Goal: Task Accomplishment & Management: Use online tool/utility

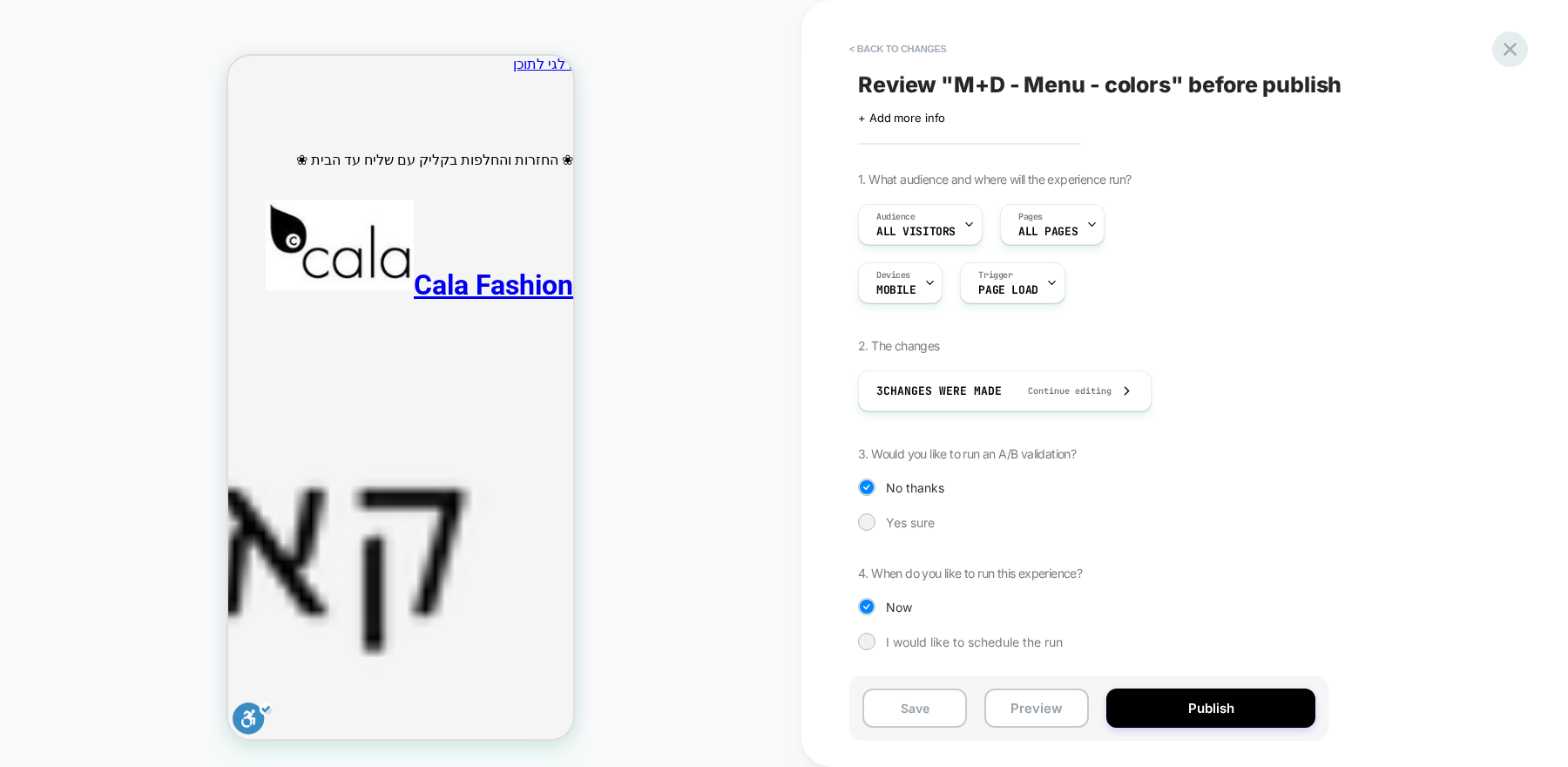
click at [1511, 50] on icon at bounding box center [1510, 50] width 13 height 13
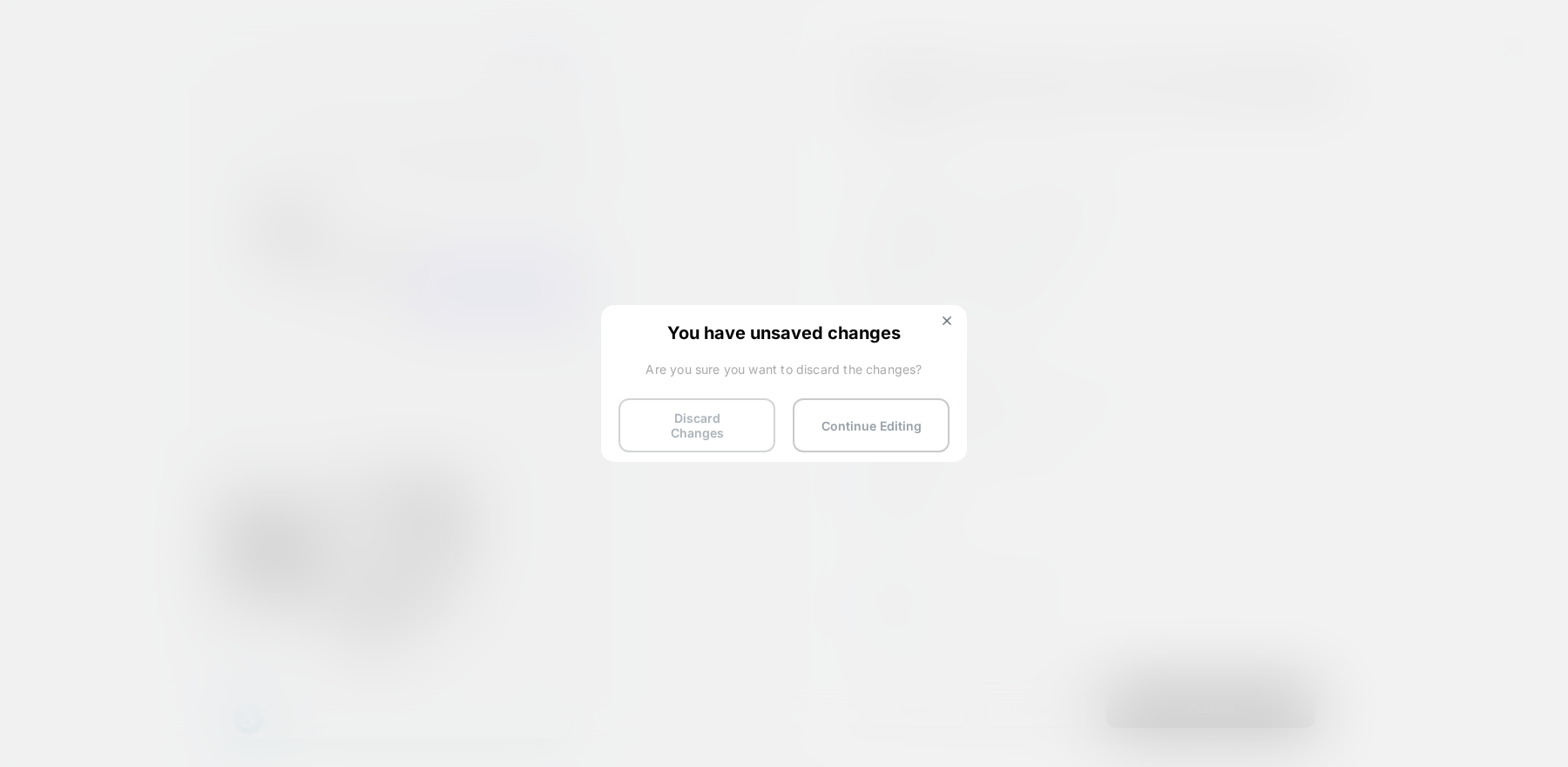
click at [0, 0] on button "Discard Changes" at bounding box center [0, 0] width 0 height 0
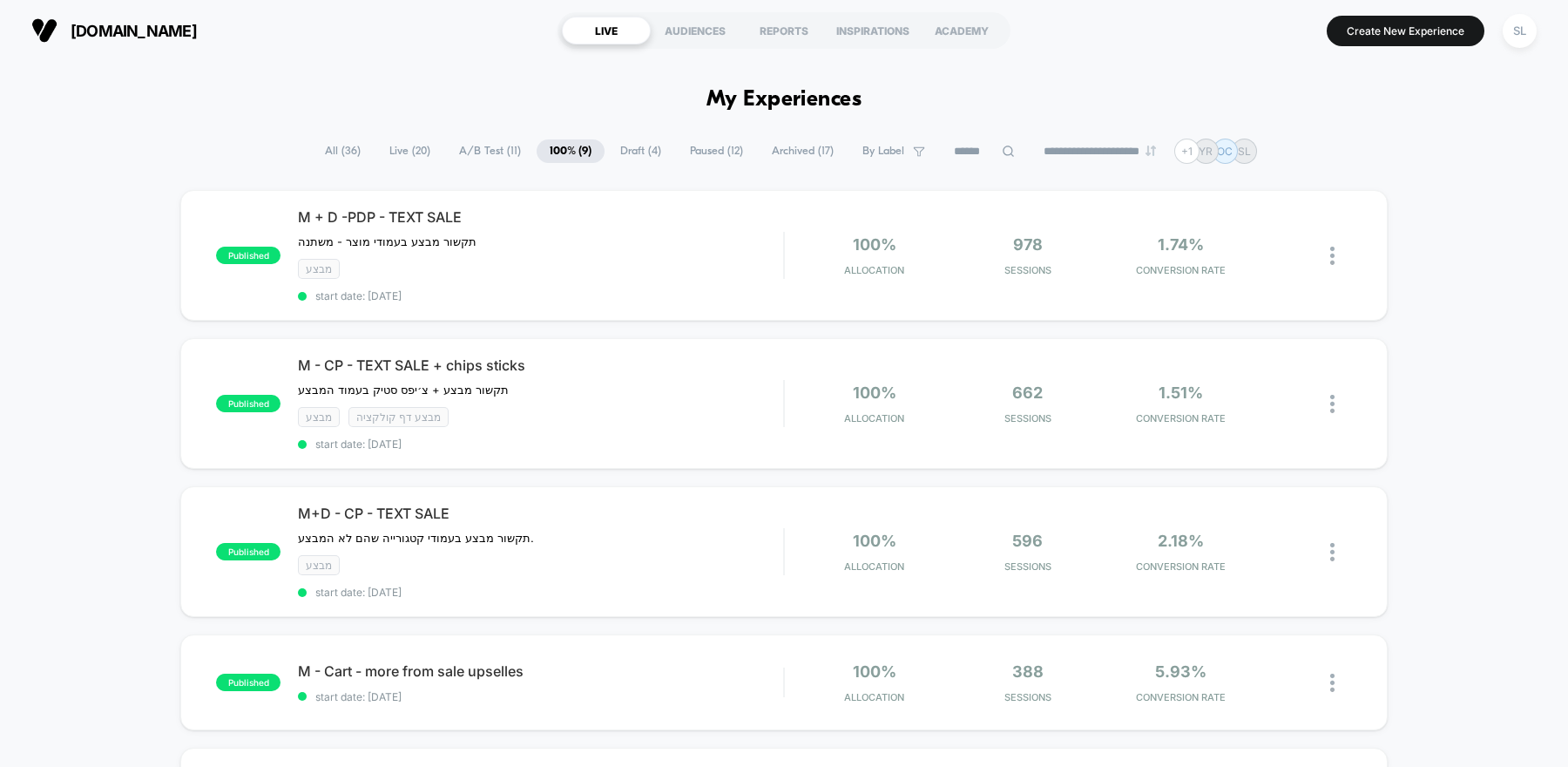
click at [457, 150] on span "A/B Test ( 11 )" at bounding box center [490, 151] width 88 height 24
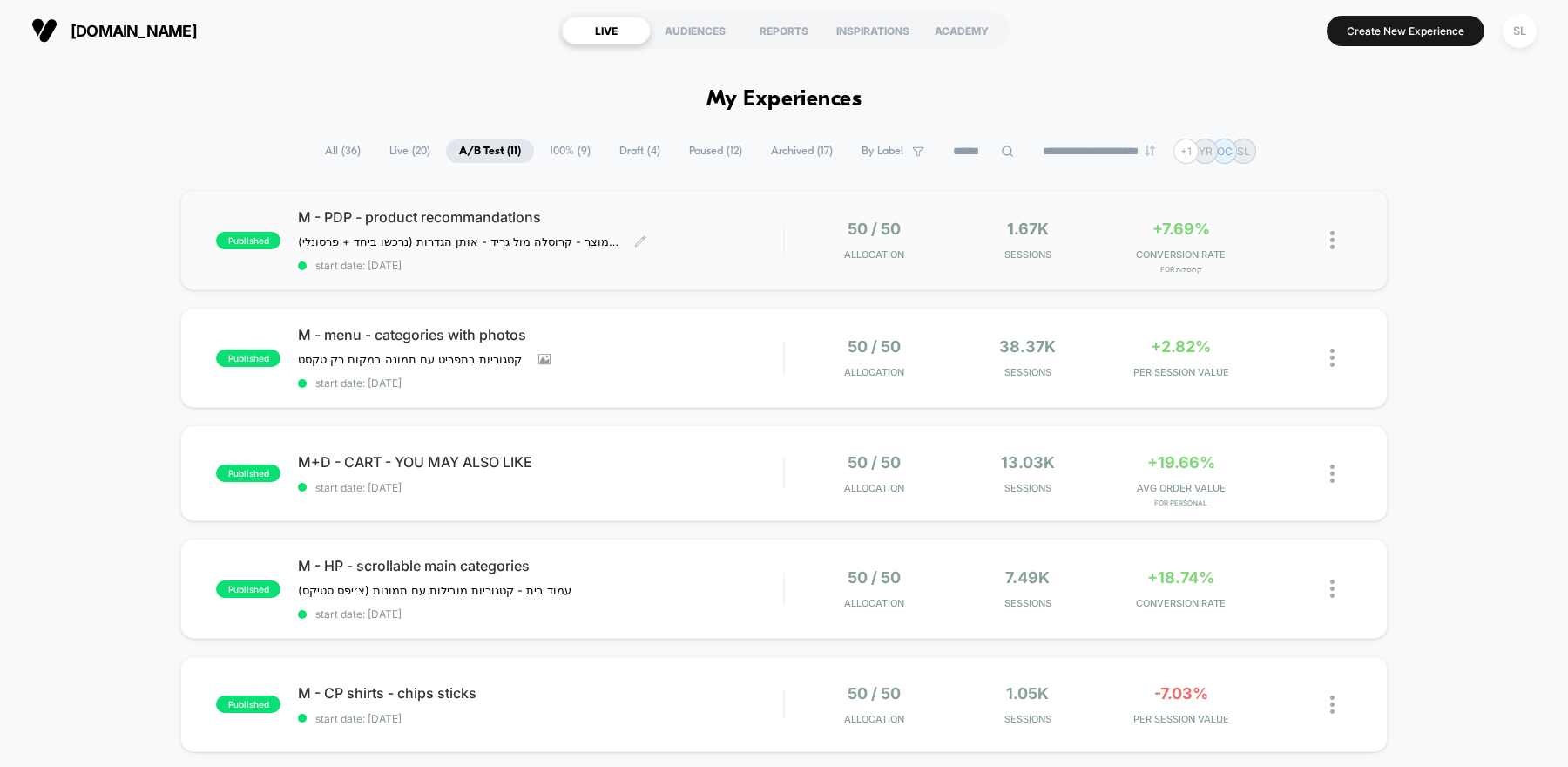
click at [765, 230] on div "M - PDP - product recommandations ניסוי על תצוגת המלצות בעמוד מוצר - קרוסלה מול…" at bounding box center [540, 240] width 485 height 63
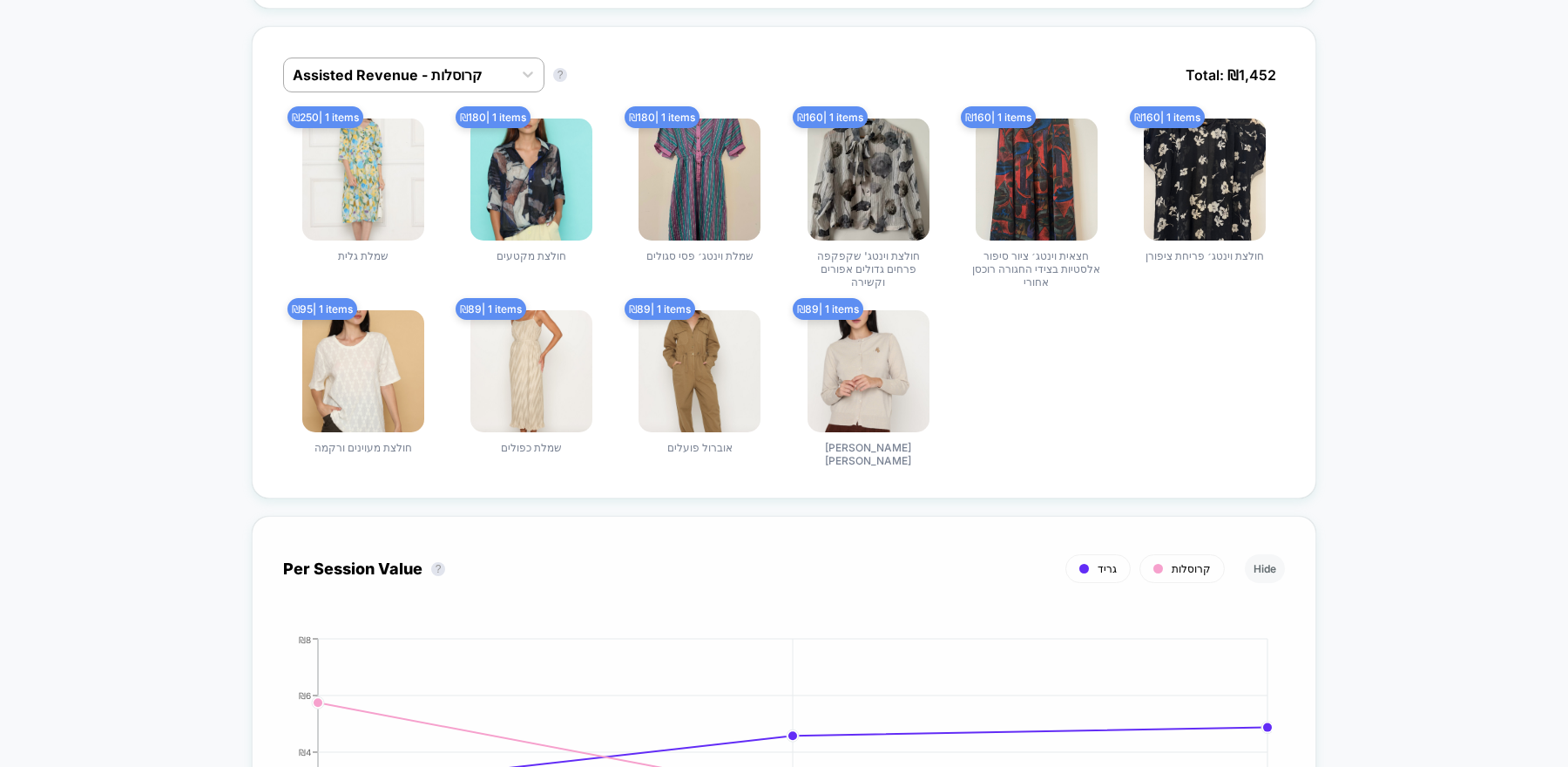
scroll to position [1129, 0]
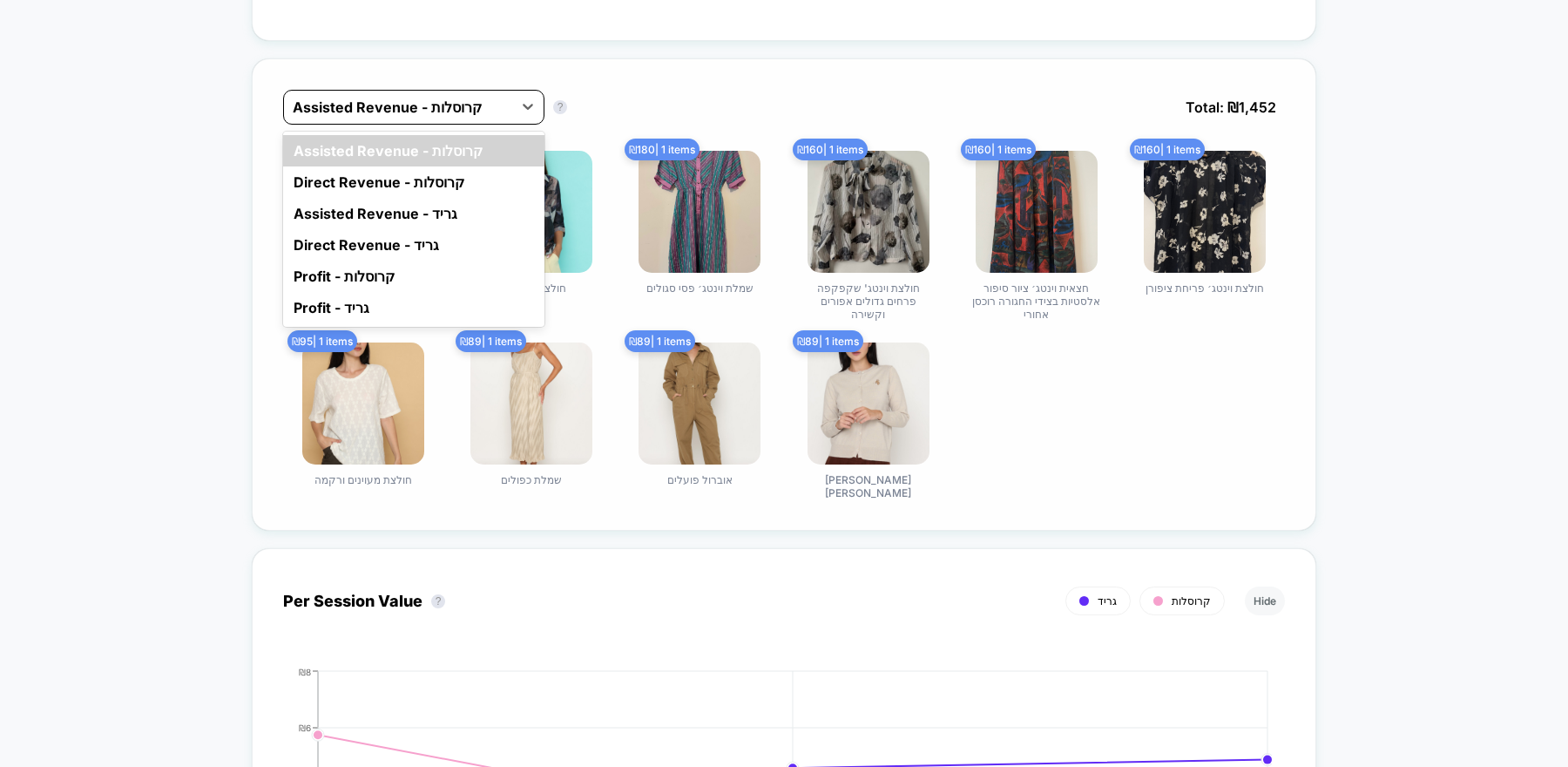
click at [444, 114] on div "Assisted Revenue - קרוסלות" at bounding box center [398, 106] width 229 height 28
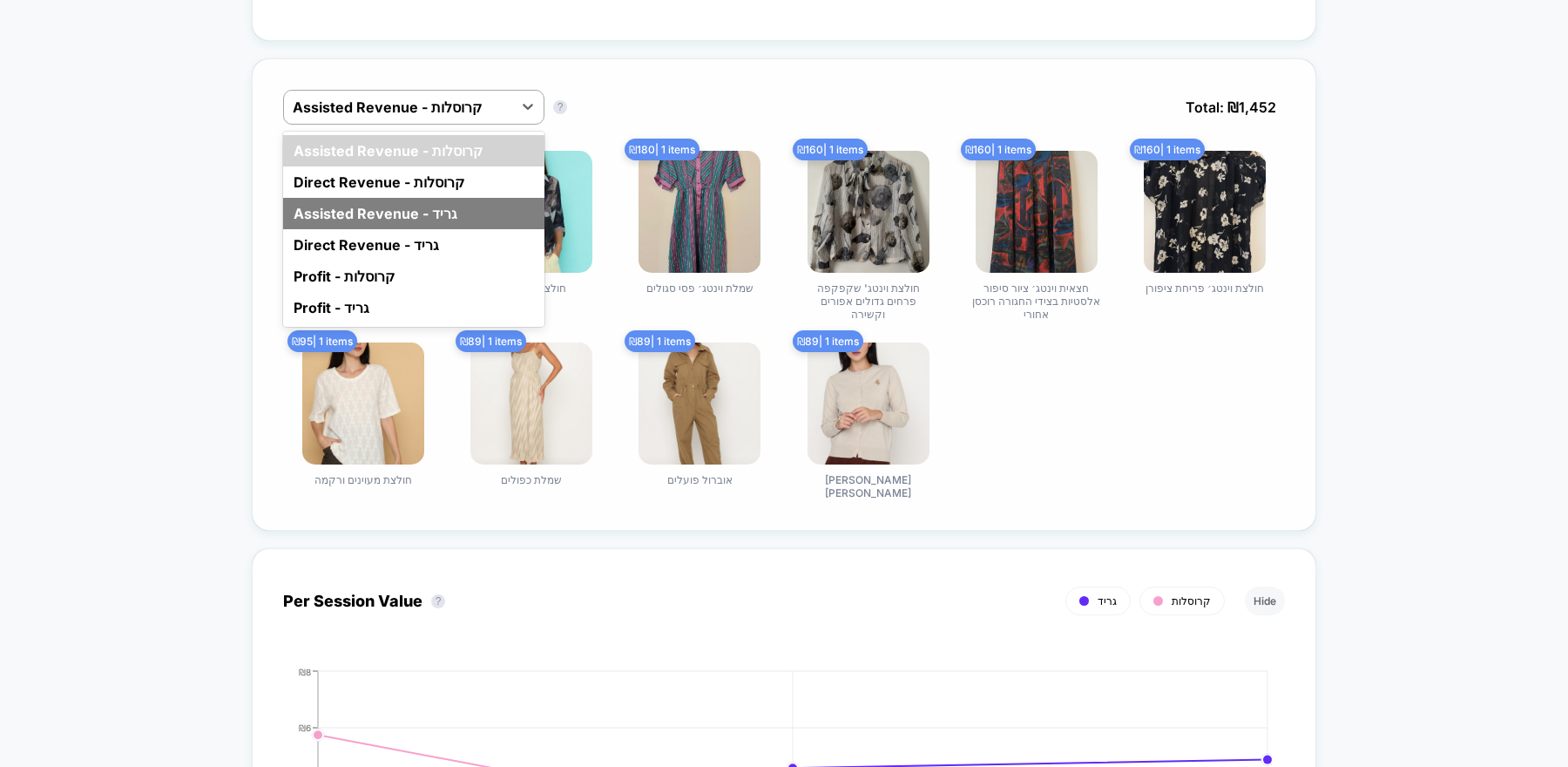
click at [424, 213] on div "Assisted Revenue - גריד" at bounding box center [413, 213] width 261 height 32
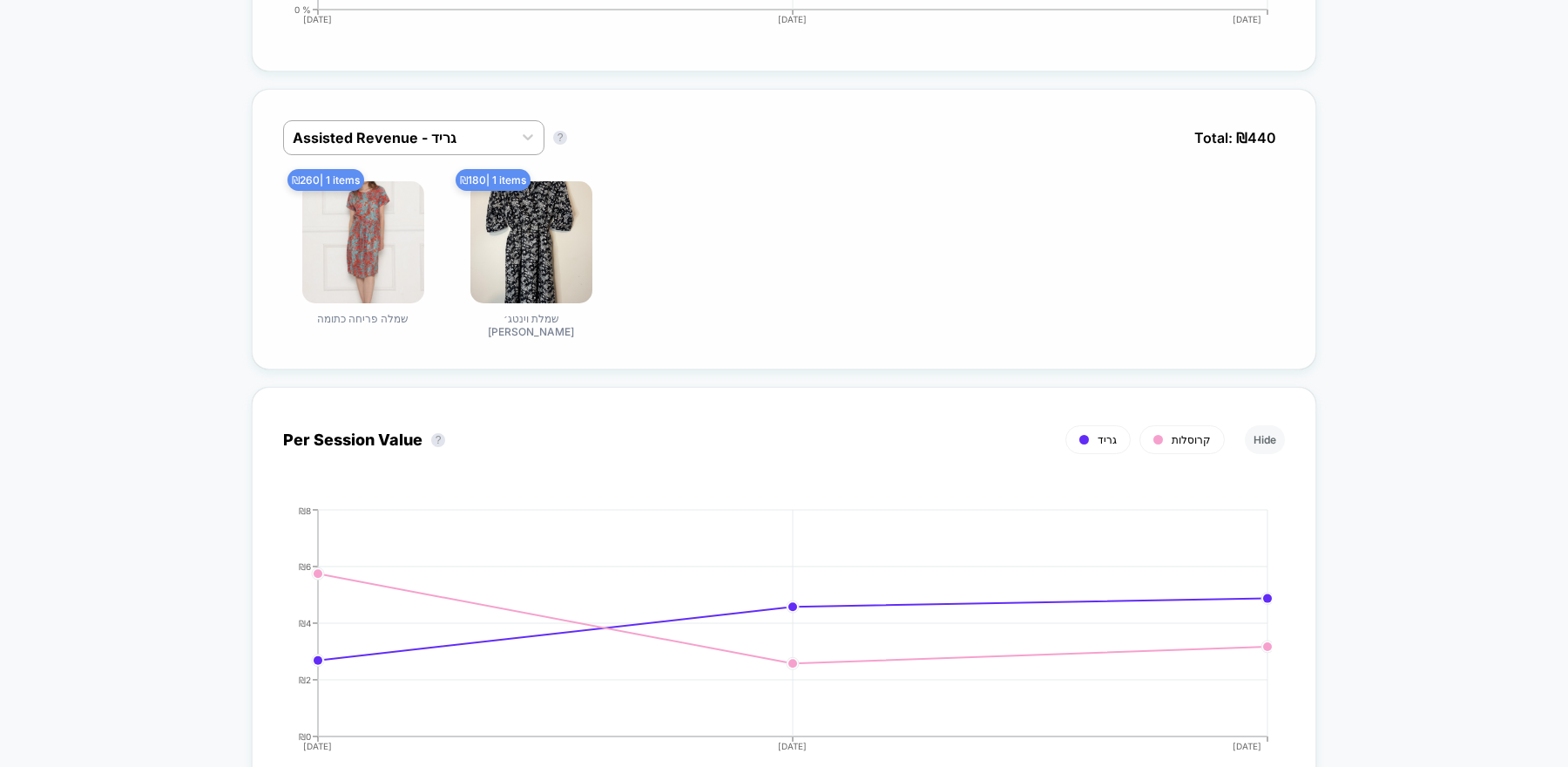
scroll to position [0, 0]
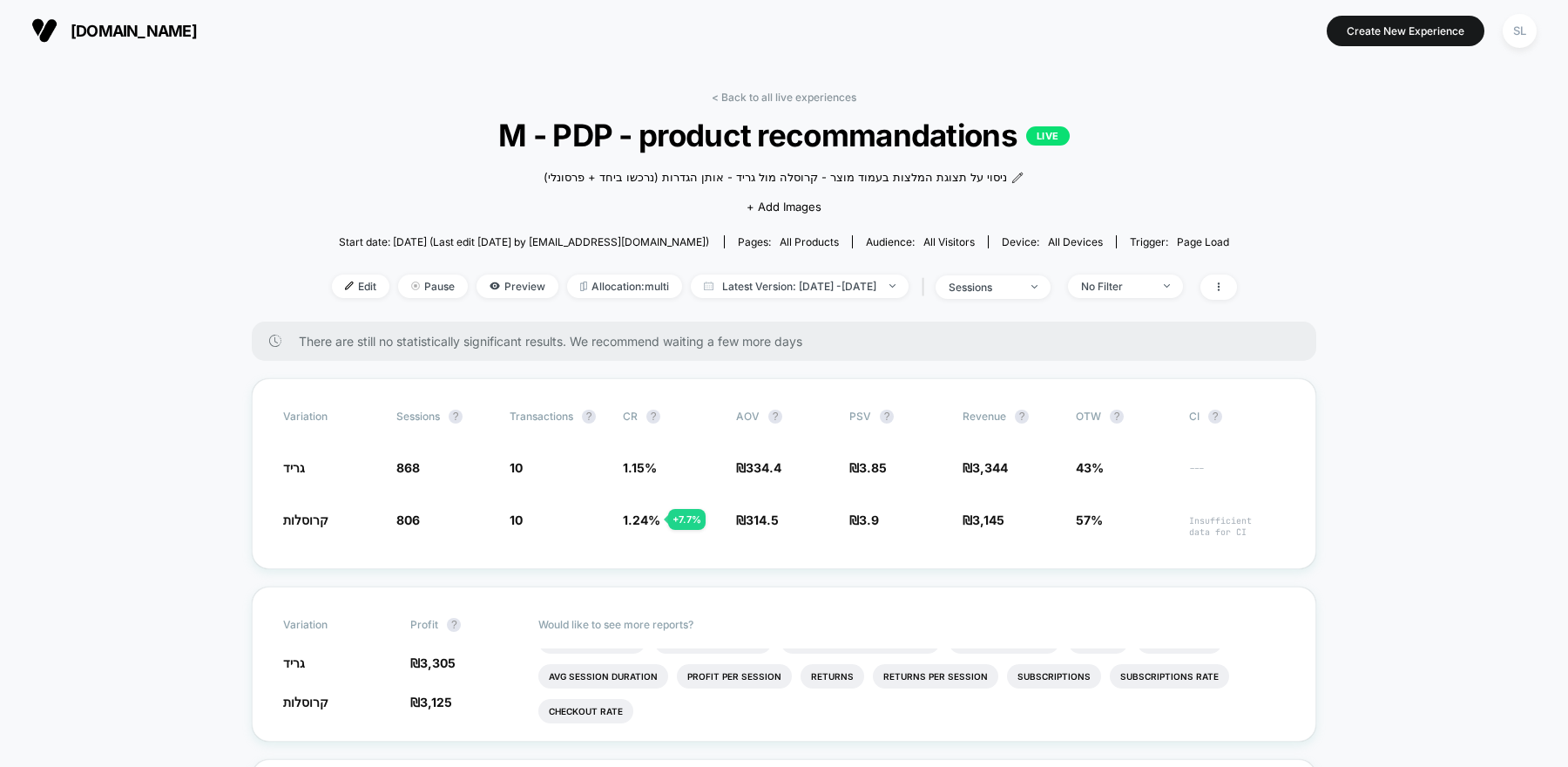
click at [35, 30] on img at bounding box center [44, 30] width 26 height 26
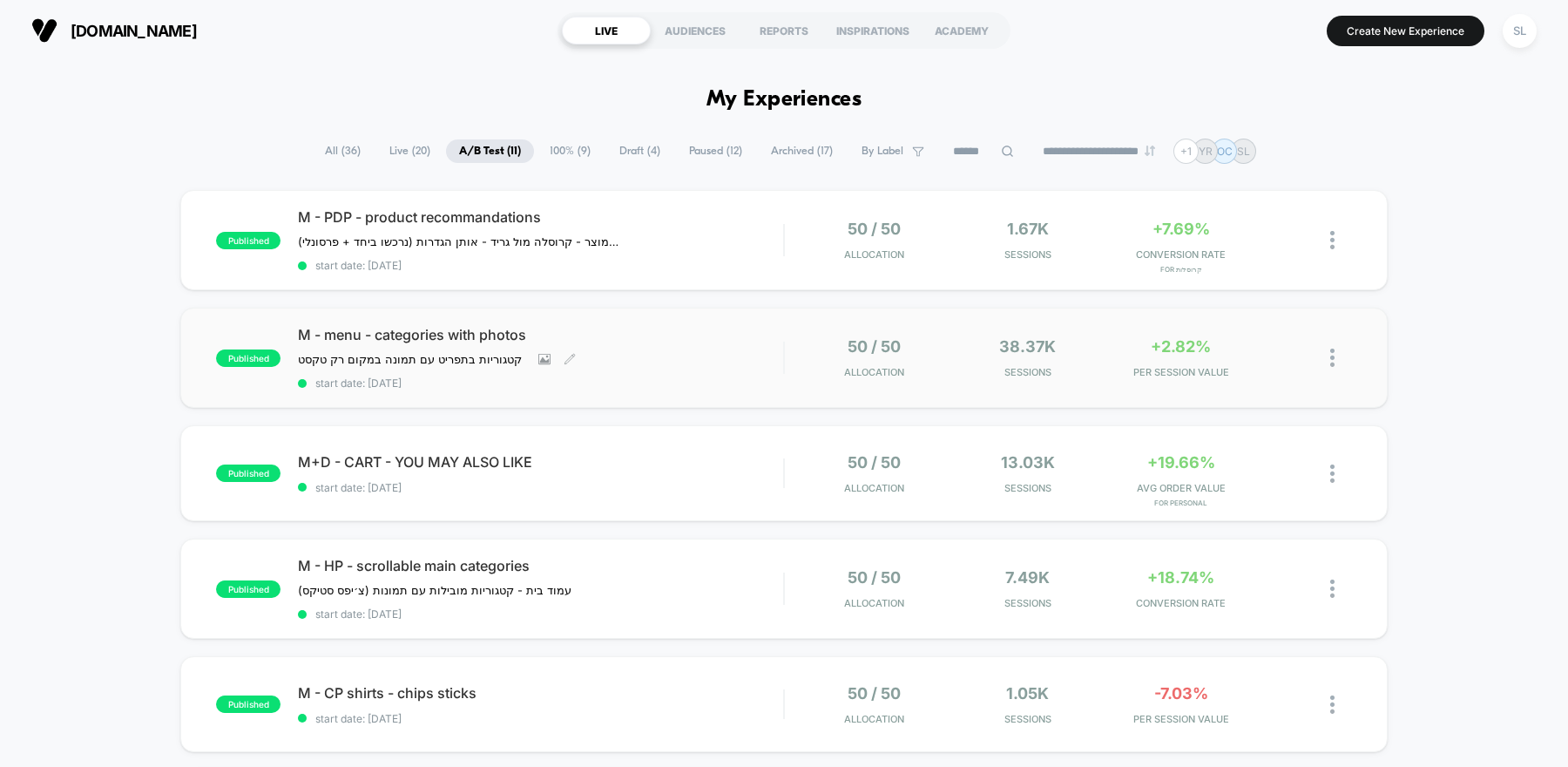
click at [689, 383] on span "start date: [DATE]" at bounding box center [540, 383] width 485 height 13
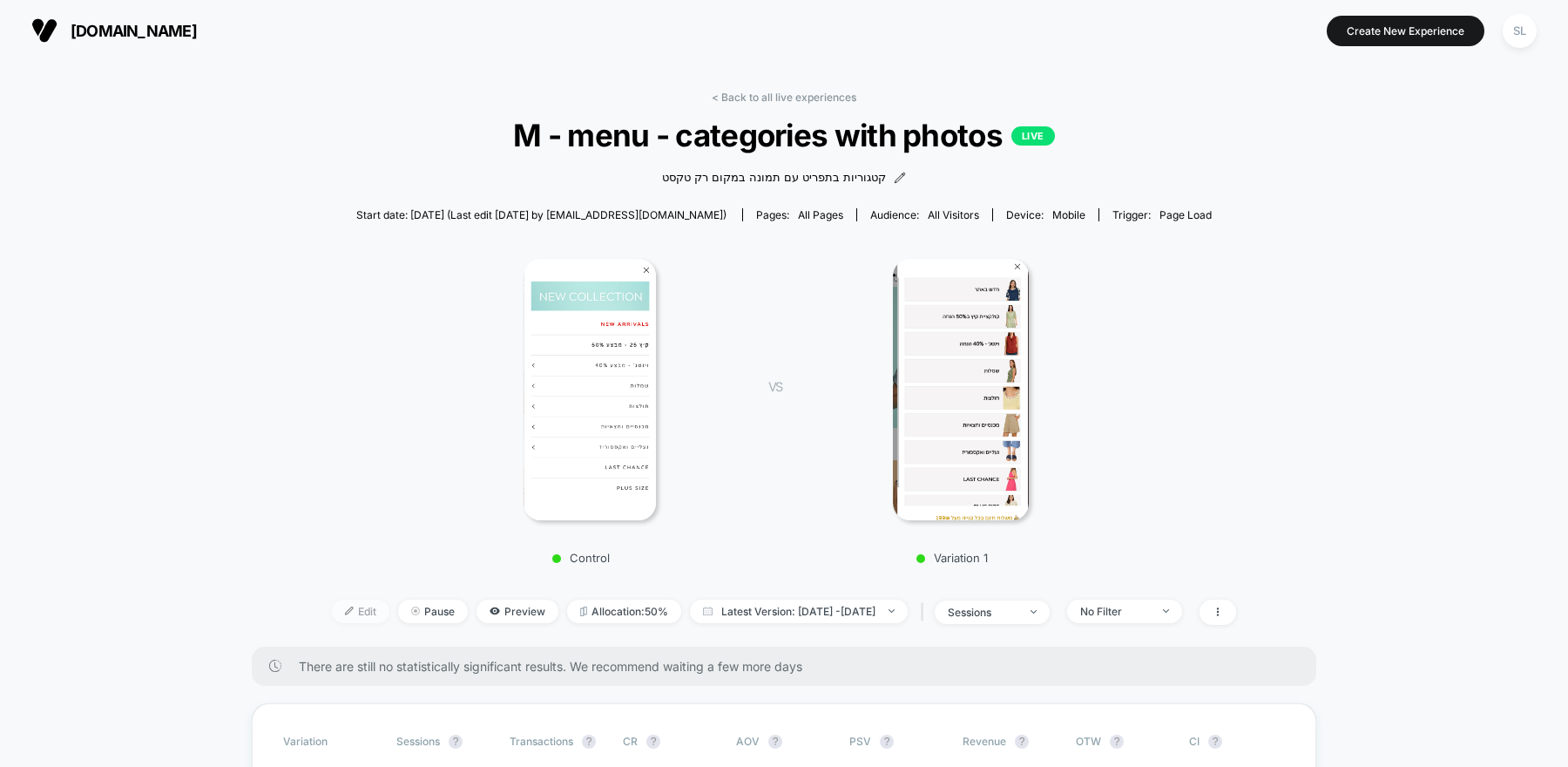
click at [332, 611] on span "Edit" at bounding box center [360, 611] width 57 height 24
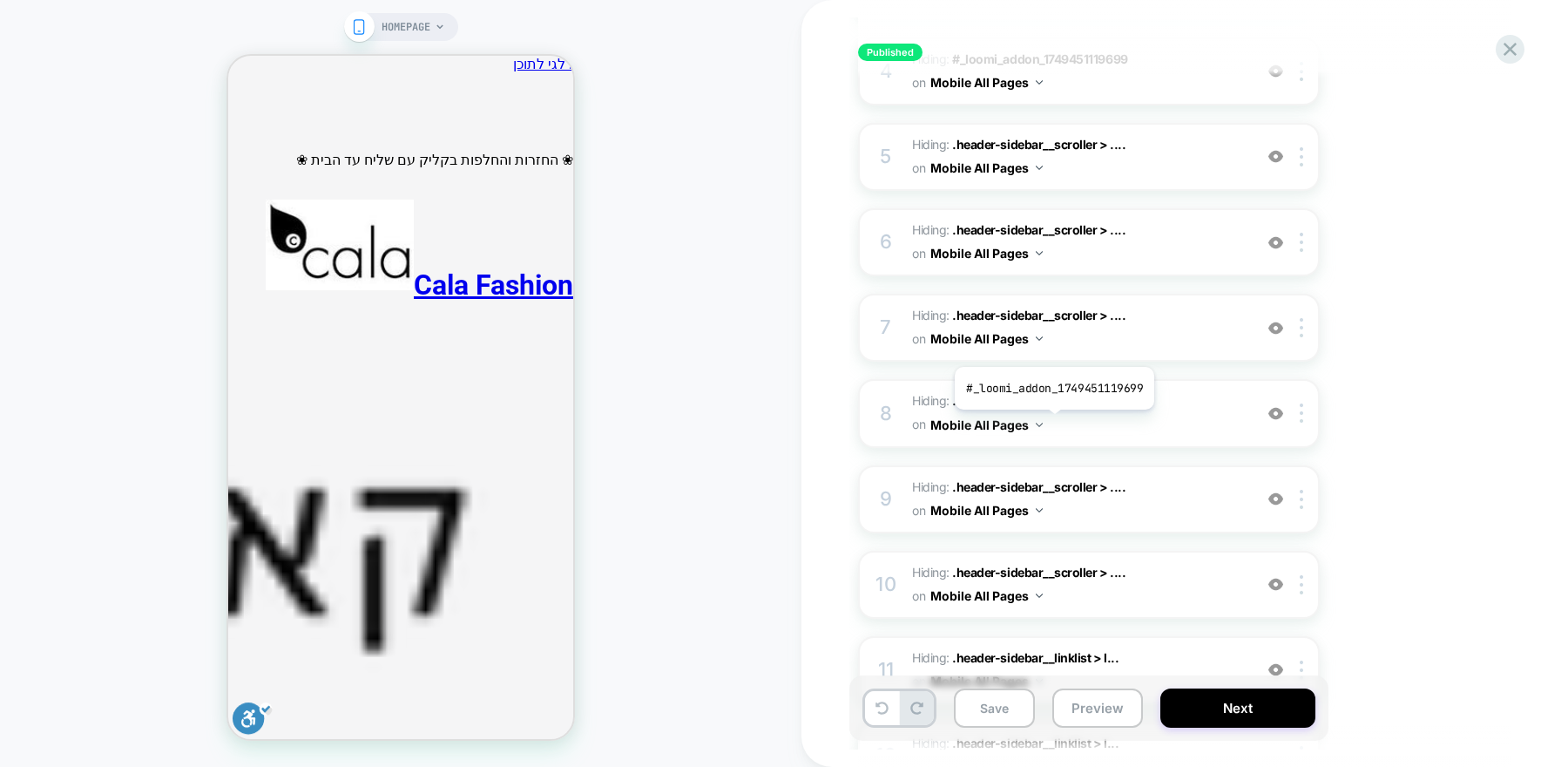
scroll to position [750, 0]
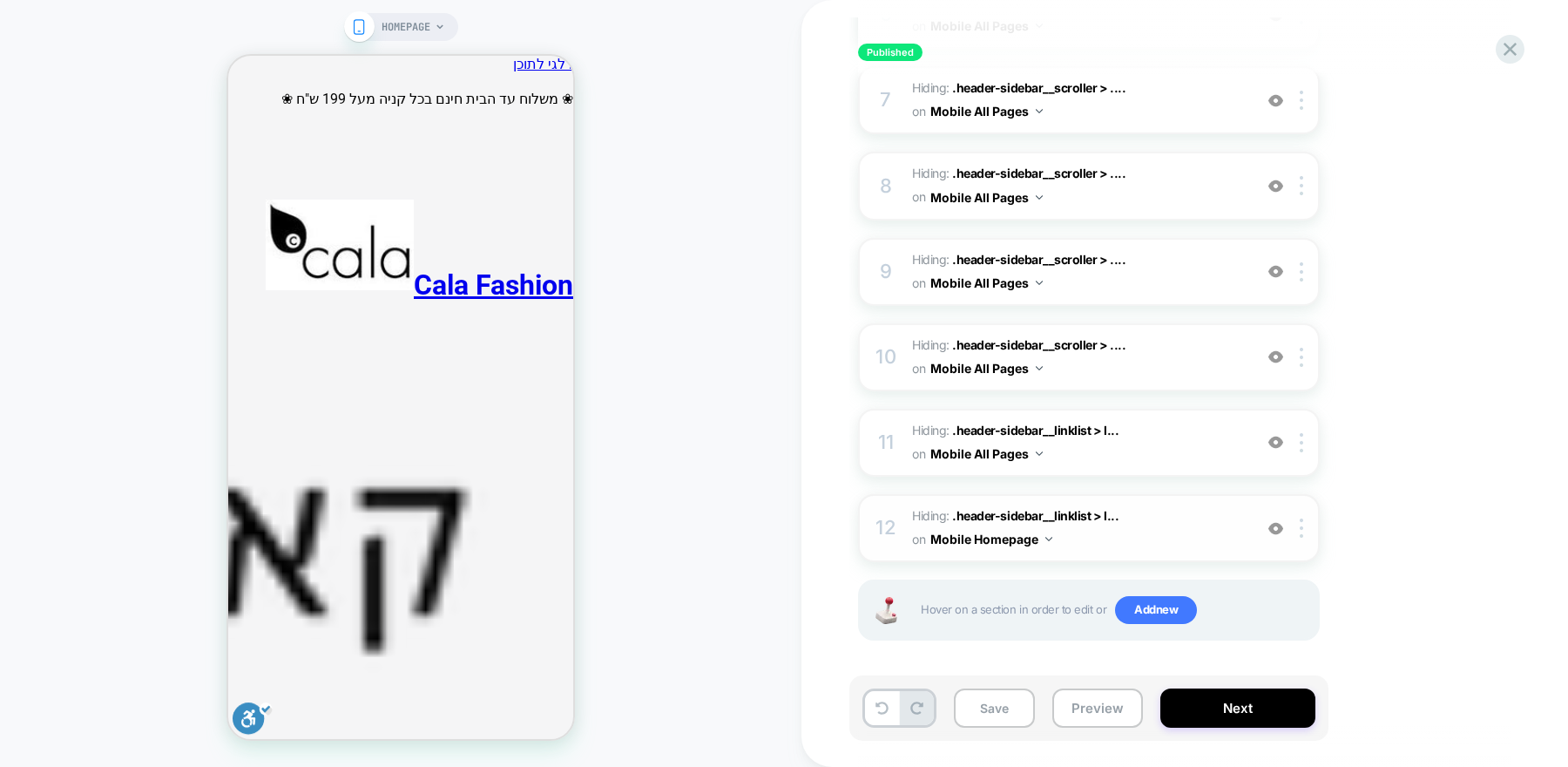
click at [1049, 537] on img at bounding box center [1048, 538] width 7 height 5
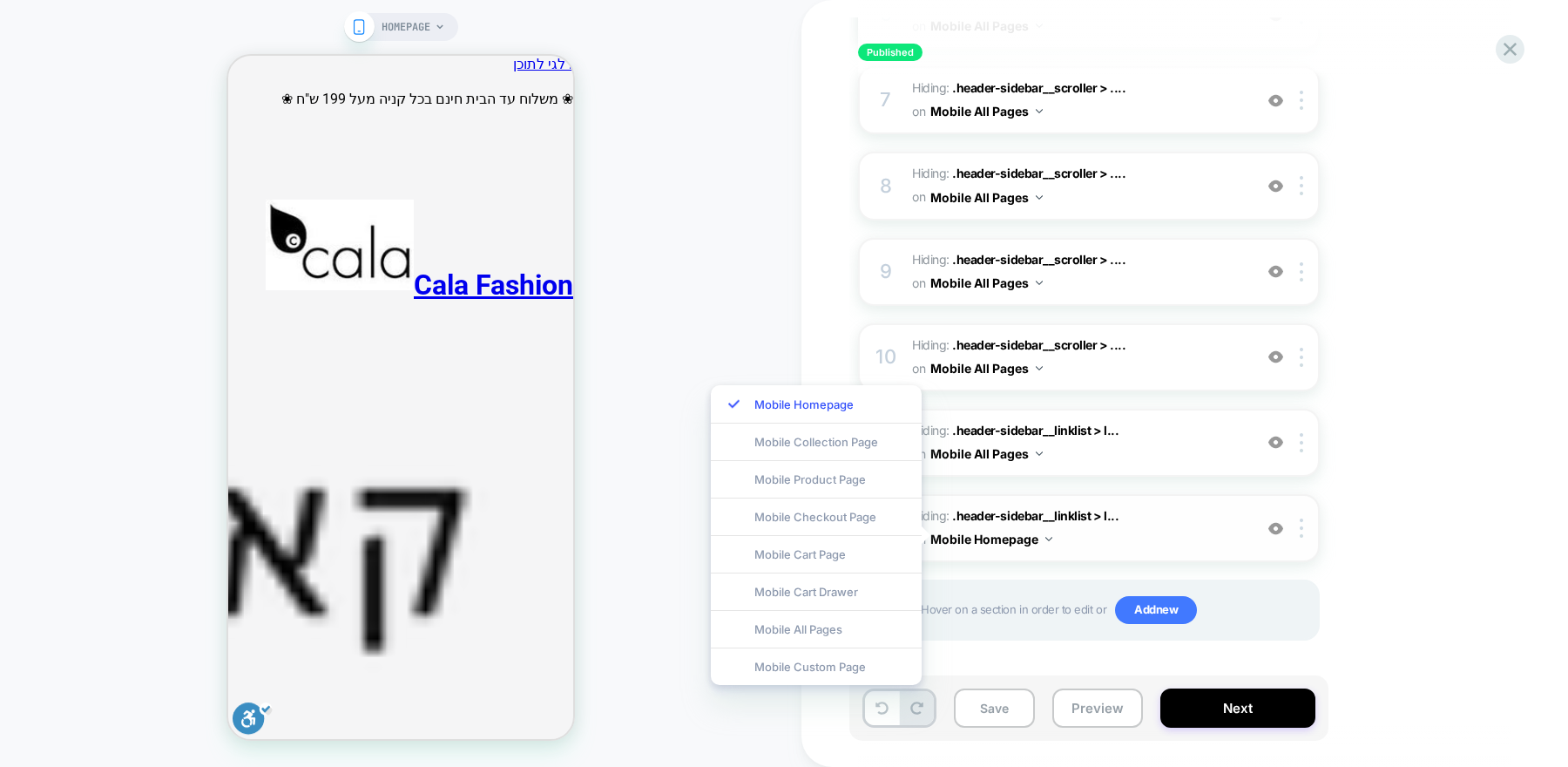
click at [1049, 537] on img at bounding box center [1048, 538] width 7 height 5
click at [841, 626] on div "Mobile All Pages" at bounding box center [816, 628] width 210 height 37
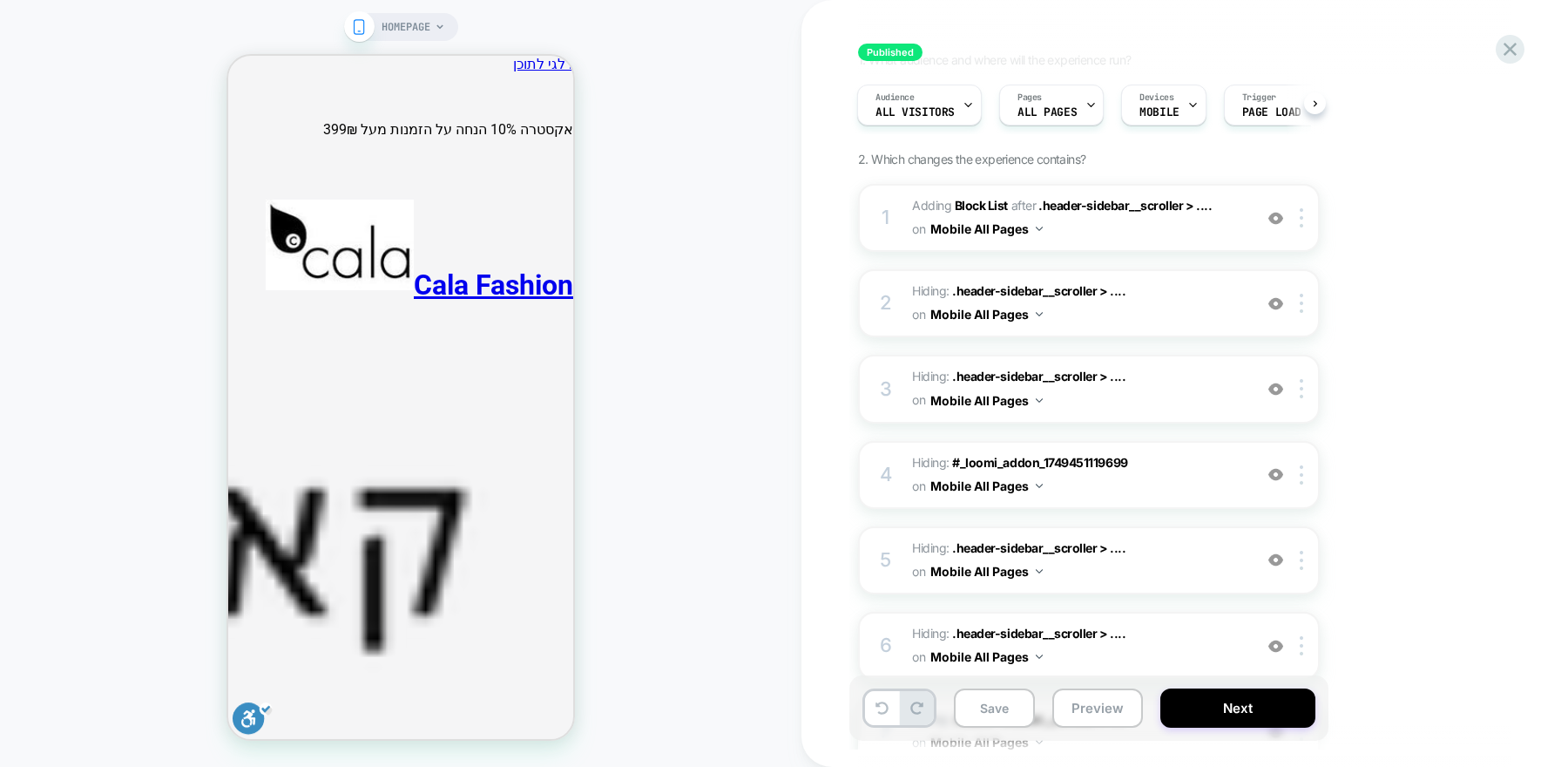
scroll to position [0, 0]
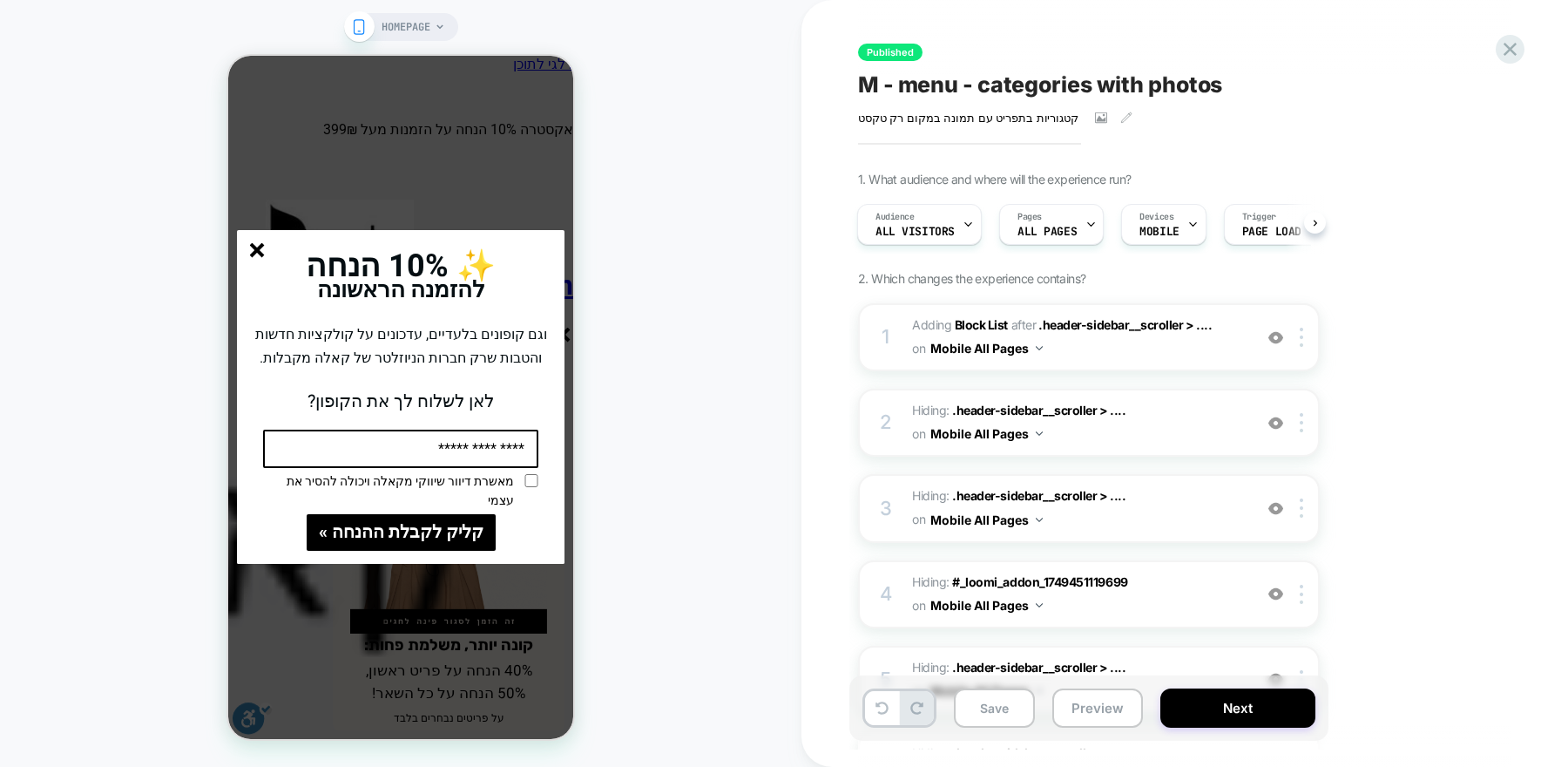
click at [254, 250] on line "סגור" at bounding box center [256, 250] width 12 height 12
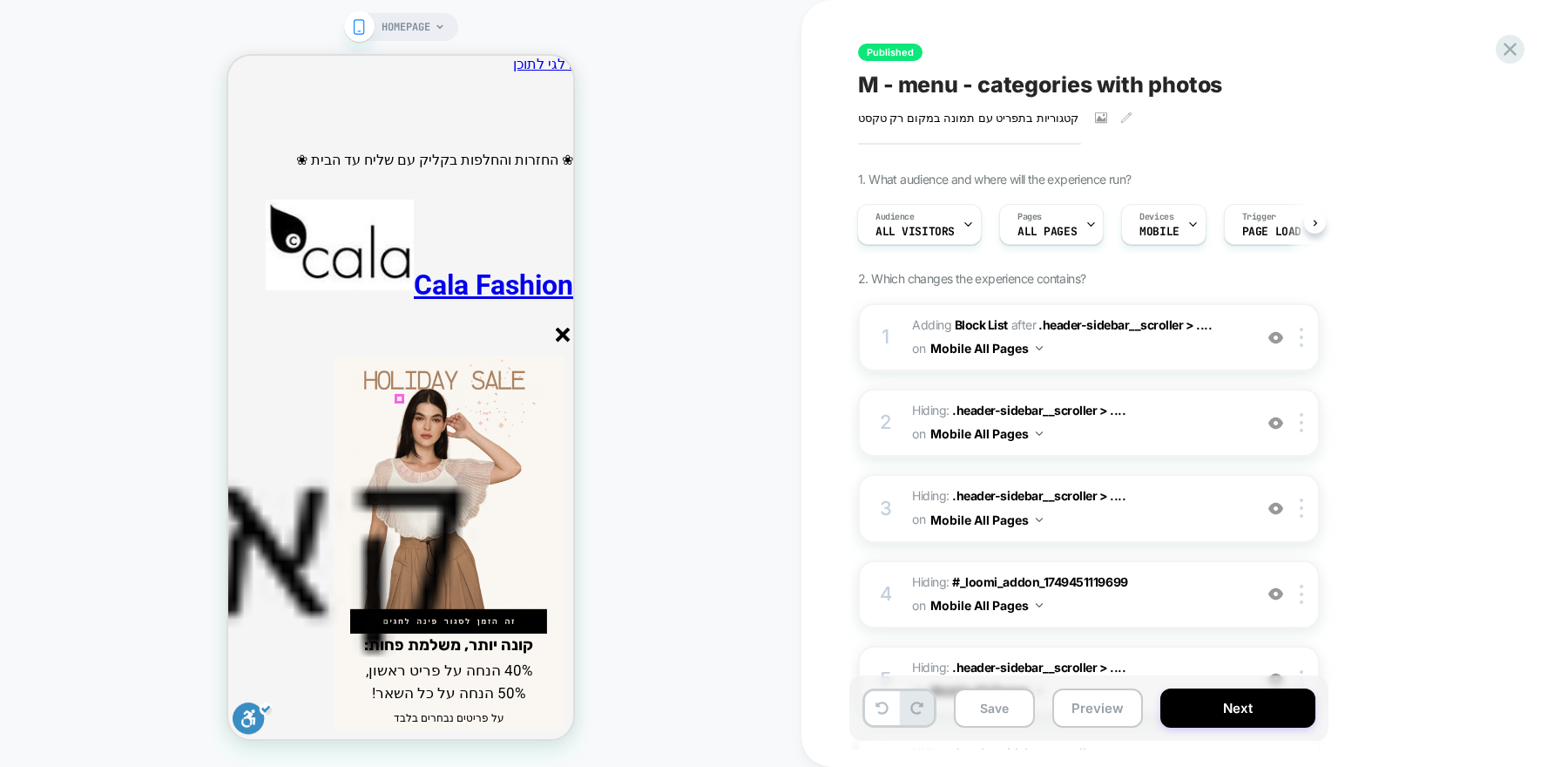
click at [564, 332] on line "סגור" at bounding box center [562, 334] width 12 height 12
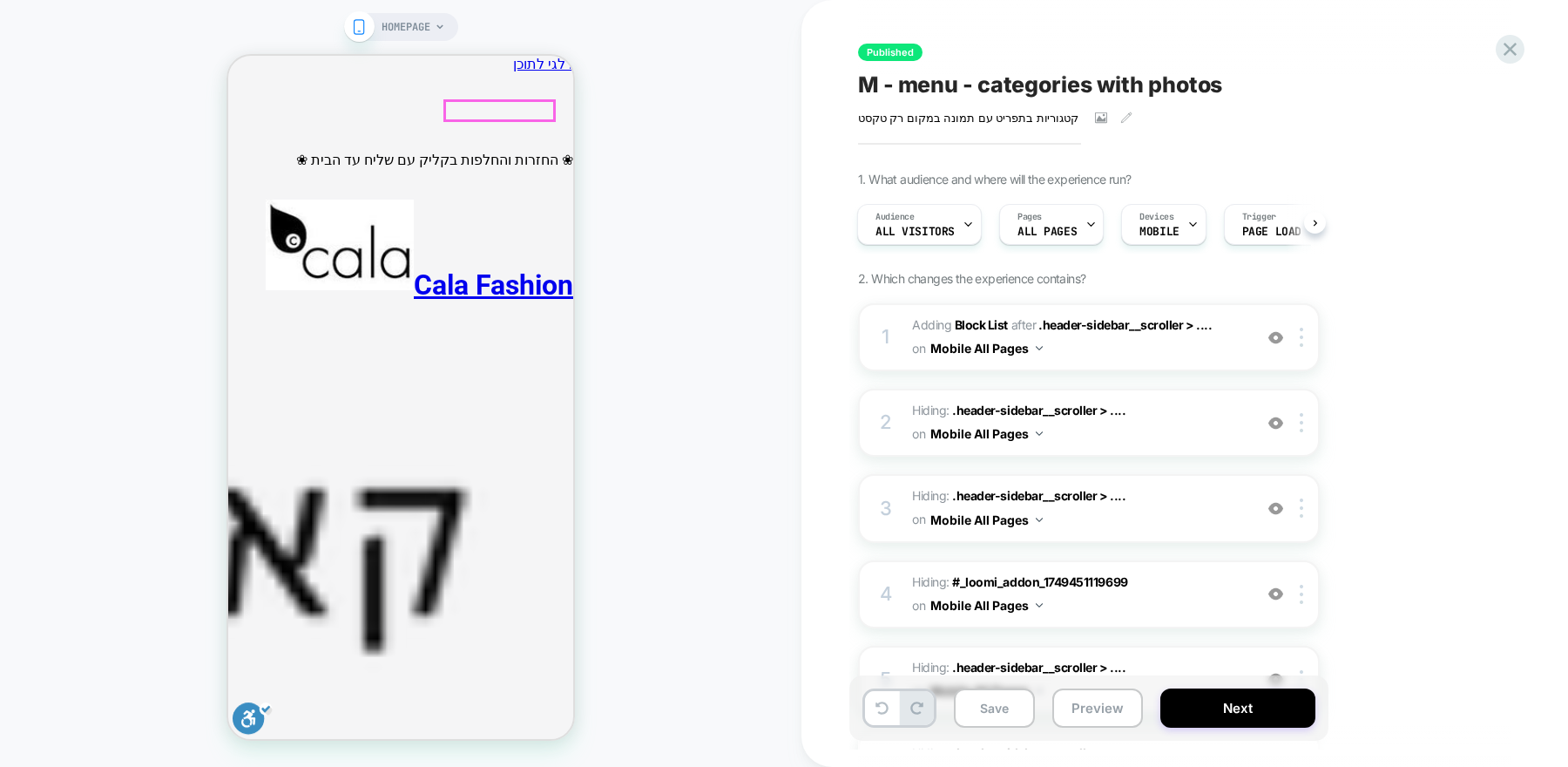
click at [546, 743] on icon "ניווט ראשי" at bounding box center [555, 754] width 21 height 21
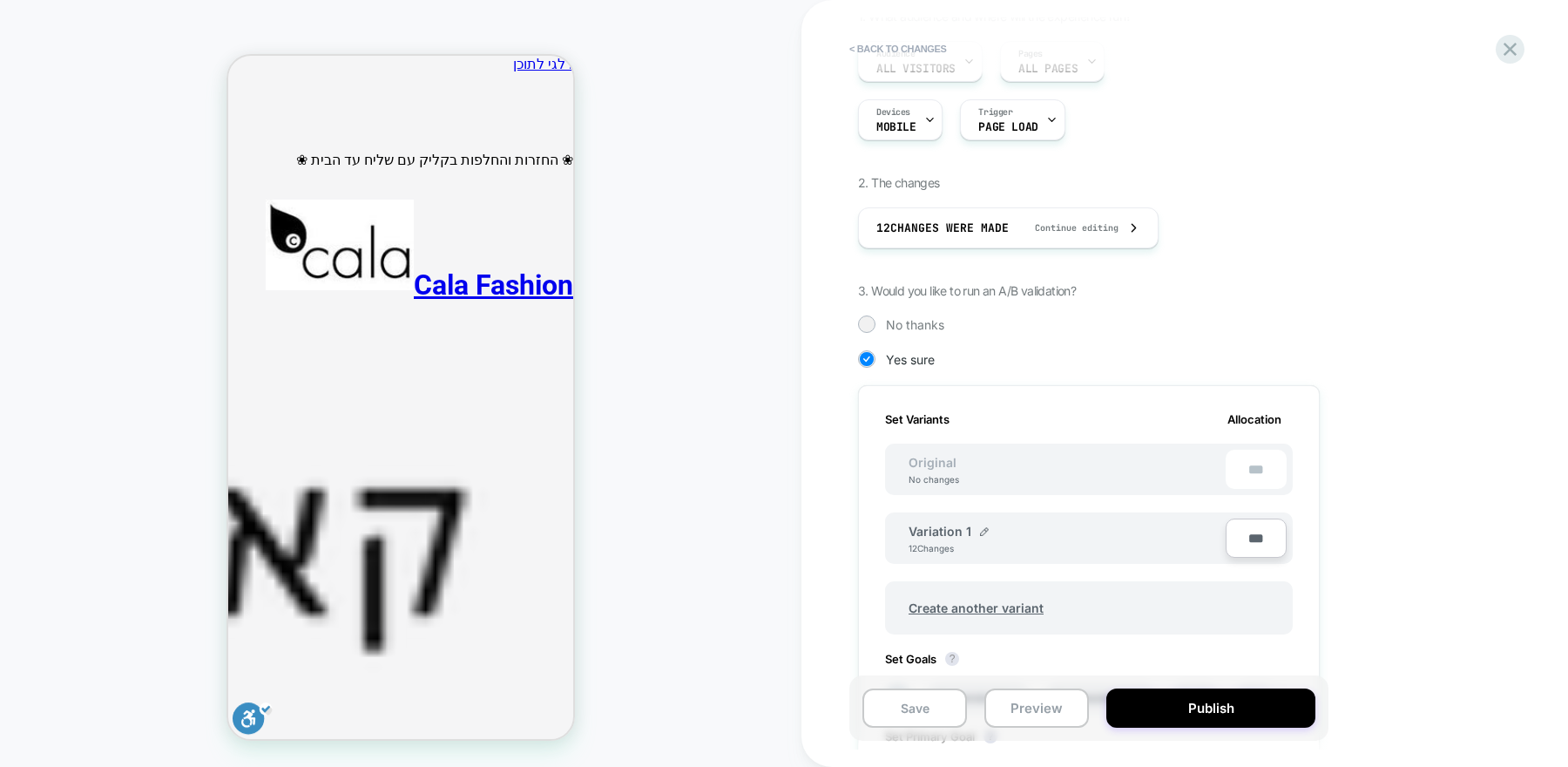
scroll to position [184, 0]
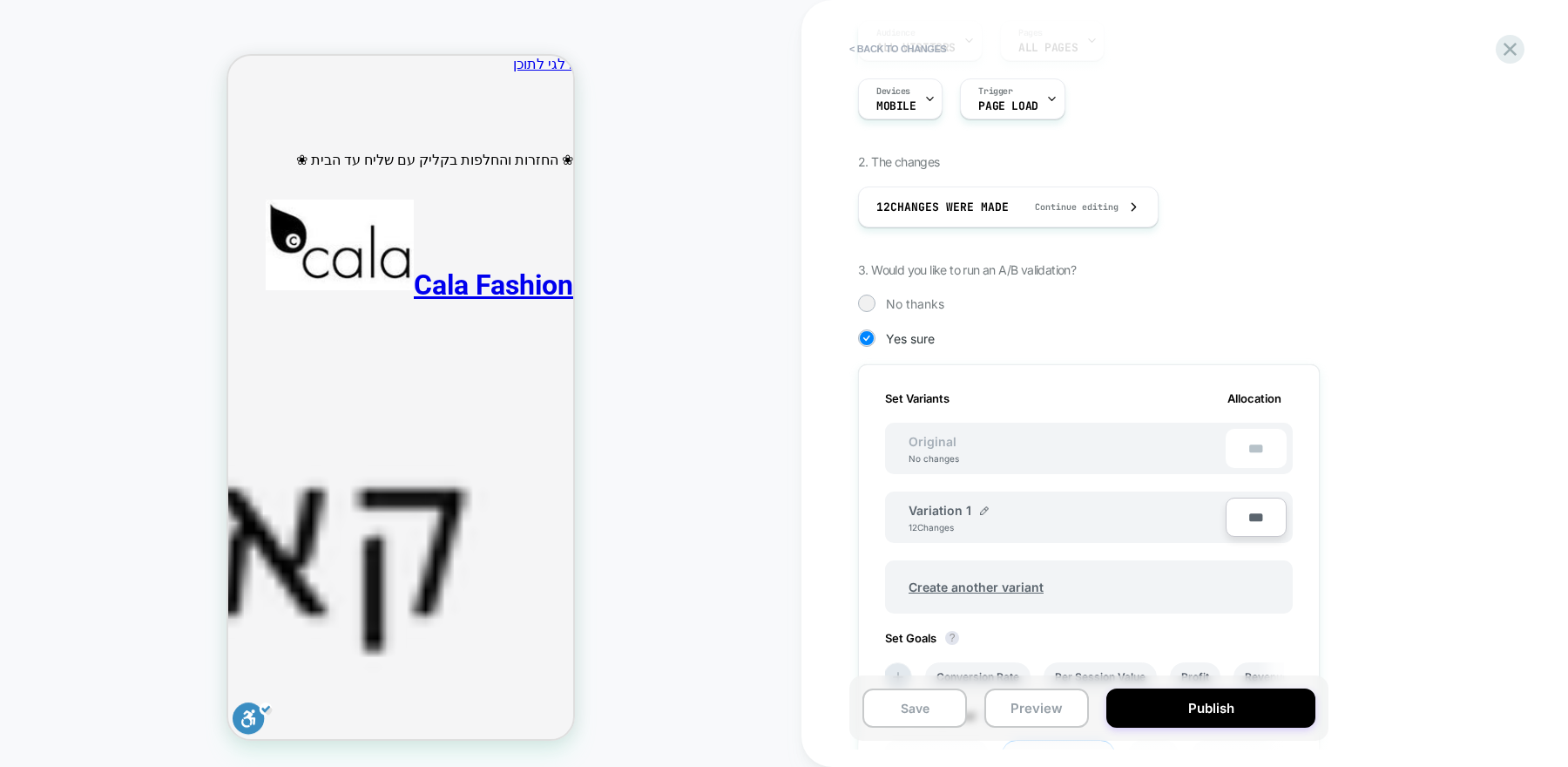
click at [0, 0] on div "Original No changes" at bounding box center [0, 0] width 0 height 0
click at [938, 445] on span "Original" at bounding box center [932, 441] width 83 height 14
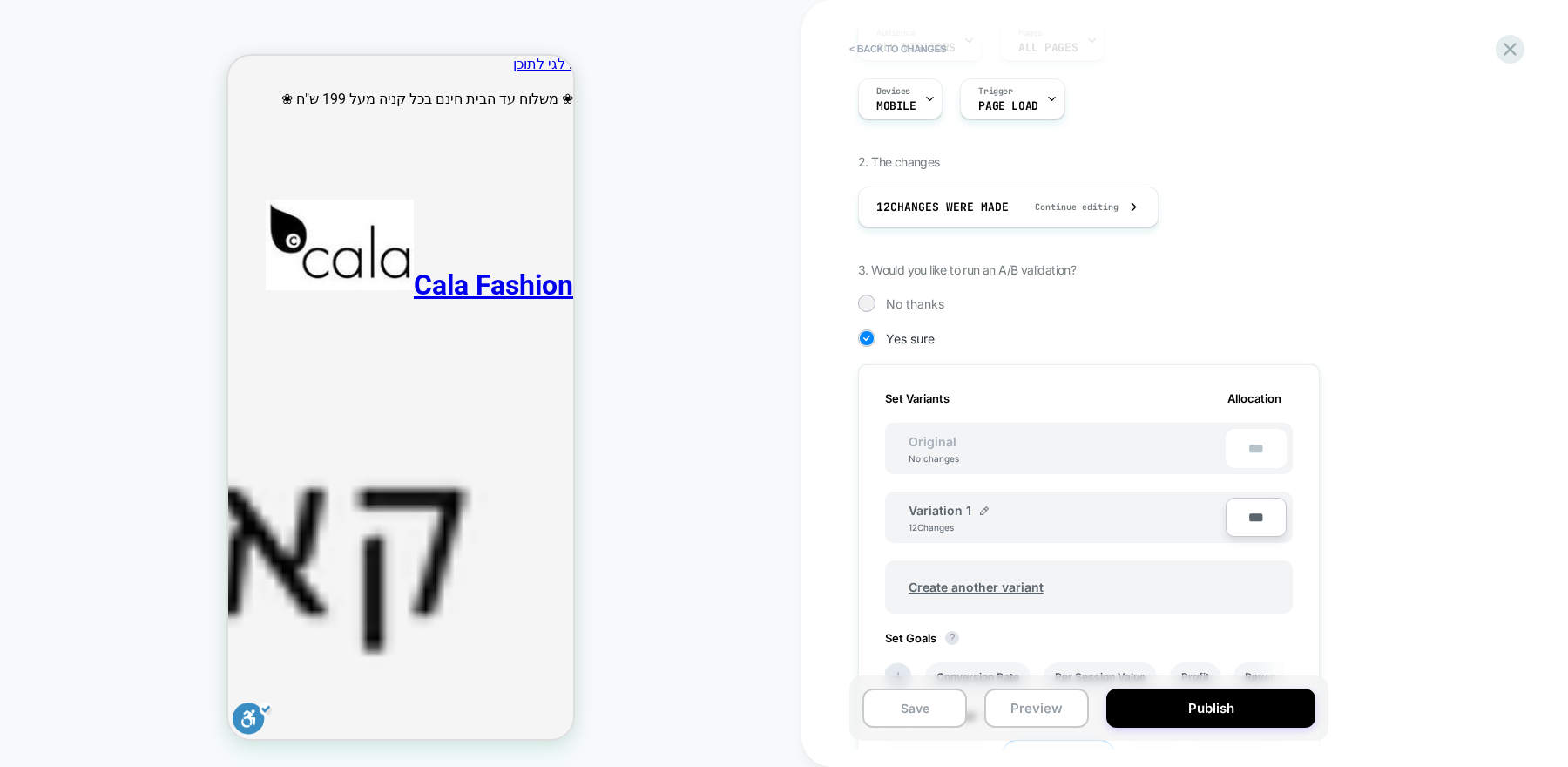
click at [1262, 442] on div "***" at bounding box center [1256, 448] width 61 height 39
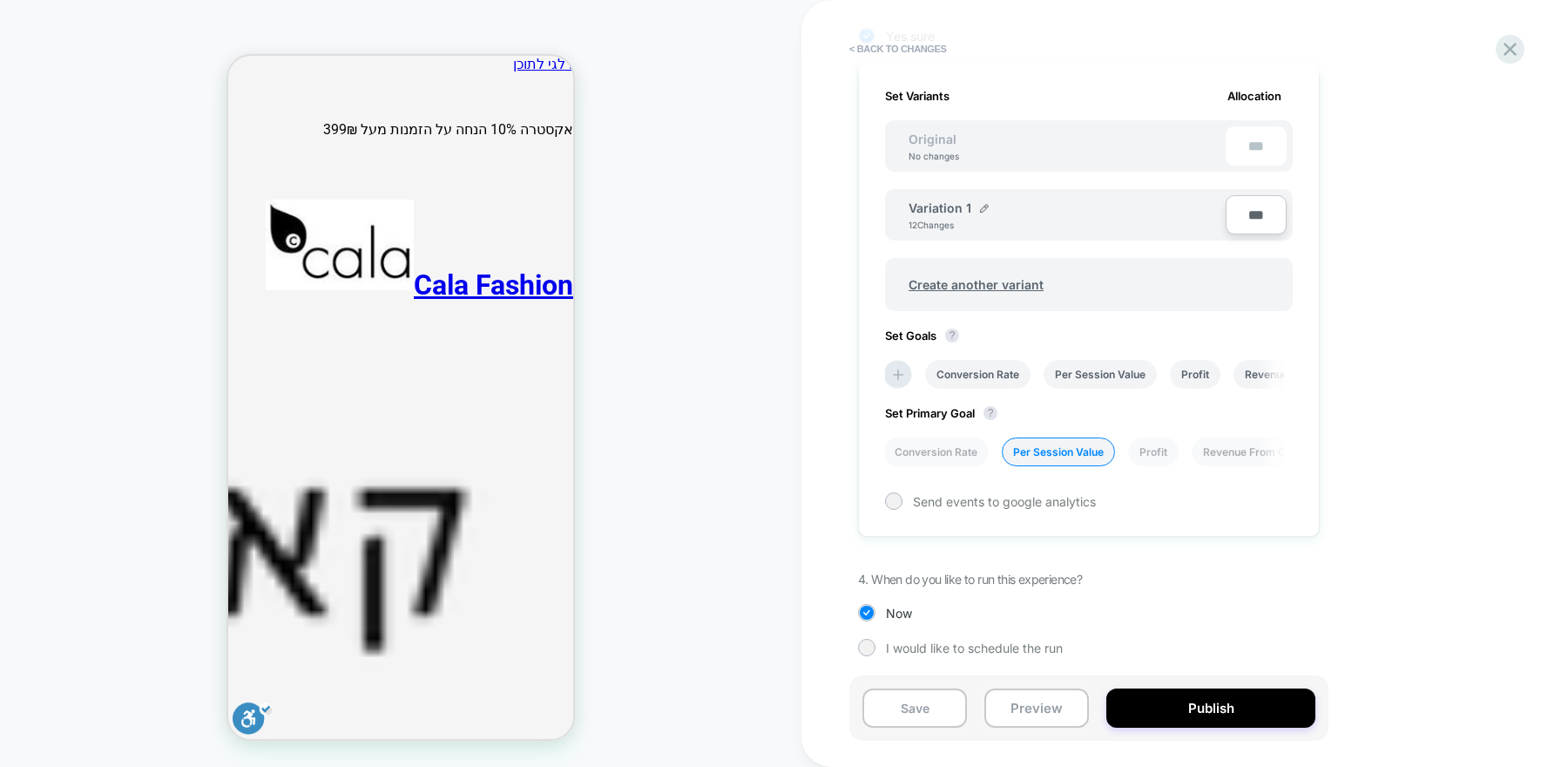
scroll to position [0, 0]
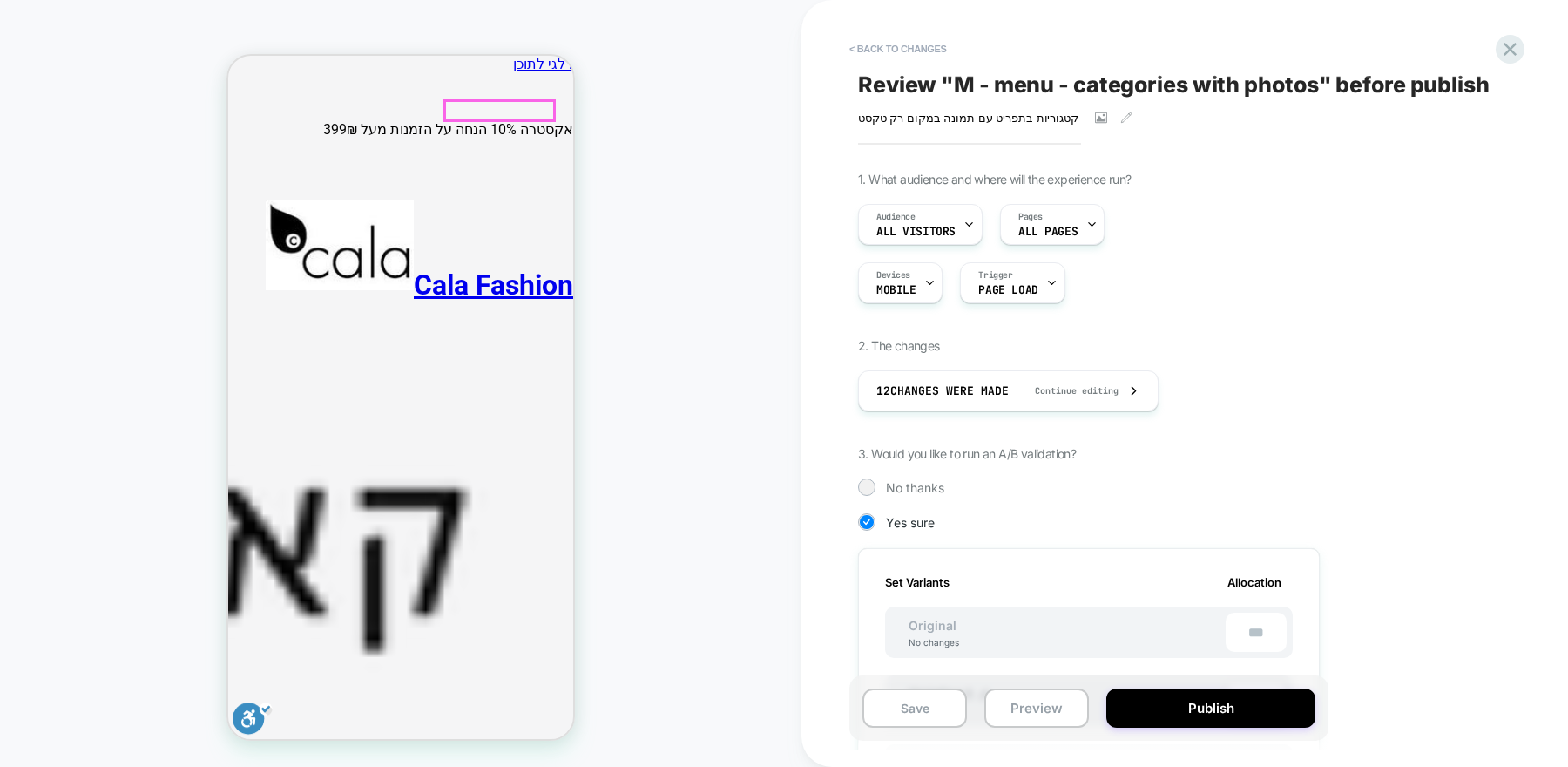
click at [550, 743] on icon "ניווט ראשי" at bounding box center [555, 754] width 21 height 21
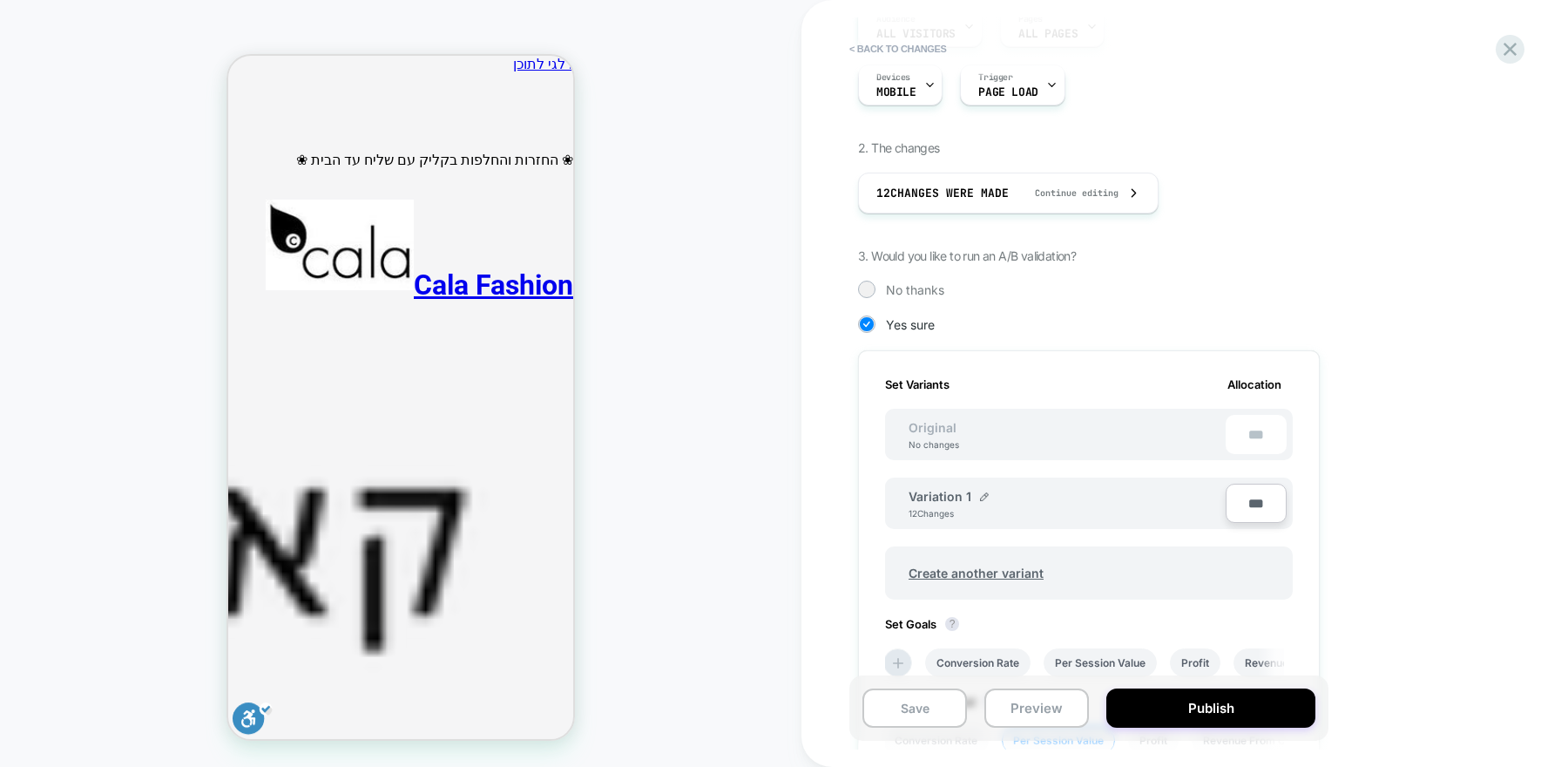
scroll to position [200, 0]
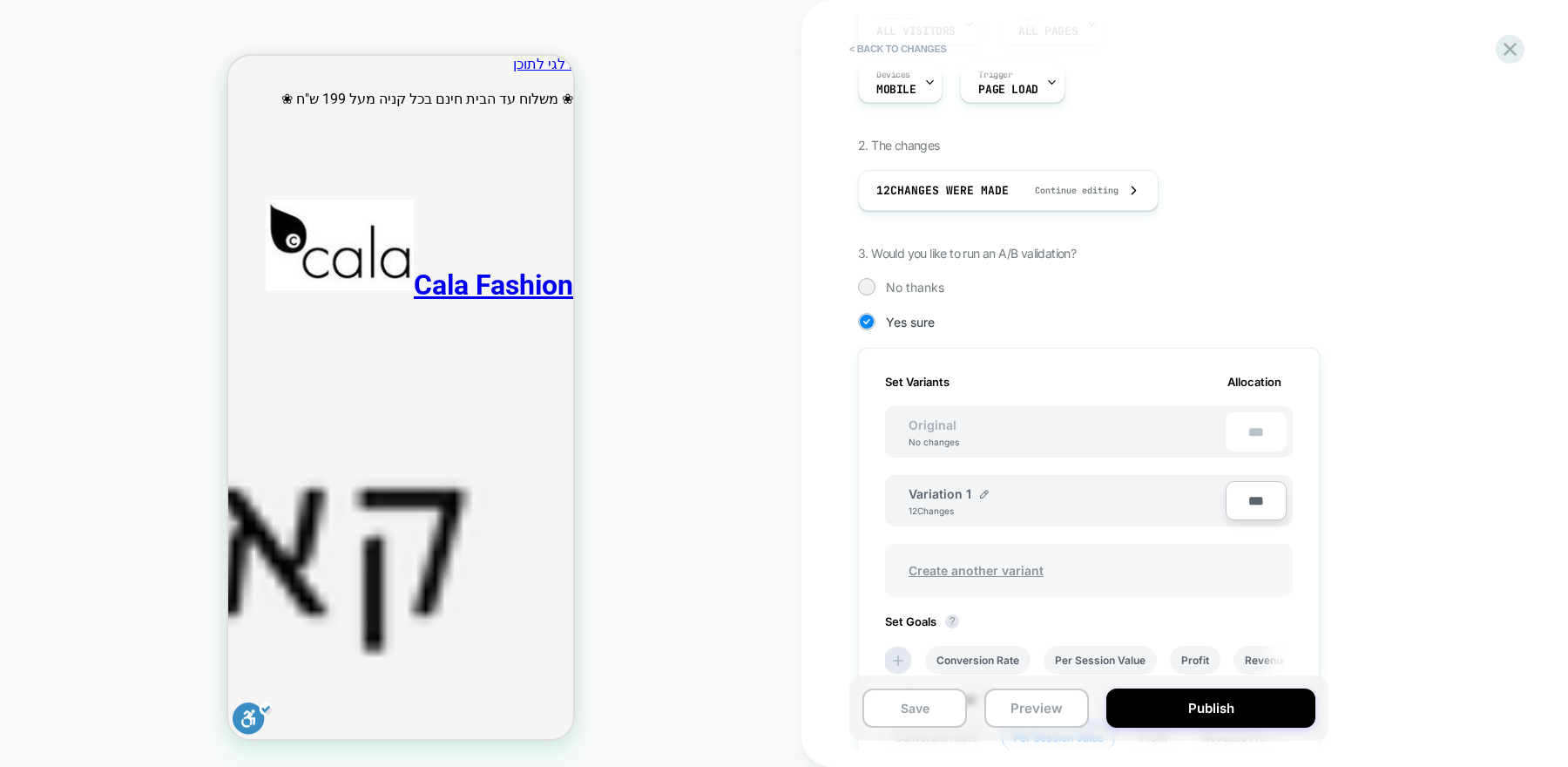
click at [1027, 569] on span "Create another variant" at bounding box center [976, 570] width 170 height 41
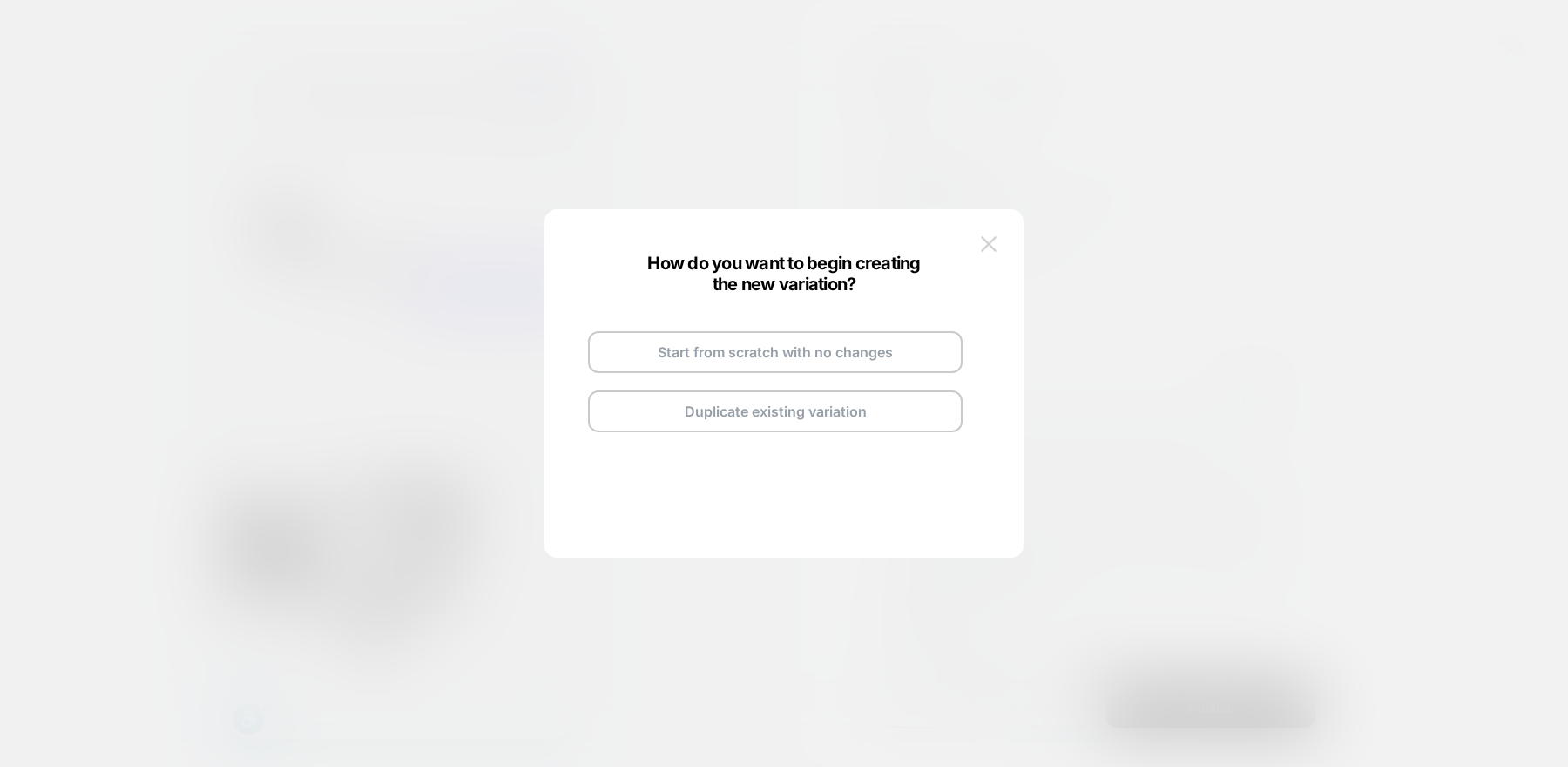
click at [983, 247] on img at bounding box center [989, 243] width 15 height 14
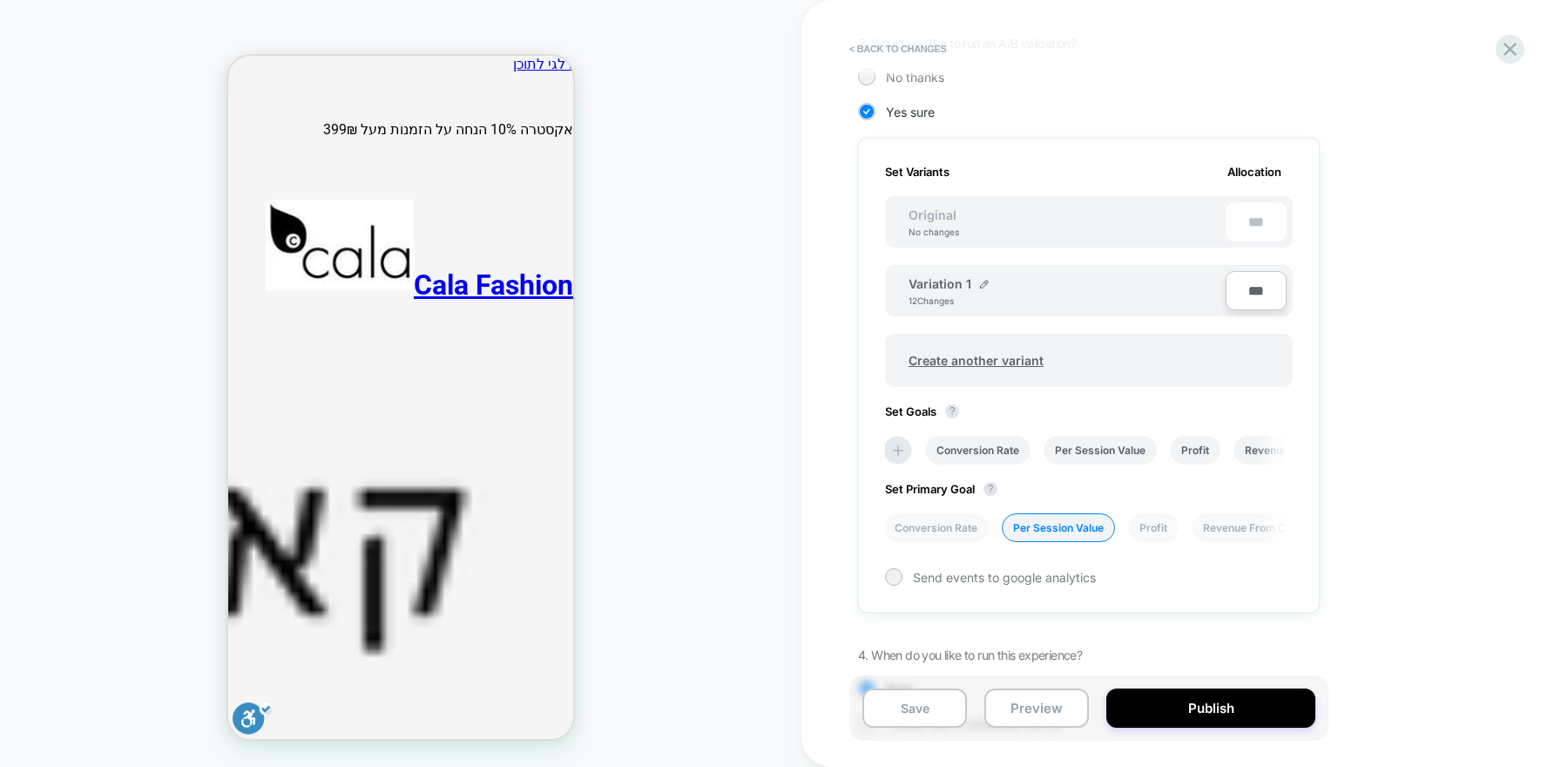
scroll to position [0, 0]
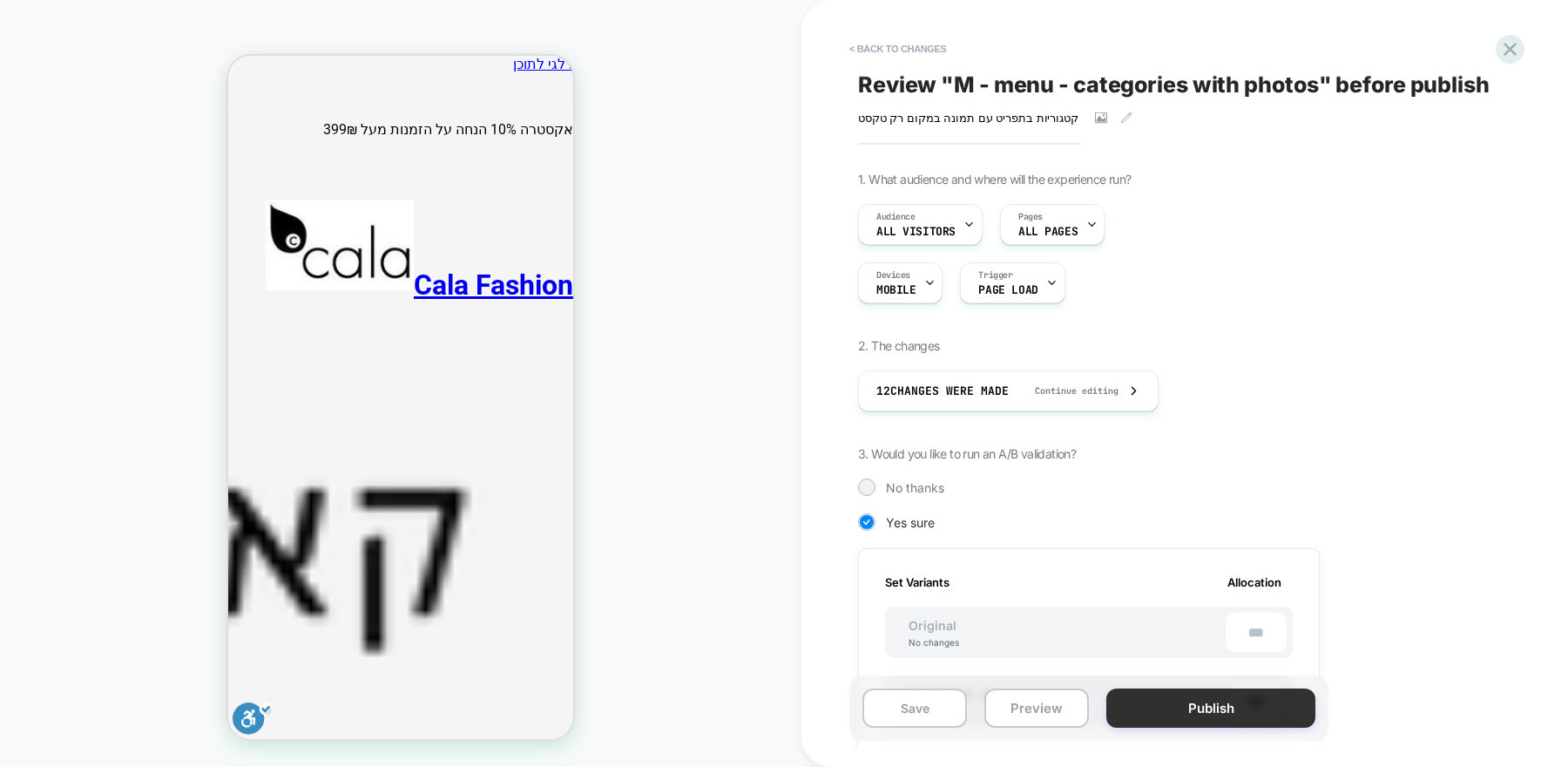
click at [1143, 707] on button "Publish" at bounding box center [1210, 708] width 209 height 39
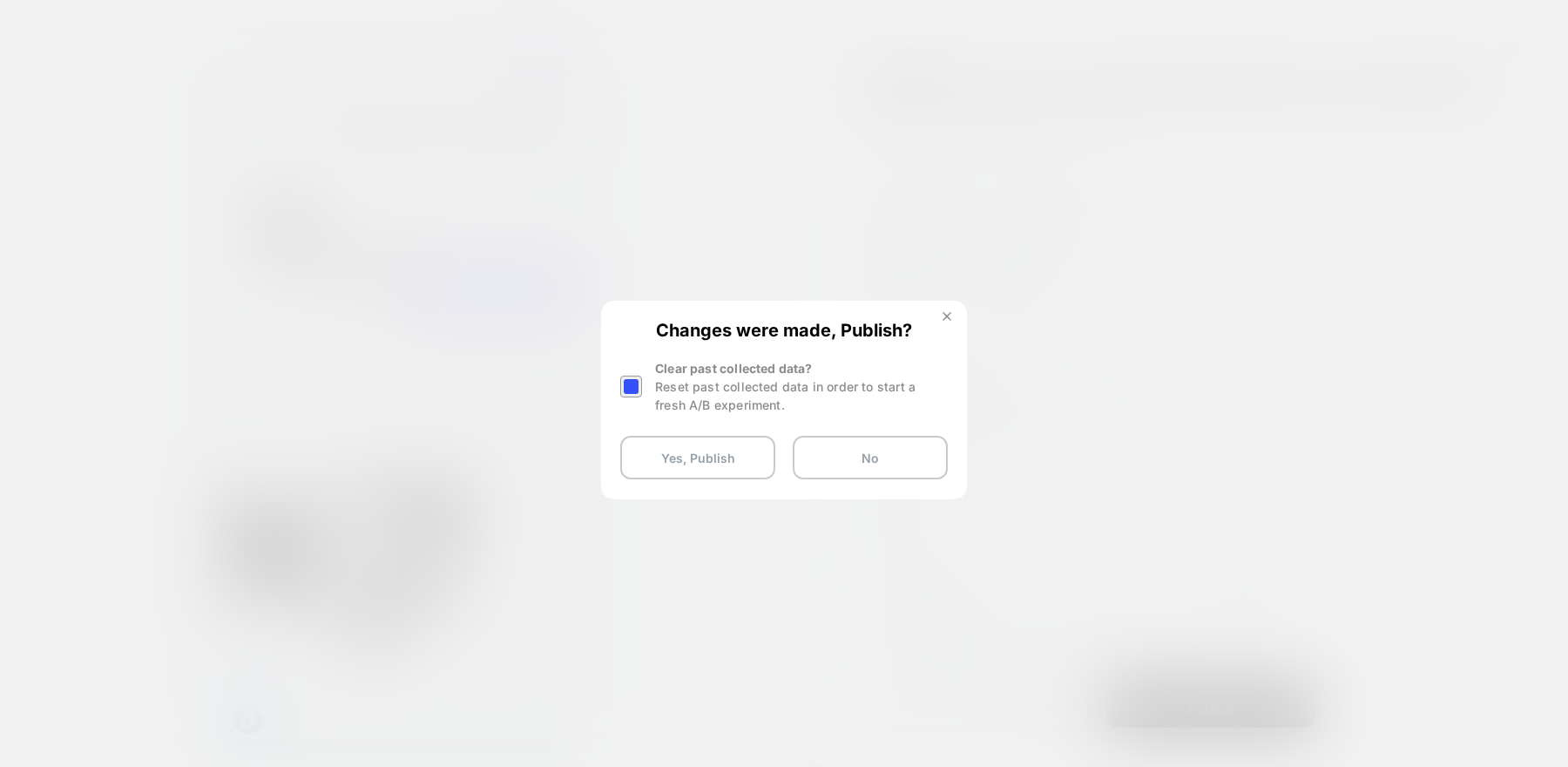
click at [950, 323] on button at bounding box center [947, 318] width 19 height 14
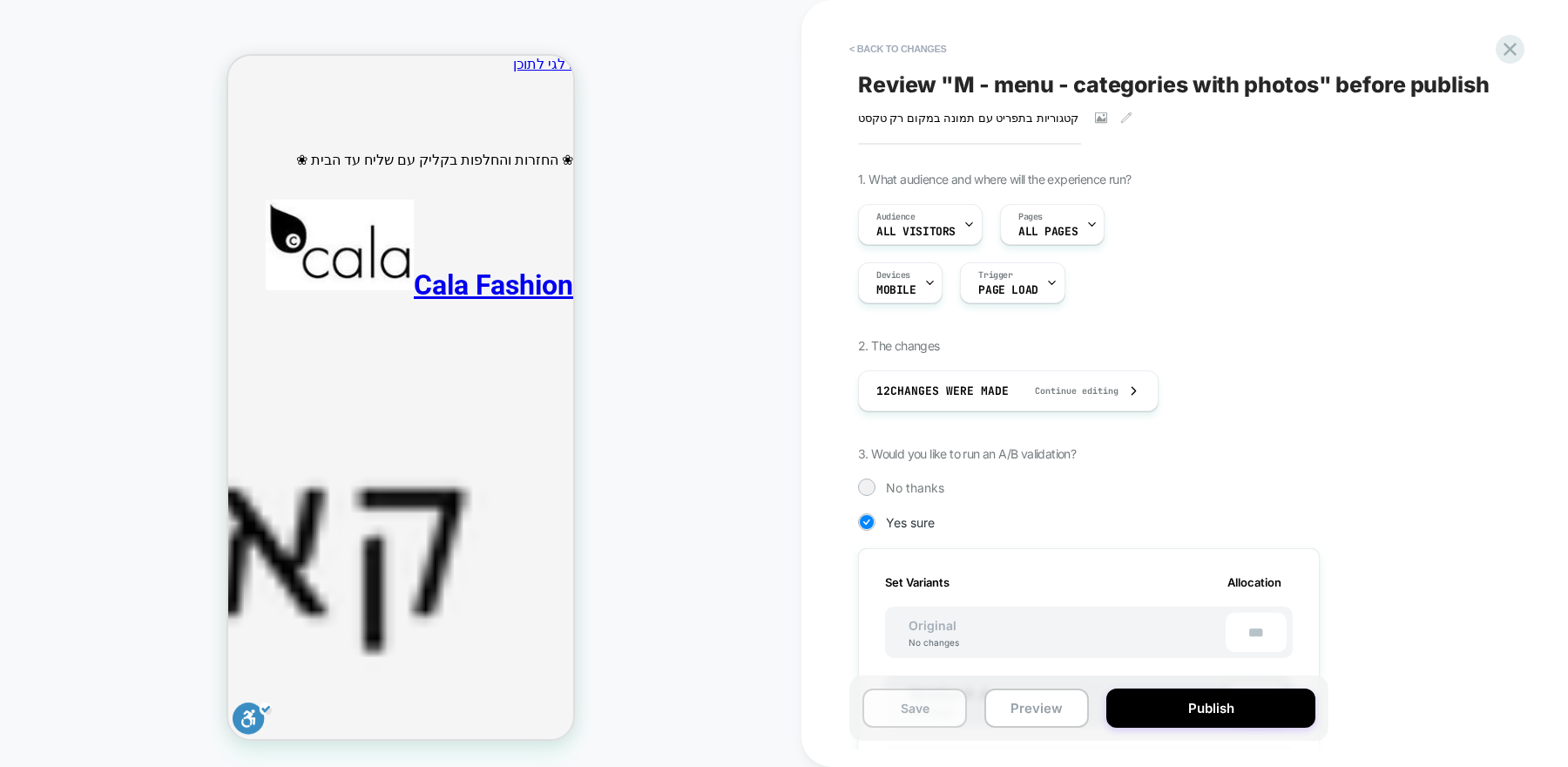
click at [905, 699] on button "Save" at bounding box center [914, 708] width 104 height 39
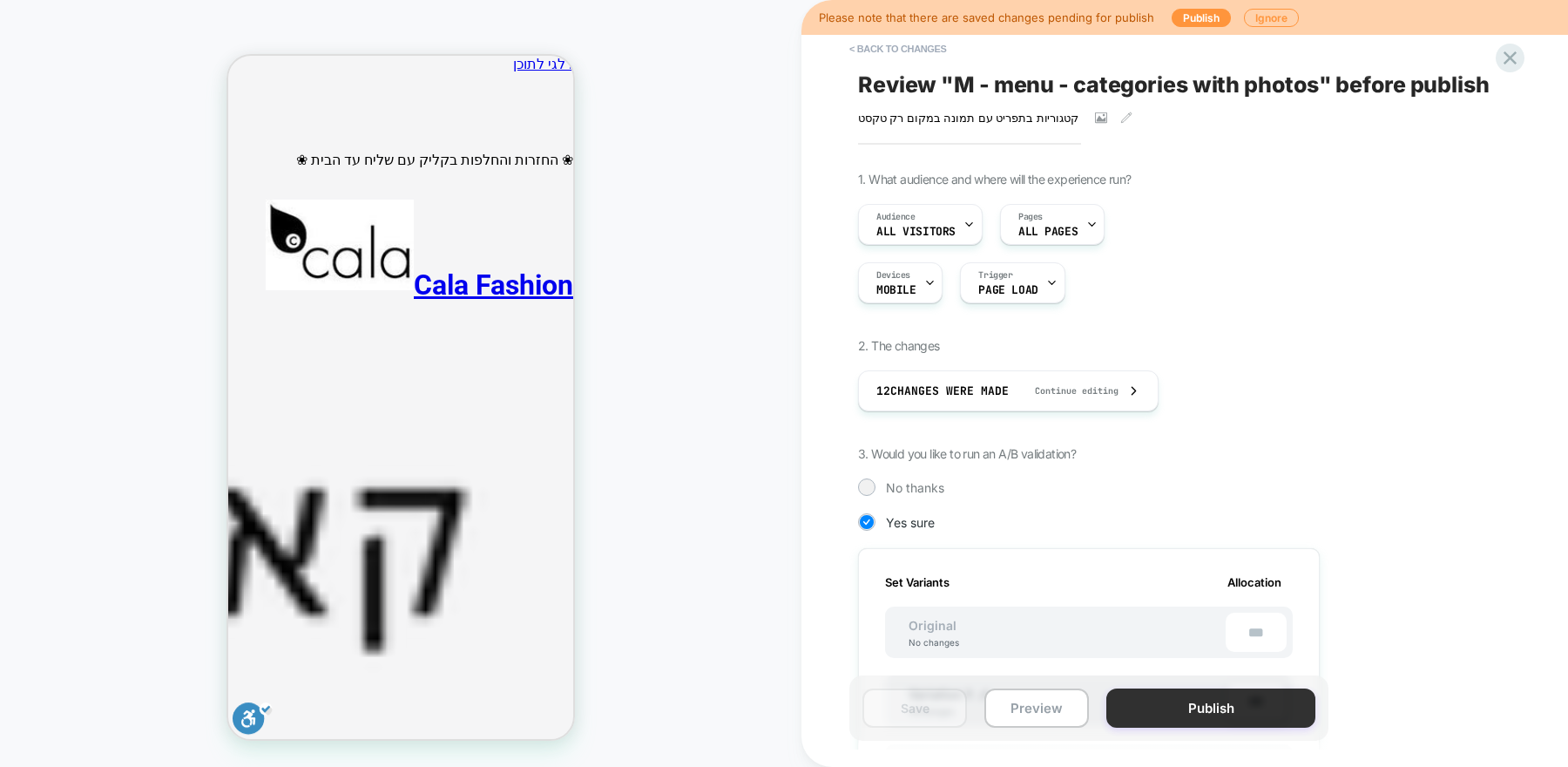
click at [1208, 714] on button "Publish" at bounding box center [1210, 708] width 209 height 39
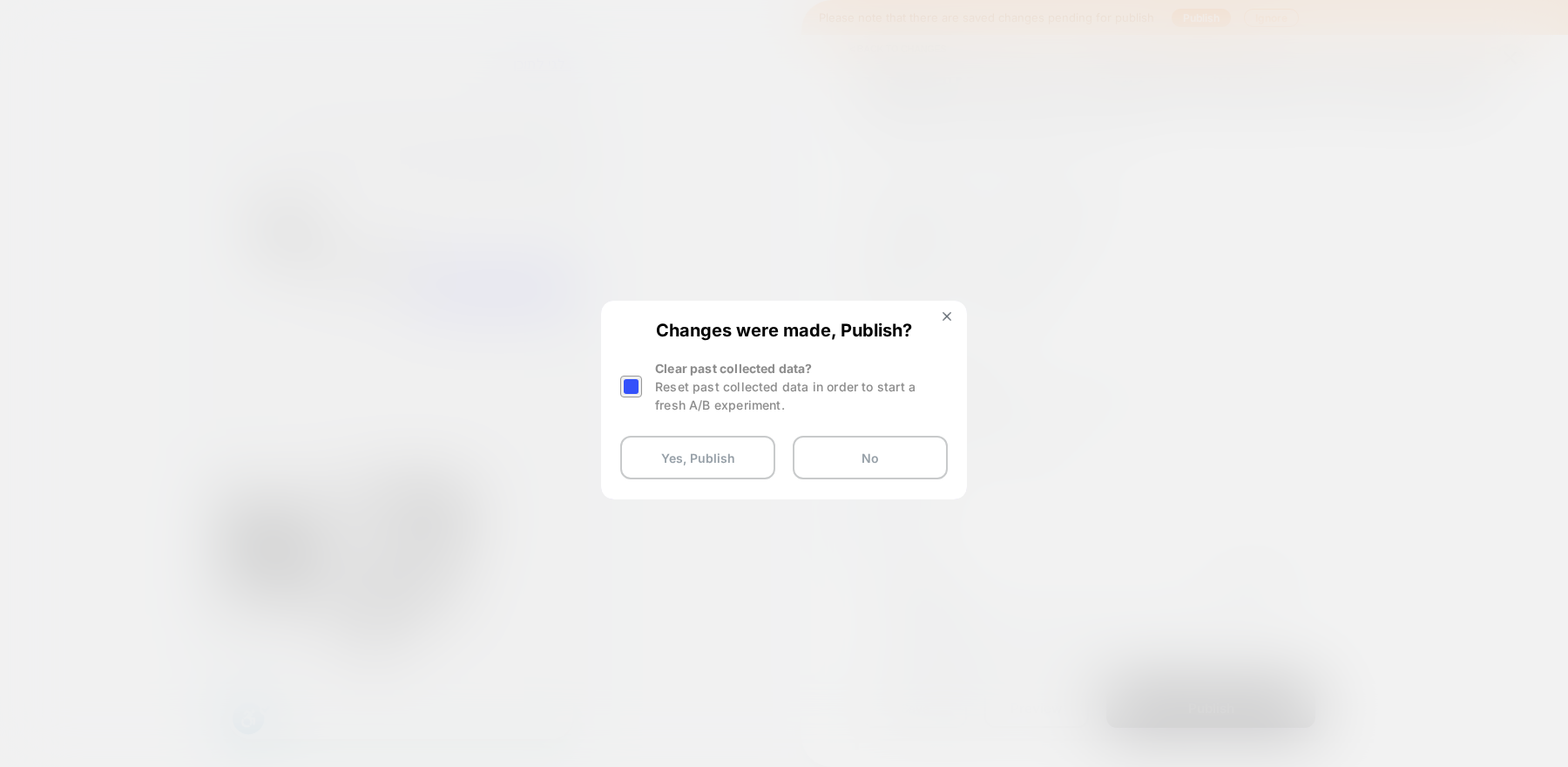
click at [630, 384] on div at bounding box center [631, 386] width 22 height 22
click at [722, 468] on button "Yes, Publish" at bounding box center [698, 457] width 155 height 44
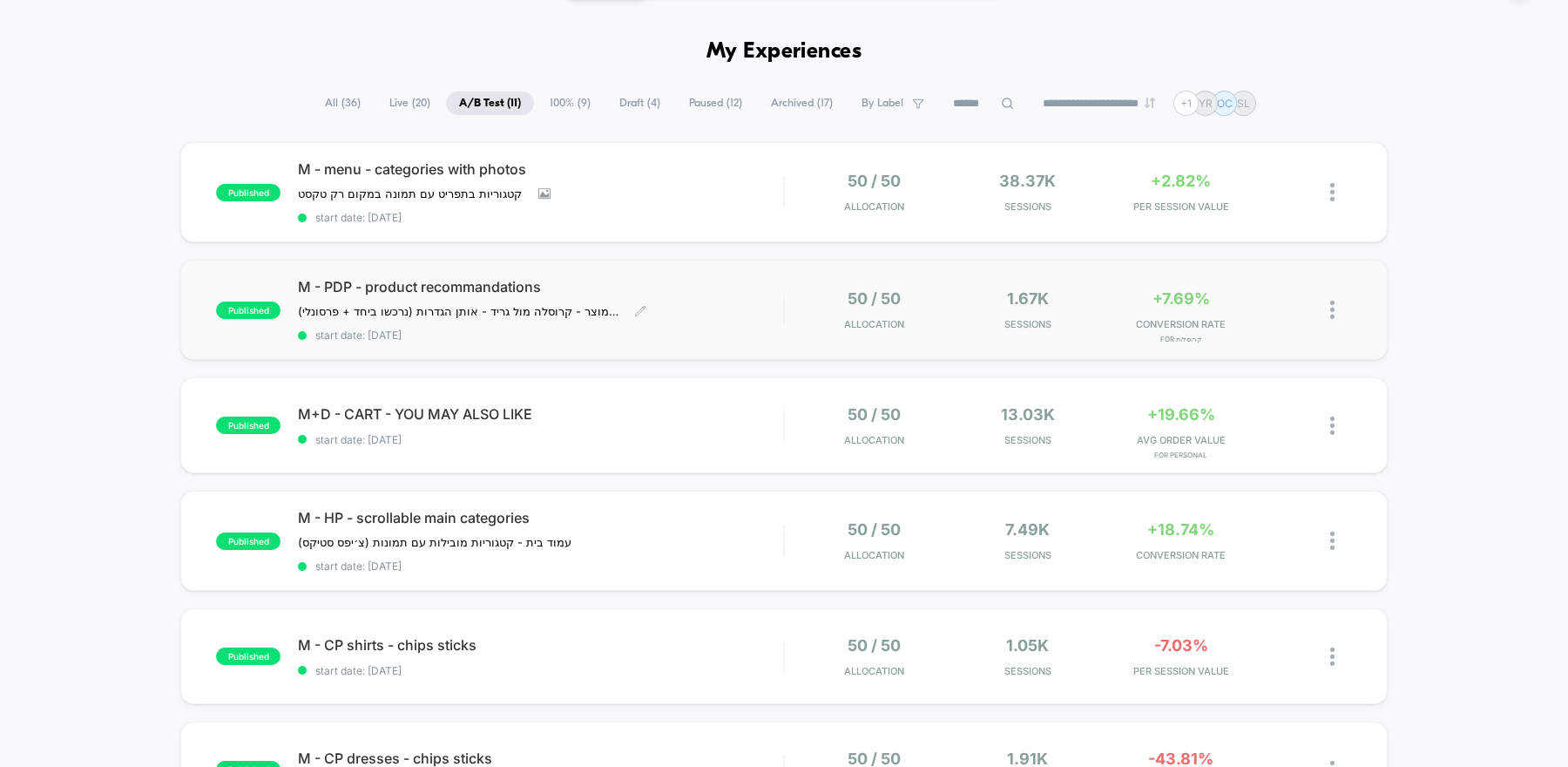
scroll to position [54, 0]
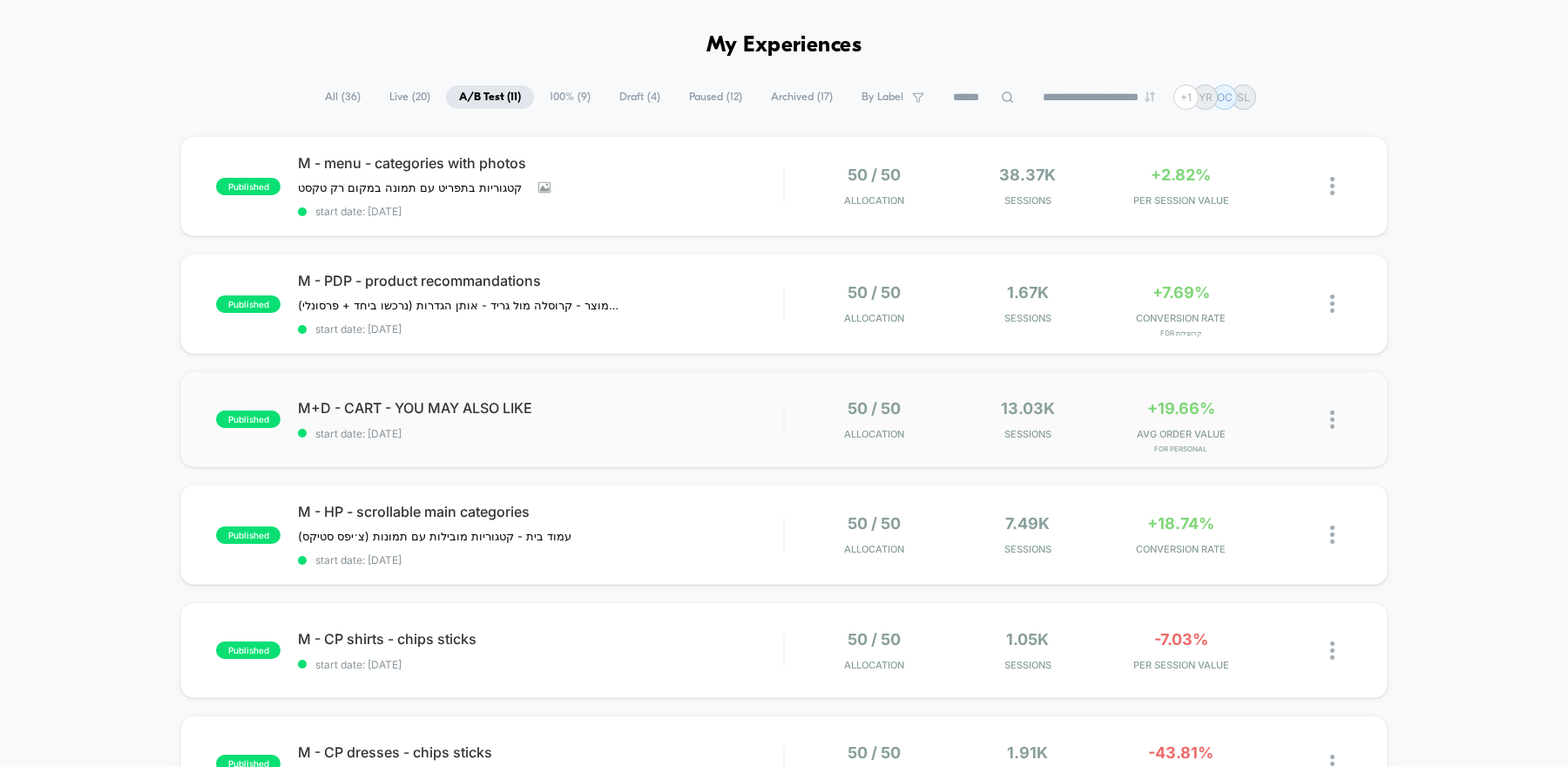
click at [709, 441] on div "published M+D - CART - YOU MAY ALSO LIKE start date: [DATE] 50 / 50 Allocation …" at bounding box center [784, 419] width 1207 height 96
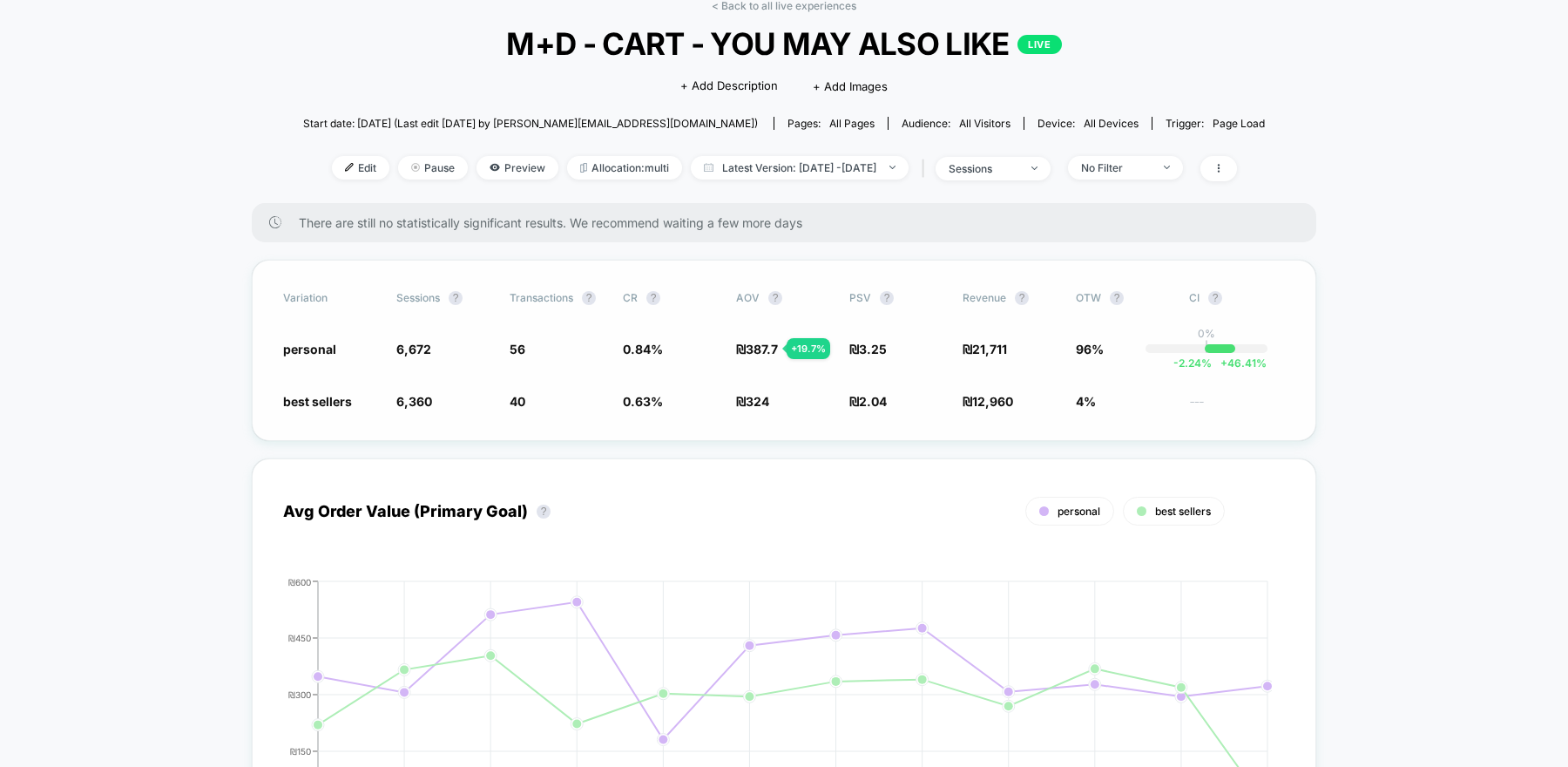
scroll to position [66, 0]
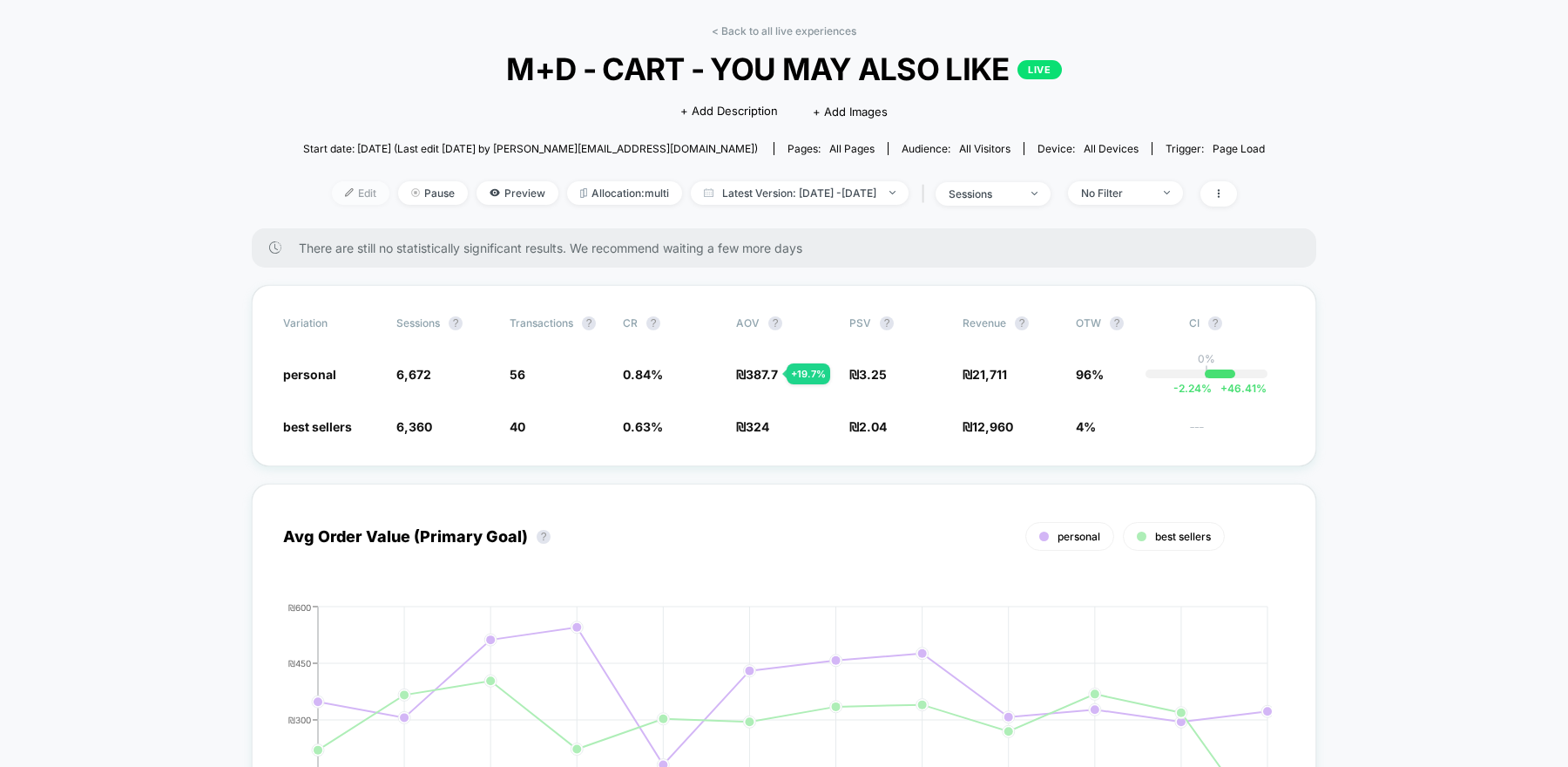
click at [340, 189] on span "Edit" at bounding box center [360, 192] width 57 height 24
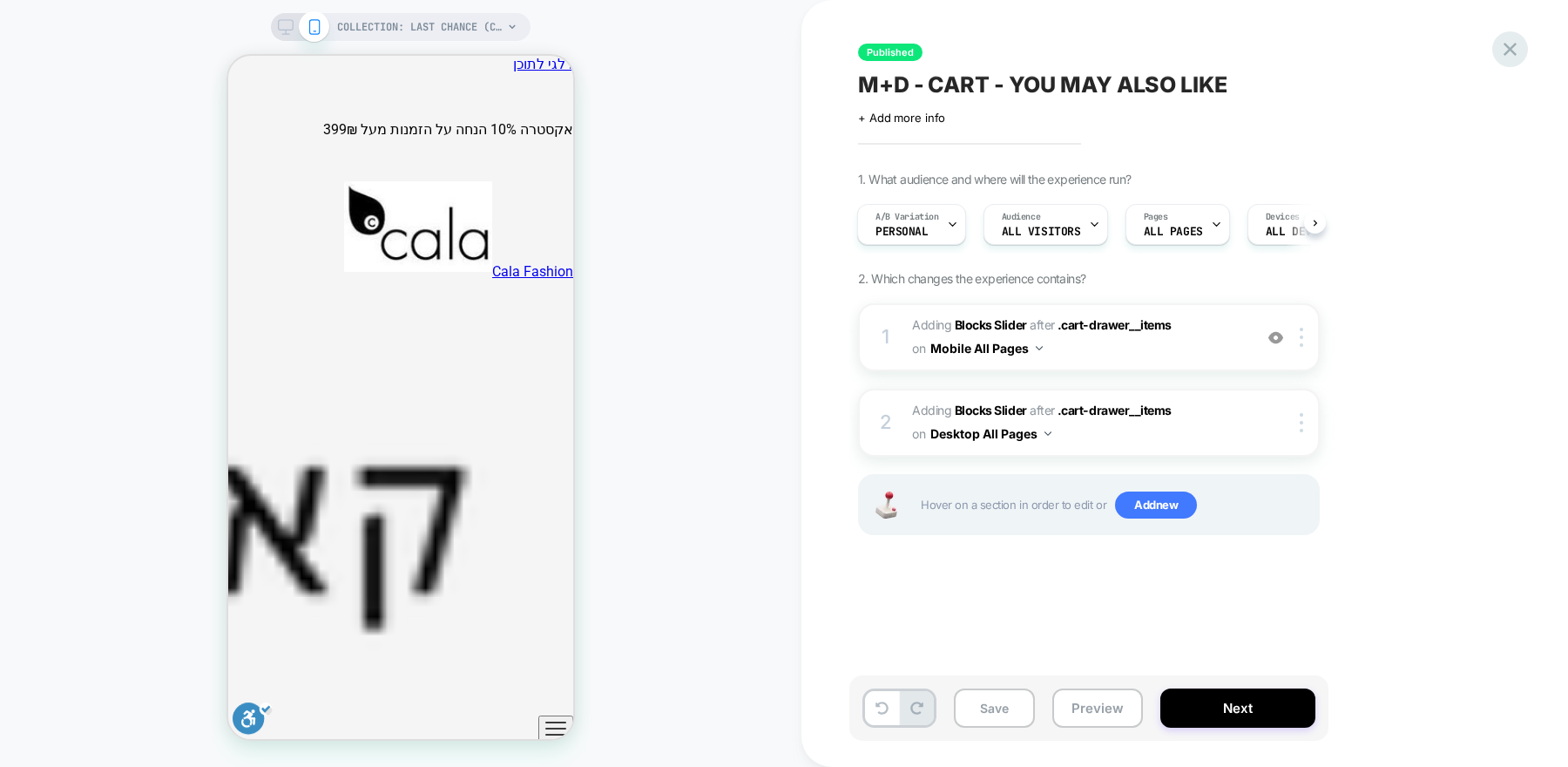
click at [1506, 45] on icon at bounding box center [1510, 50] width 13 height 13
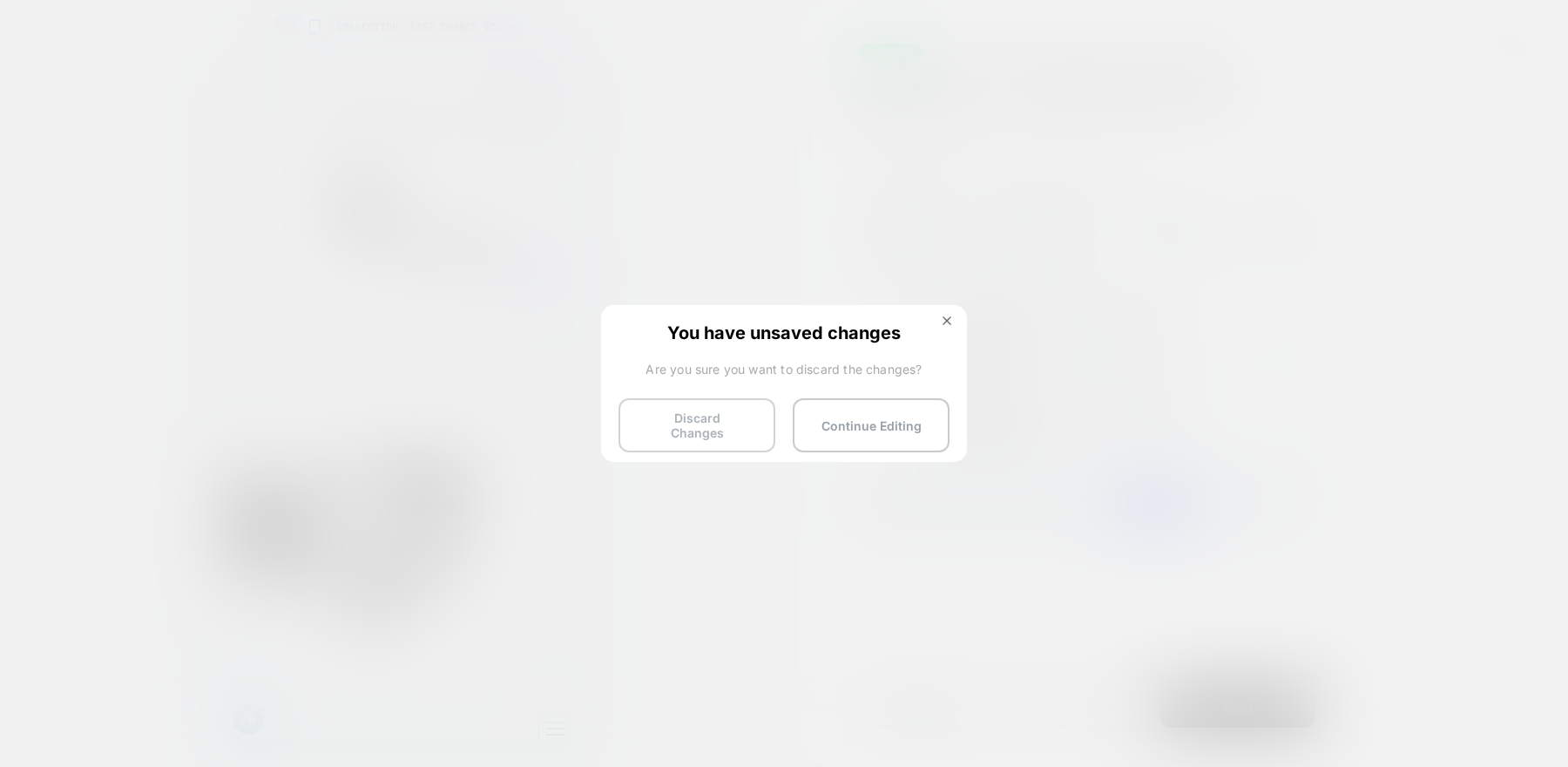
click at [728, 424] on button "Discard Changes" at bounding box center [697, 425] width 157 height 54
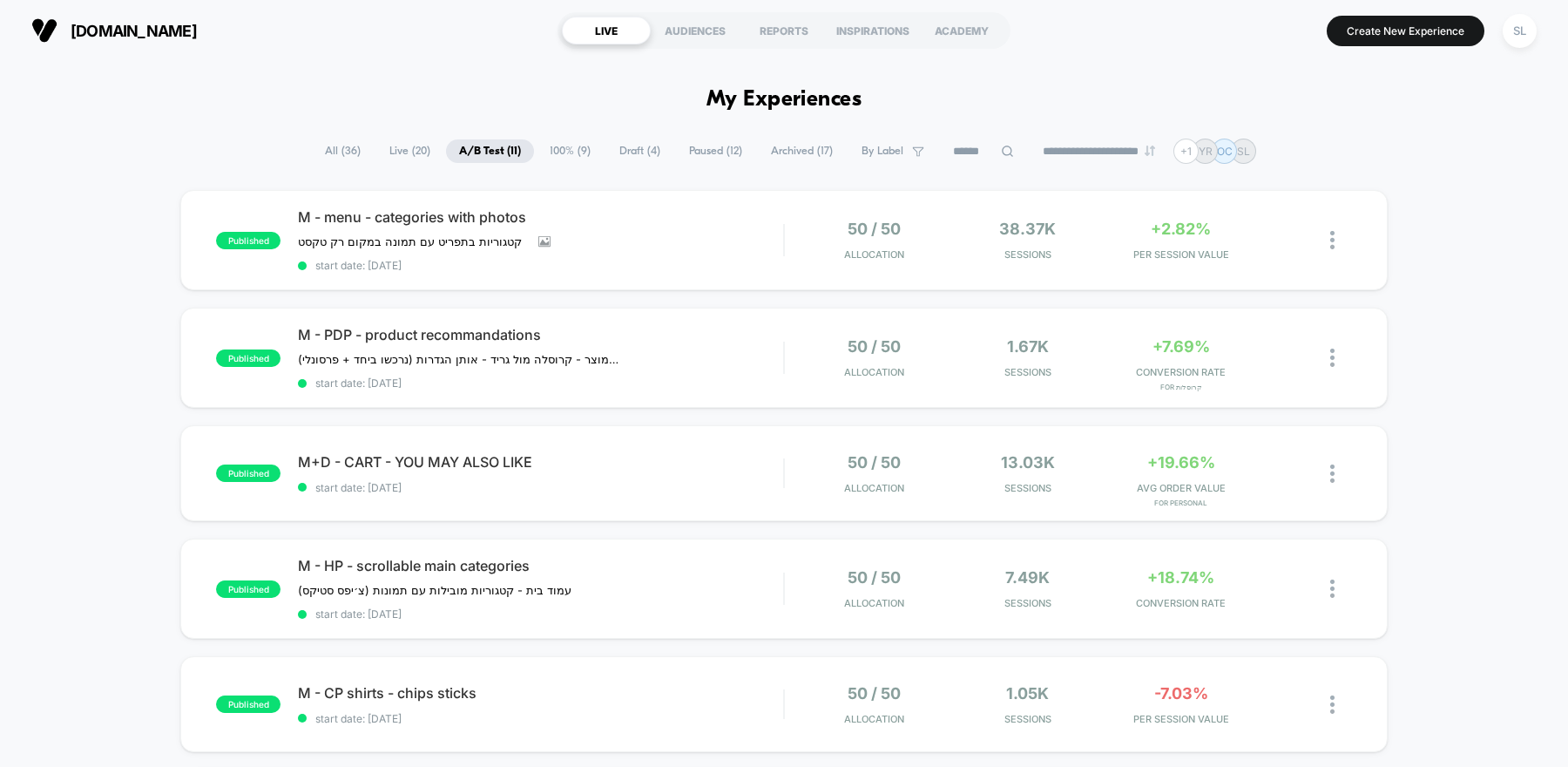
click at [555, 140] on span "100% ( 9 )" at bounding box center [570, 151] width 67 height 24
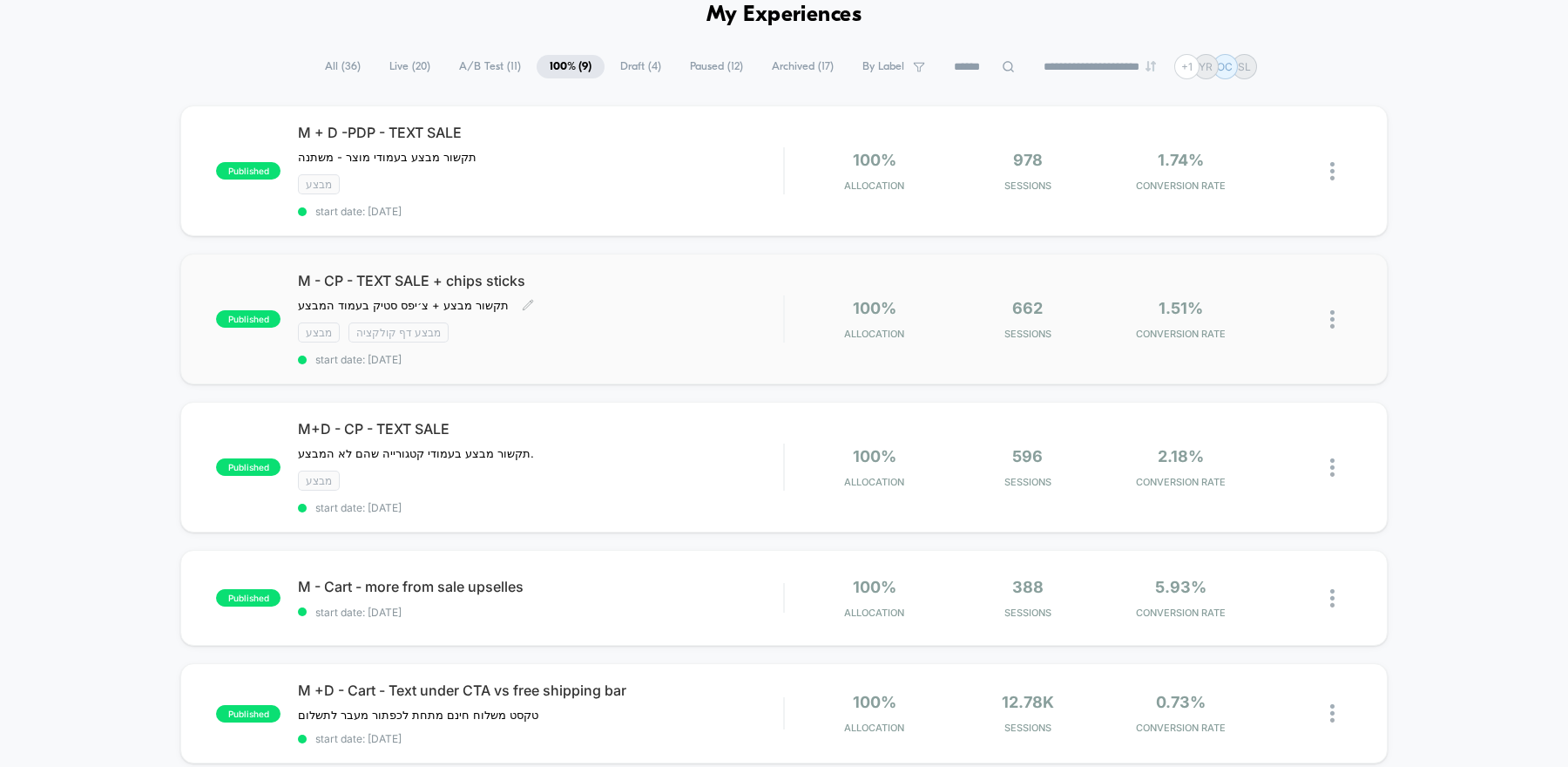
scroll to position [90, 0]
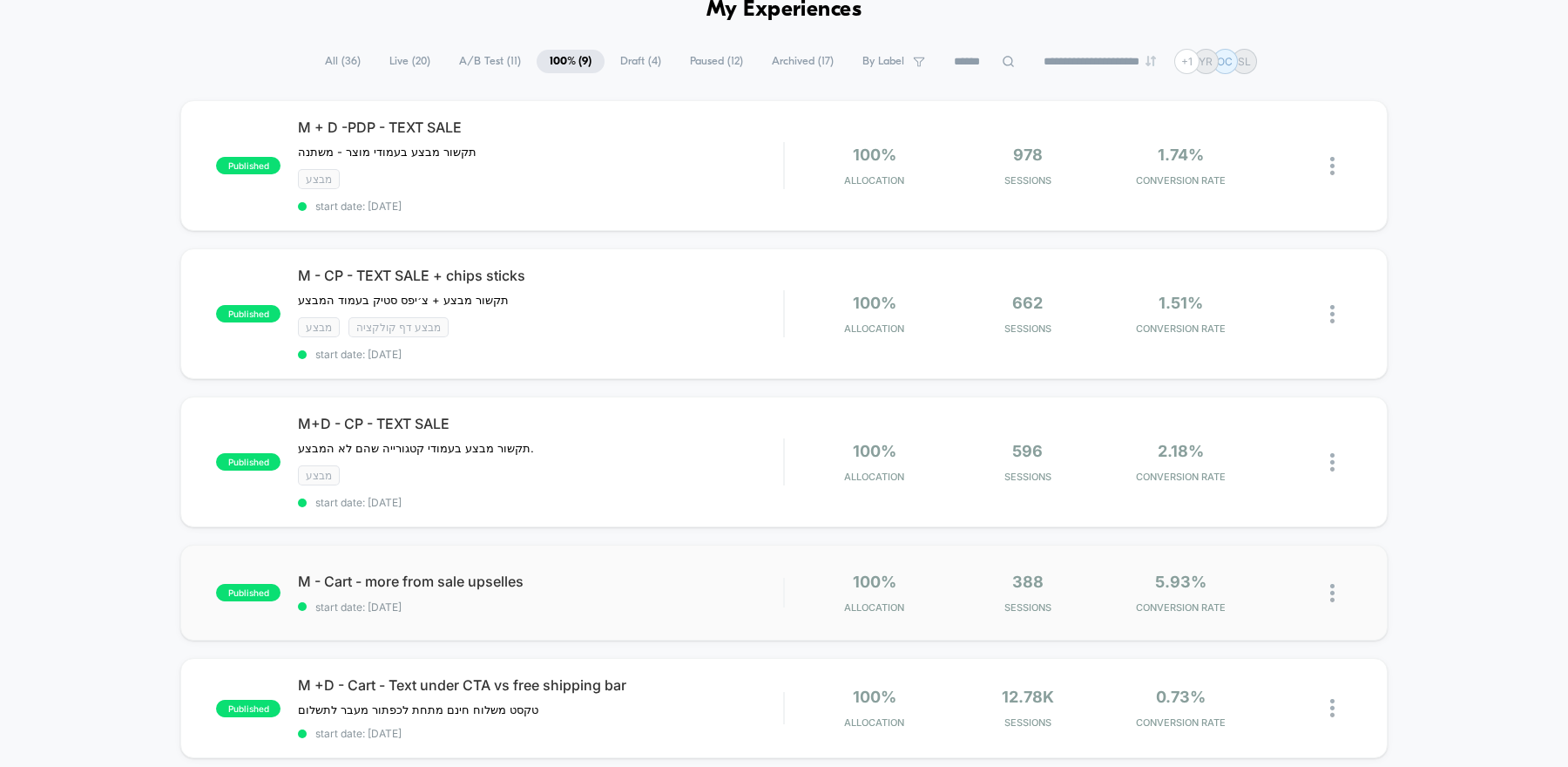
click at [514, 608] on div "published M - Cart - more from sale upselles start date: [DATE] 100% Allocation…" at bounding box center [784, 592] width 1207 height 96
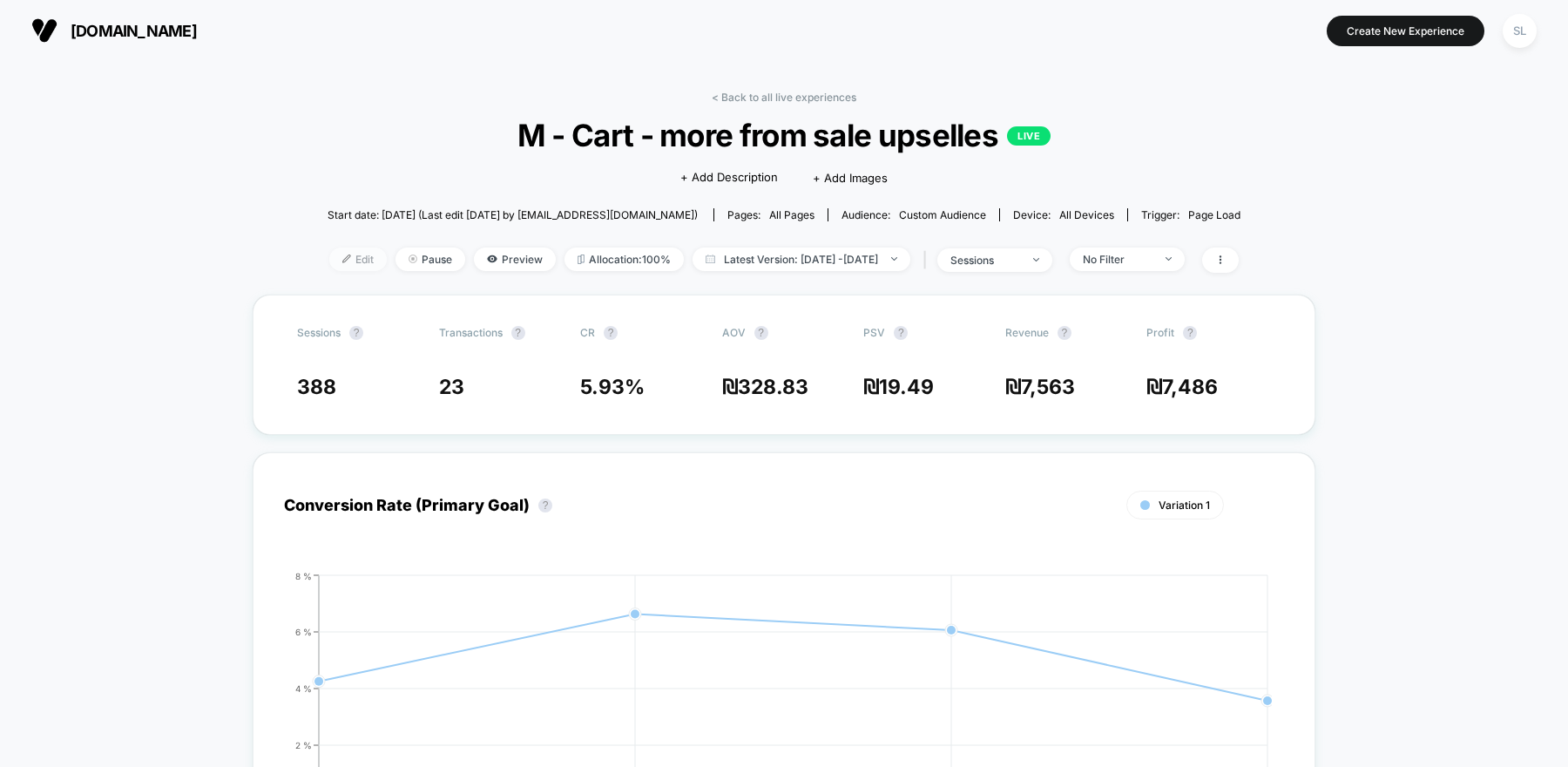
click at [329, 250] on span "Edit" at bounding box center [358, 259] width 57 height 24
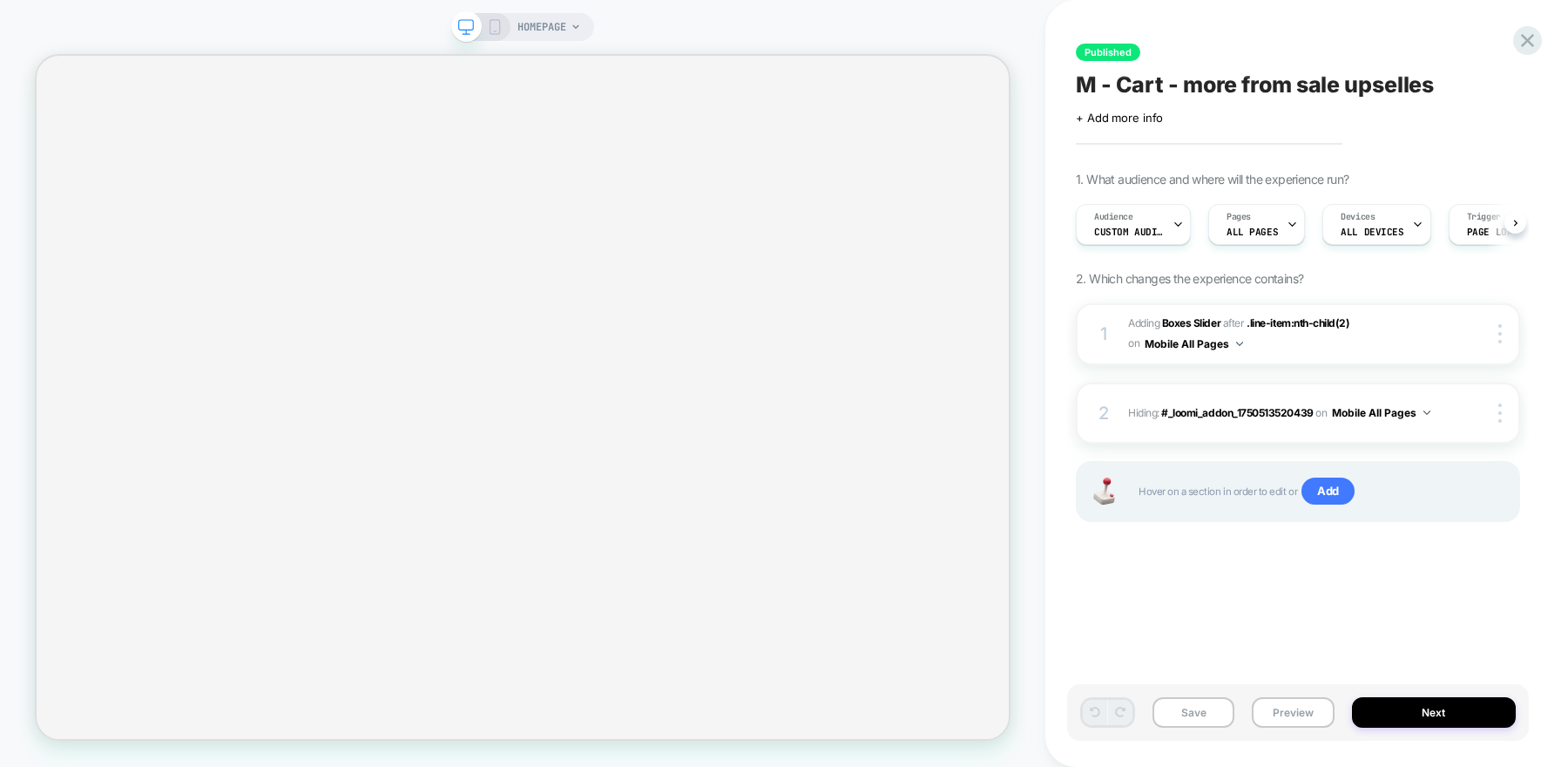
scroll to position [0, 1]
click at [490, 30] on icon at bounding box center [494, 27] width 15 height 15
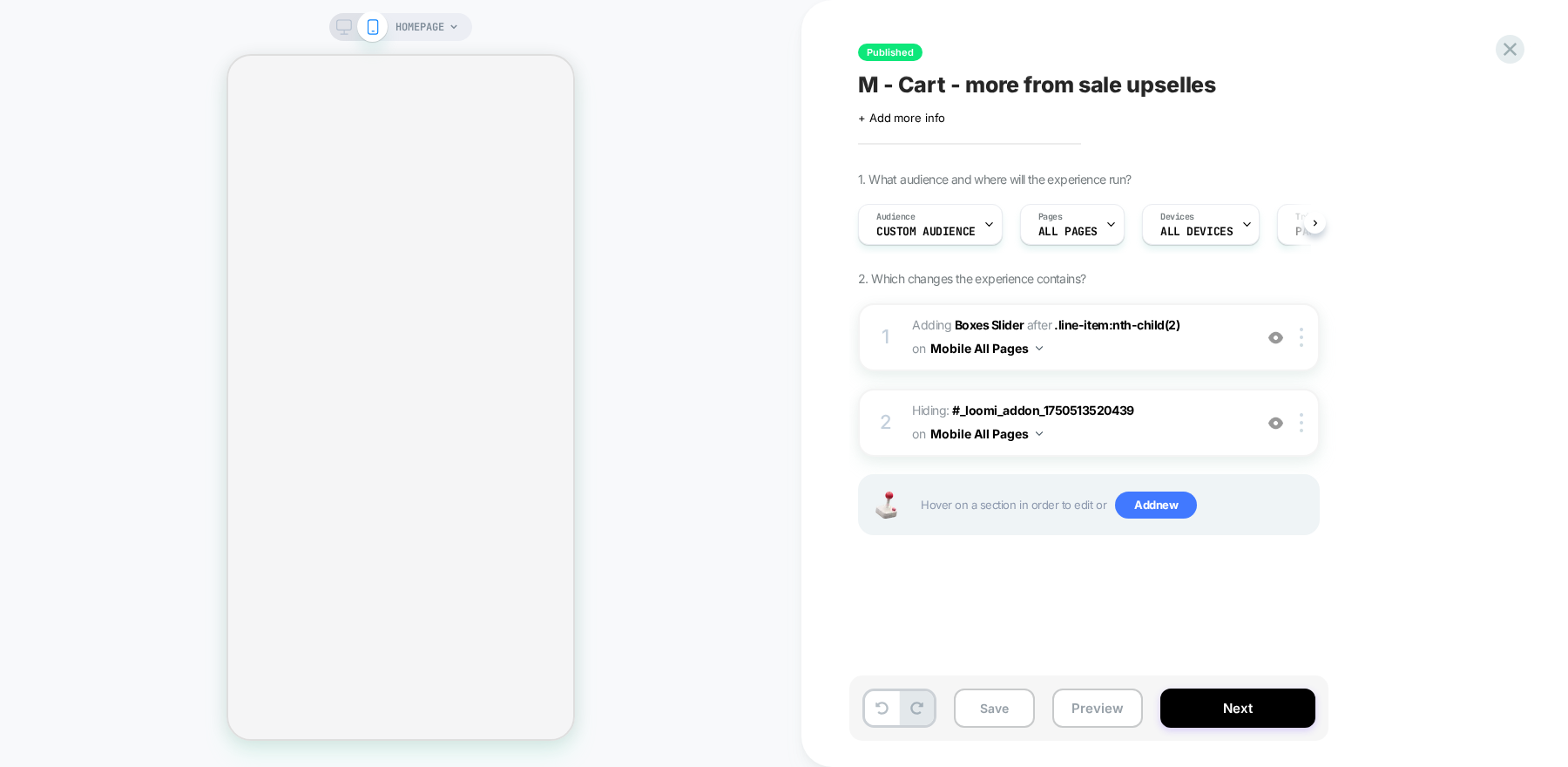
click at [452, 24] on icon at bounding box center [453, 27] width 11 height 11
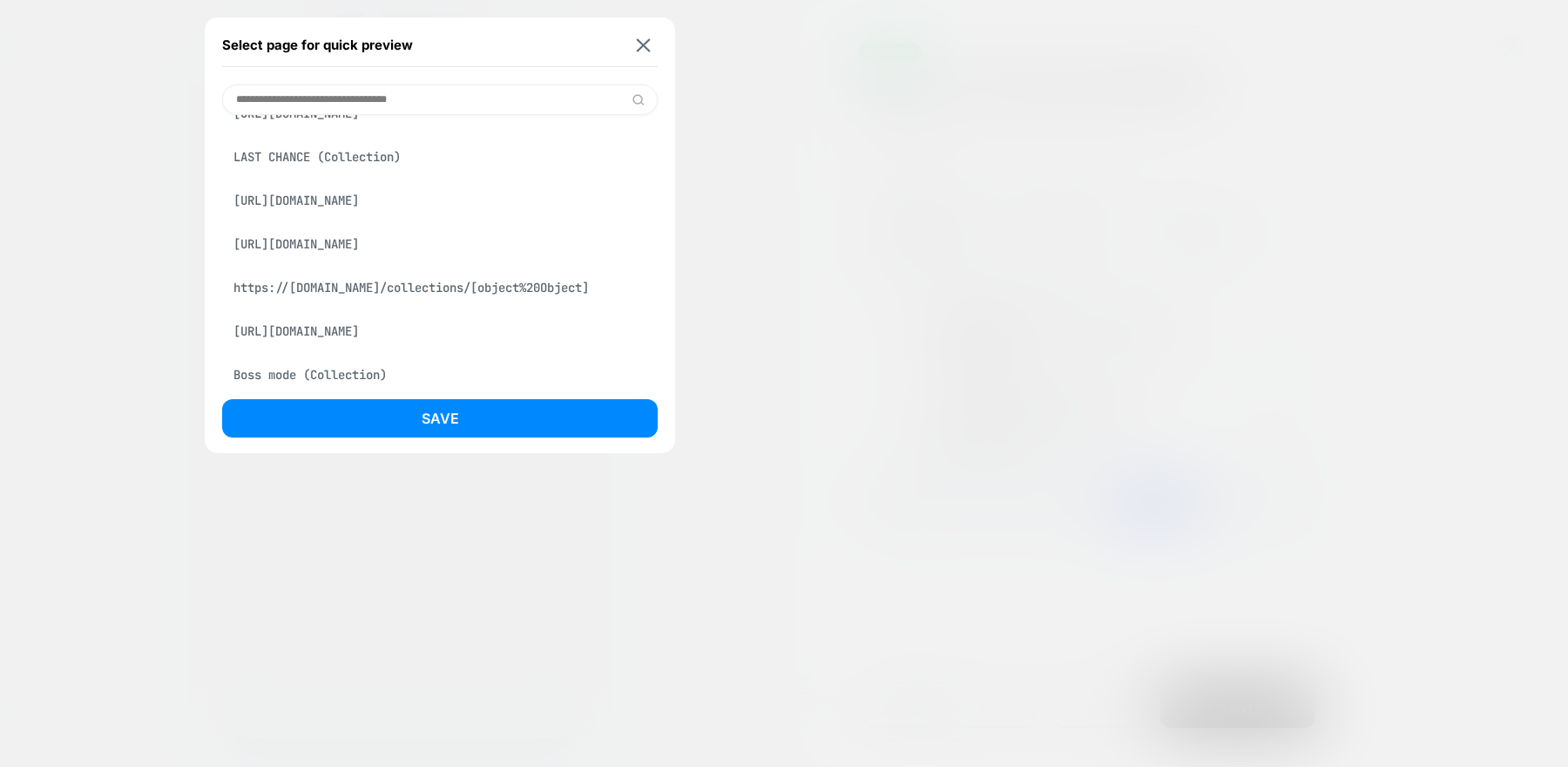
click at [382, 217] on div "[URL][DOMAIN_NAME]" at bounding box center [439, 200] width 435 height 33
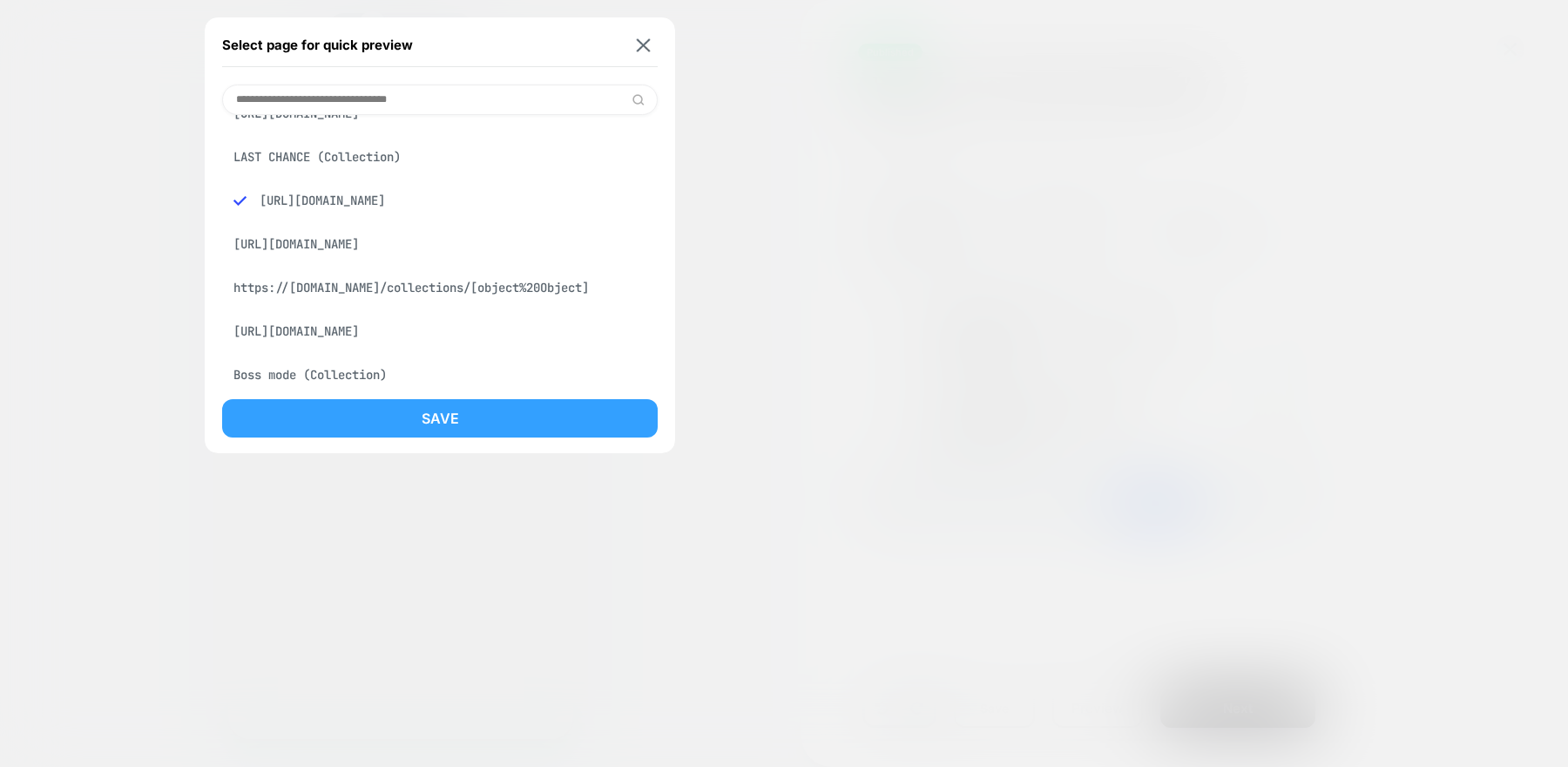
click at [383, 404] on button "Save" at bounding box center [439, 418] width 435 height 38
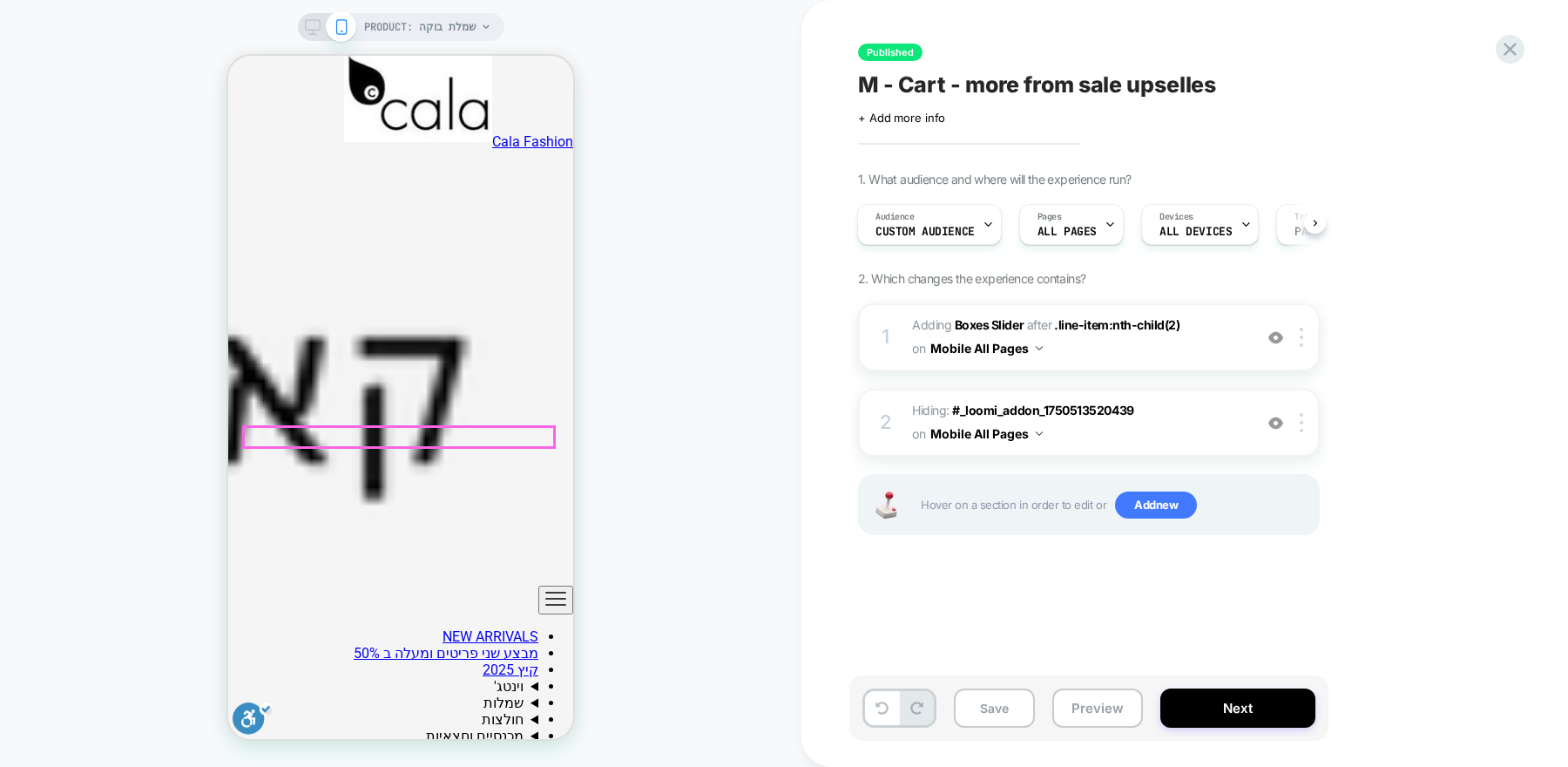
scroll to position [403, 0]
click at [1226, 347] on span "#_loomi_addon_1756991387477 Adding Boxes Slider AFTER .line-item:nth-child(2) .…" at bounding box center [1078, 337] width 332 height 47
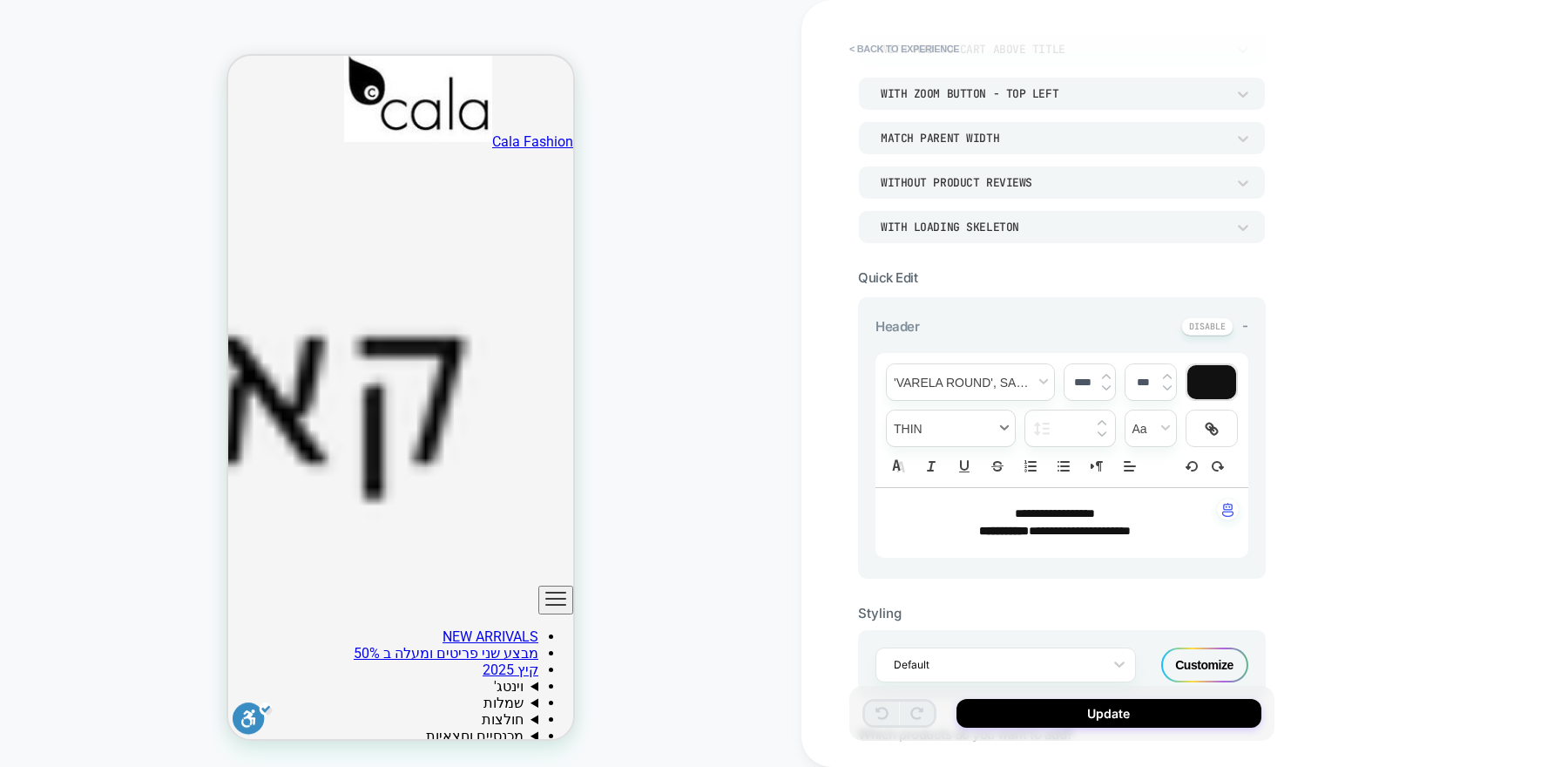
scroll to position [186, 0]
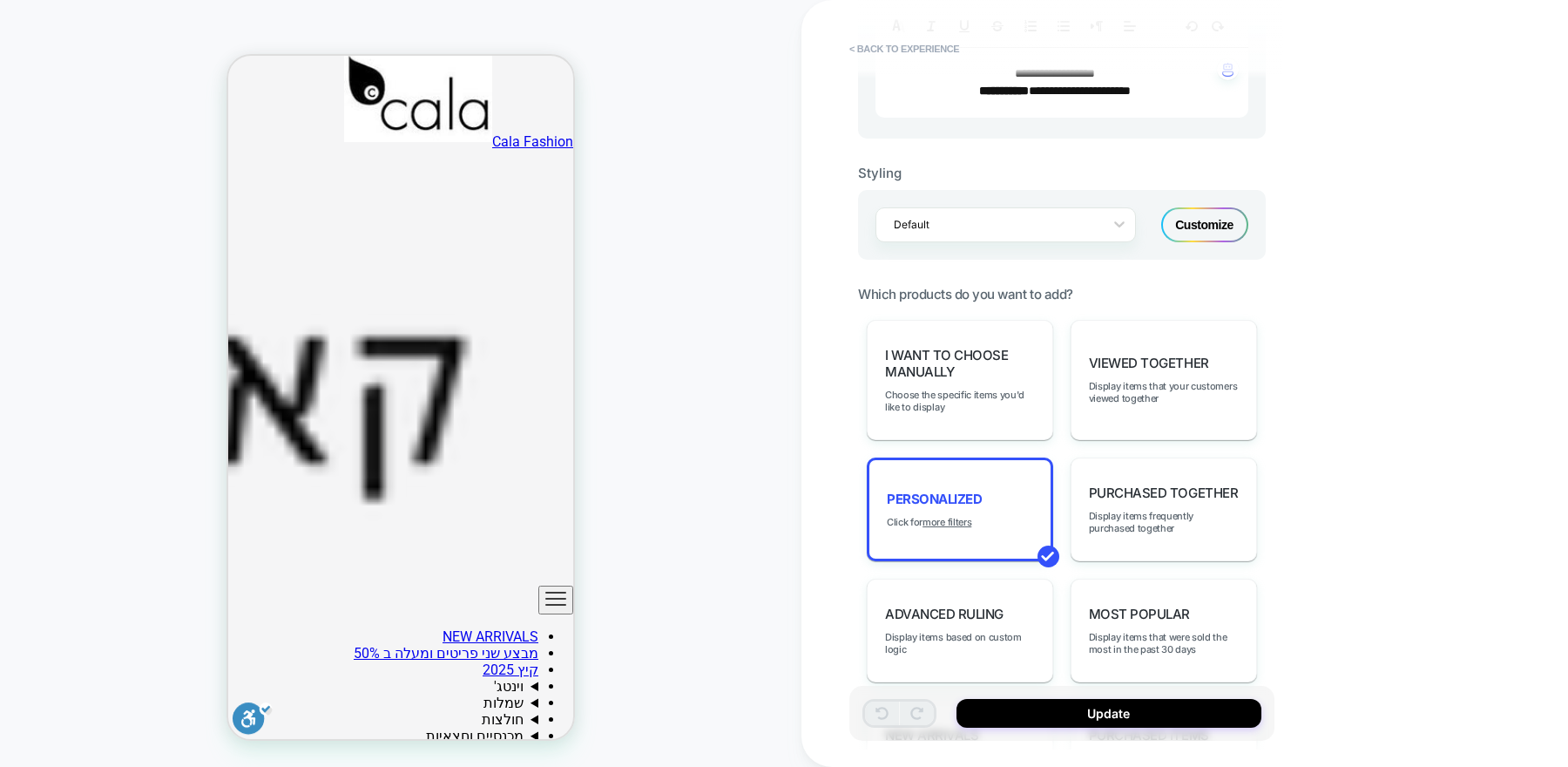
scroll to position [0, 0]
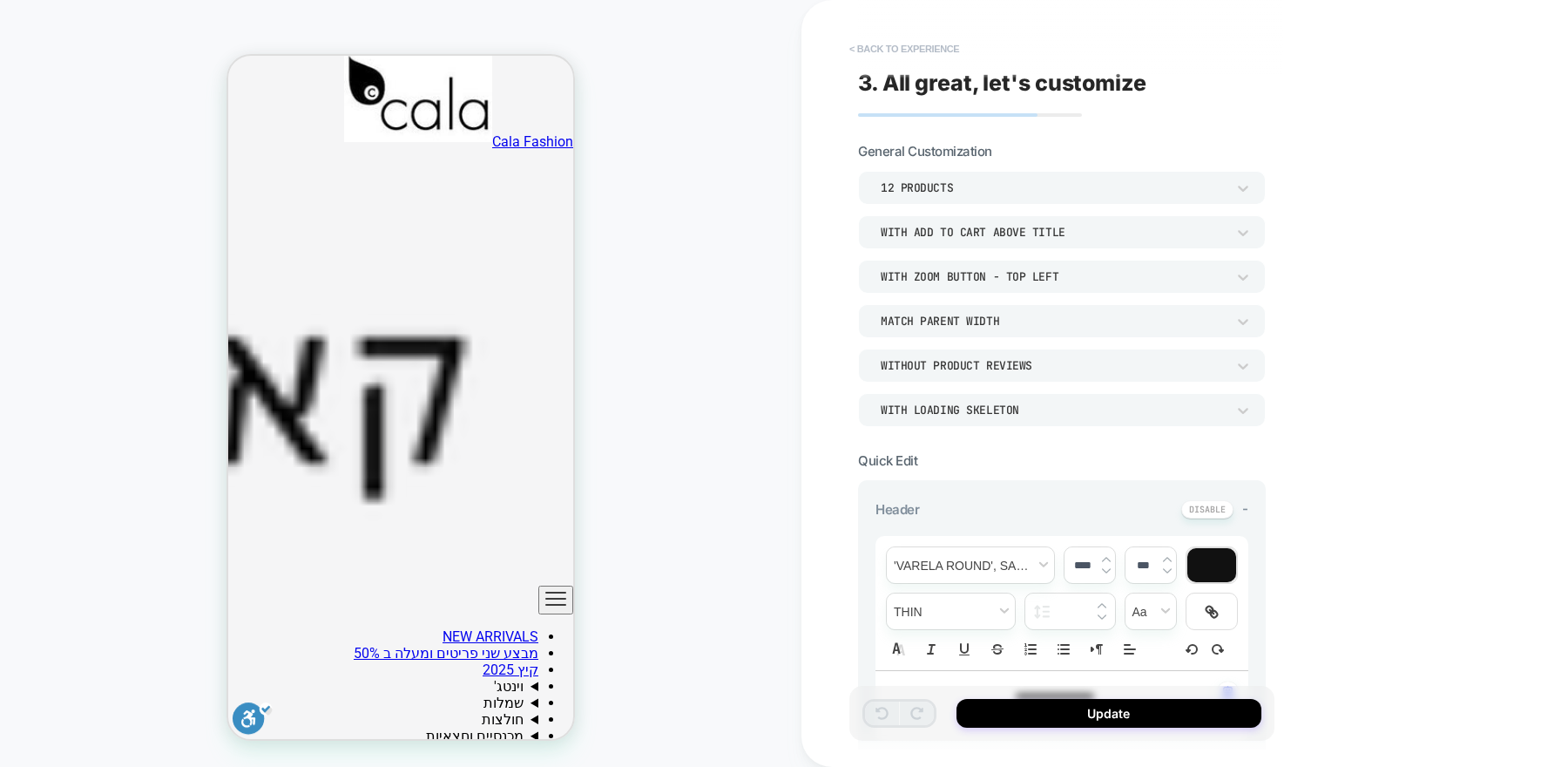
click at [914, 44] on button "< Back to experience" at bounding box center [904, 48] width 127 height 28
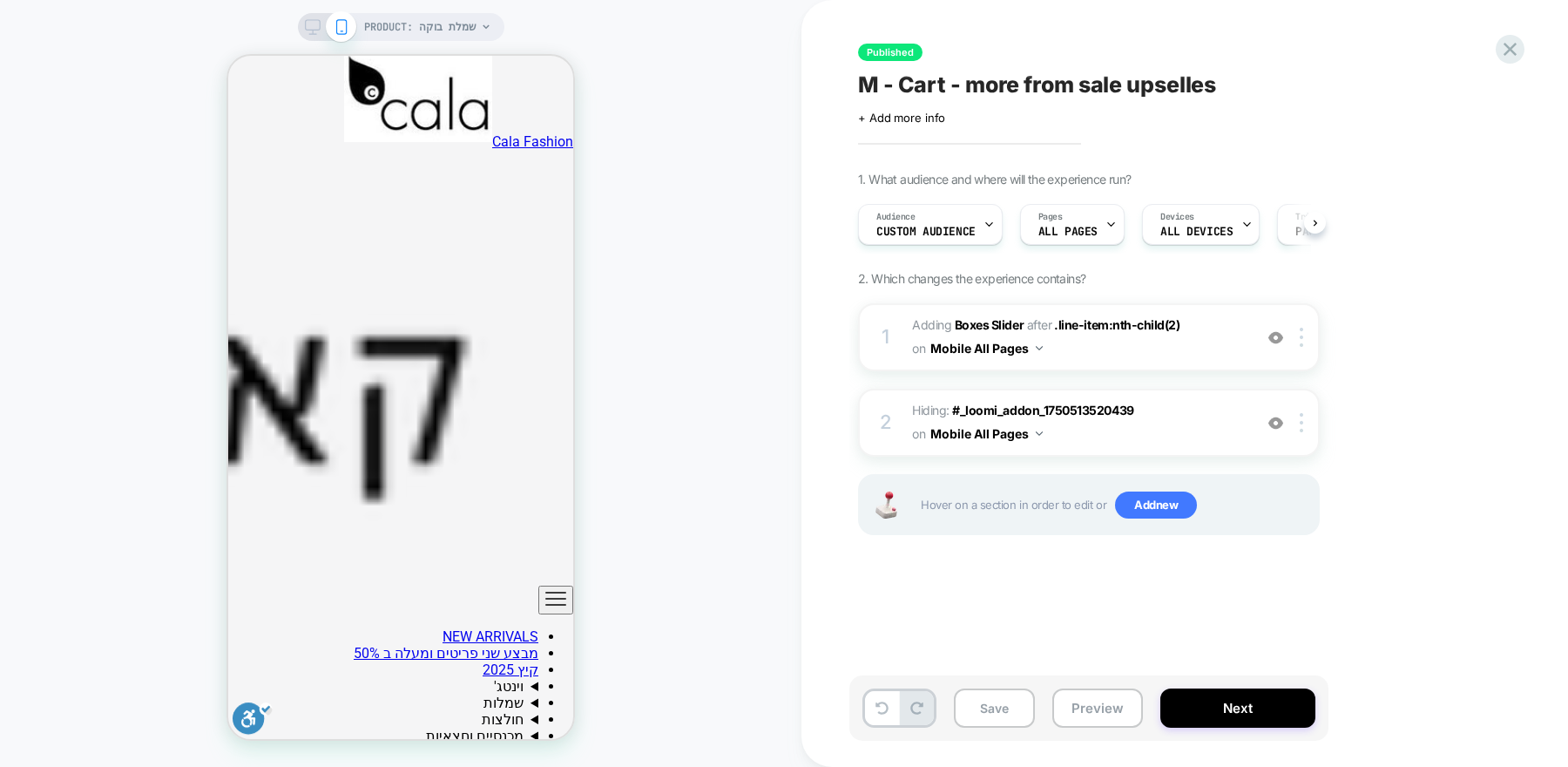
scroll to position [0, 1]
click at [946, 213] on div "Audience Custom Audience" at bounding box center [925, 224] width 134 height 39
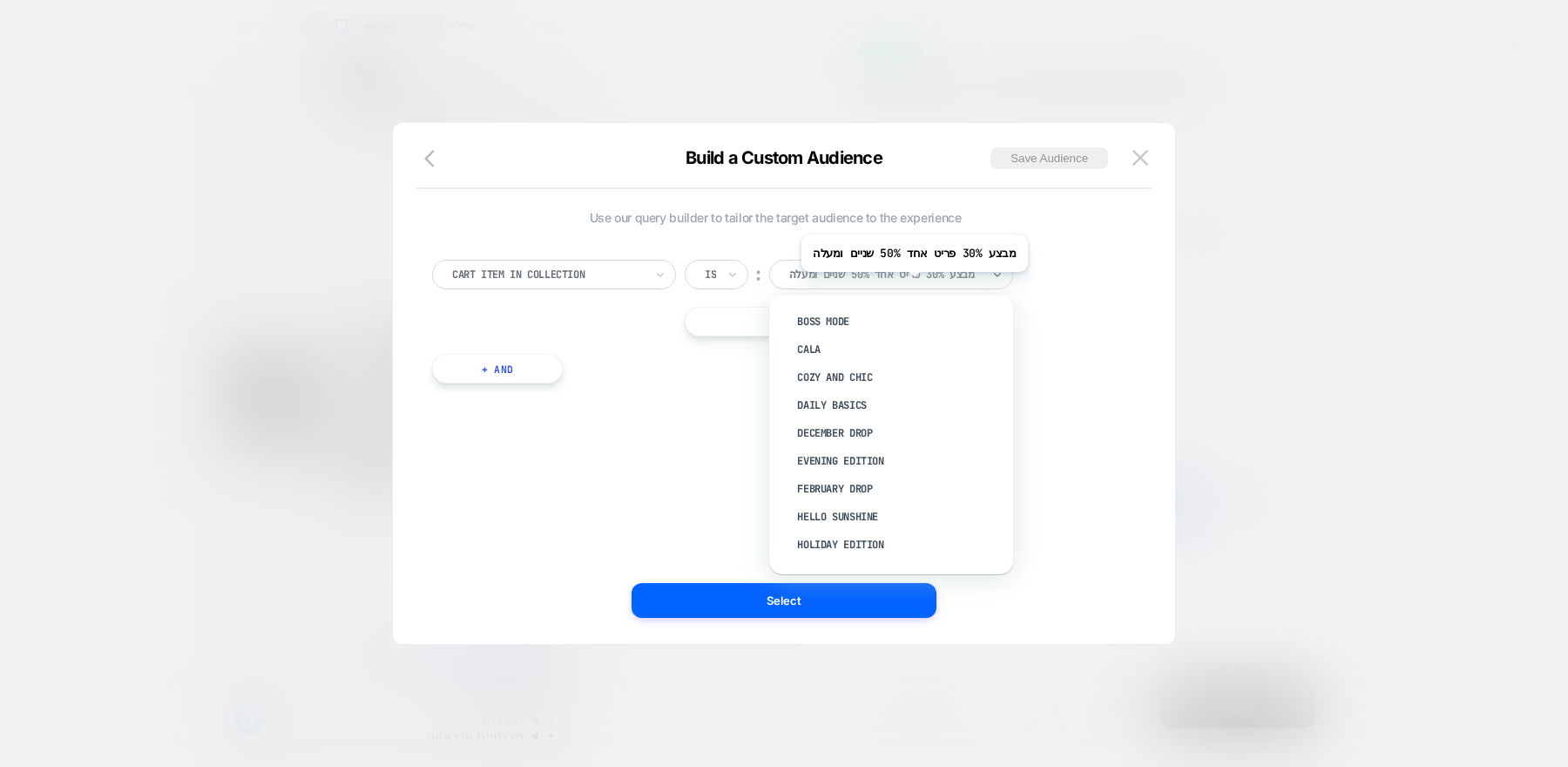
click at [919, 284] on div "מבצע 30% פריט אחד 50% שניים ומעלה" at bounding box center [890, 274] width 244 height 30
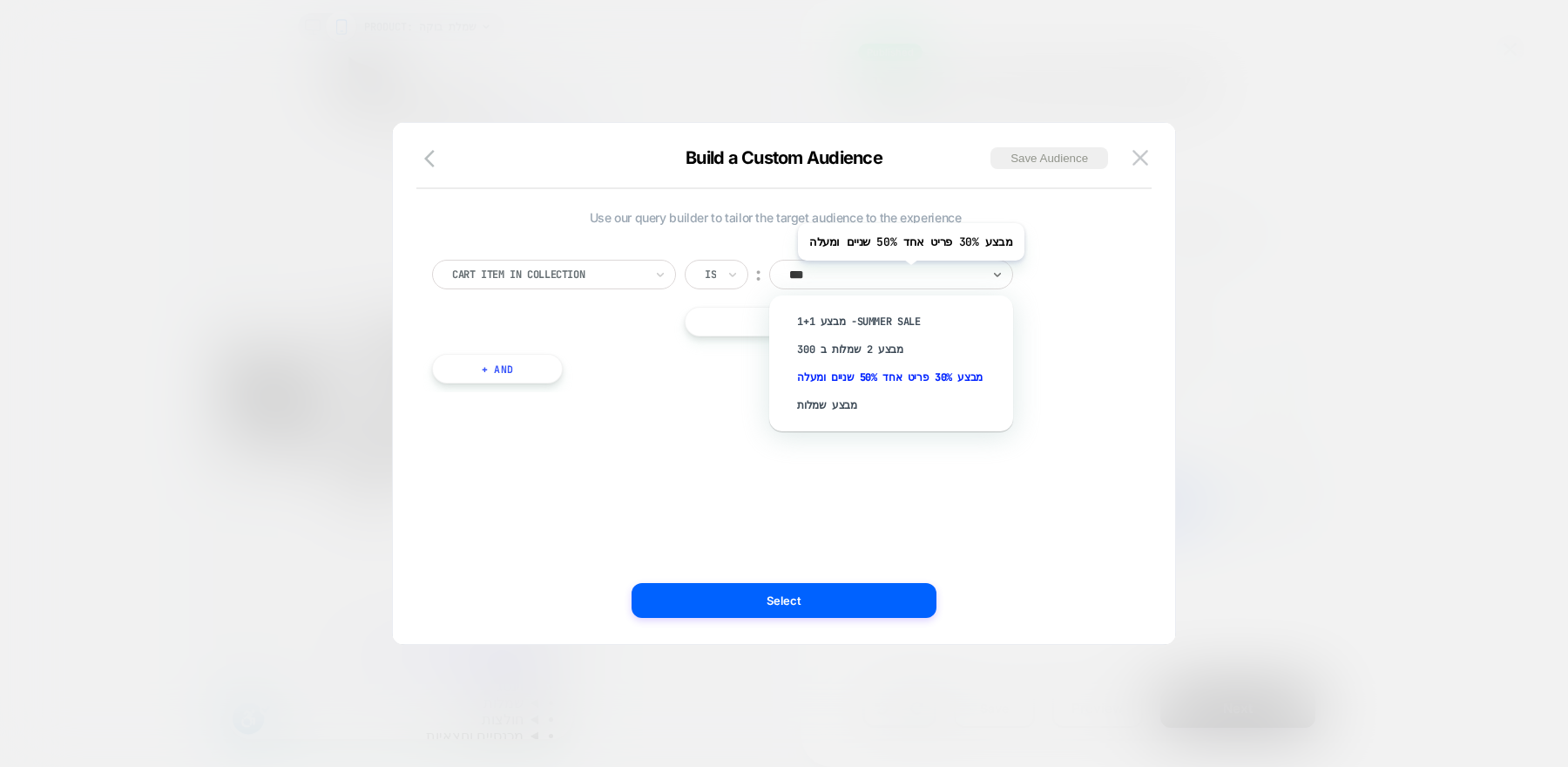
type input "****"
click at [1078, 336] on div "Cart Item In Collection Is ︰ option מבצע 2 שמלות ב 300 focused, 2 of 4. 4 resul…" at bounding box center [775, 313] width 704 height 159
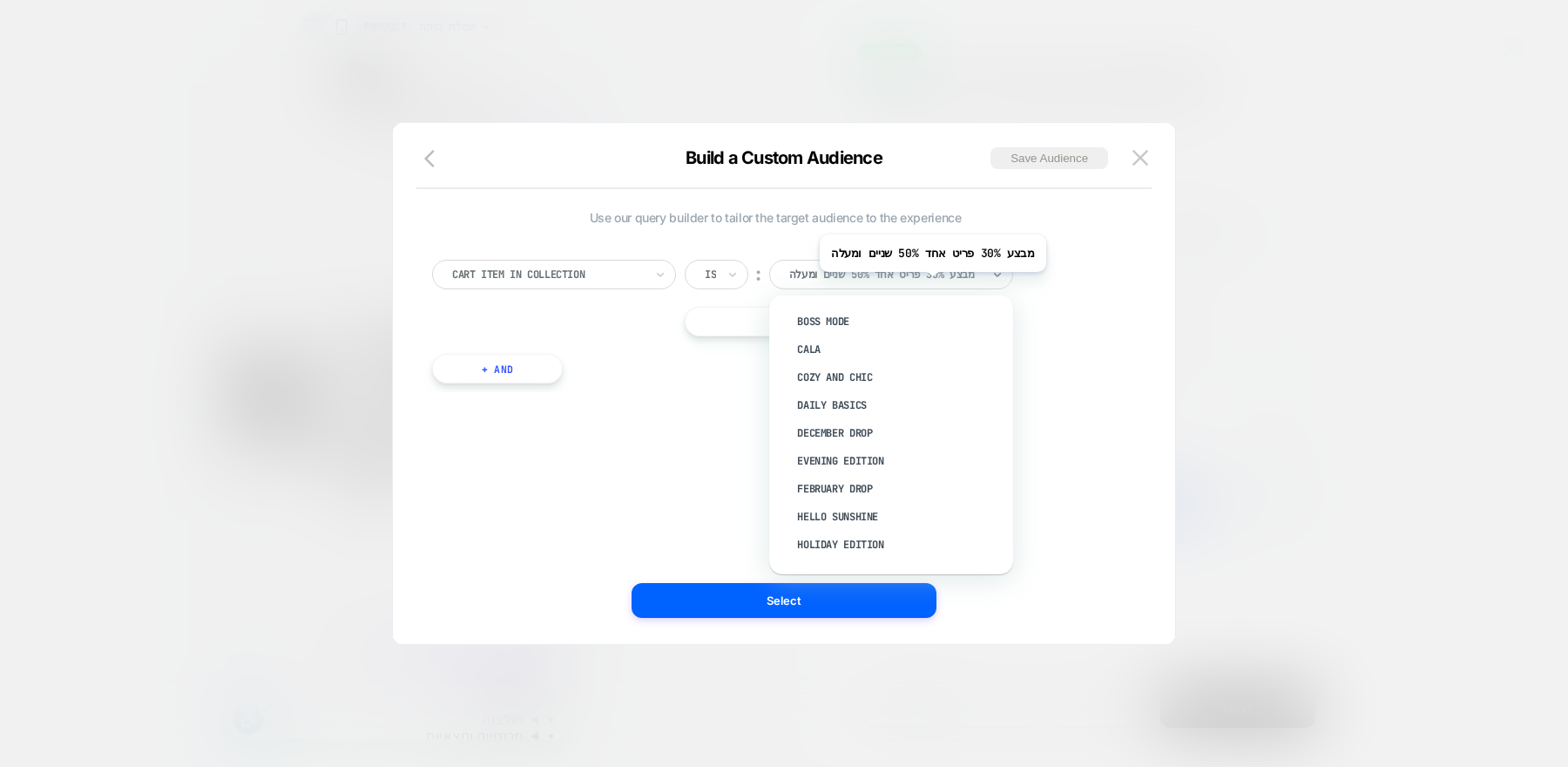
click at [937, 284] on div "מבצע 30% פריט אחד 50% שניים ומעלה" at bounding box center [890, 274] width 244 height 30
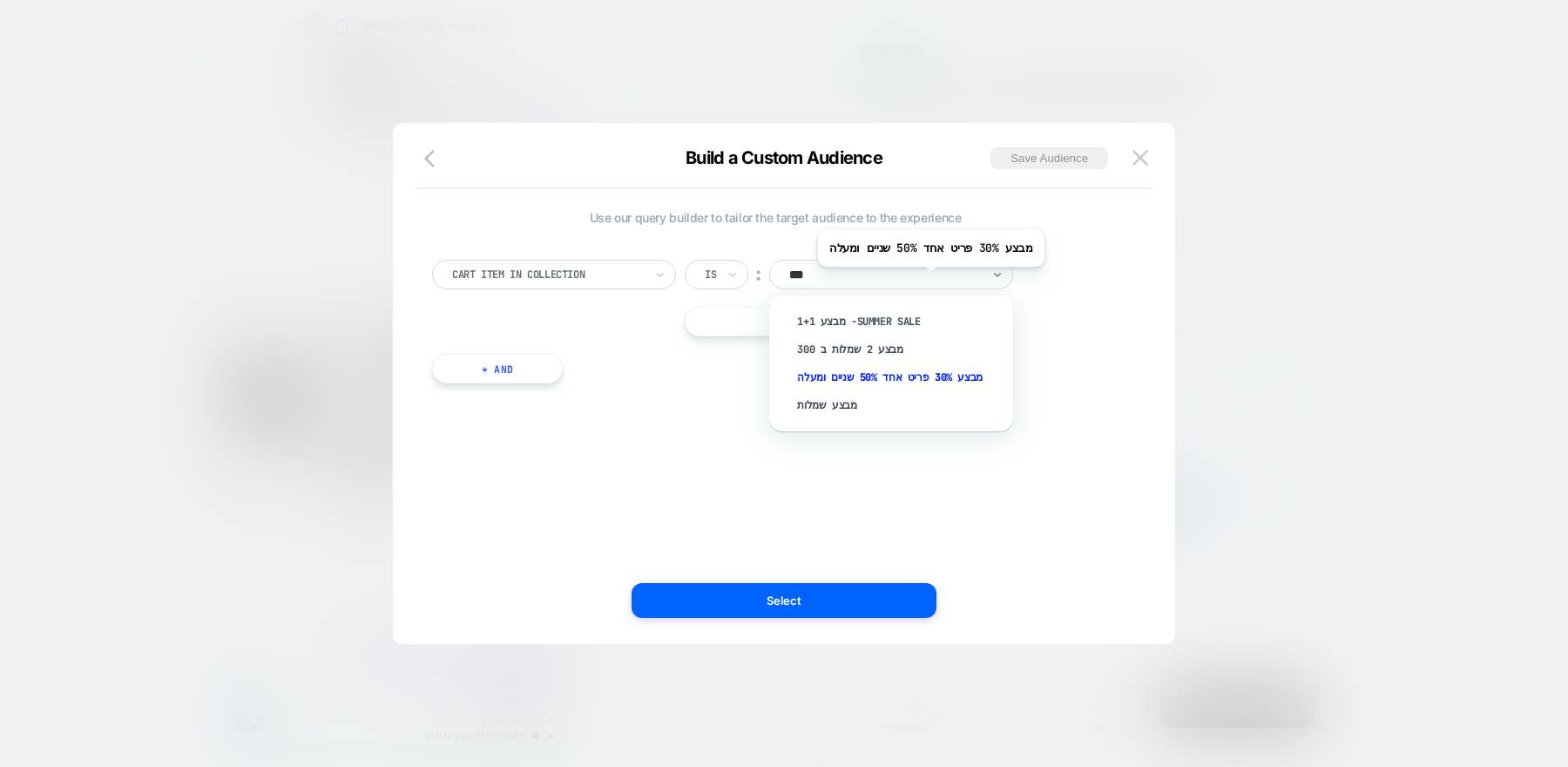
type input "****"
click at [909, 385] on div "מבצע 30% פריט אחד 50% שניים ומעלה" at bounding box center [900, 377] width 227 height 28
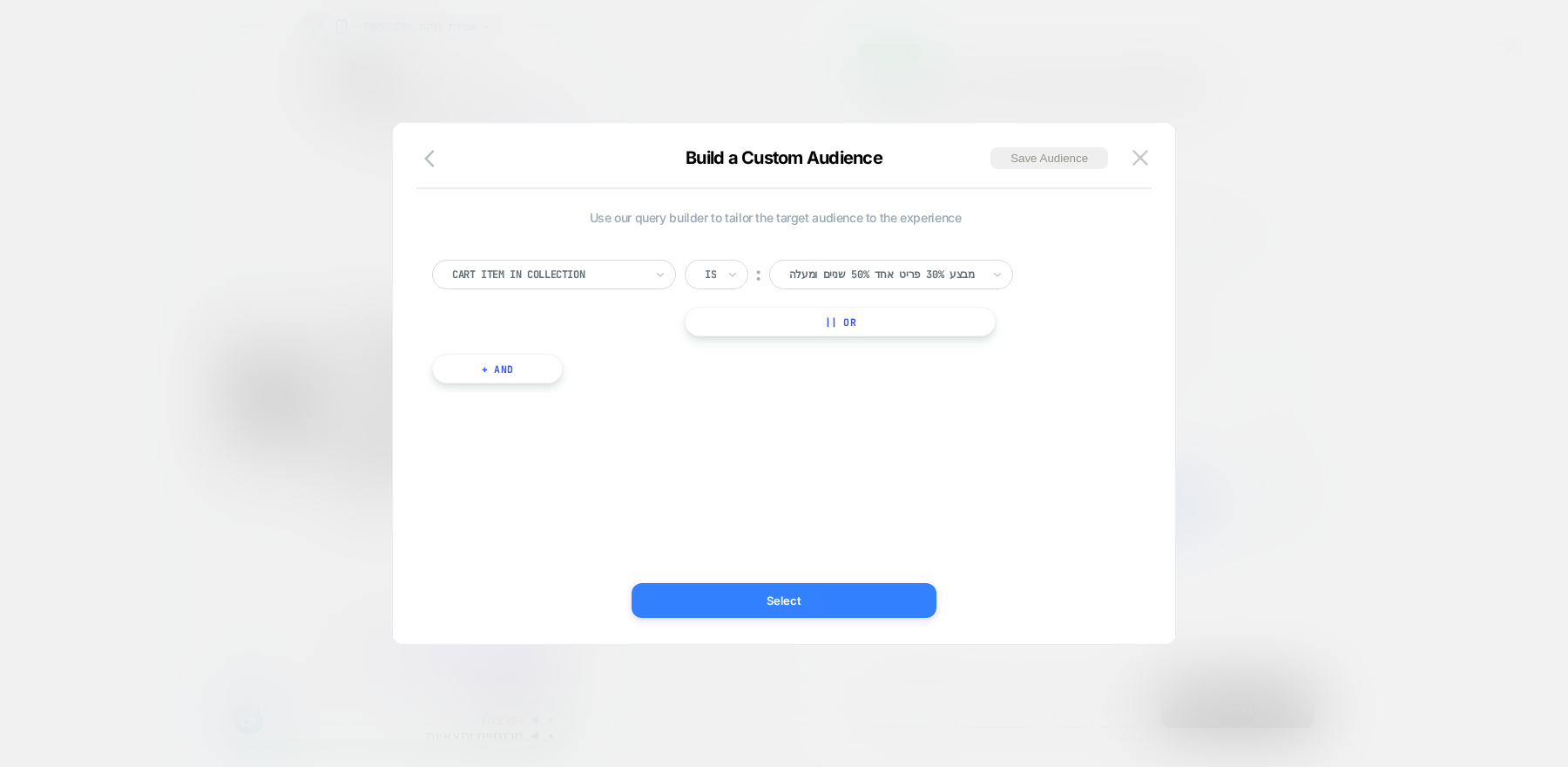
click at [850, 606] on button "Select" at bounding box center [783, 600] width 305 height 34
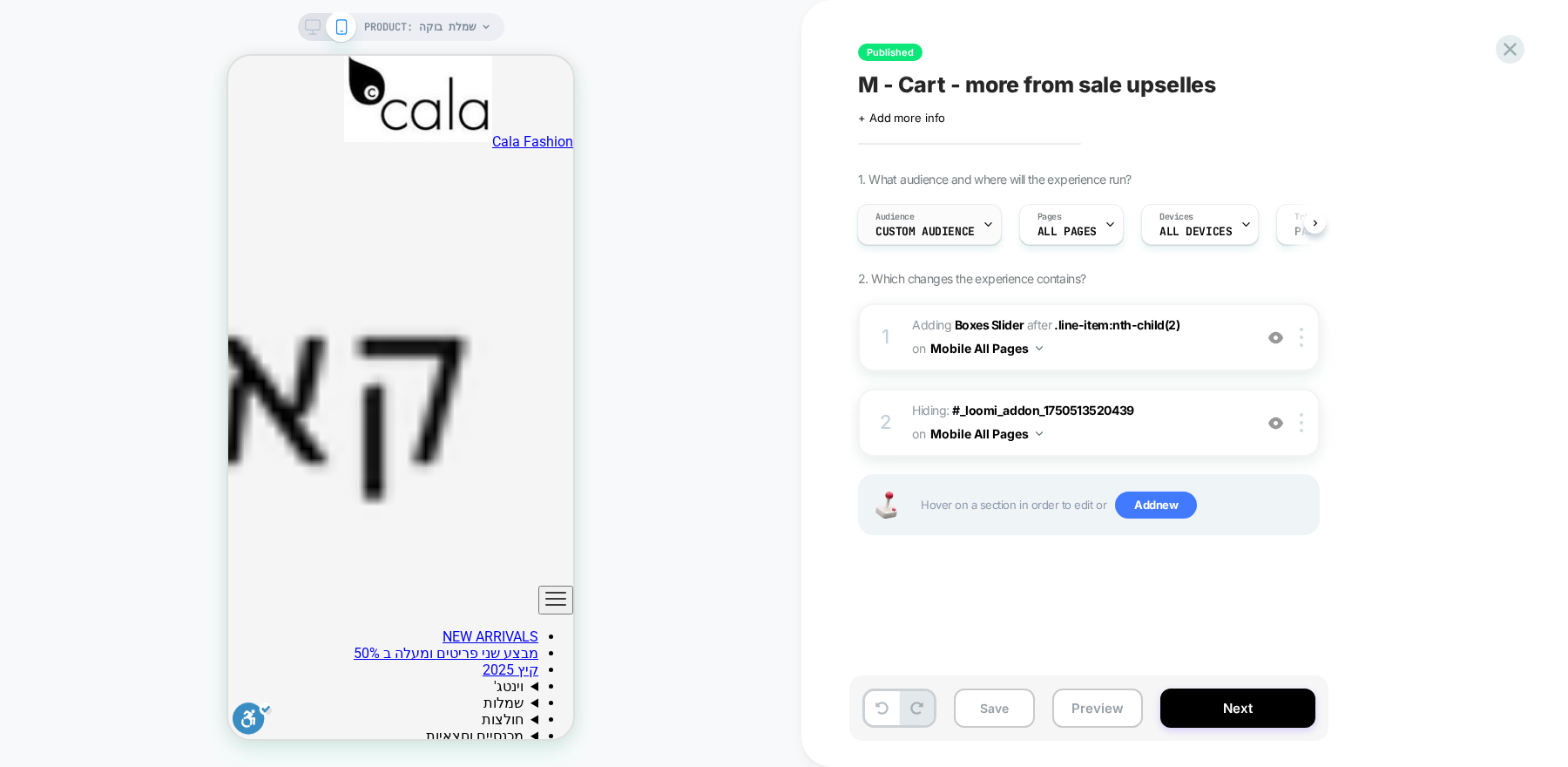
click at [940, 238] on div "Audience Custom Audience" at bounding box center [925, 224] width 134 height 39
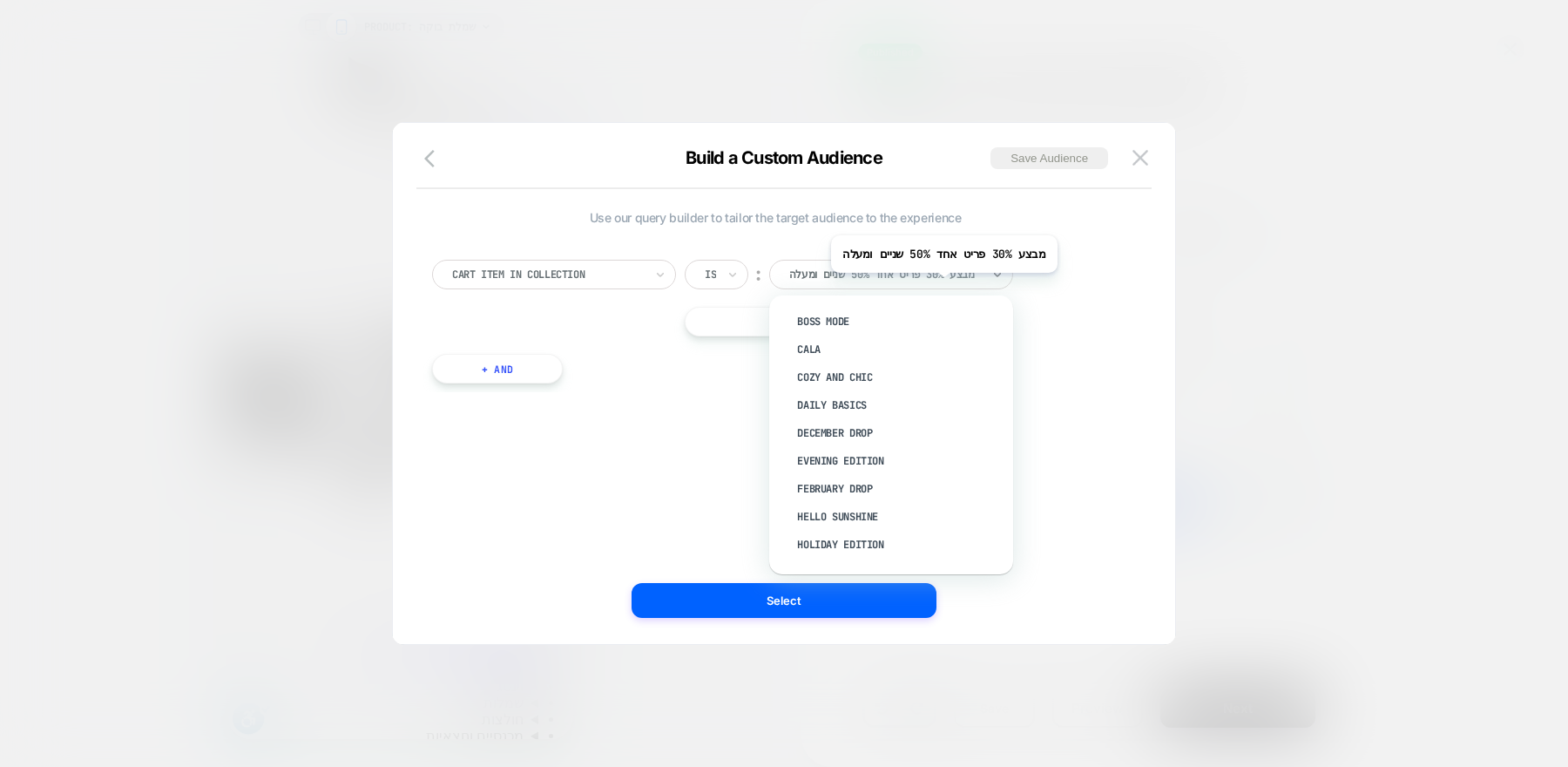
click at [948, 285] on div "מבצע 30% פריט אחד 50% שניים ומעלה" at bounding box center [890, 274] width 244 height 30
click at [973, 250] on div "Cart Item In Collection Is ︰ option Boss mode focused, 1 of 86. 86 results avai…" at bounding box center [775, 313] width 704 height 159
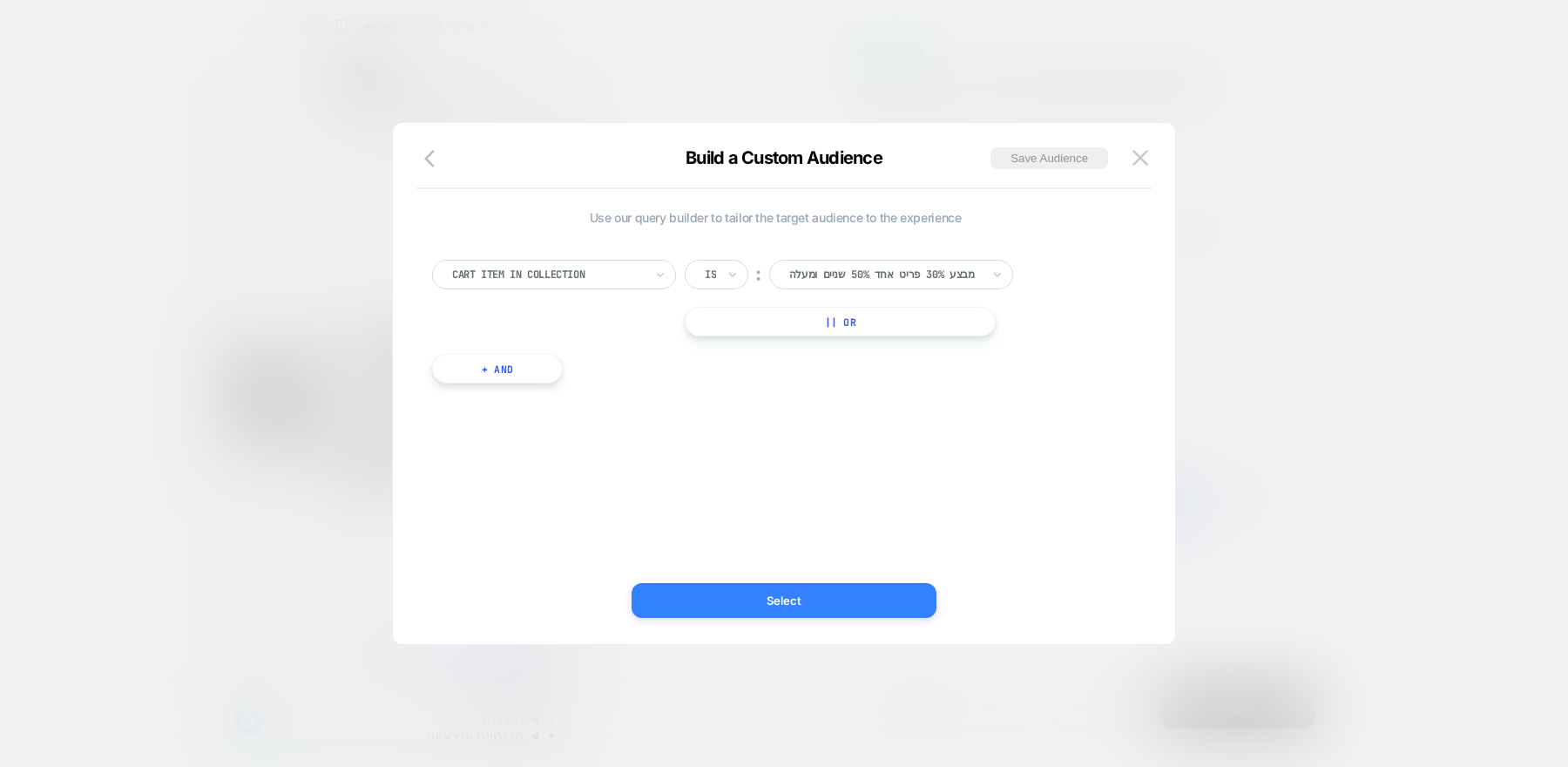
click at [848, 606] on button "Select" at bounding box center [783, 600] width 305 height 34
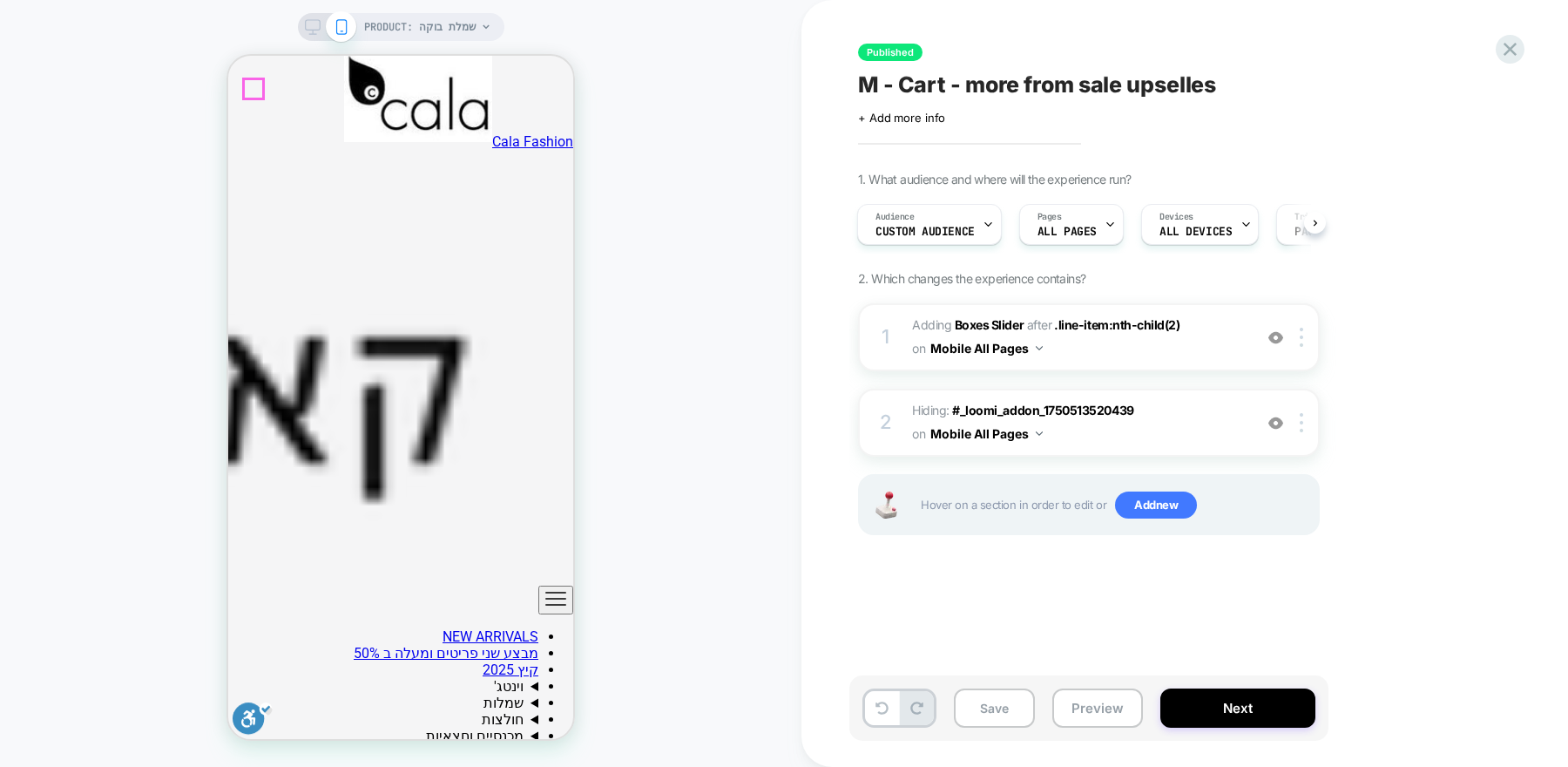
click at [1278, 334] on img at bounding box center [1274, 337] width 14 height 14
click at [1278, 335] on img at bounding box center [1274, 337] width 14 height 14
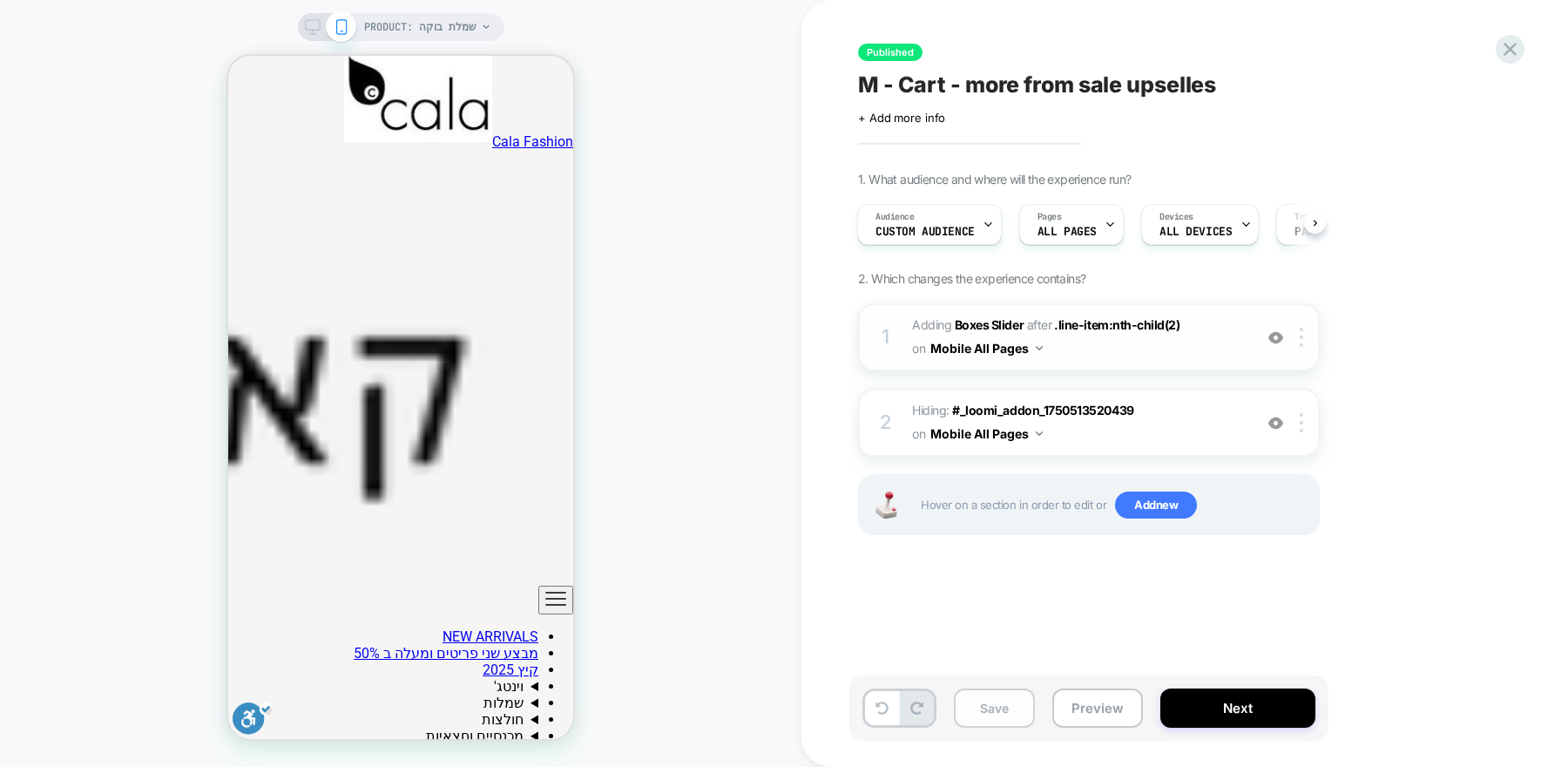
click at [1013, 709] on button "Save" at bounding box center [993, 708] width 81 height 39
click at [1513, 44] on icon at bounding box center [1510, 49] width 24 height 24
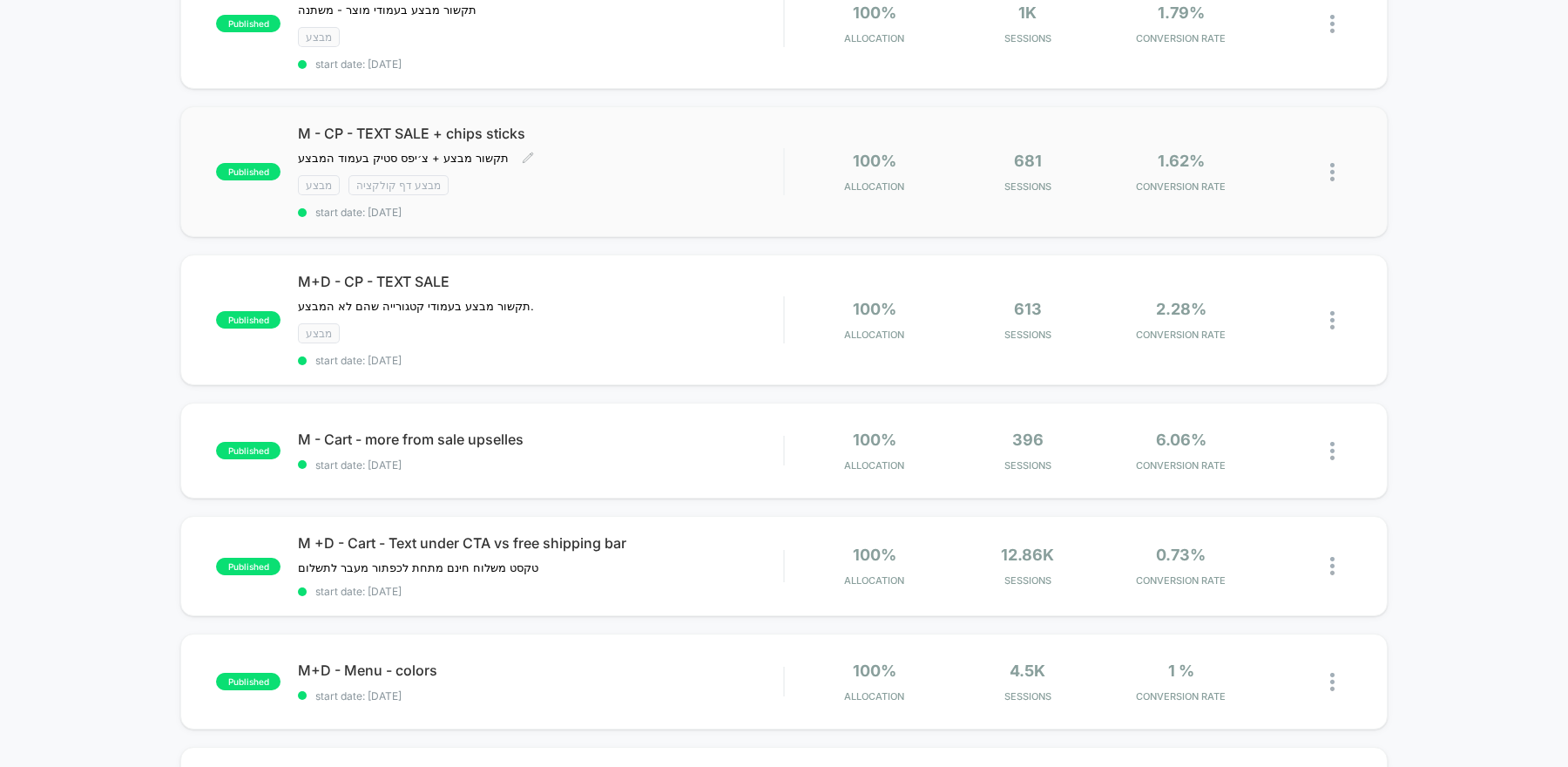
scroll to position [233, 0]
click at [508, 466] on div "published M - Cart - more from sale upselles start date: [DATE] 100% Allocation…" at bounding box center [784, 449] width 1207 height 96
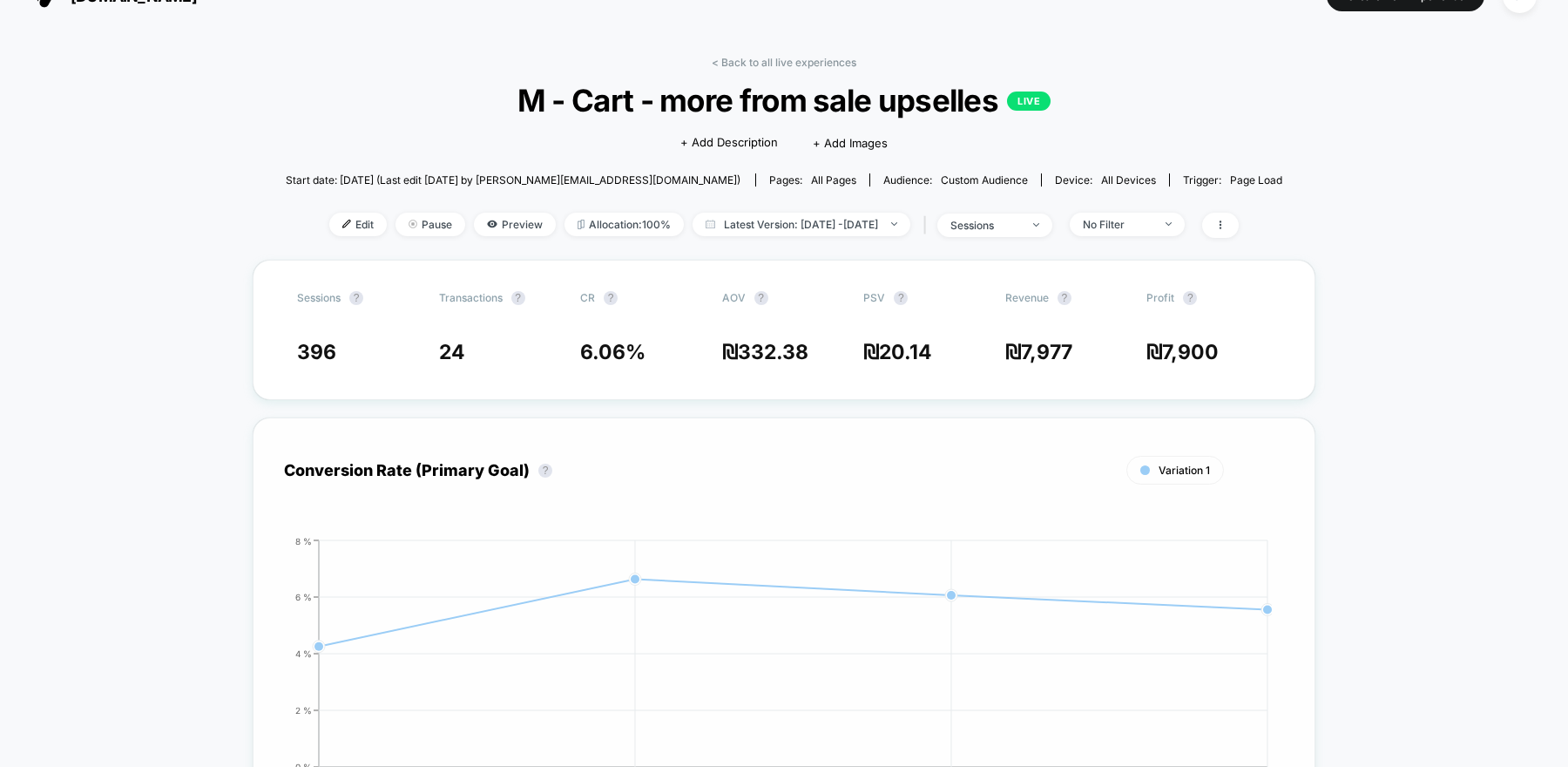
scroll to position [40, 0]
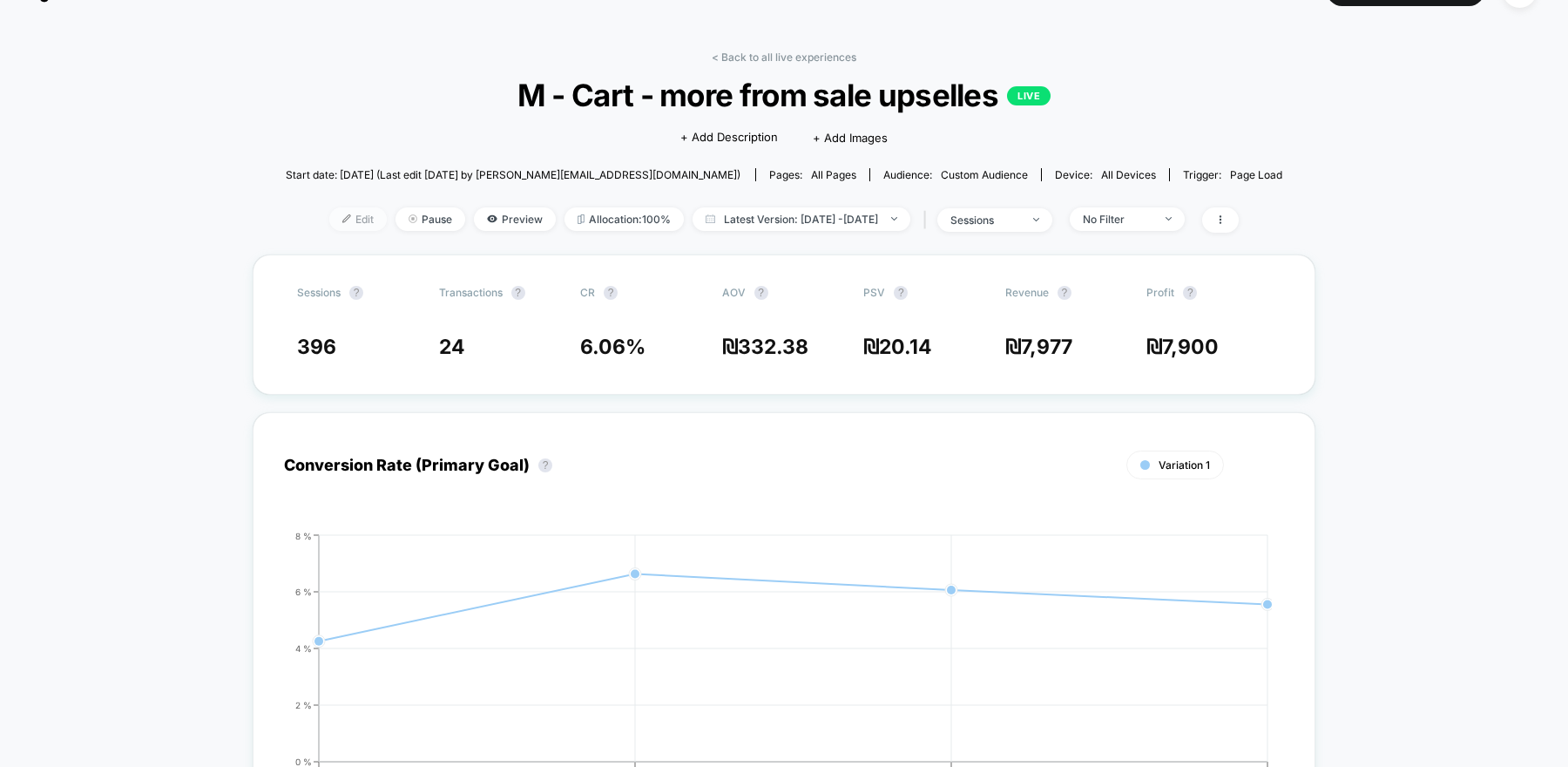
click at [334, 223] on span "Edit" at bounding box center [358, 219] width 57 height 24
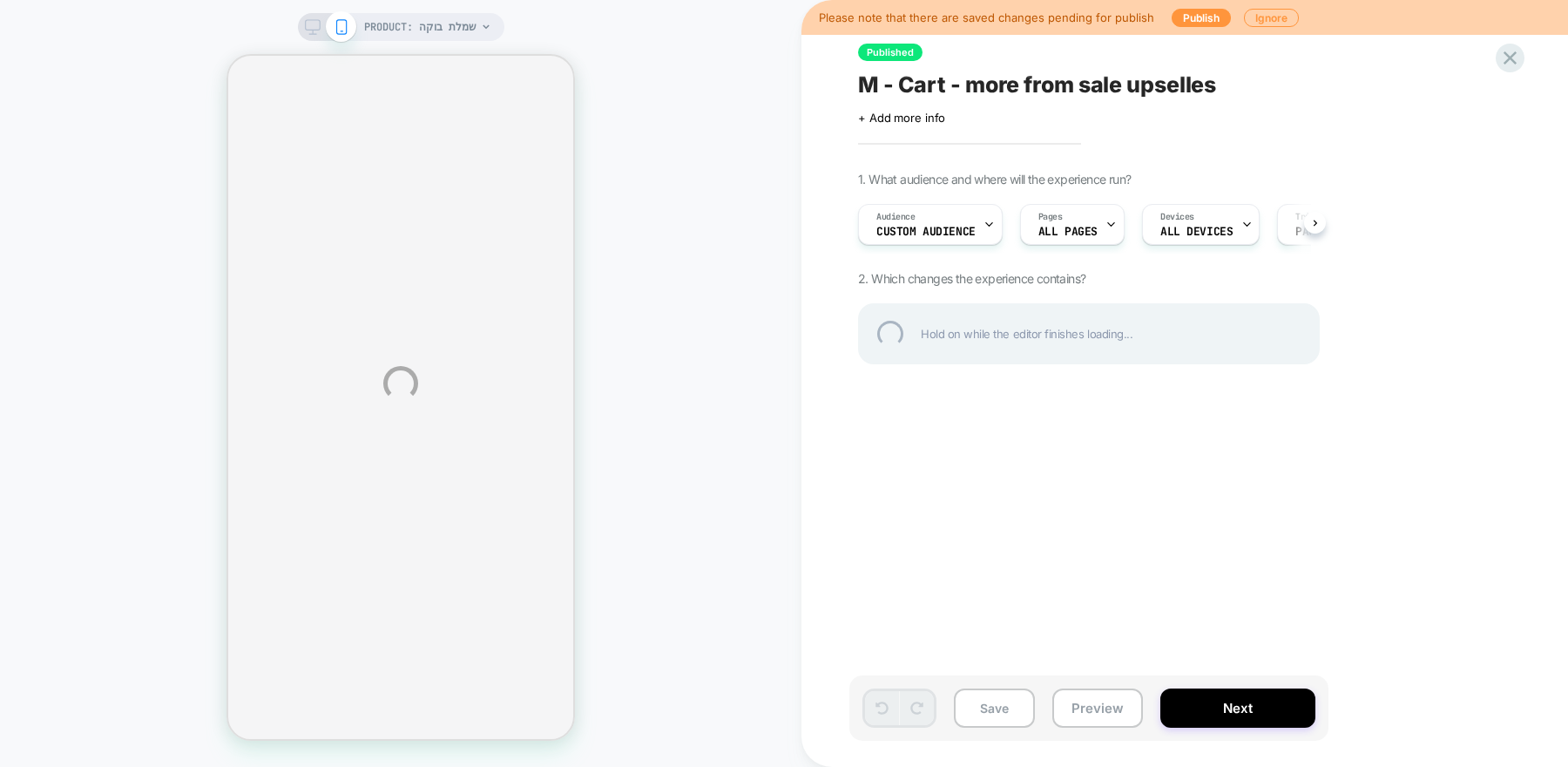
click at [1096, 216] on div "PRODUCT: שמלת בוקה Please note that there are saved changes pending for publish…" at bounding box center [784, 384] width 1568 height 767
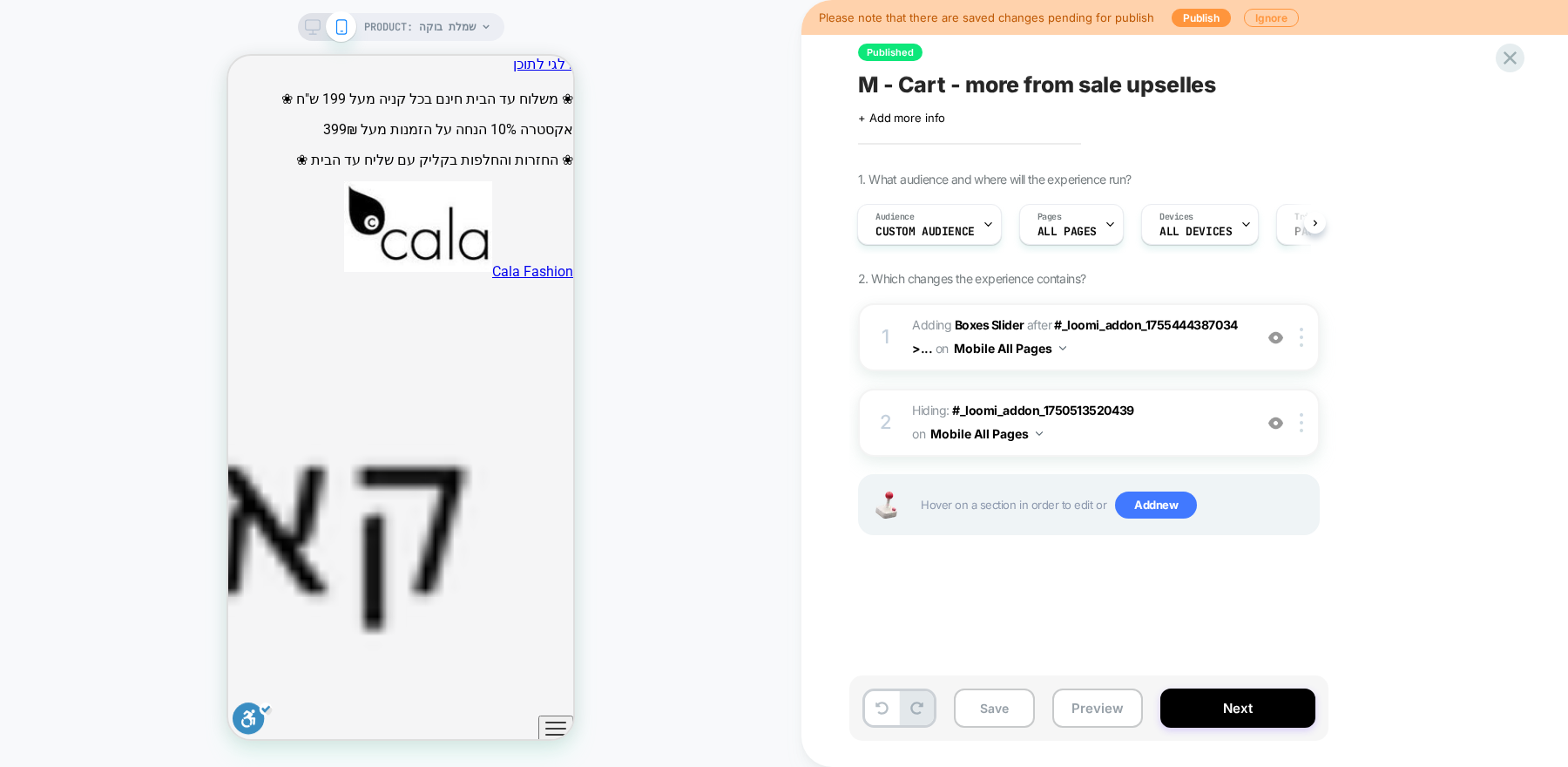
click at [1097, 217] on div "Pages ALL PAGES" at bounding box center [1067, 224] width 94 height 39
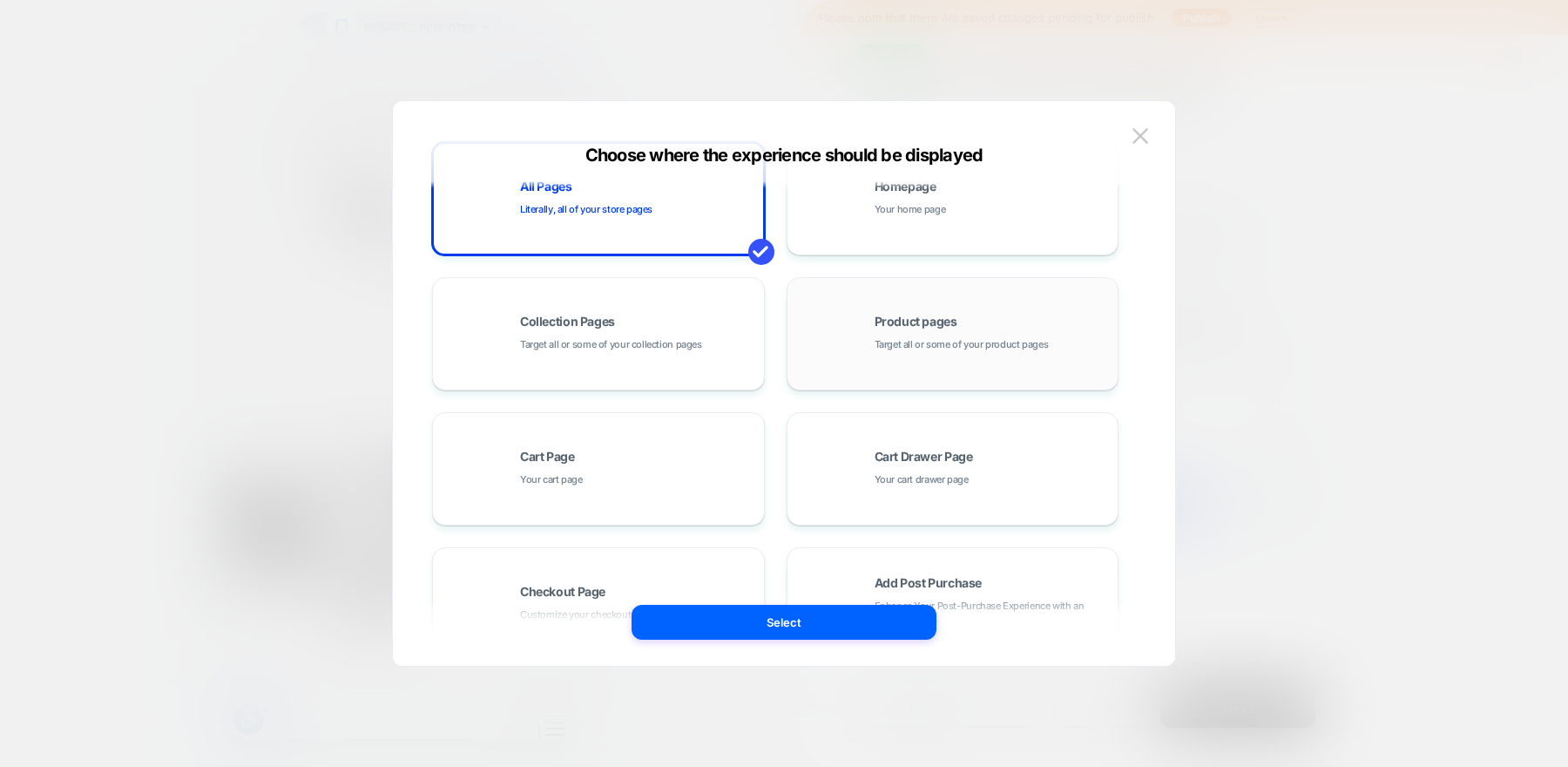
scroll to position [62, 0]
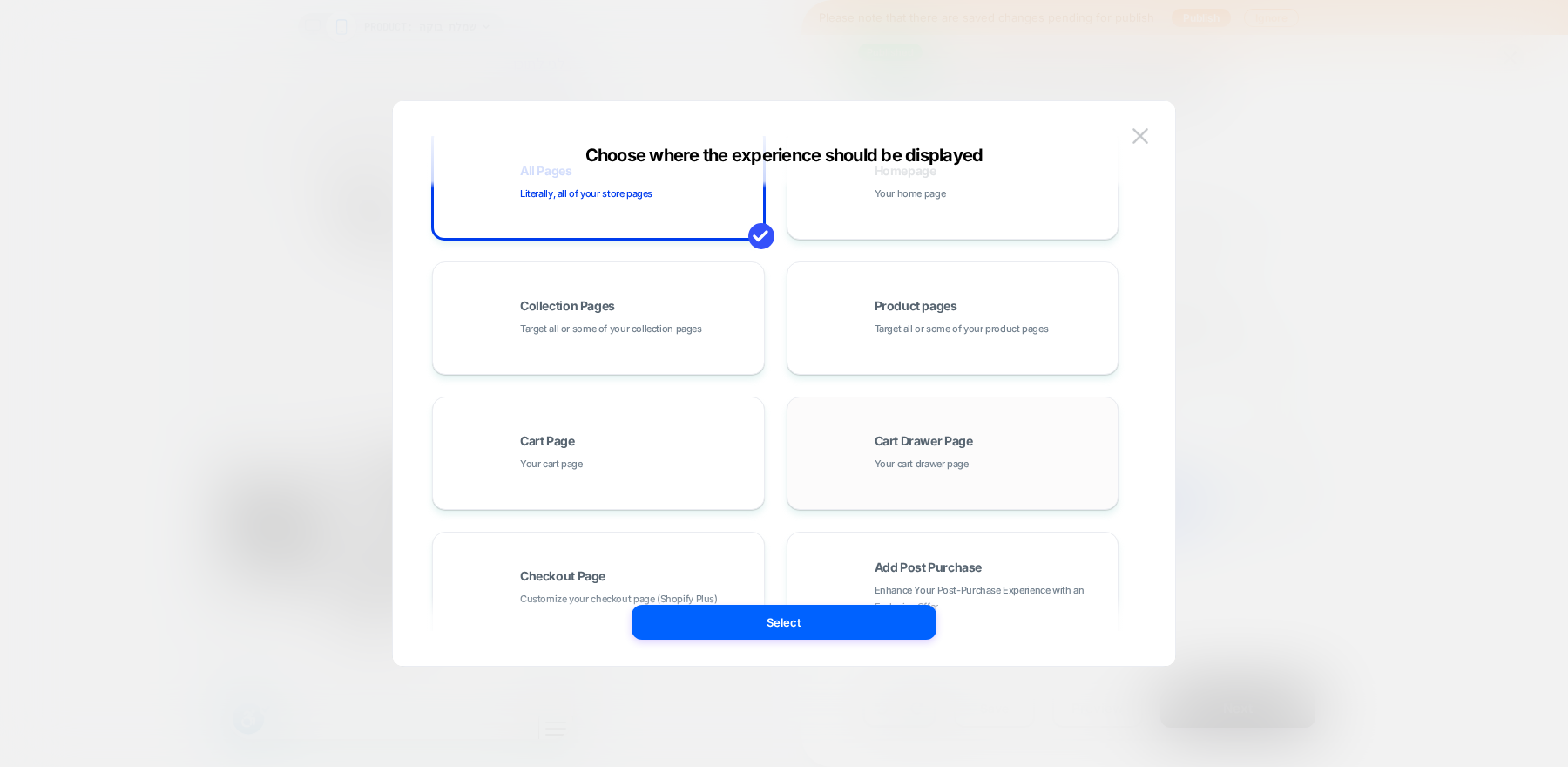
click at [943, 439] on span "Cart Drawer Page" at bounding box center [924, 441] width 98 height 12
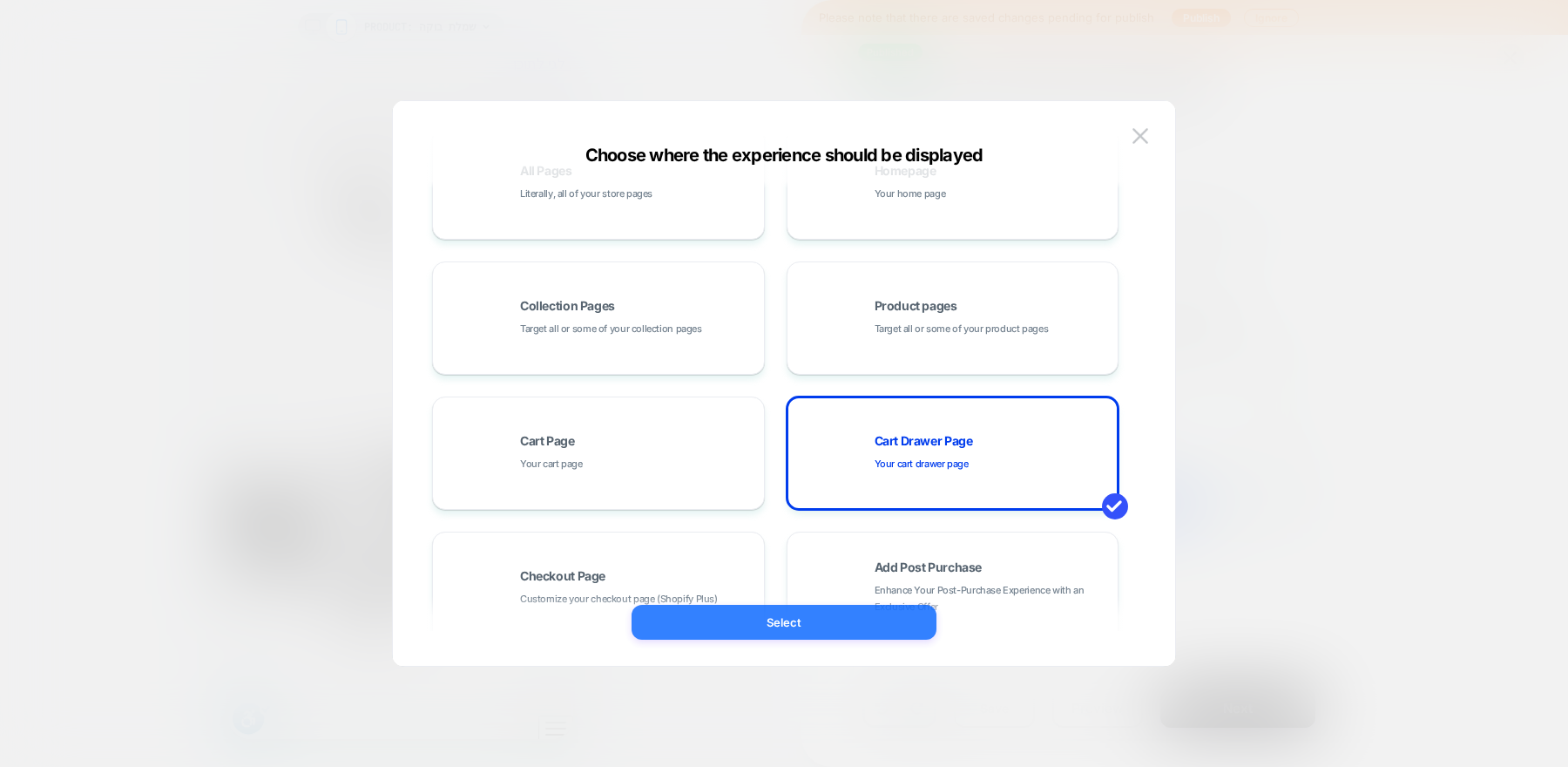
click at [849, 621] on button "Select" at bounding box center [783, 622] width 305 height 34
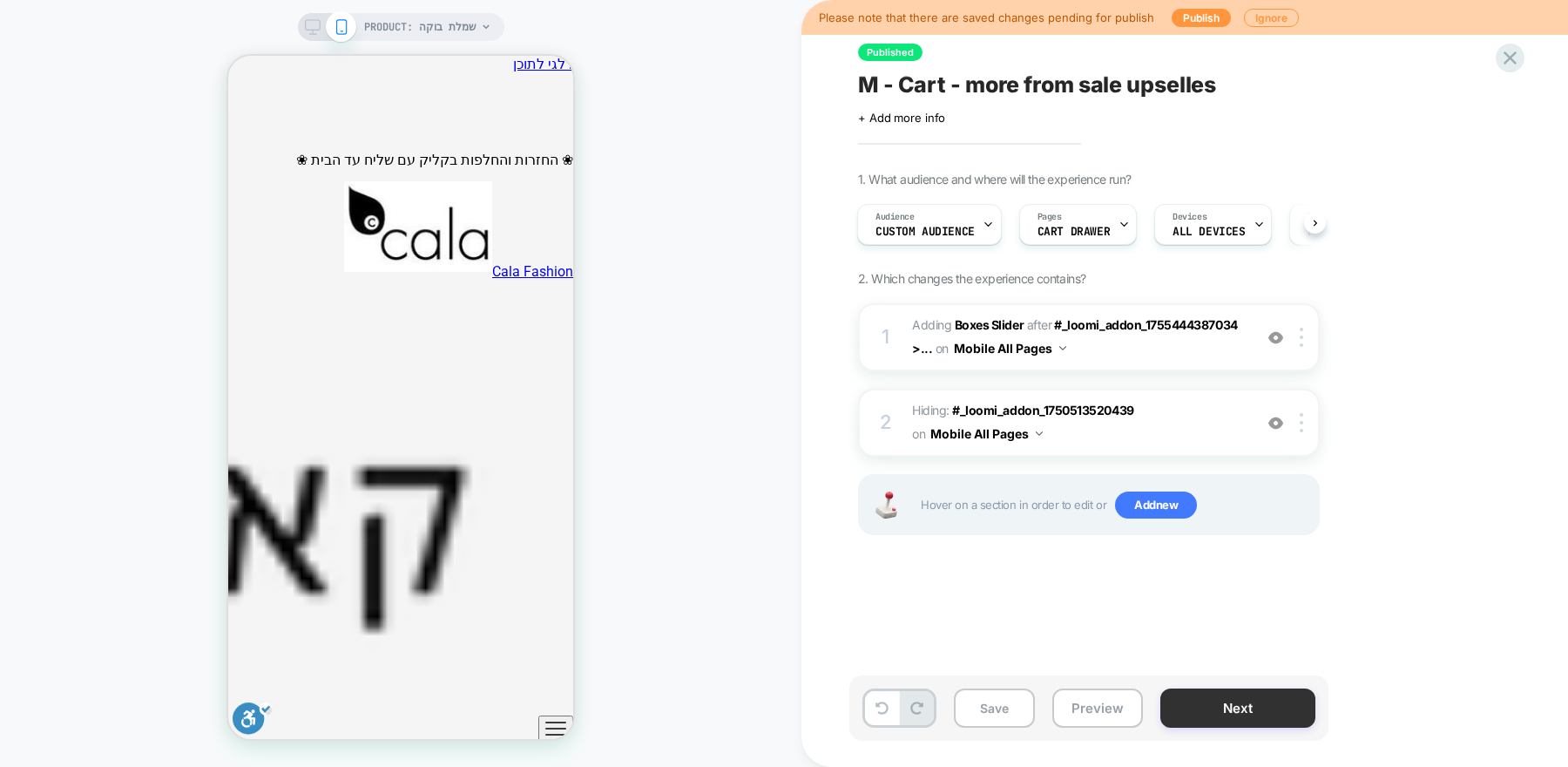
click at [1223, 706] on button "Next" at bounding box center [1237, 708] width 155 height 39
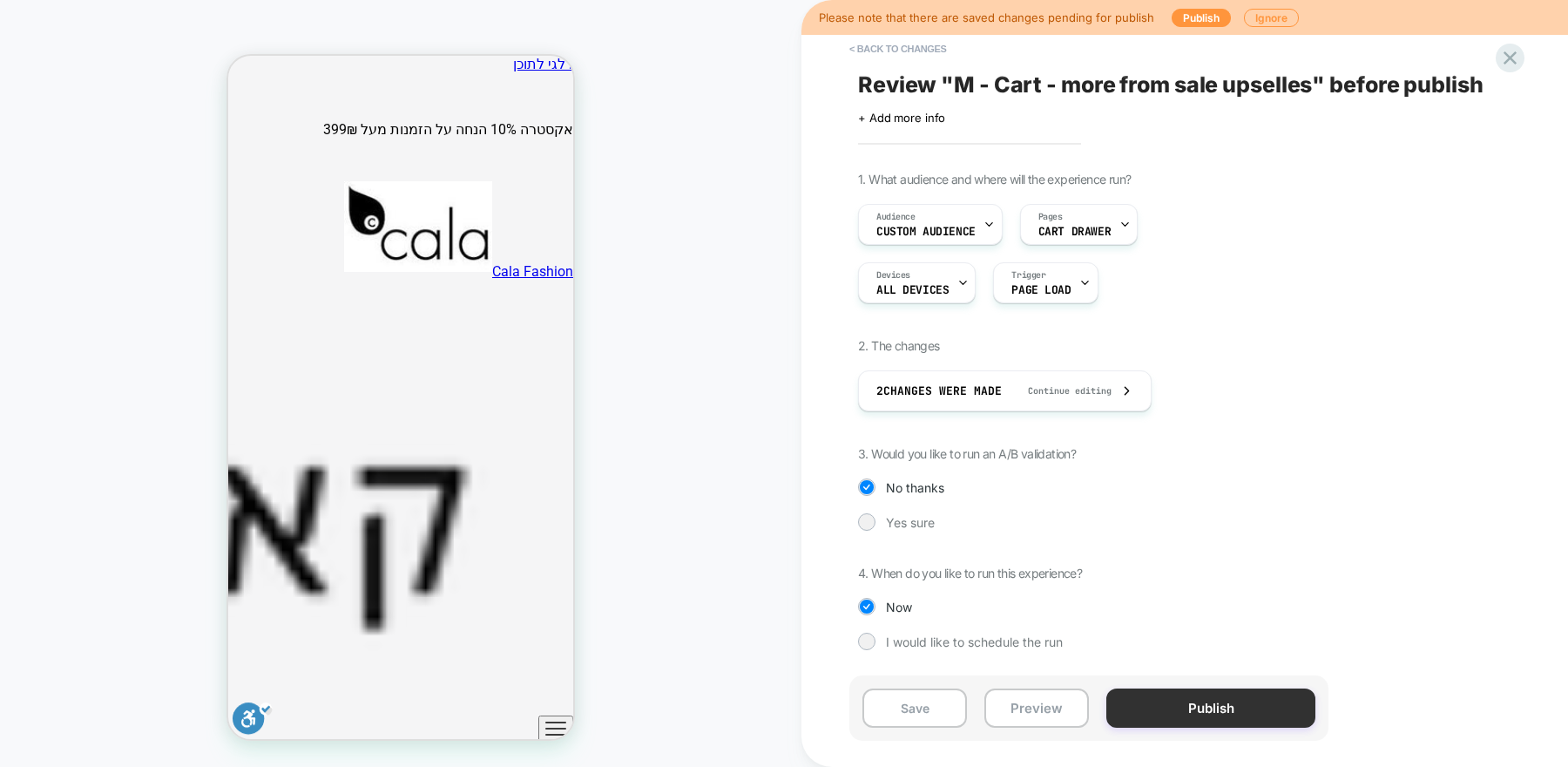
click at [1158, 707] on button "Publish" at bounding box center [1210, 708] width 209 height 39
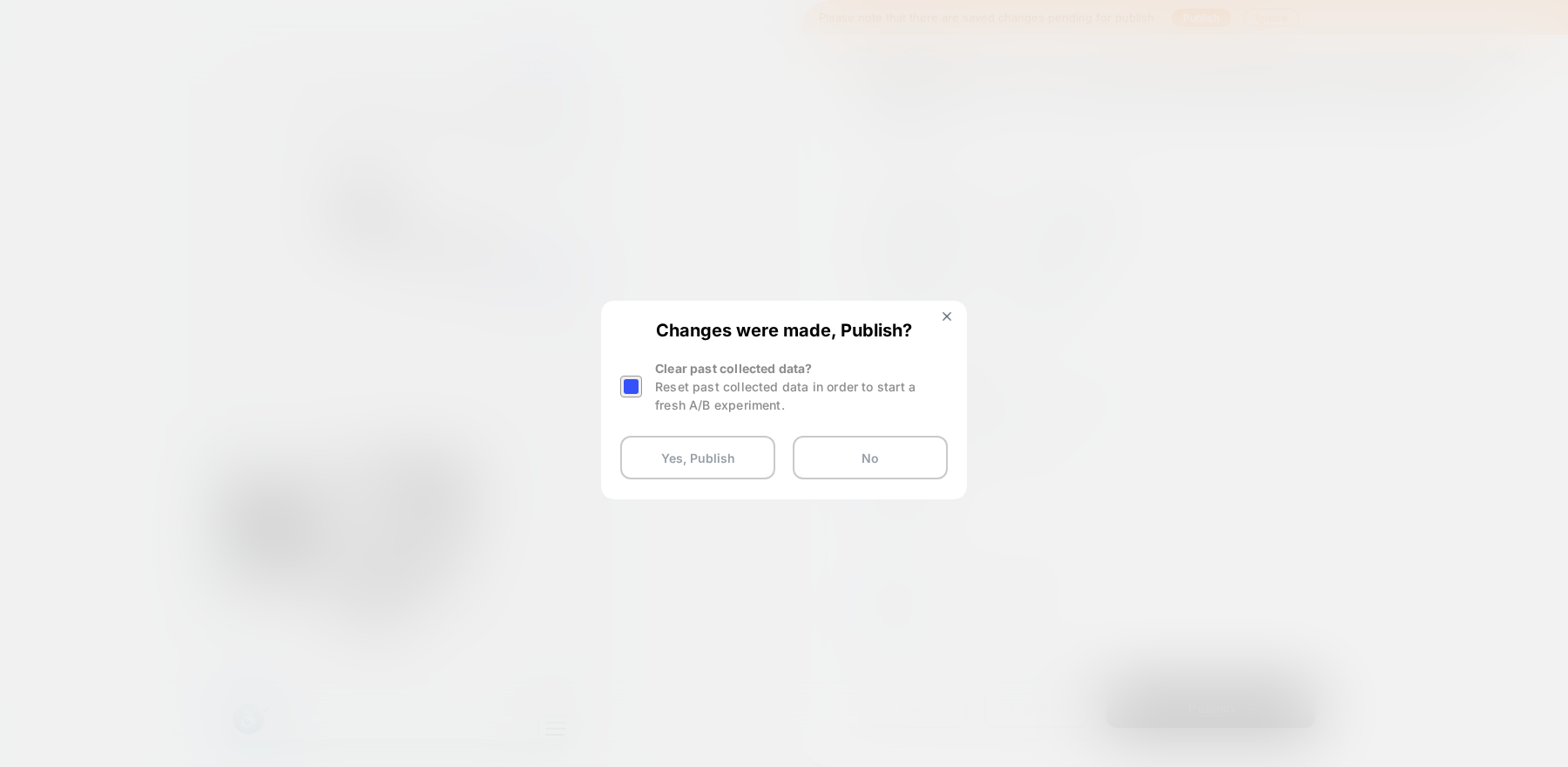
click at [626, 372] on div at bounding box center [633, 385] width 26 height 55
click at [633, 385] on div at bounding box center [631, 386] width 22 height 22
click at [679, 471] on button "Yes, Publish" at bounding box center [698, 457] width 155 height 44
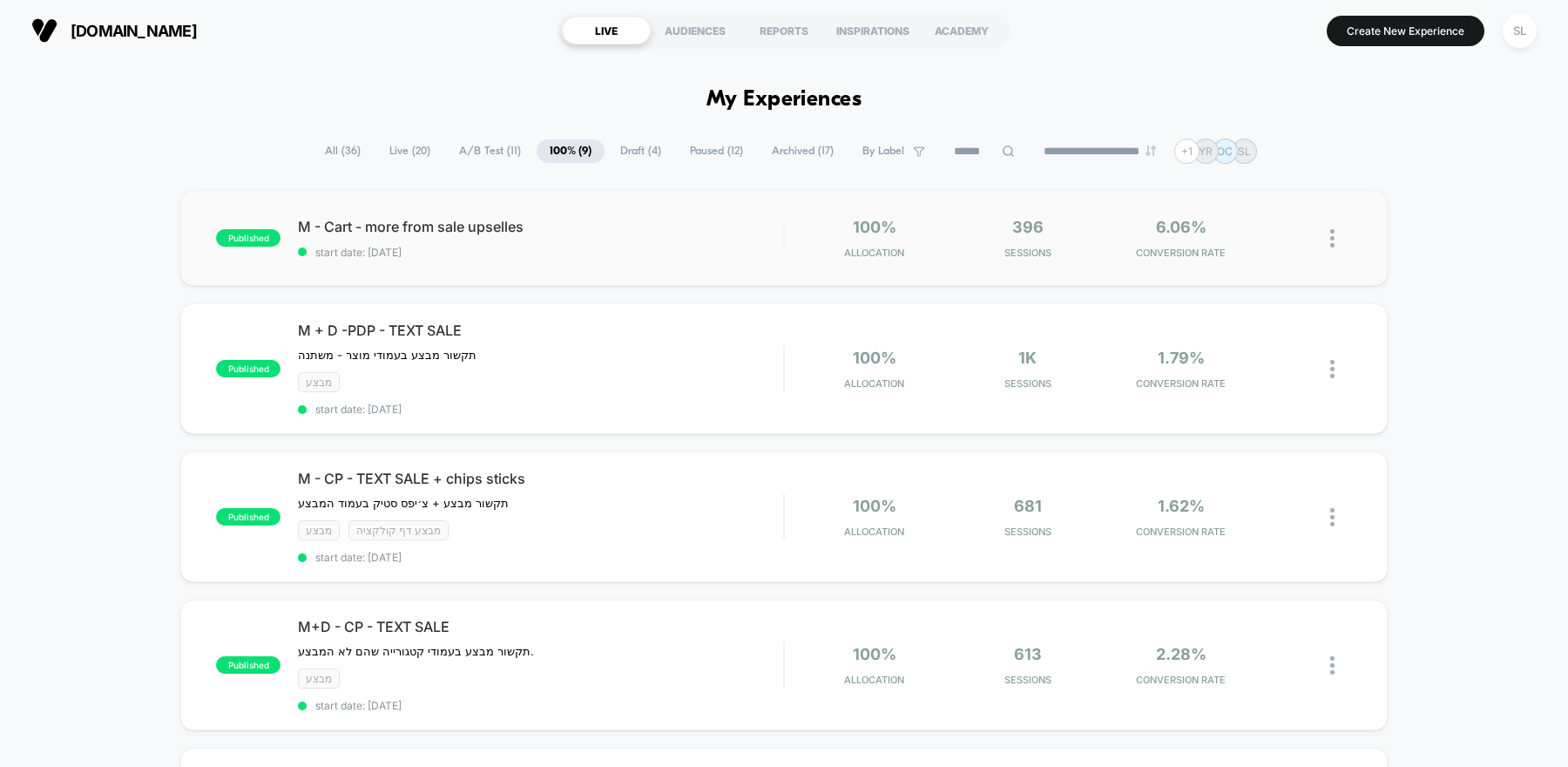
click at [660, 259] on div "published M - Cart - more from sale upselles start date: [DATE] 100% Allocation…" at bounding box center [784, 238] width 1207 height 96
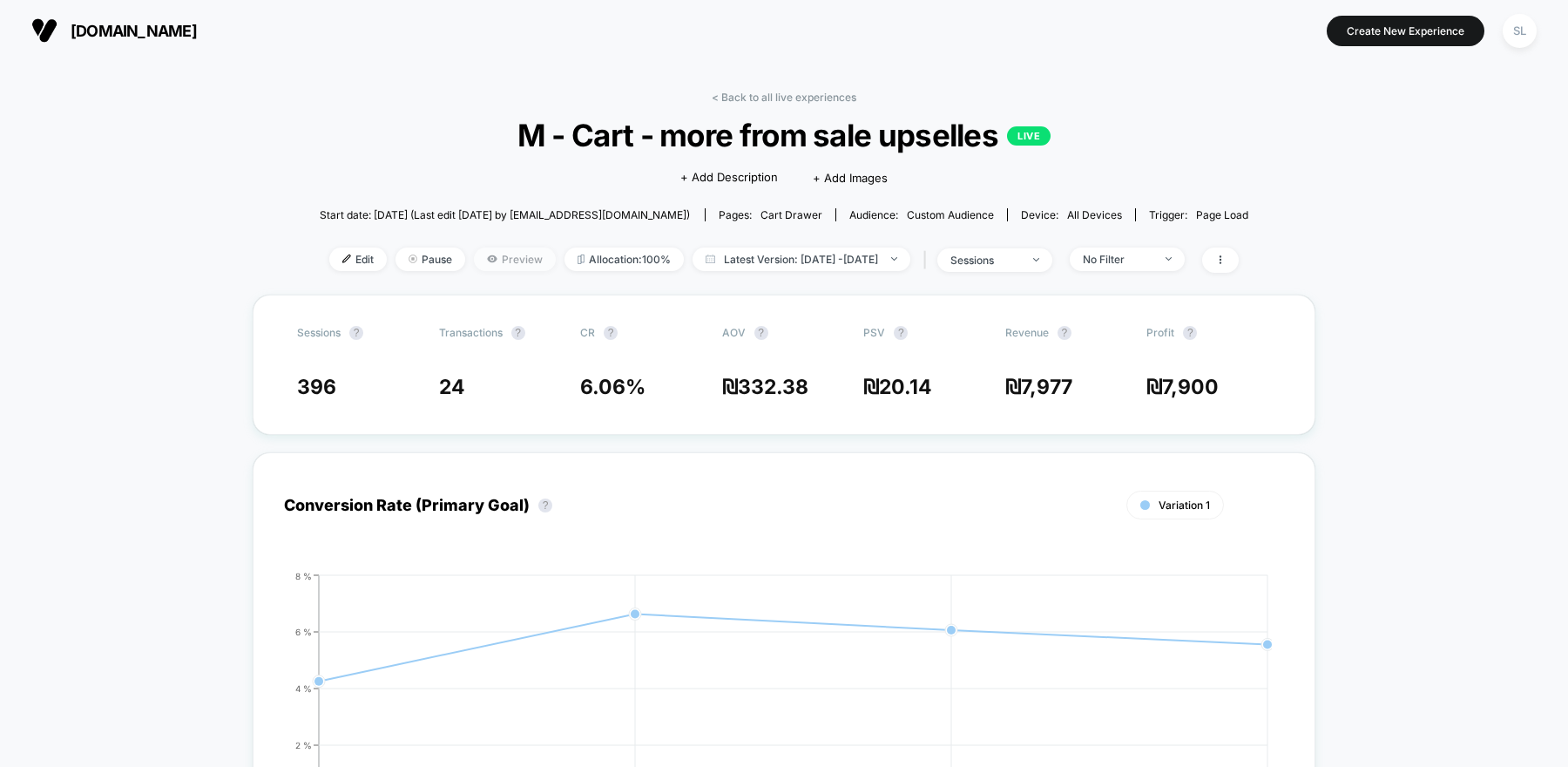
click at [499, 256] on span "Preview" at bounding box center [515, 259] width 82 height 24
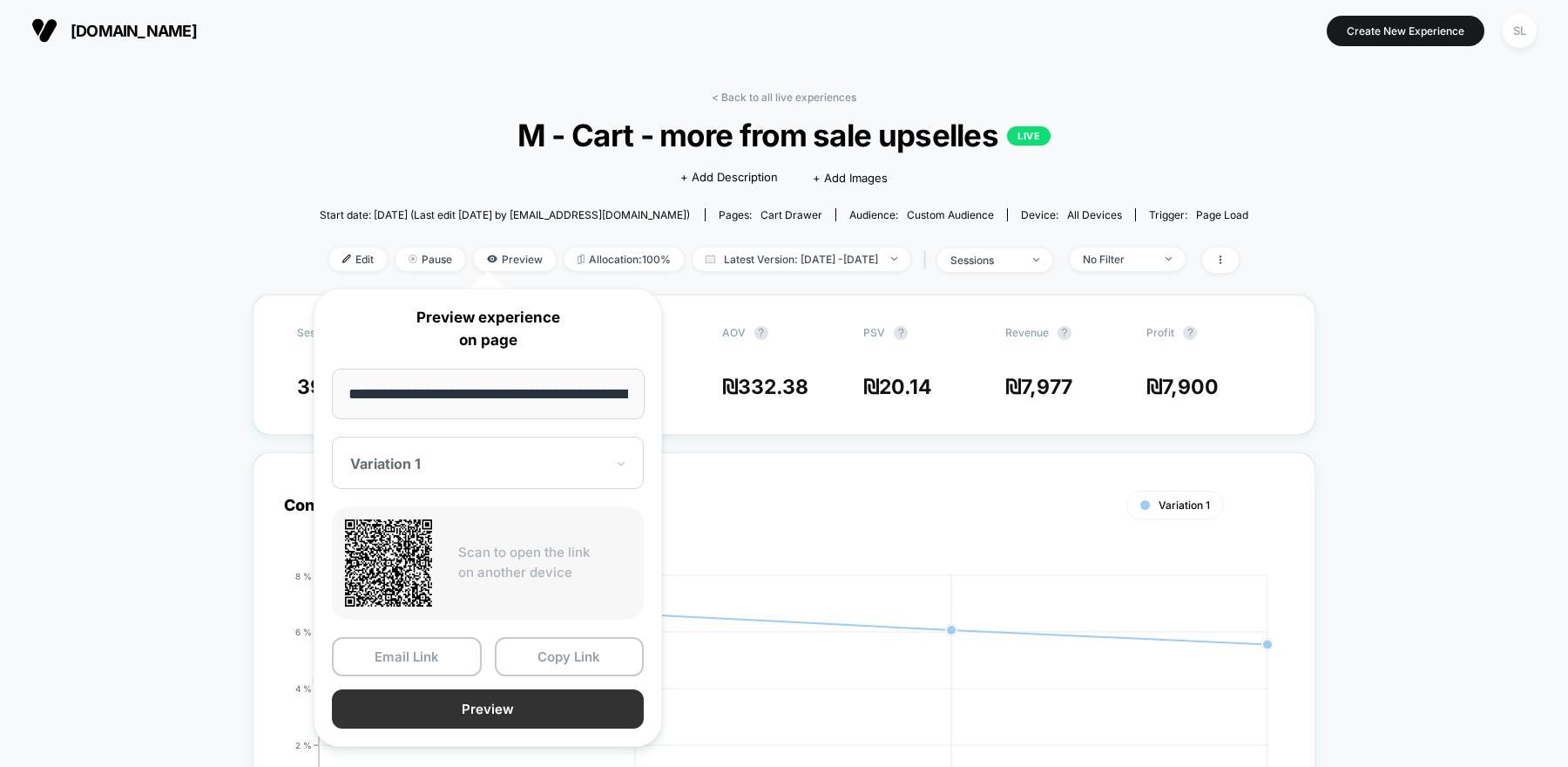
click at [499, 696] on button "Preview" at bounding box center [488, 708] width 312 height 39
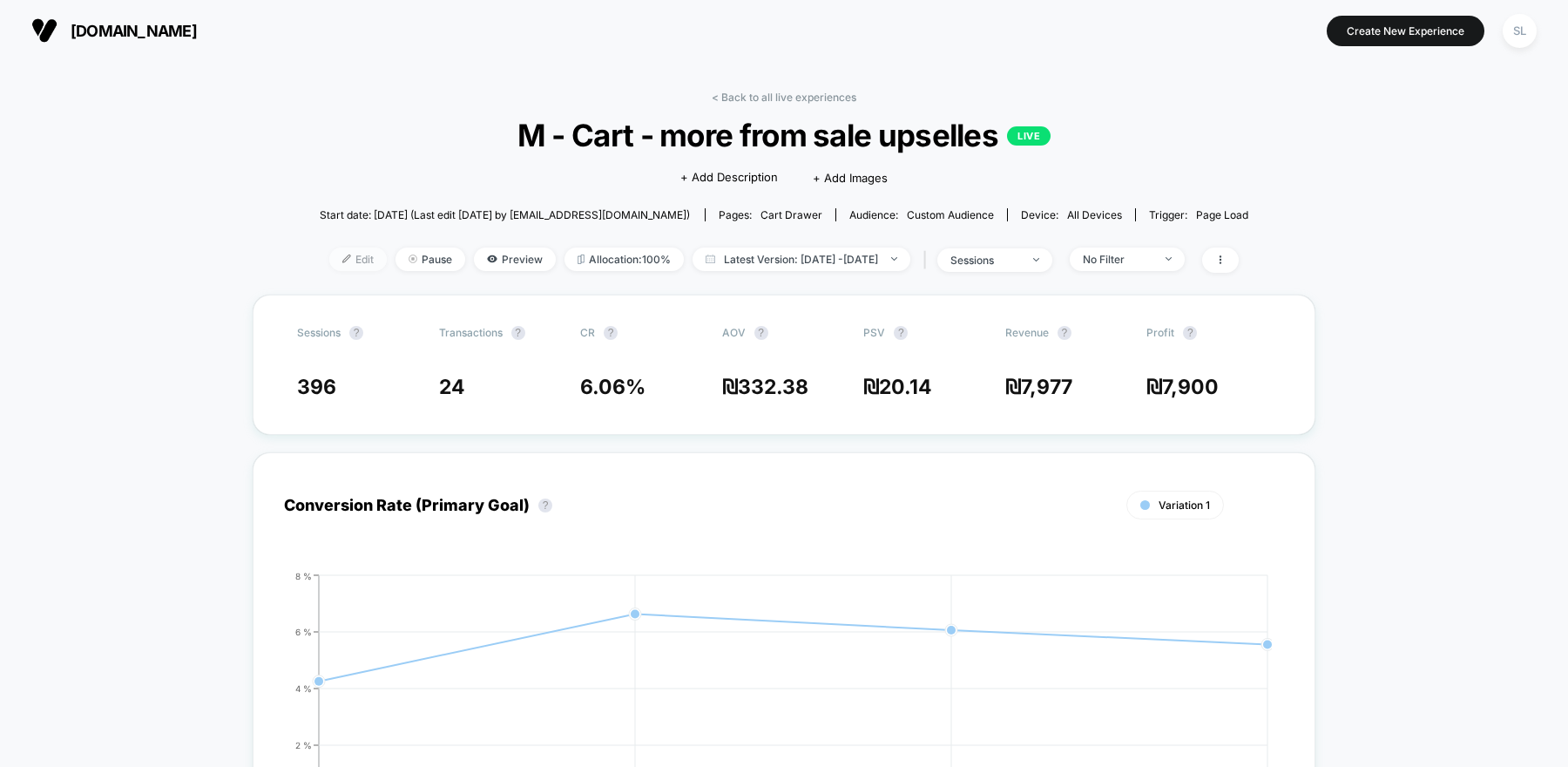
click at [343, 252] on span "Edit" at bounding box center [358, 259] width 57 height 24
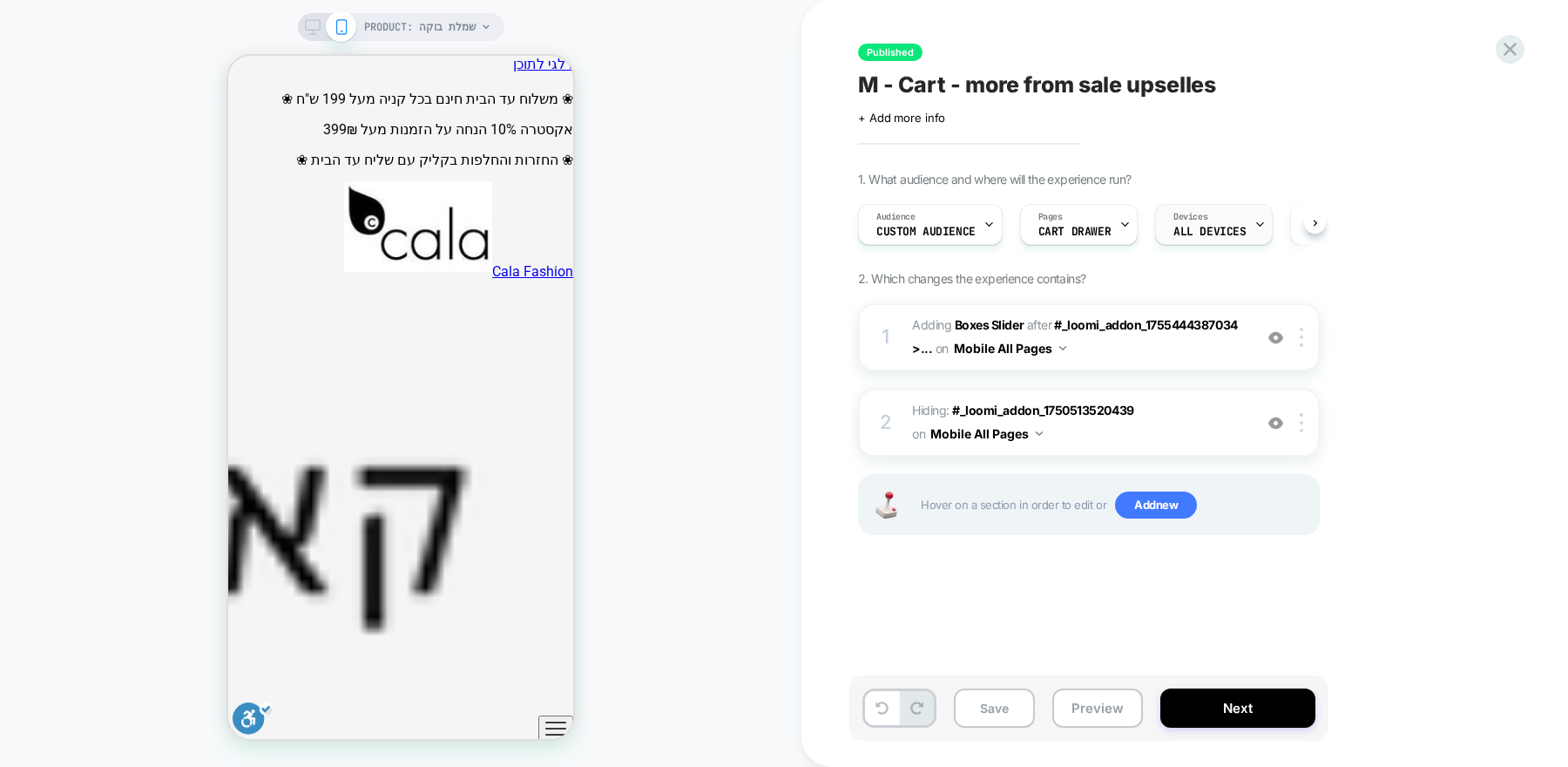
scroll to position [0, 1]
click at [1233, 230] on span "ALL DEVICES" at bounding box center [1209, 231] width 73 height 12
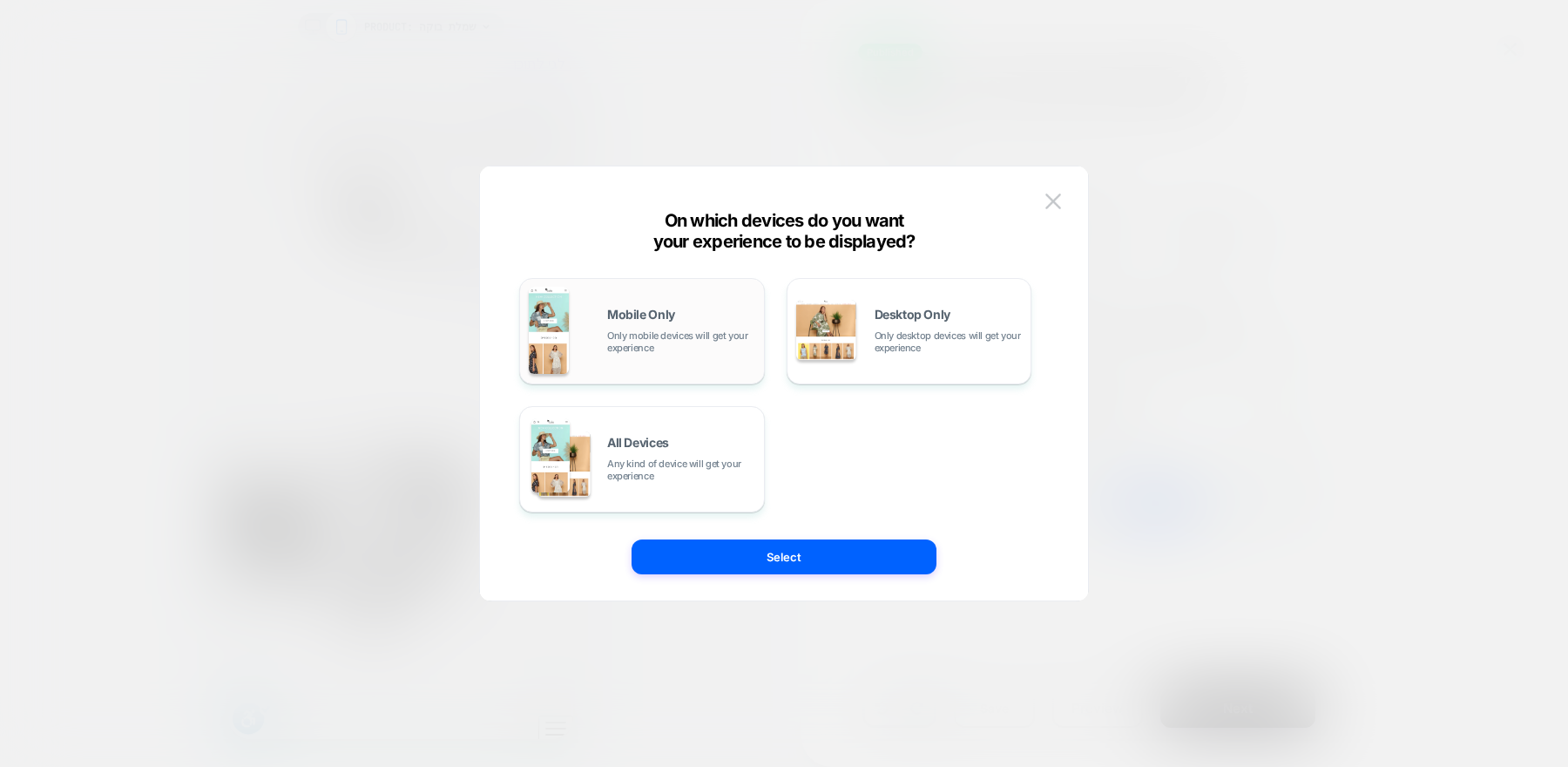
click at [676, 338] on span "Only mobile devices will get your experience" at bounding box center [681, 341] width 148 height 25
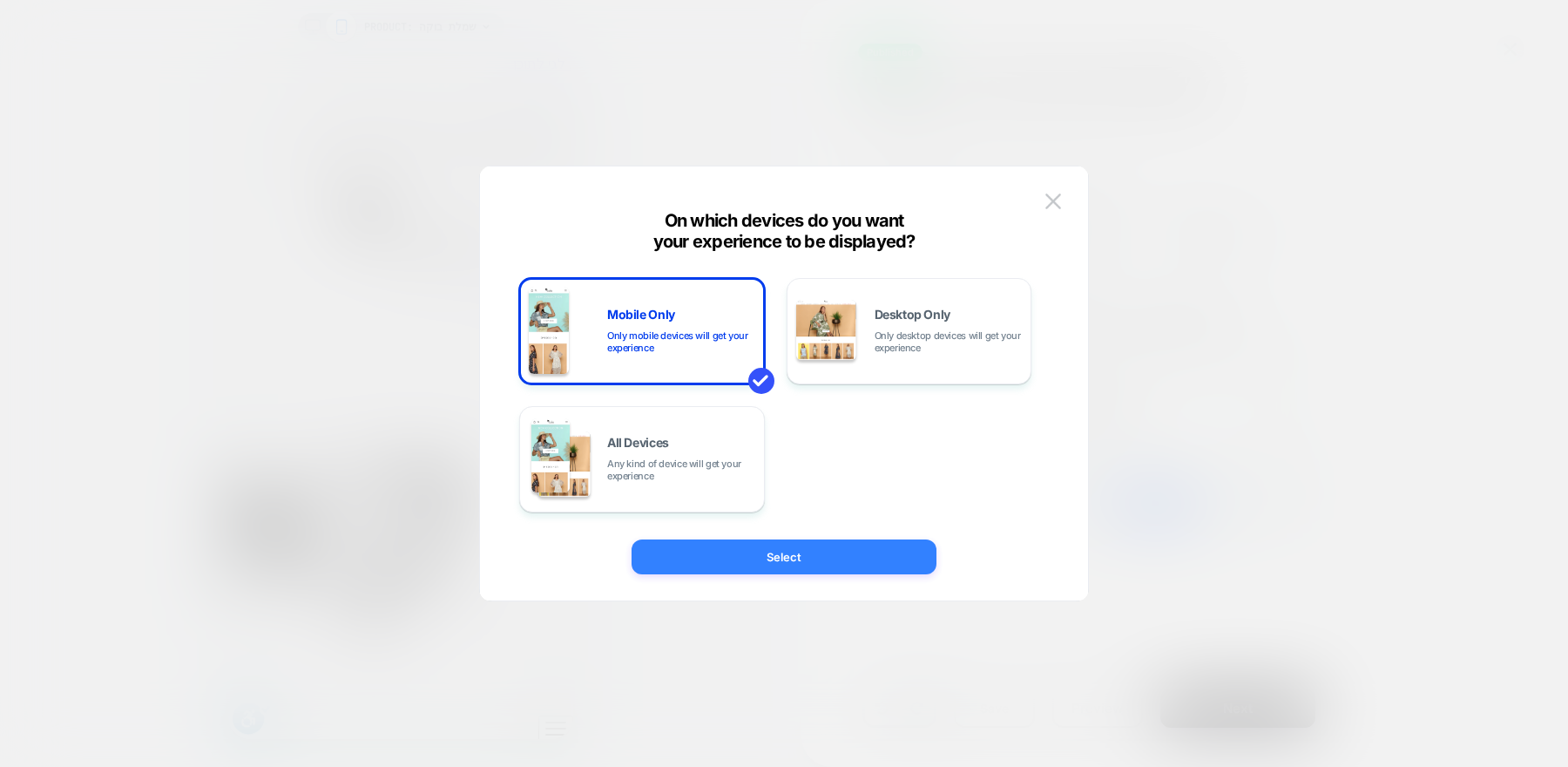
click at [772, 542] on button "Select" at bounding box center [783, 557] width 305 height 34
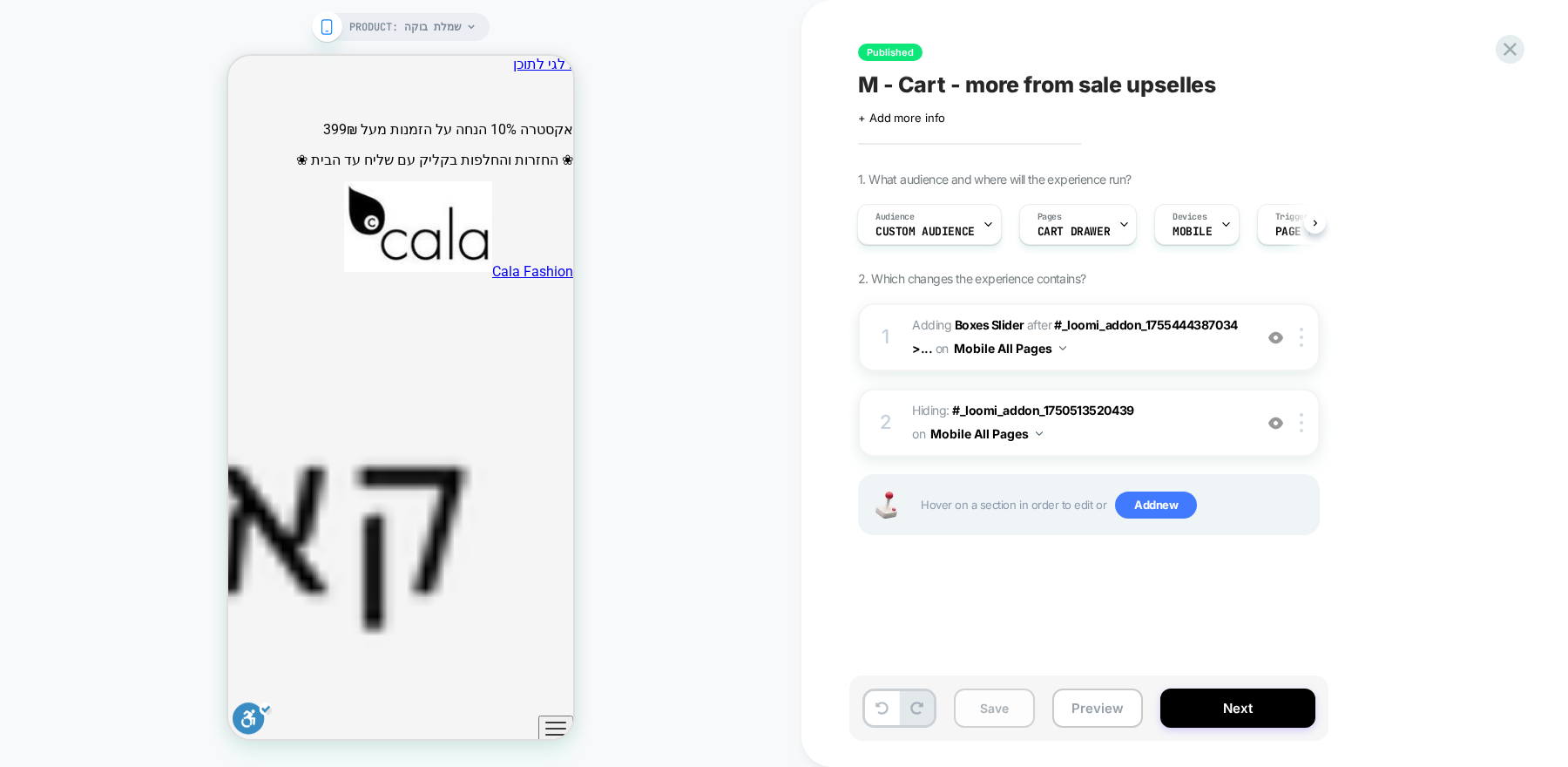
click at [993, 703] on button "Save" at bounding box center [993, 708] width 81 height 39
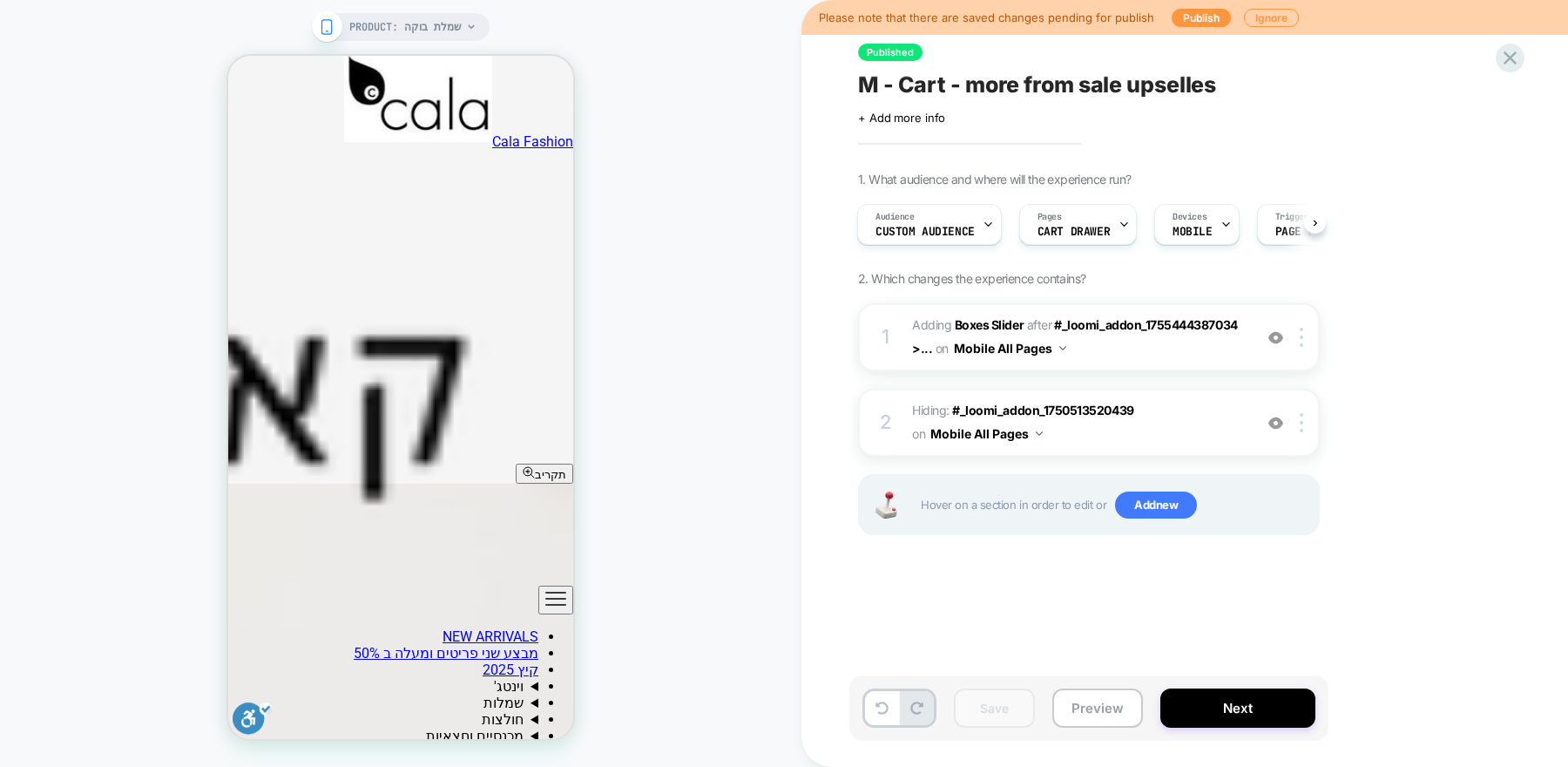
scroll to position [1270, 0]
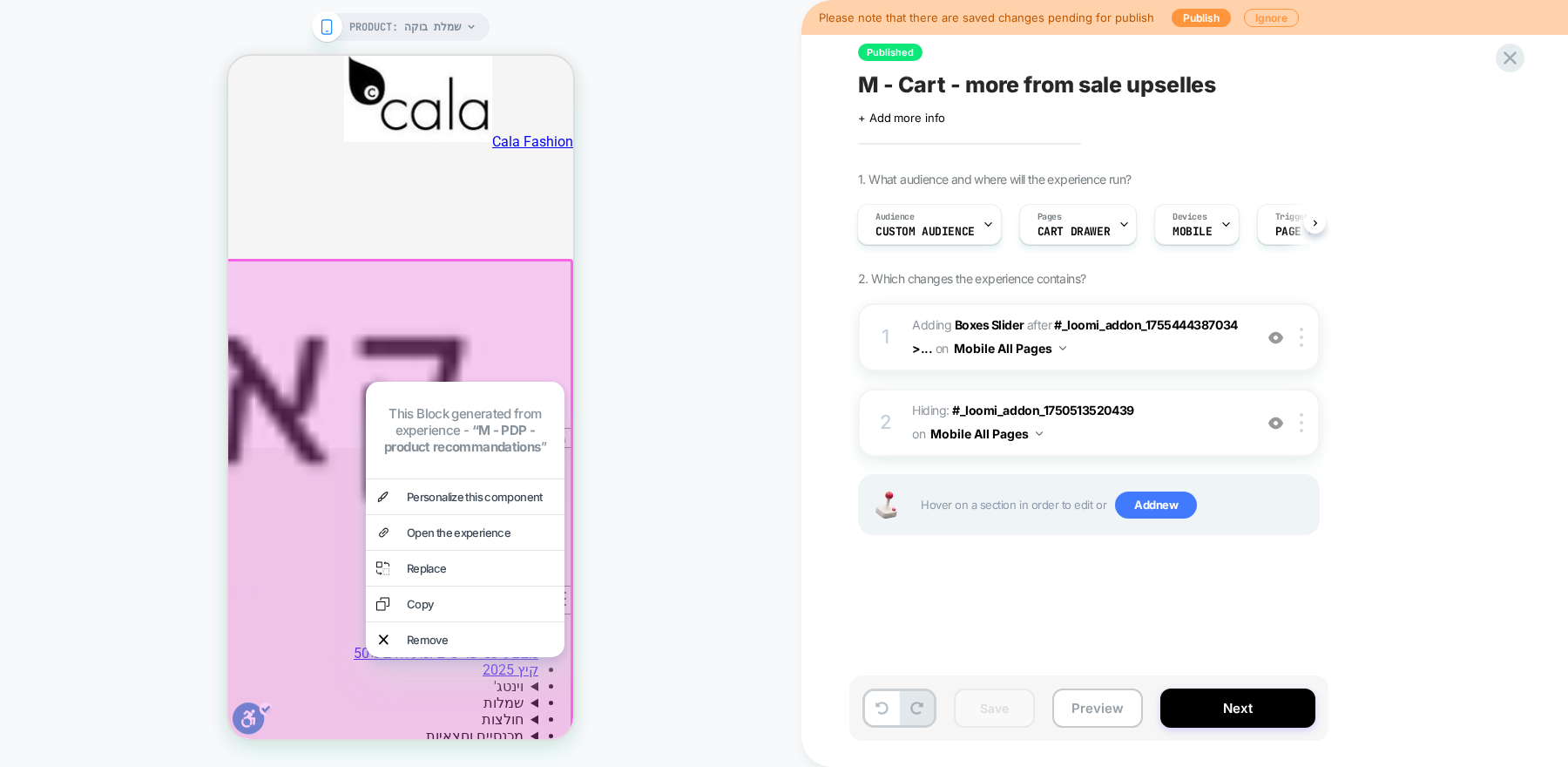
click at [616, 360] on div "PRODUCT: שמלת בוקה" at bounding box center [401, 383] width 801 height 732
click at [532, 585] on nav "NEW ARRIVALS מבצע שני פריטים ומעלה ב 50% קיץ 2025 וינטג' חולצות וינטג' שמלות וי…" at bounding box center [401, 690] width 345 height 208
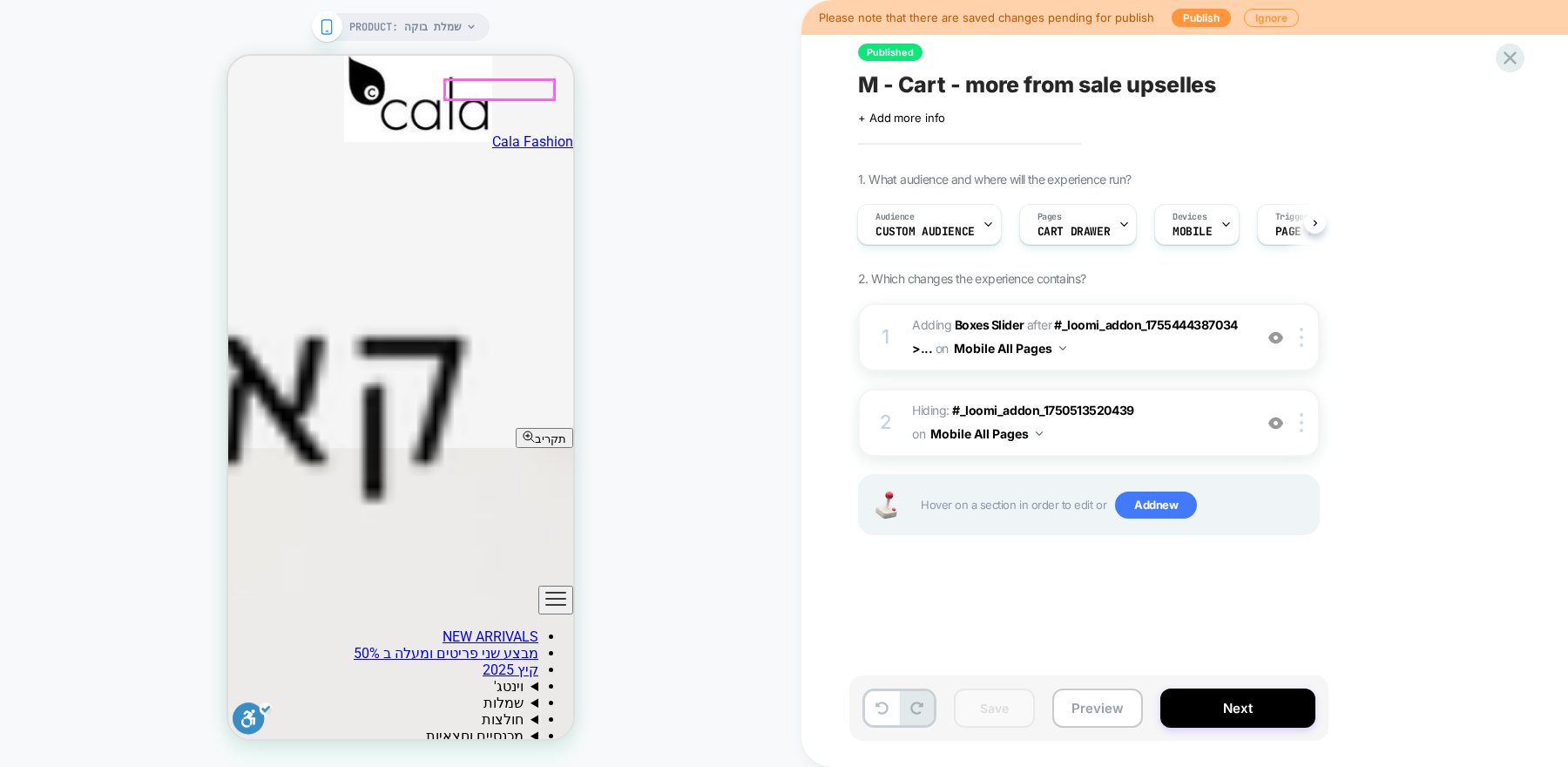
click at [544, 80] on div at bounding box center [499, 90] width 110 height 19
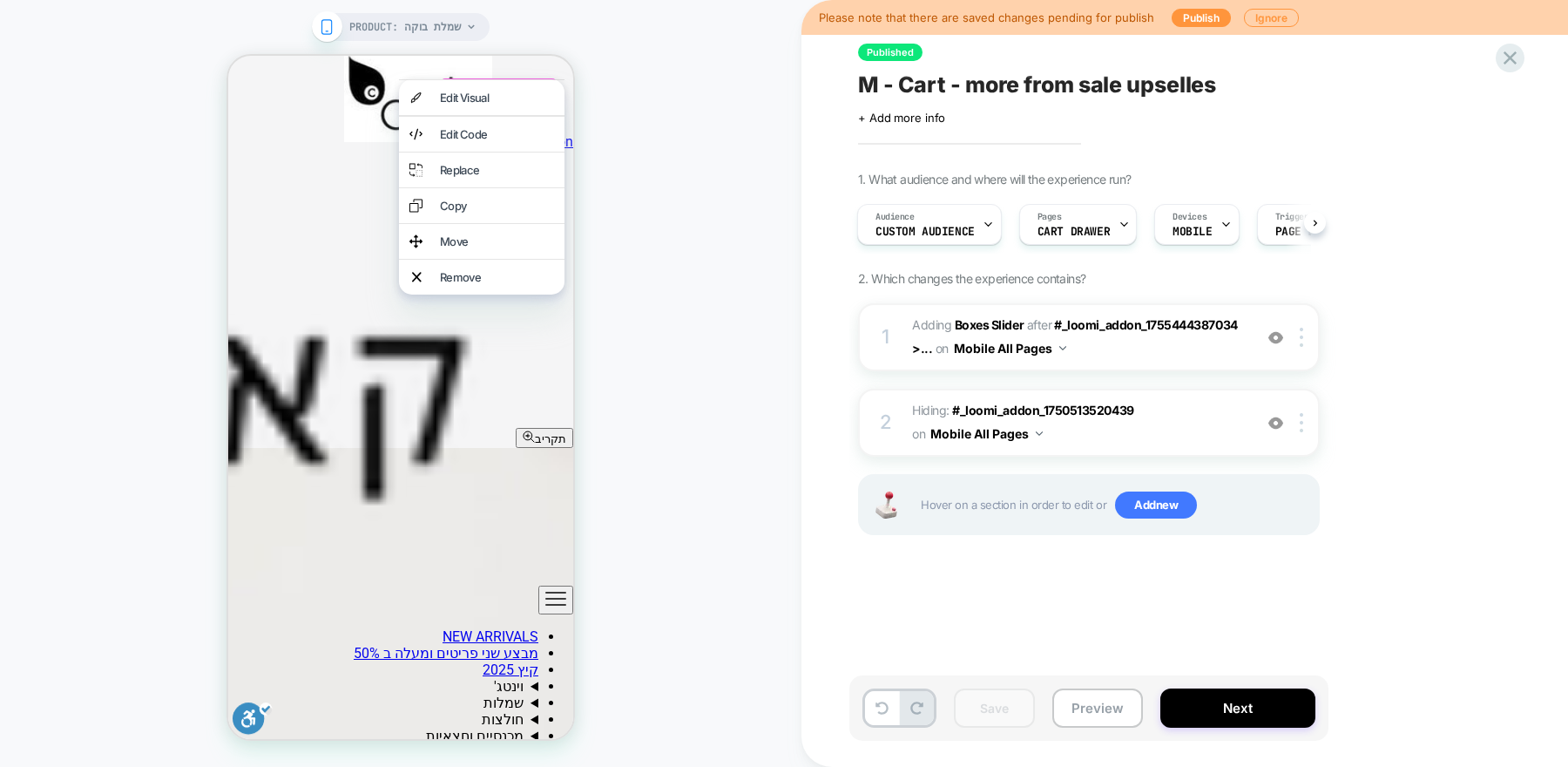
click at [605, 84] on div "PRODUCT: שמלת בוקה" at bounding box center [401, 383] width 801 height 732
click at [594, 85] on div "PRODUCT: שמלת בוקה" at bounding box center [401, 383] width 801 height 732
click at [622, 364] on div "PRODUCT: שמלת בוקה" at bounding box center [401, 383] width 801 height 732
click at [163, 309] on div "PRODUCT: שמלת בוקה" at bounding box center [401, 383] width 801 height 732
click at [375, 80] on img at bounding box center [418, 97] width 148 height 91
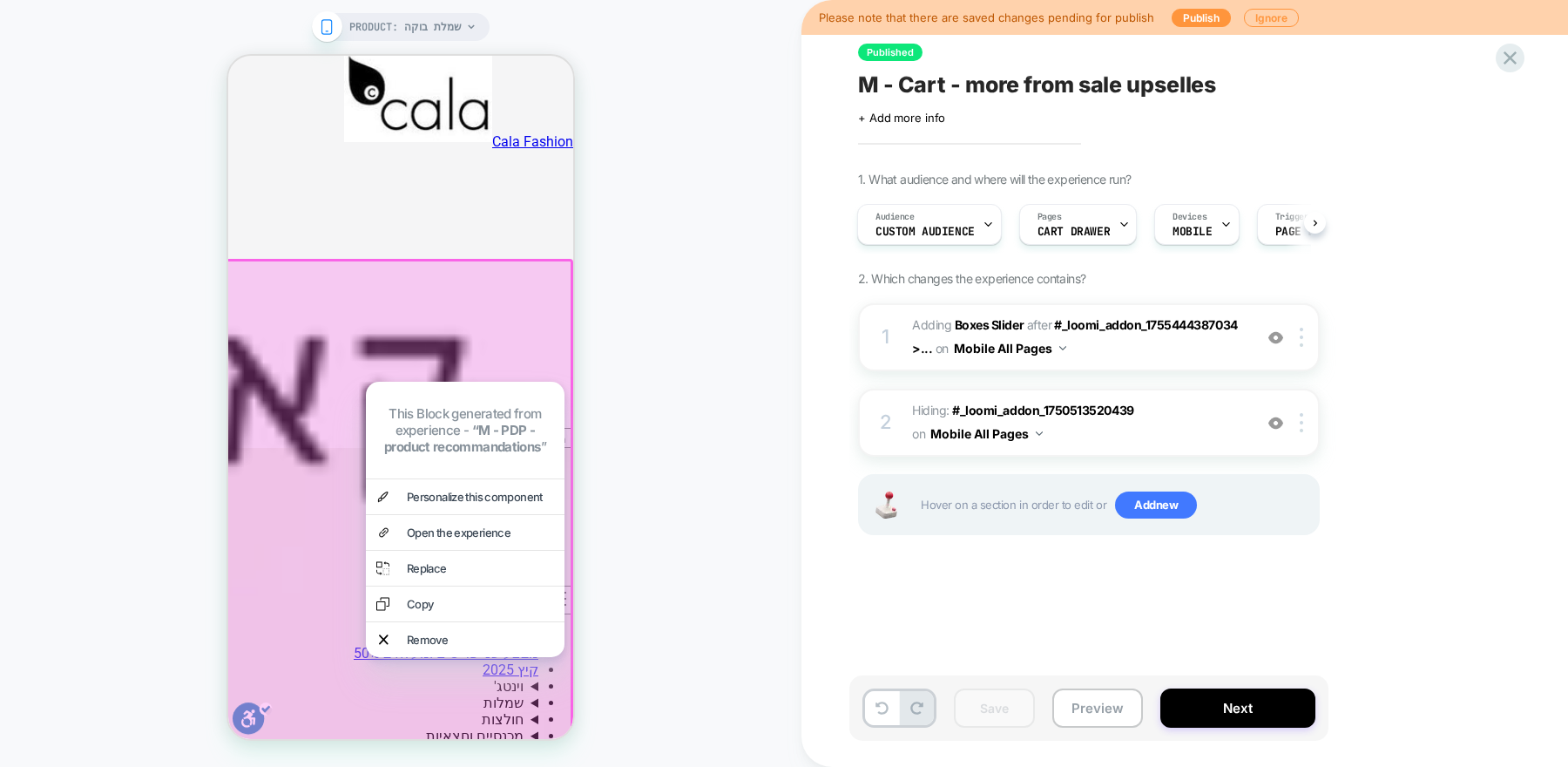
click at [623, 393] on div "PRODUCT: שמלת בוקה" at bounding box center [401, 383] width 801 height 732
click at [394, 74] on img at bounding box center [418, 97] width 148 height 91
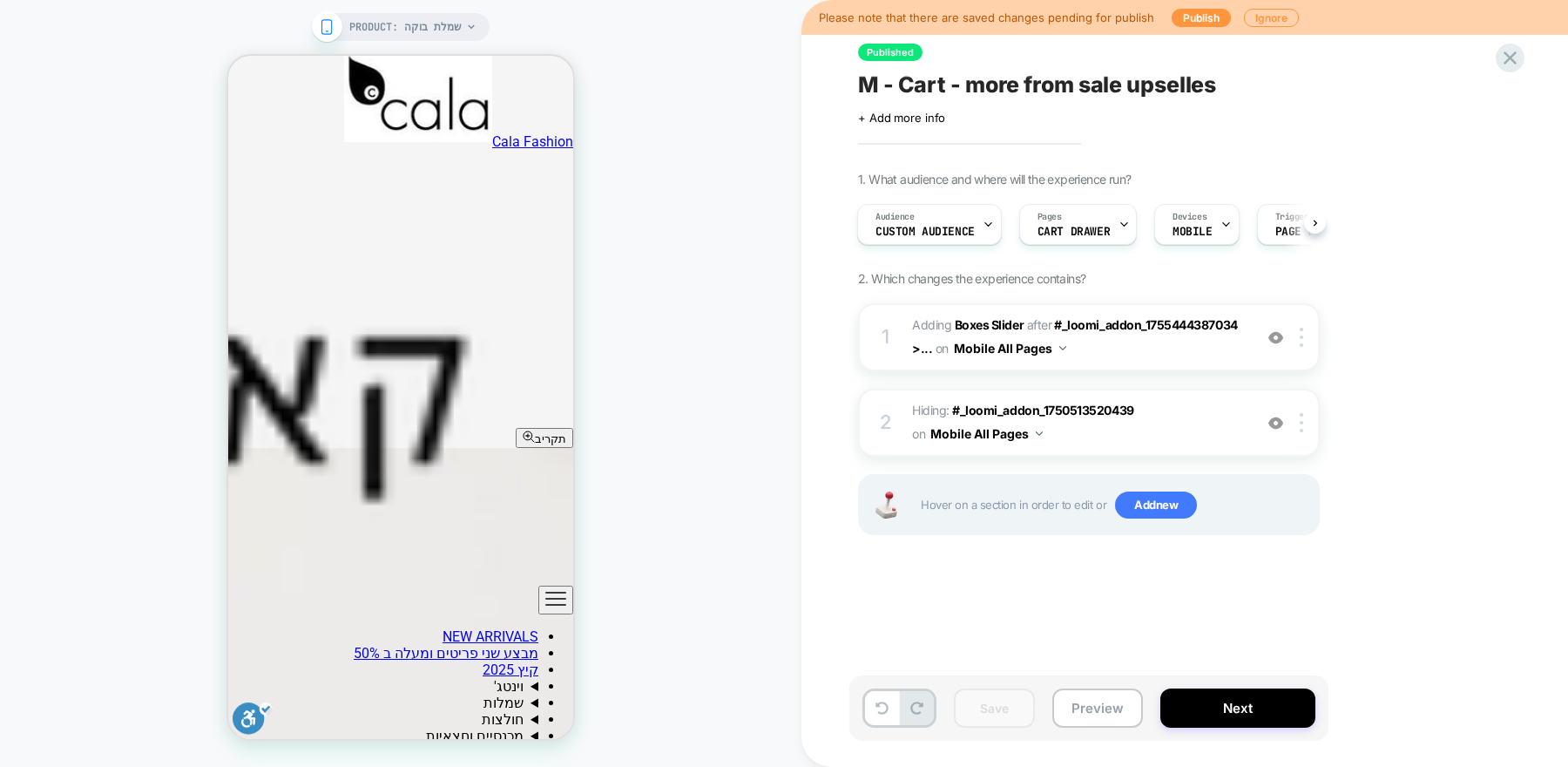
click at [462, 26] on div "PRODUCT: שמלת בוקה" at bounding box center [412, 27] width 127 height 28
click at [463, 26] on div "PRODUCT: שמלת בוקה" at bounding box center [412, 27] width 127 height 28
click at [433, 34] on span "PRODUCT: שמלת בוקה" at bounding box center [405, 27] width 113 height 28
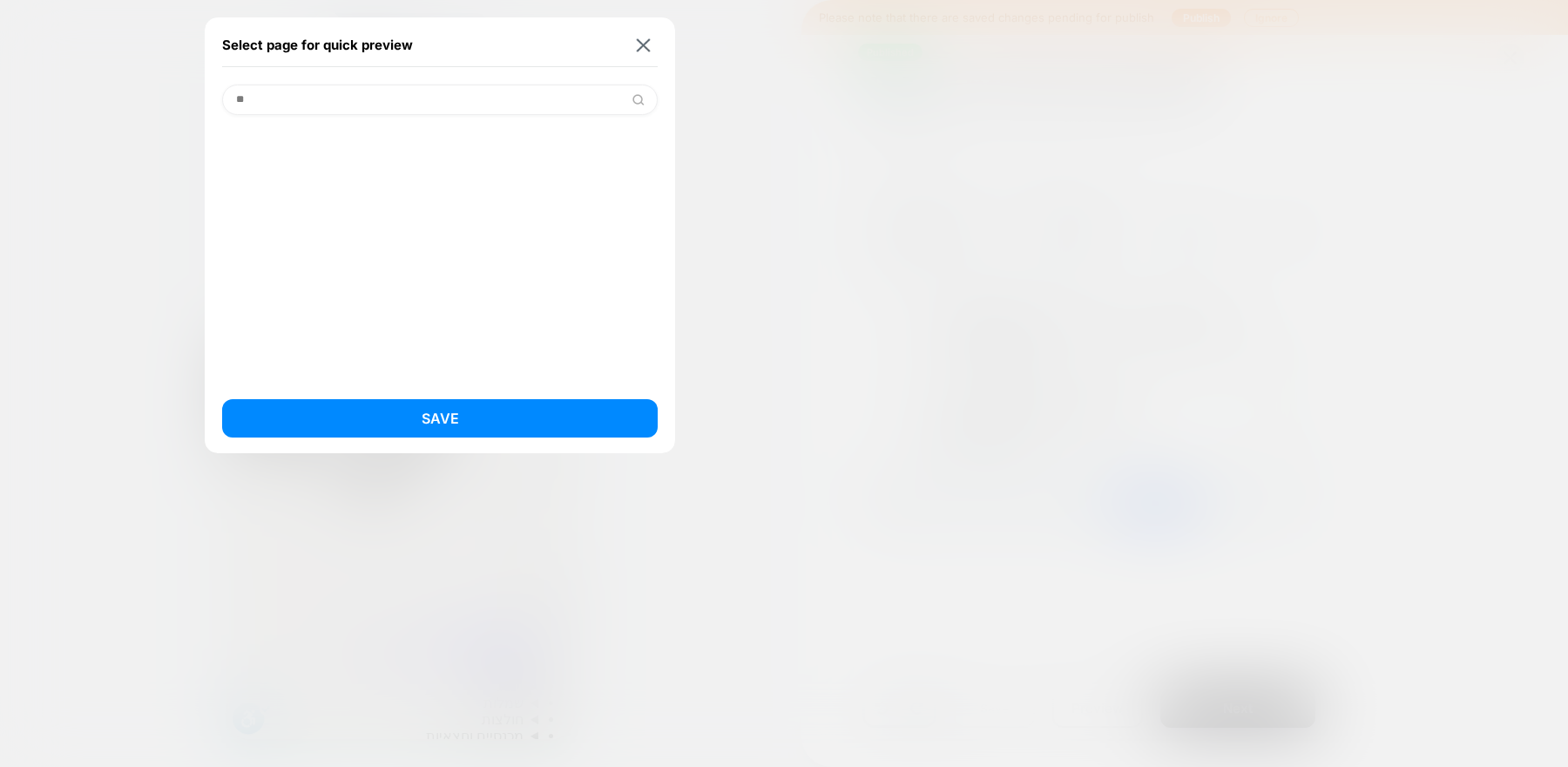
type input "*"
type input "***"
click at [360, 151] on div "חולצת מעטפת נמר (Product)" at bounding box center [439, 144] width 435 height 33
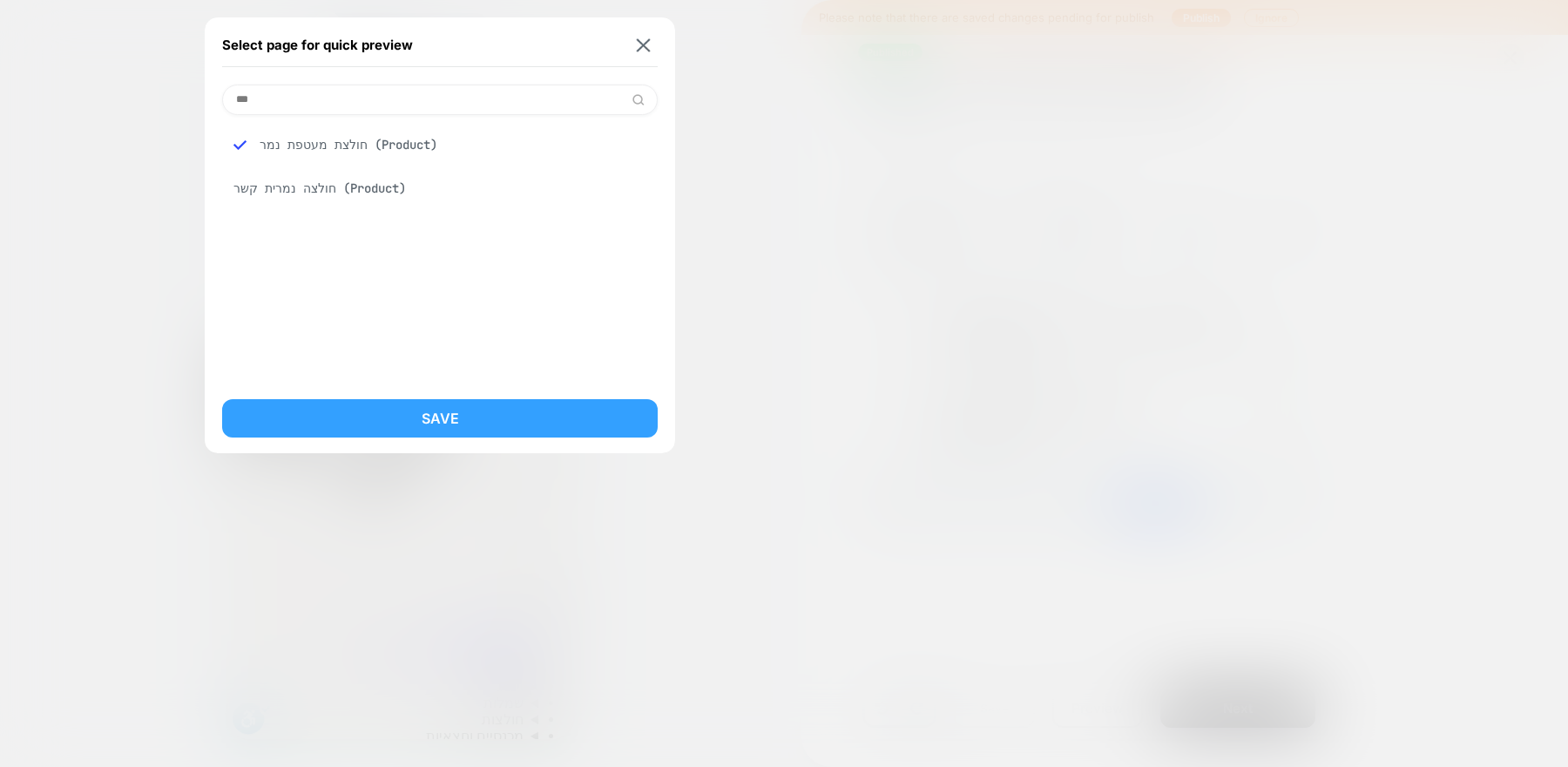
click at [415, 432] on button "Save" at bounding box center [439, 418] width 435 height 38
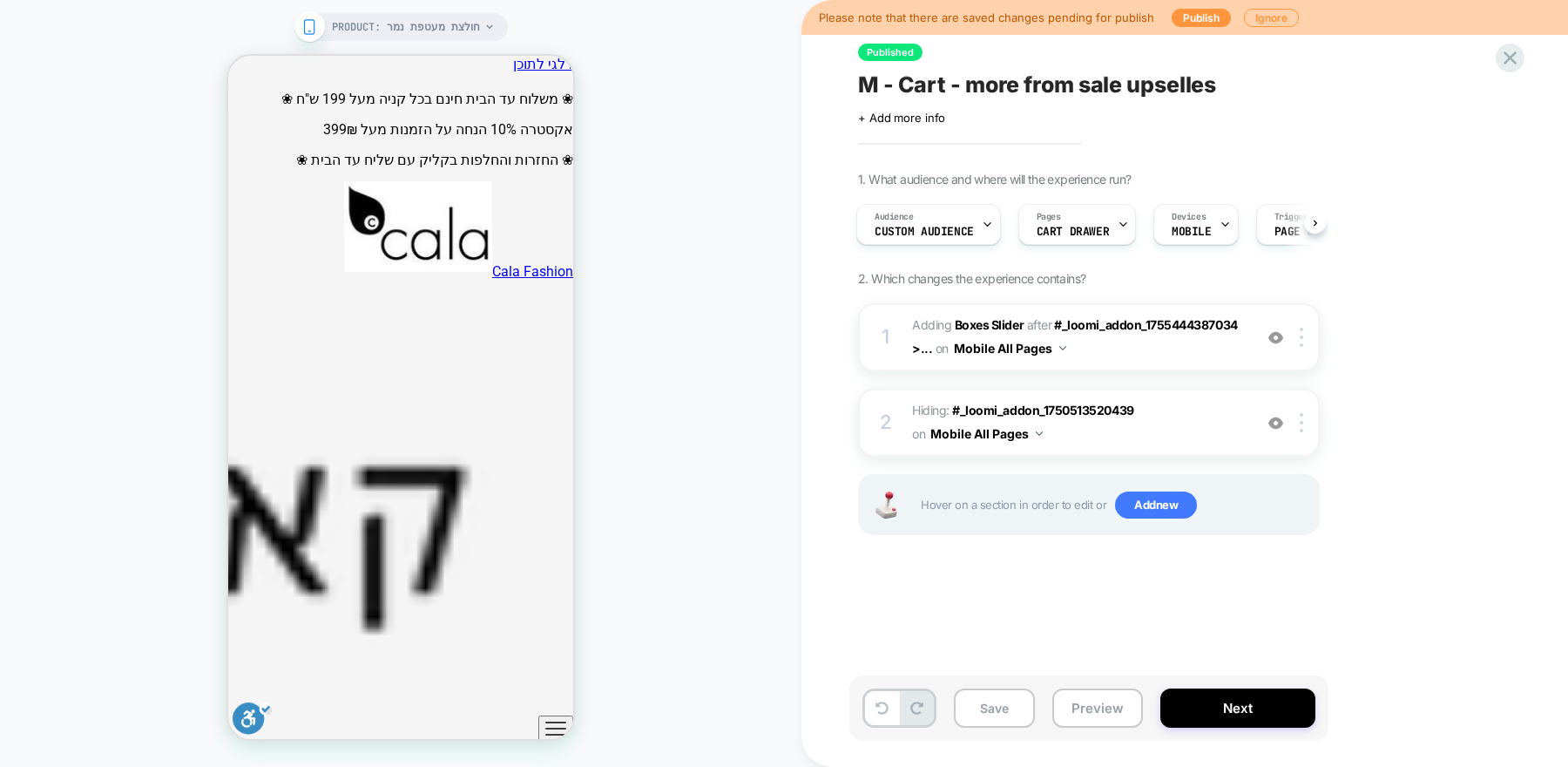
scroll to position [0, 0]
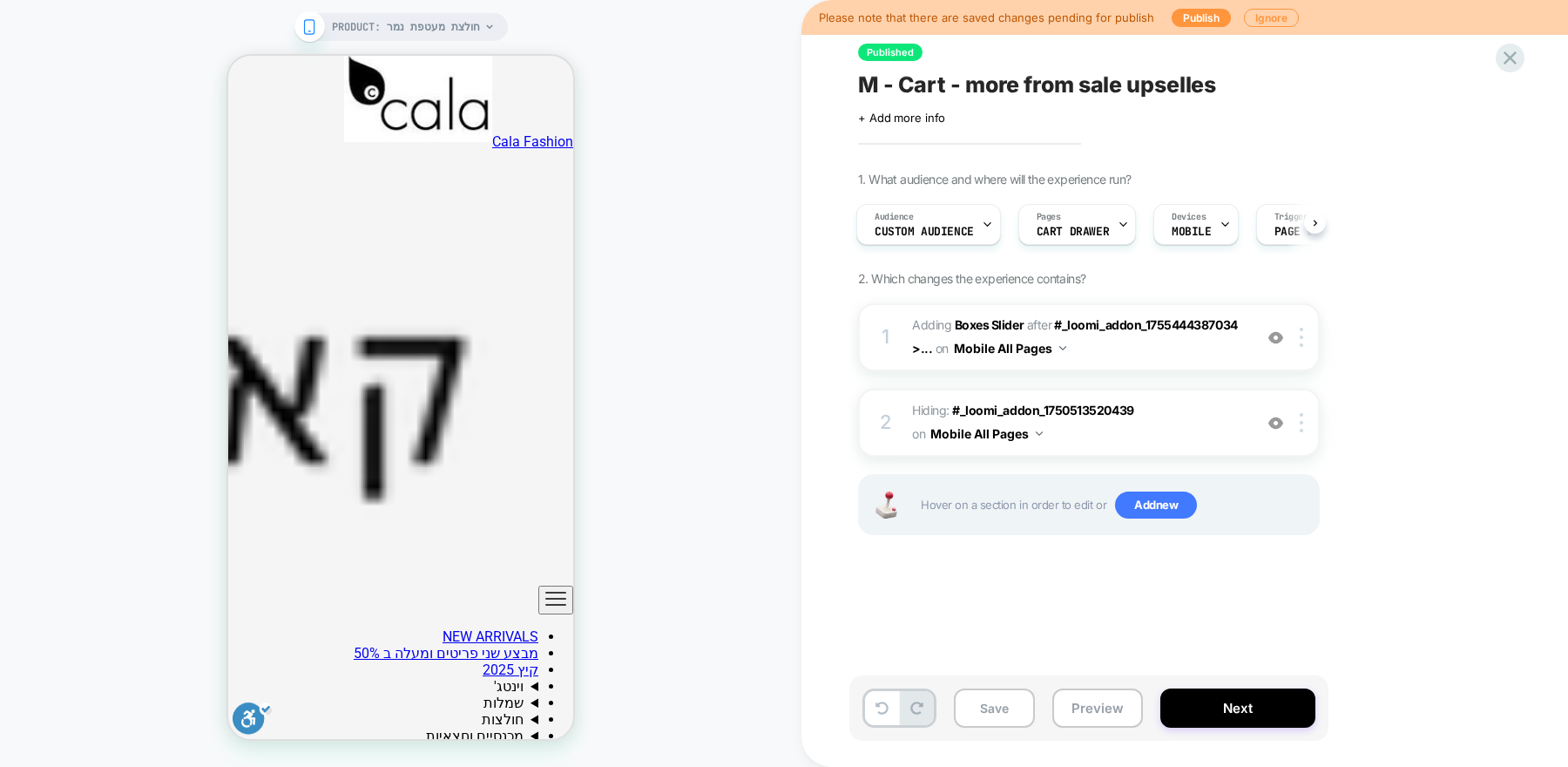
scroll to position [499, 0]
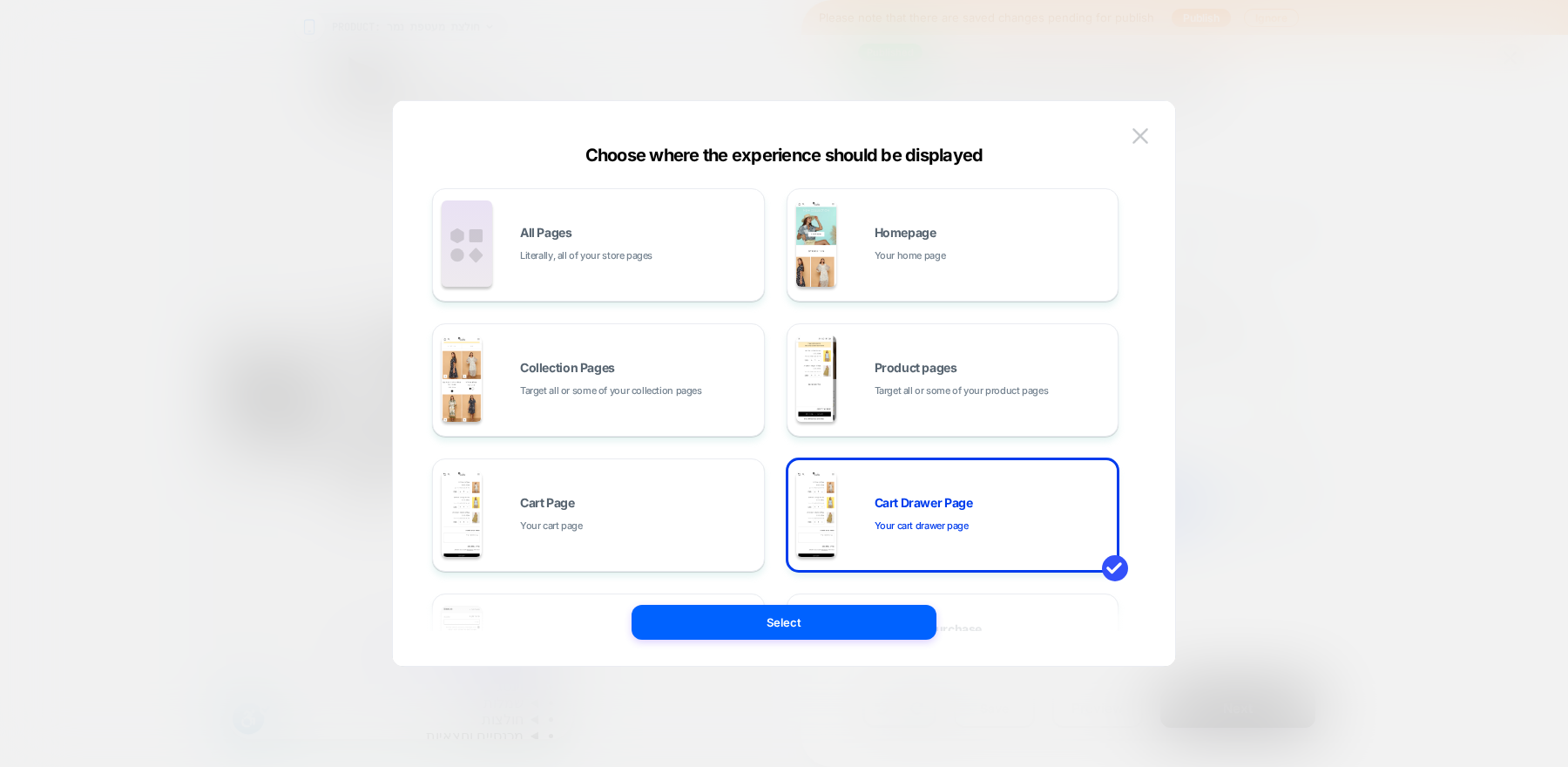
scroll to position [0, 2]
click at [0, 0] on button at bounding box center [0, 0] width 0 height 0
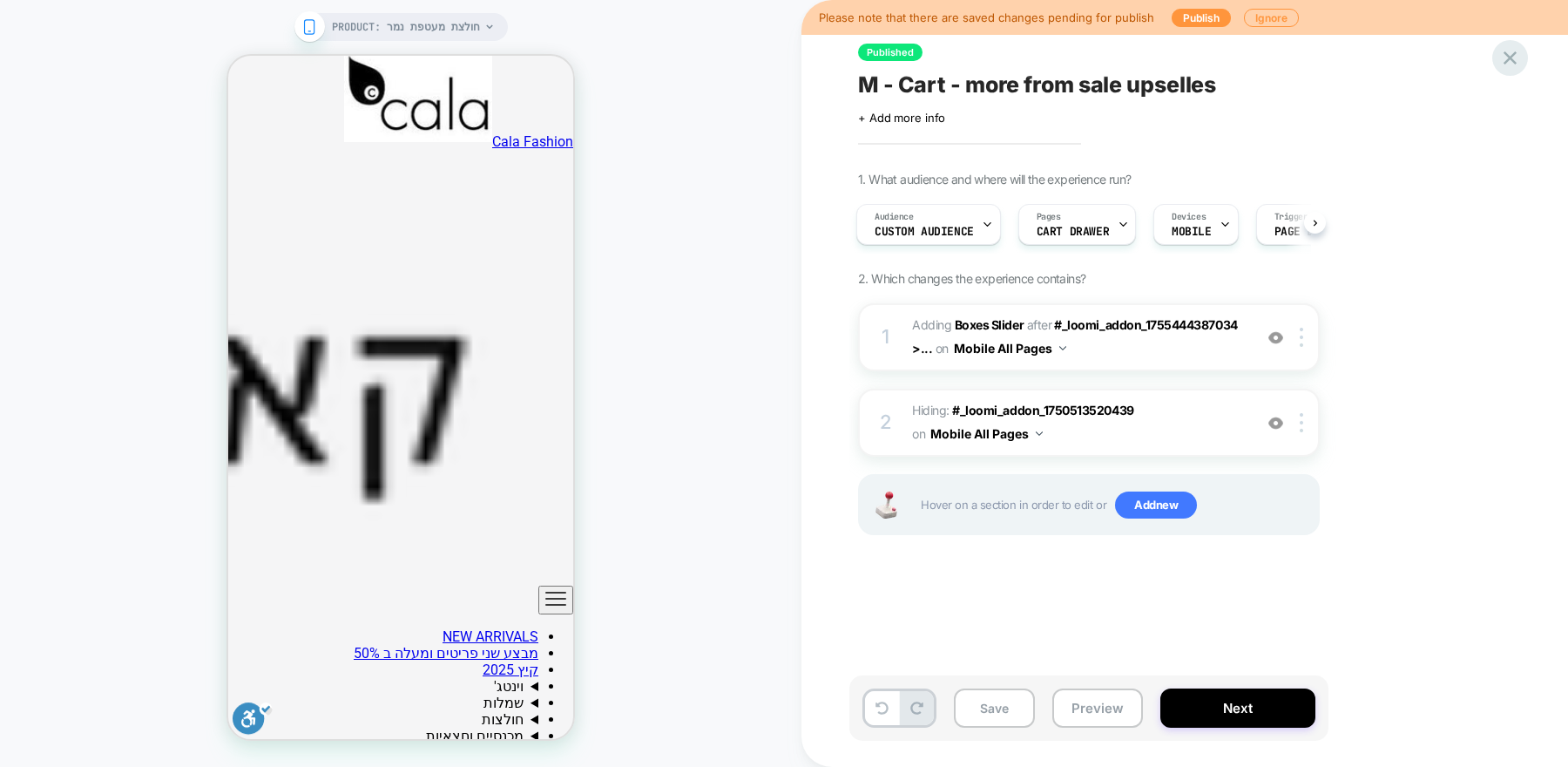
click at [1510, 64] on icon at bounding box center [1510, 57] width 24 height 24
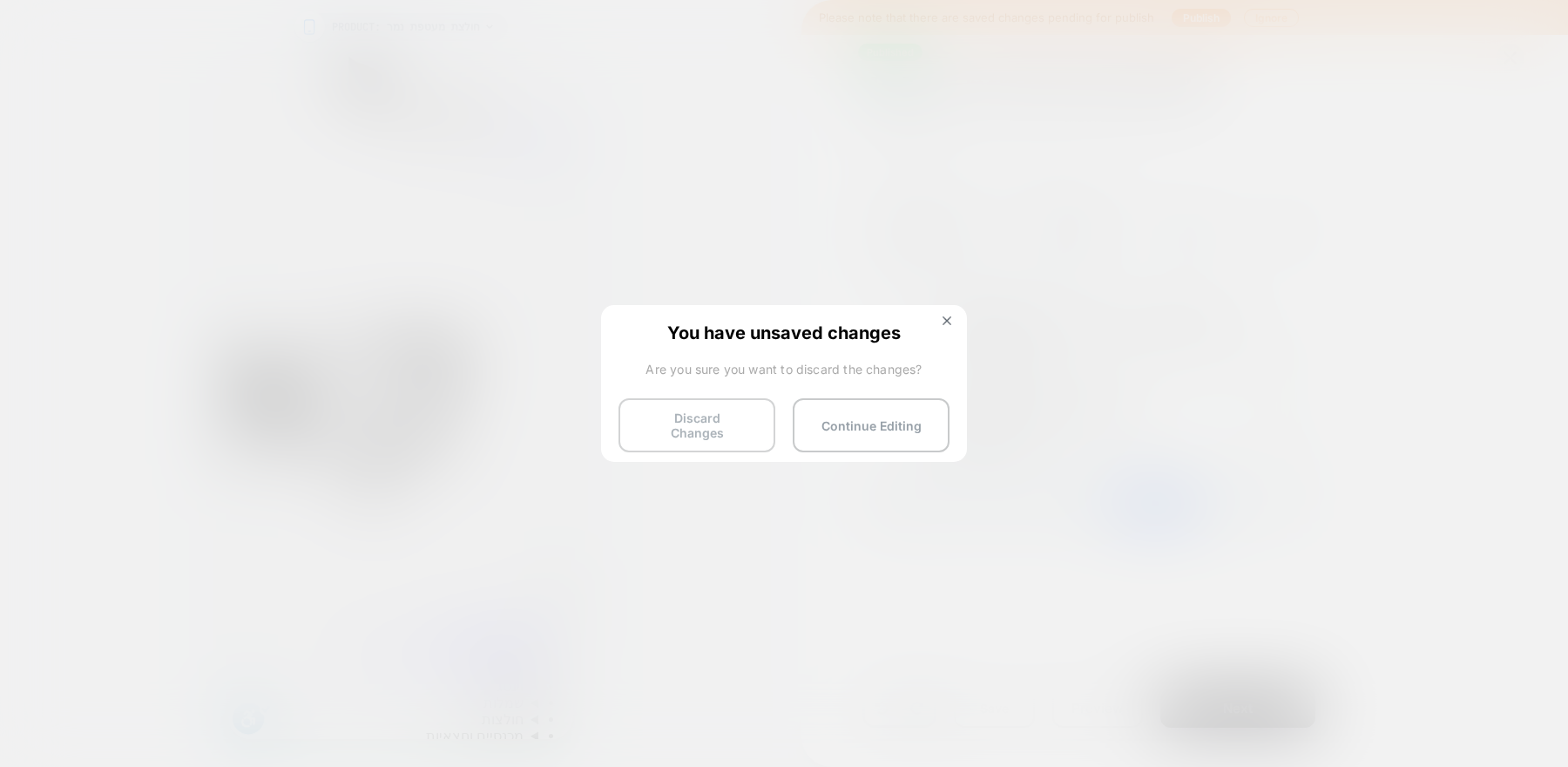
click at [721, 430] on button "Discard Changes" at bounding box center [697, 425] width 157 height 54
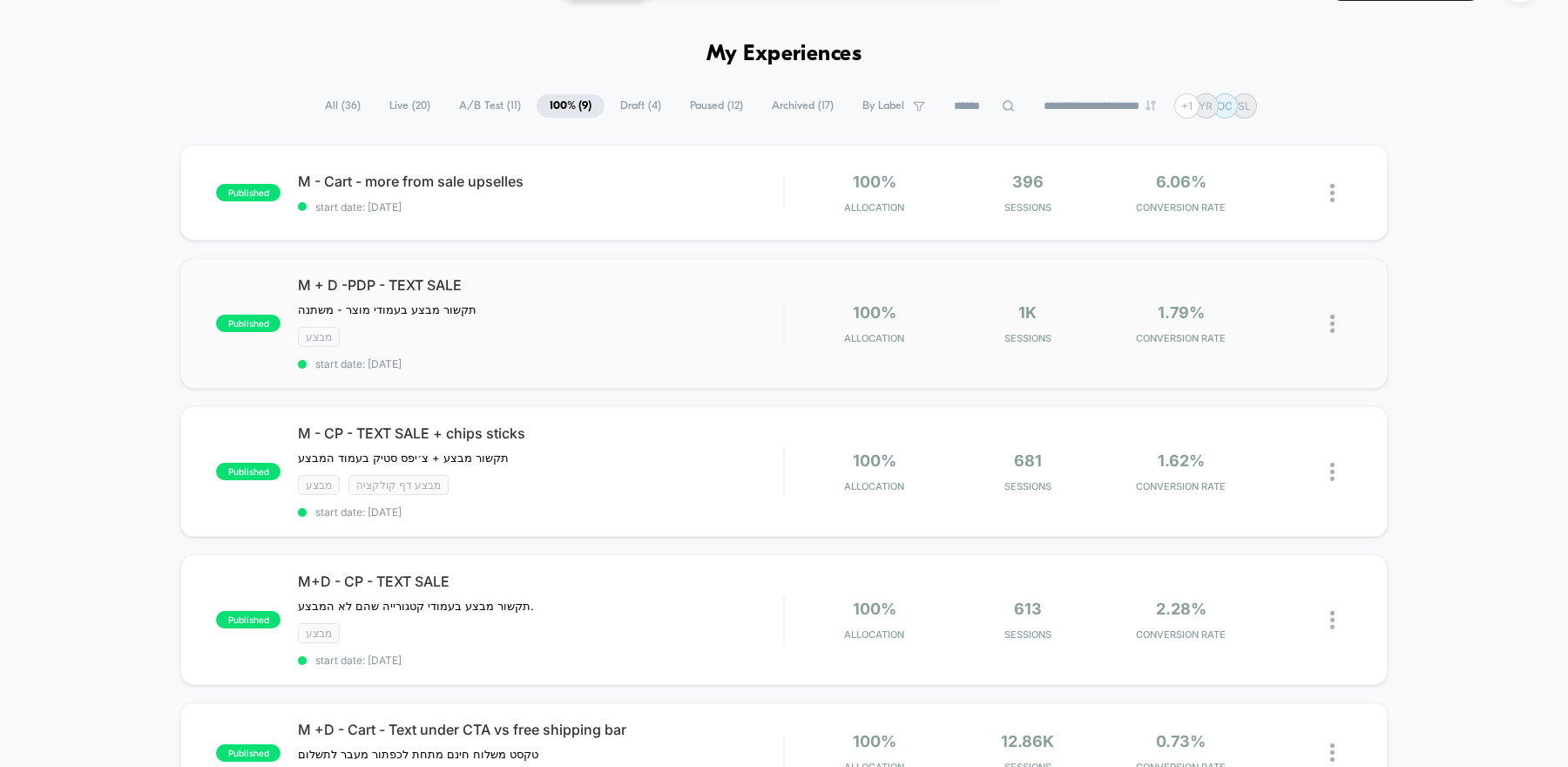
scroll to position [46, 0]
click at [537, 346] on div "M + D -PDP - TEXT SALE תקשור מבצע בעמודי מוצר - משתנה ﻿ Click to edit experienc…" at bounding box center [540, 322] width 485 height 94
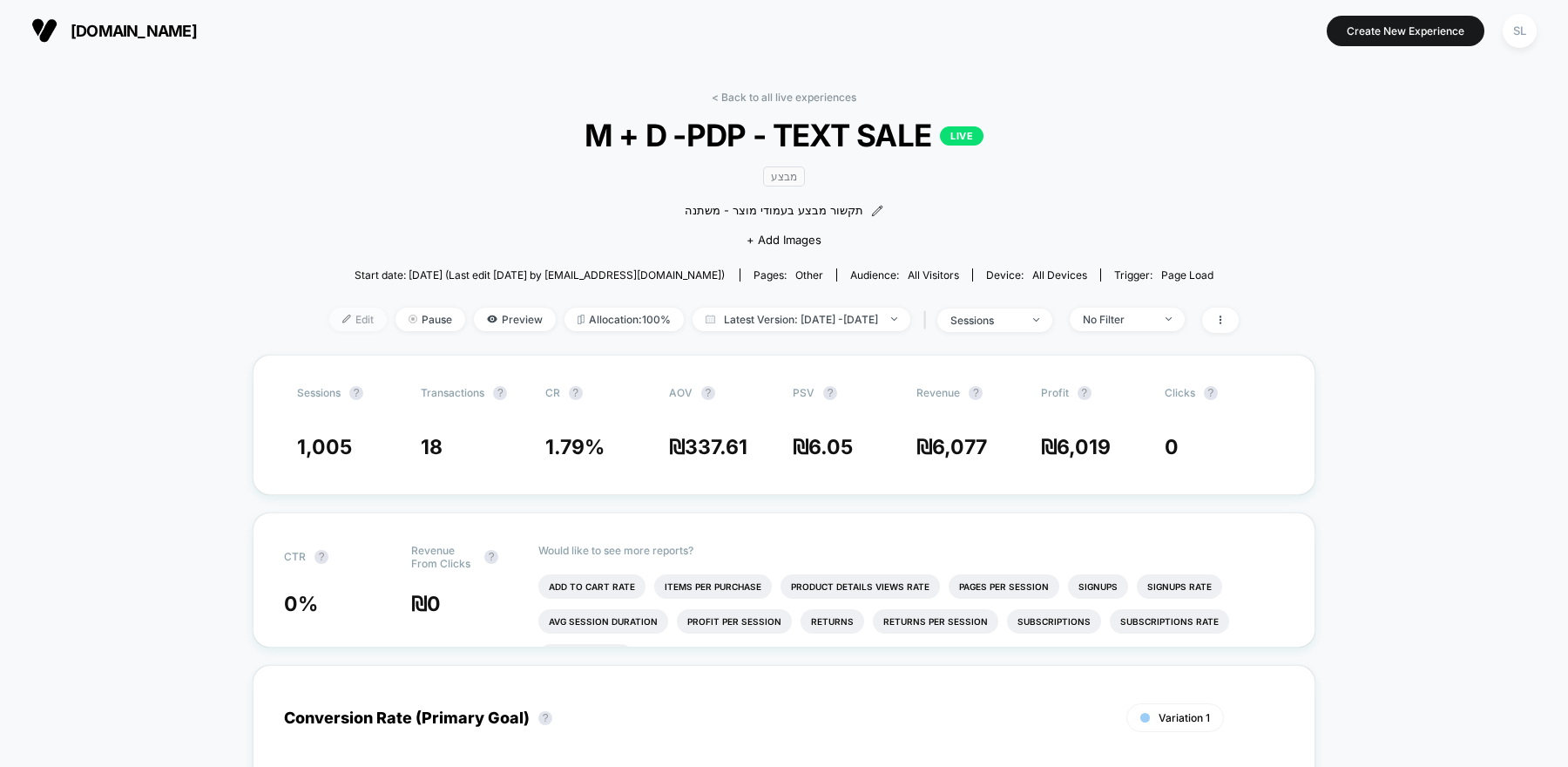
click at [329, 328] on span "Edit" at bounding box center [358, 319] width 57 height 24
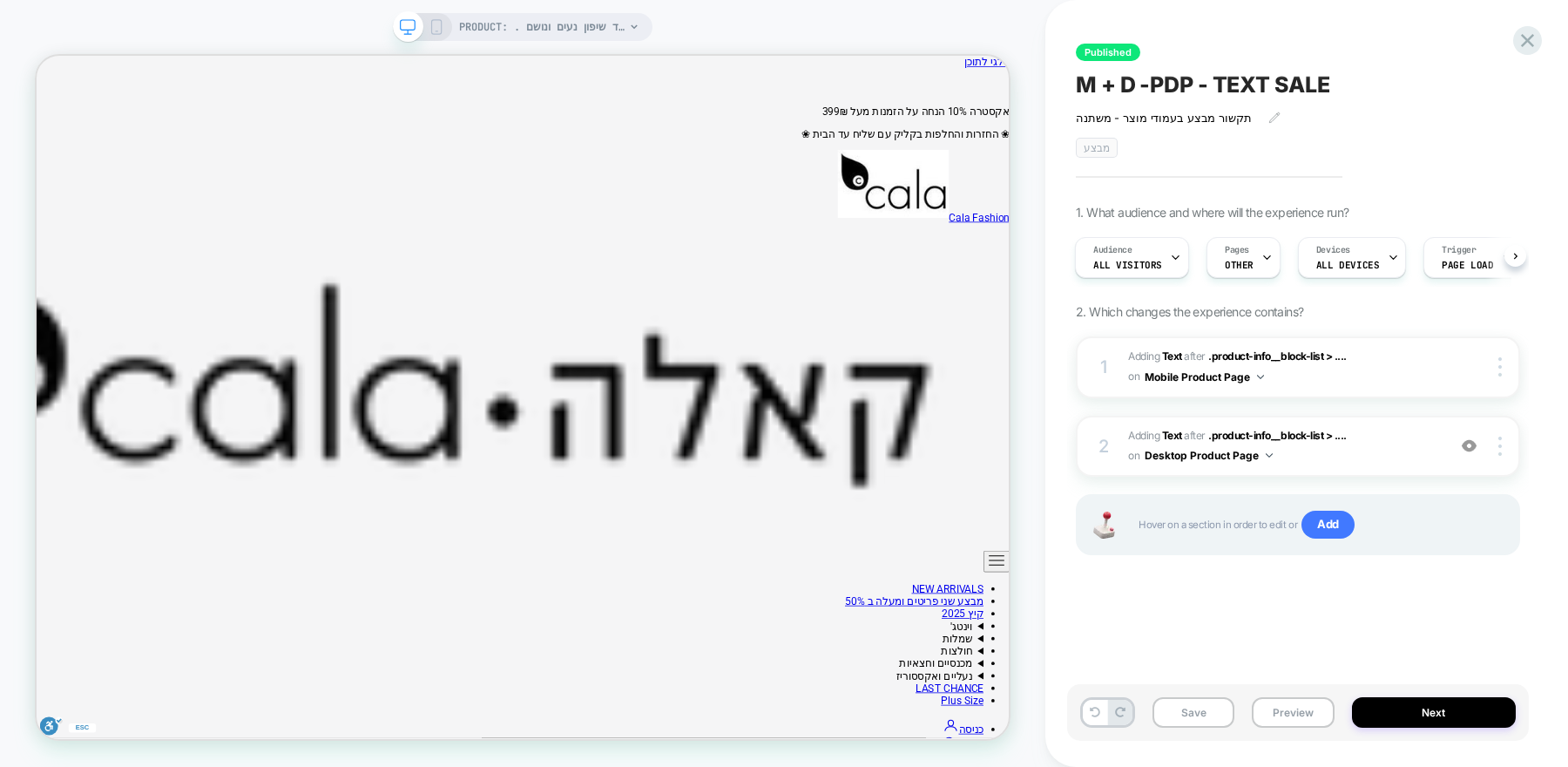
click at [433, 33] on icon at bounding box center [436, 27] width 15 height 15
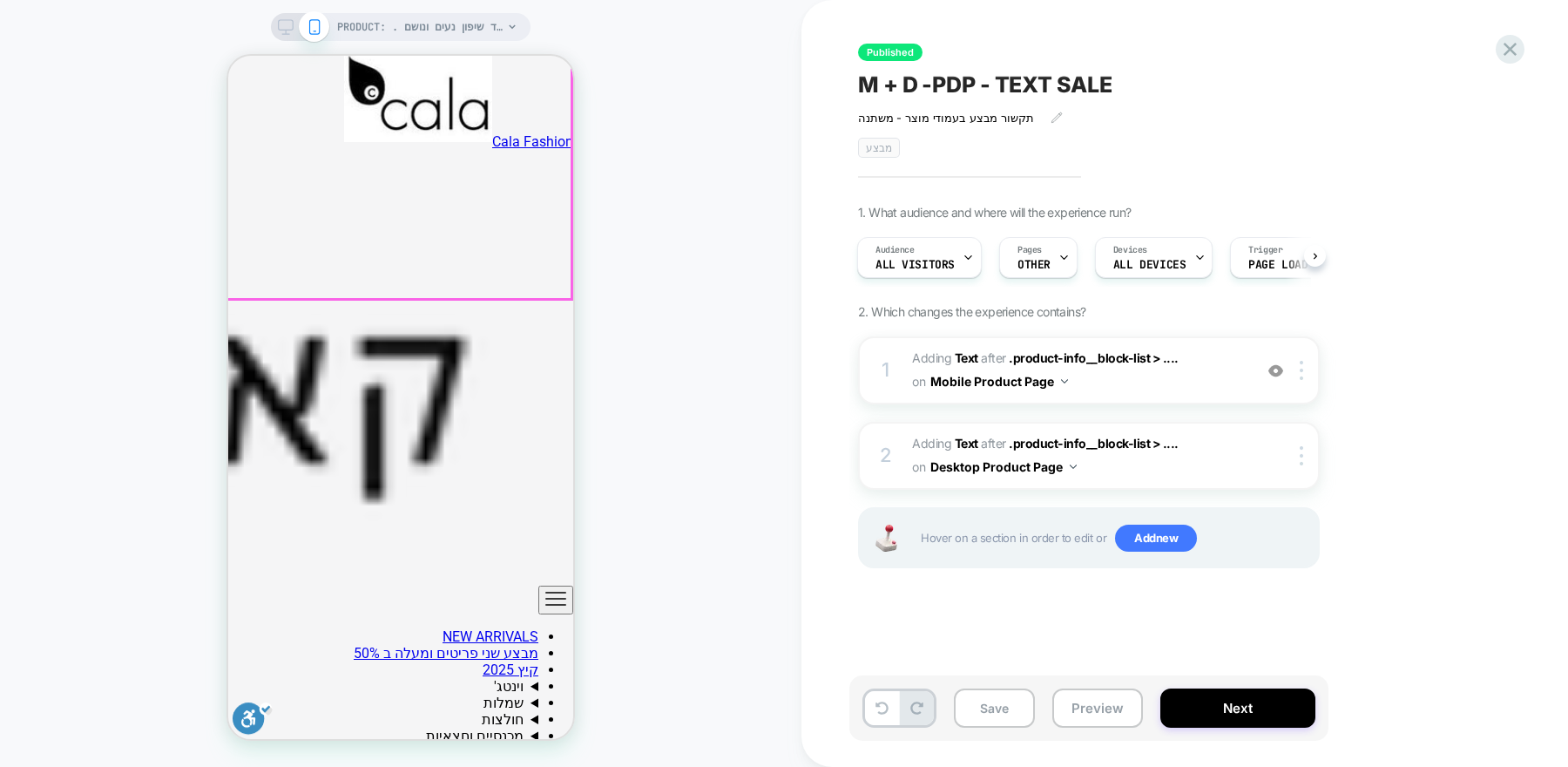
scroll to position [262, 0]
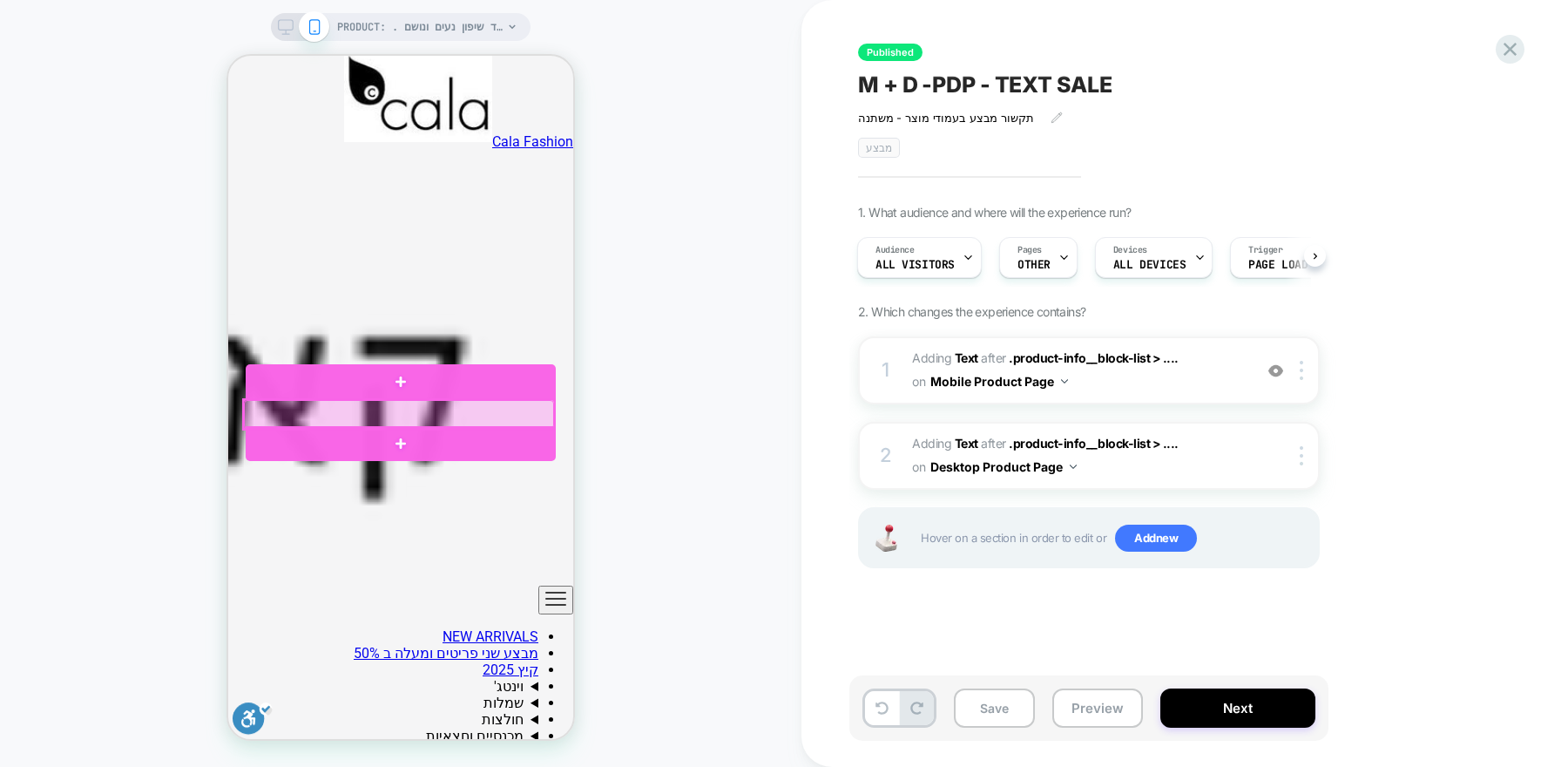
click at [482, 416] on div at bounding box center [399, 414] width 310 height 29
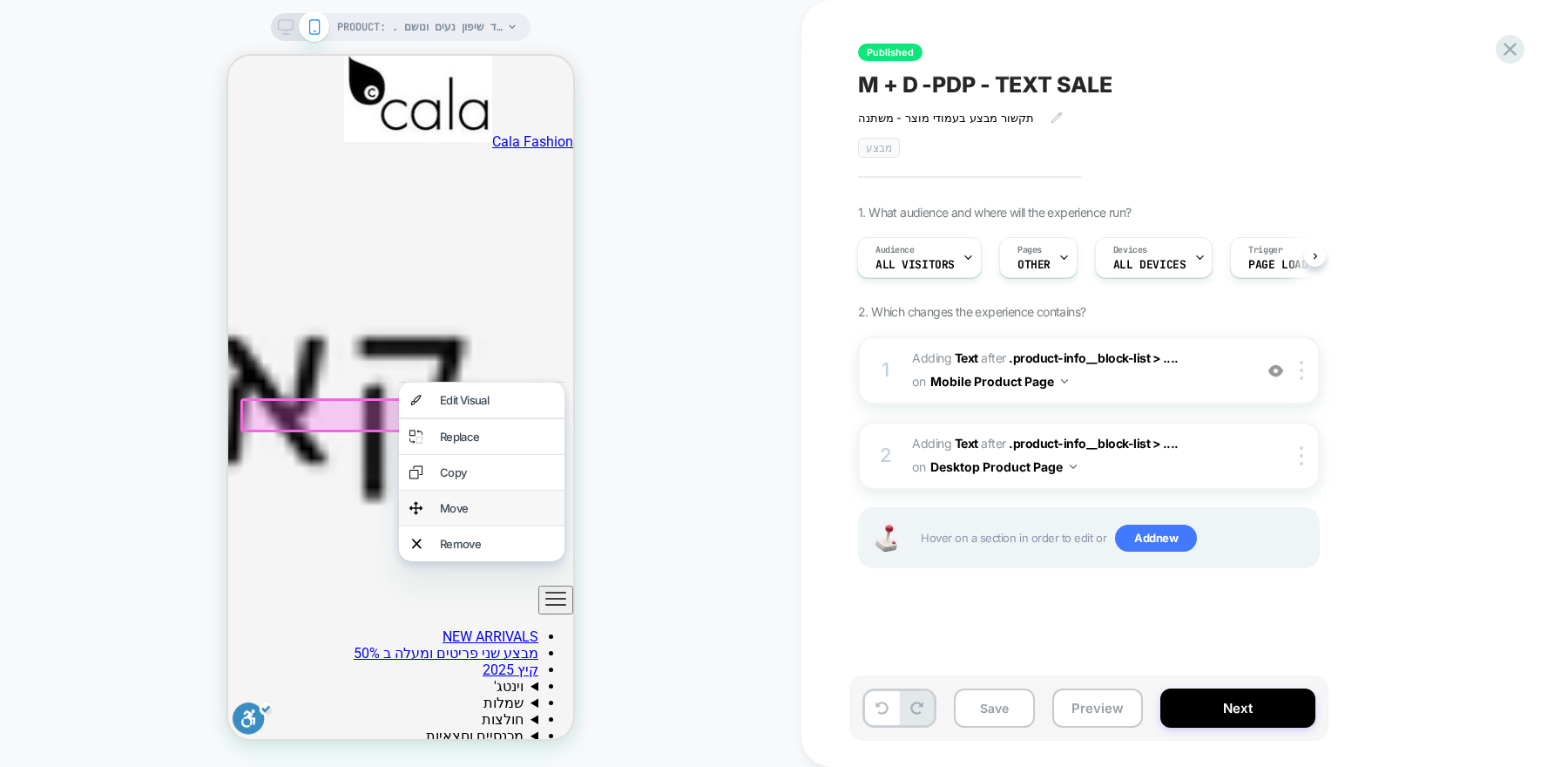
click at [463, 515] on div "Move" at bounding box center [496, 508] width 114 height 14
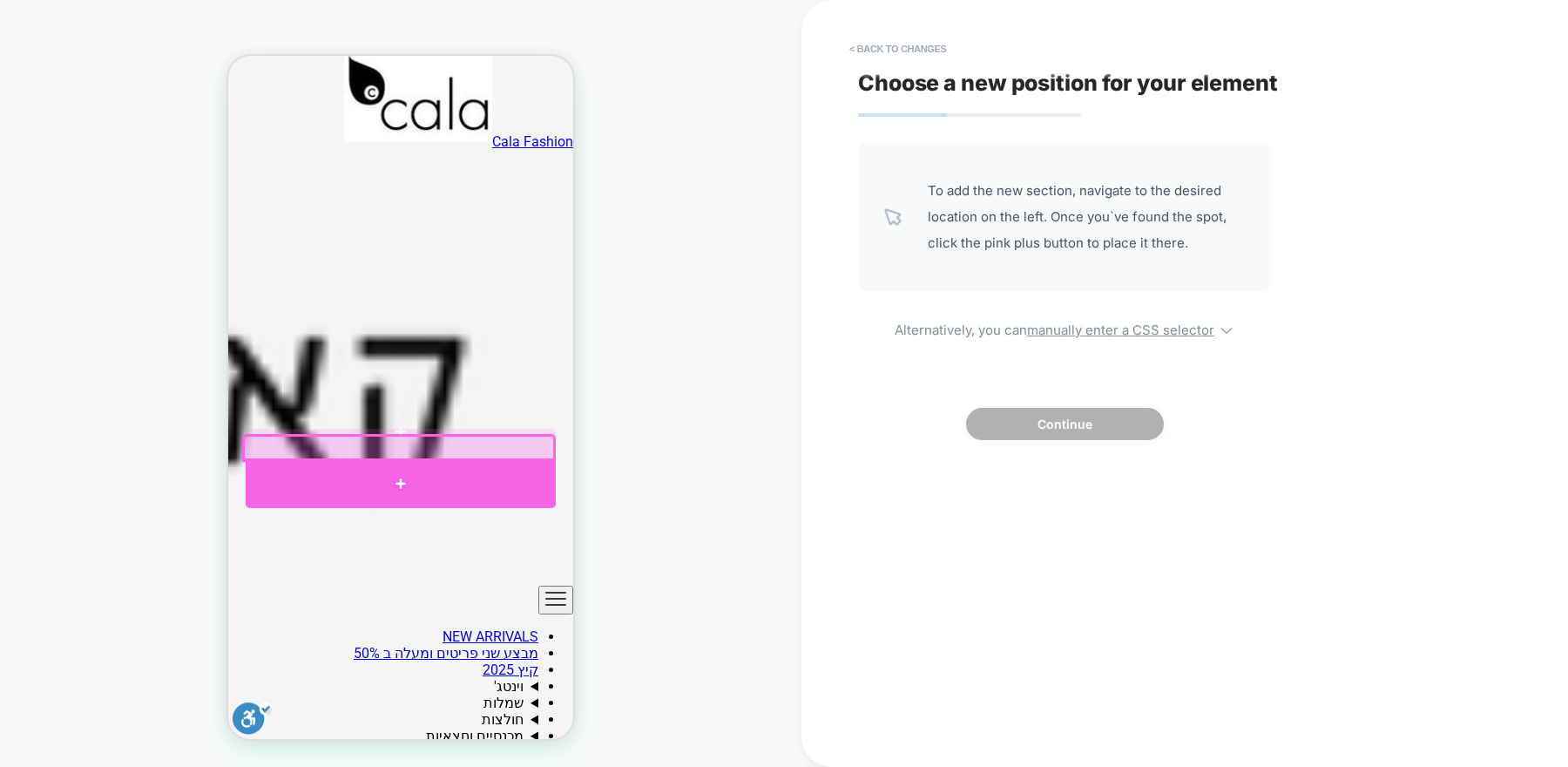
click at [485, 473] on div at bounding box center [401, 483] width 310 height 50
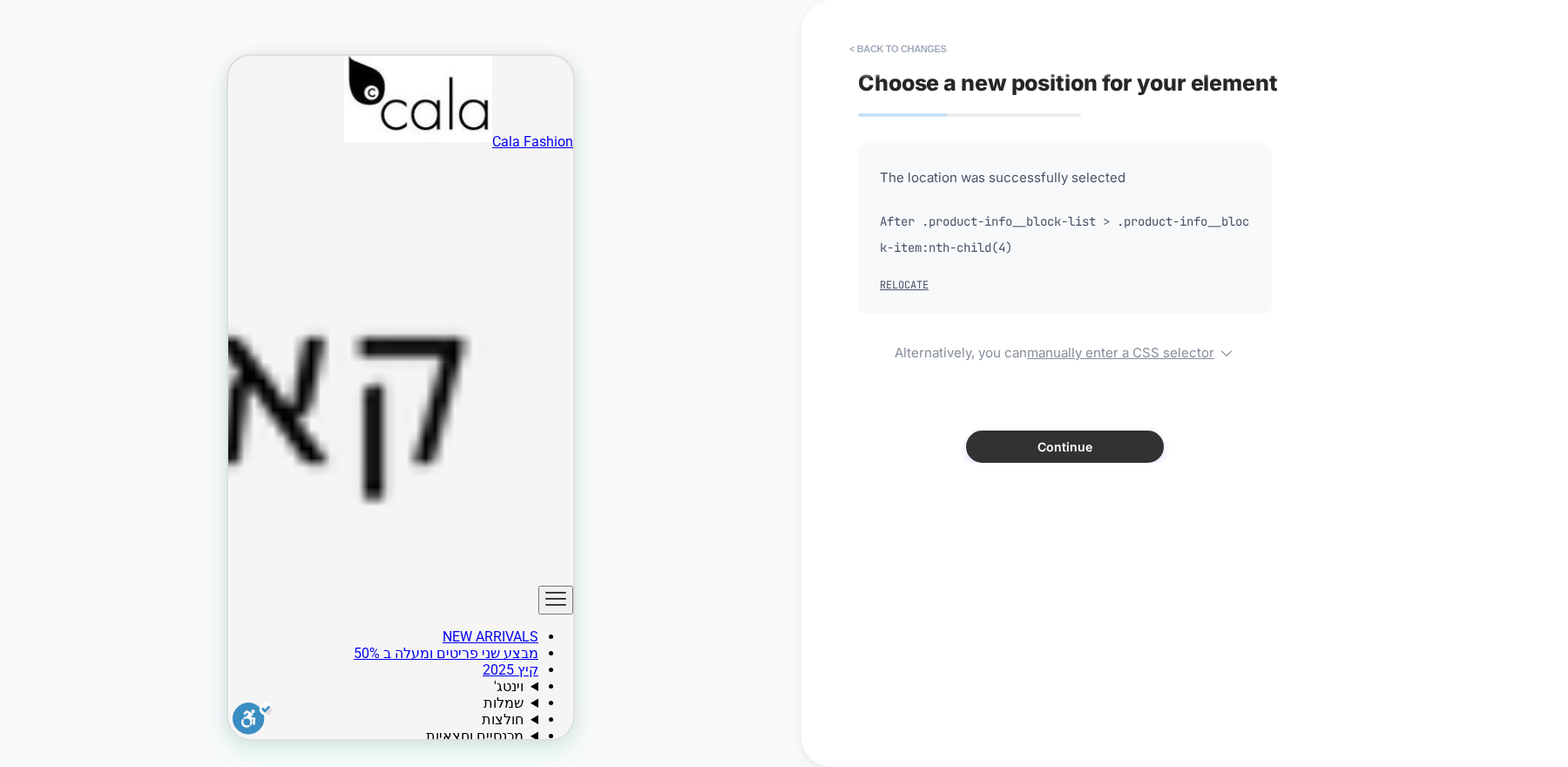
click at [1094, 448] on button "Continue" at bounding box center [1064, 447] width 198 height 33
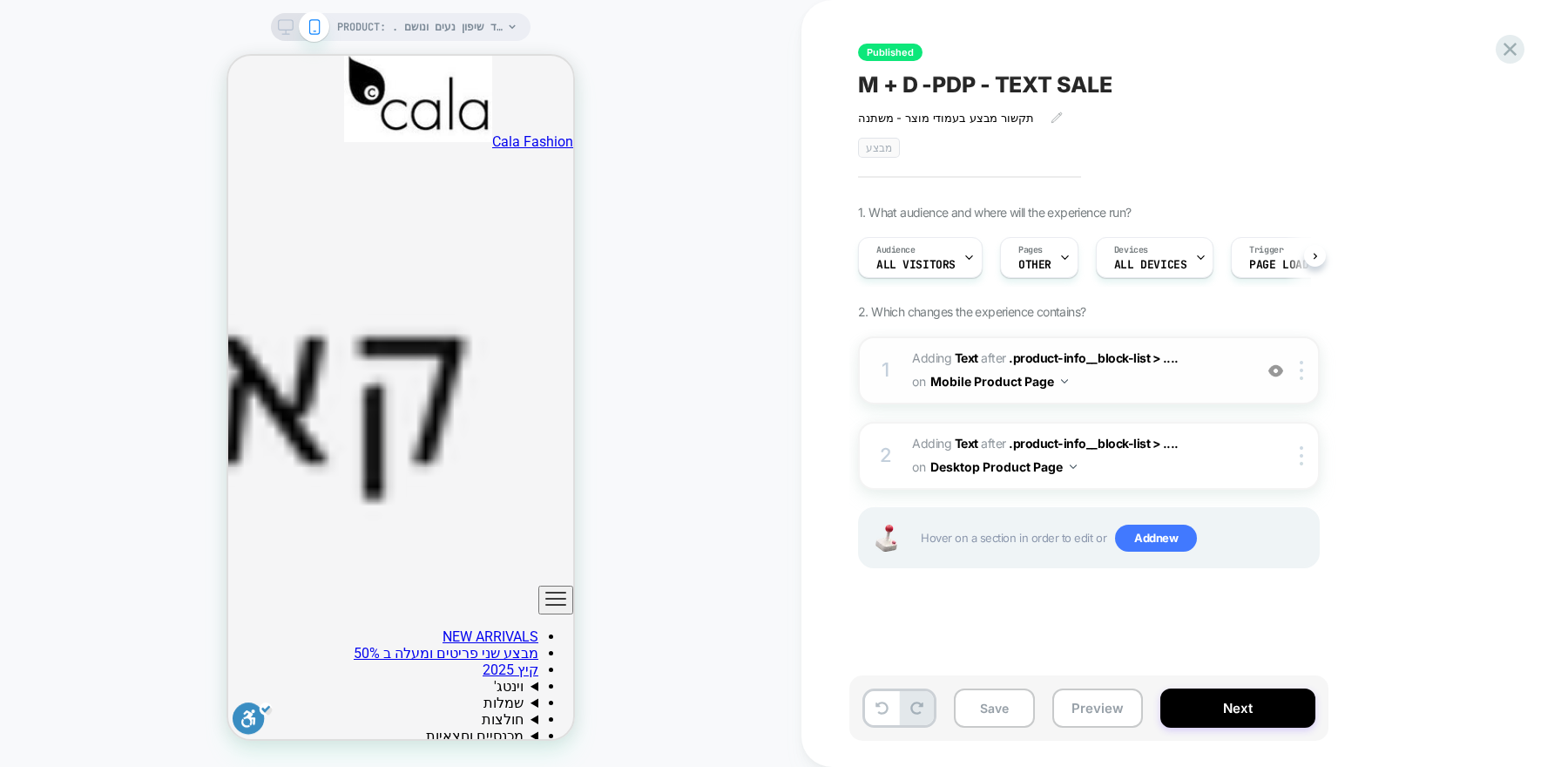
scroll to position [0, 1]
click at [272, 27] on div "PRODUCT: . שמלת וינטג׳ , רצף פרחים קטנים, בד שיפון נעים ונושם" at bounding box center [400, 27] width 259 height 28
click at [275, 27] on div "PRODUCT: . שמלת וינטג׳ , רצף פרחים קטנים, בד שיפון נעים ונושם" at bounding box center [400, 27] width 259 height 28
click at [290, 31] on icon at bounding box center [286, 27] width 15 height 15
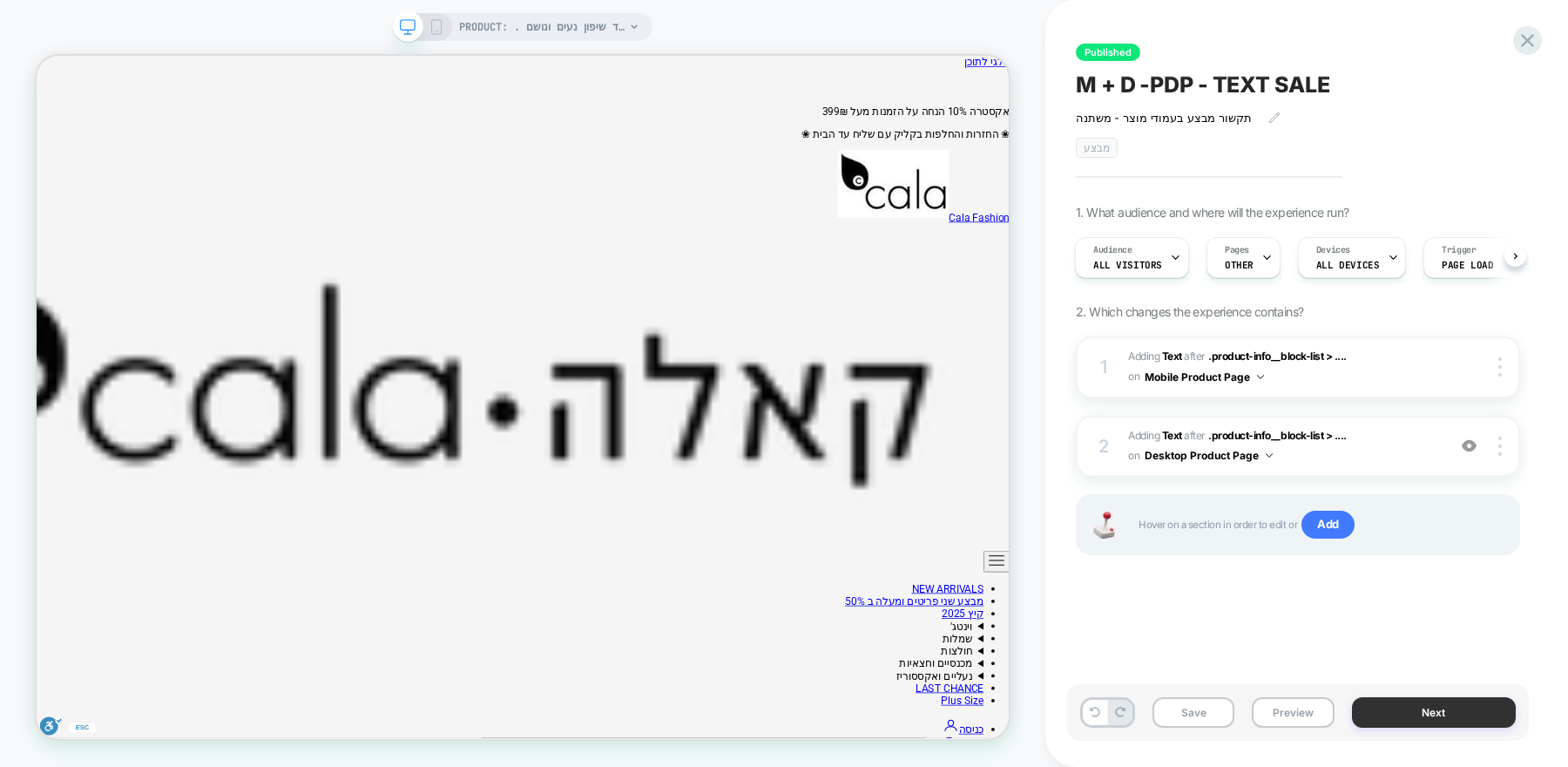
click at [1433, 708] on button "Next" at bounding box center [1434, 712] width 164 height 31
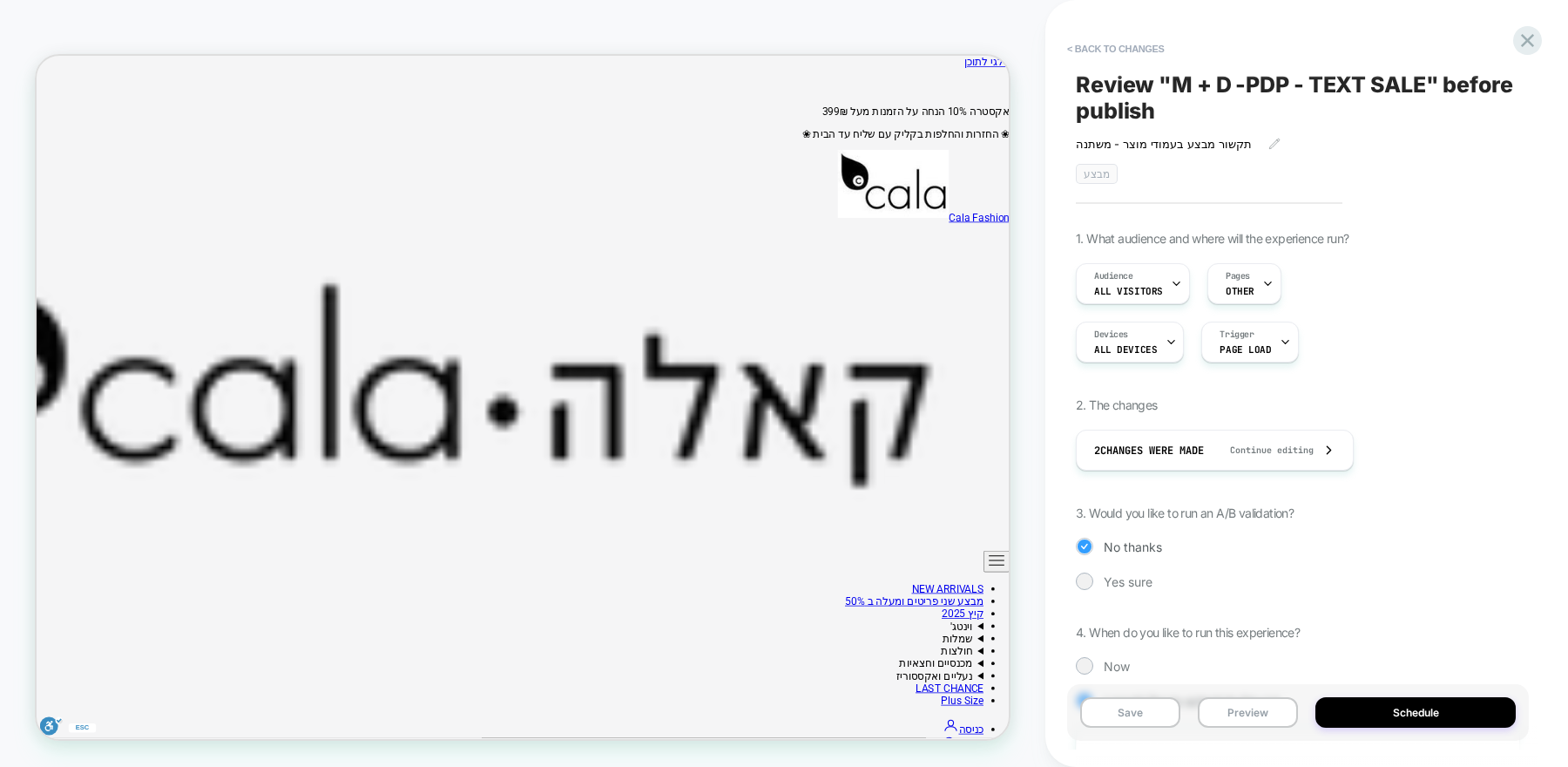
scroll to position [394, 0]
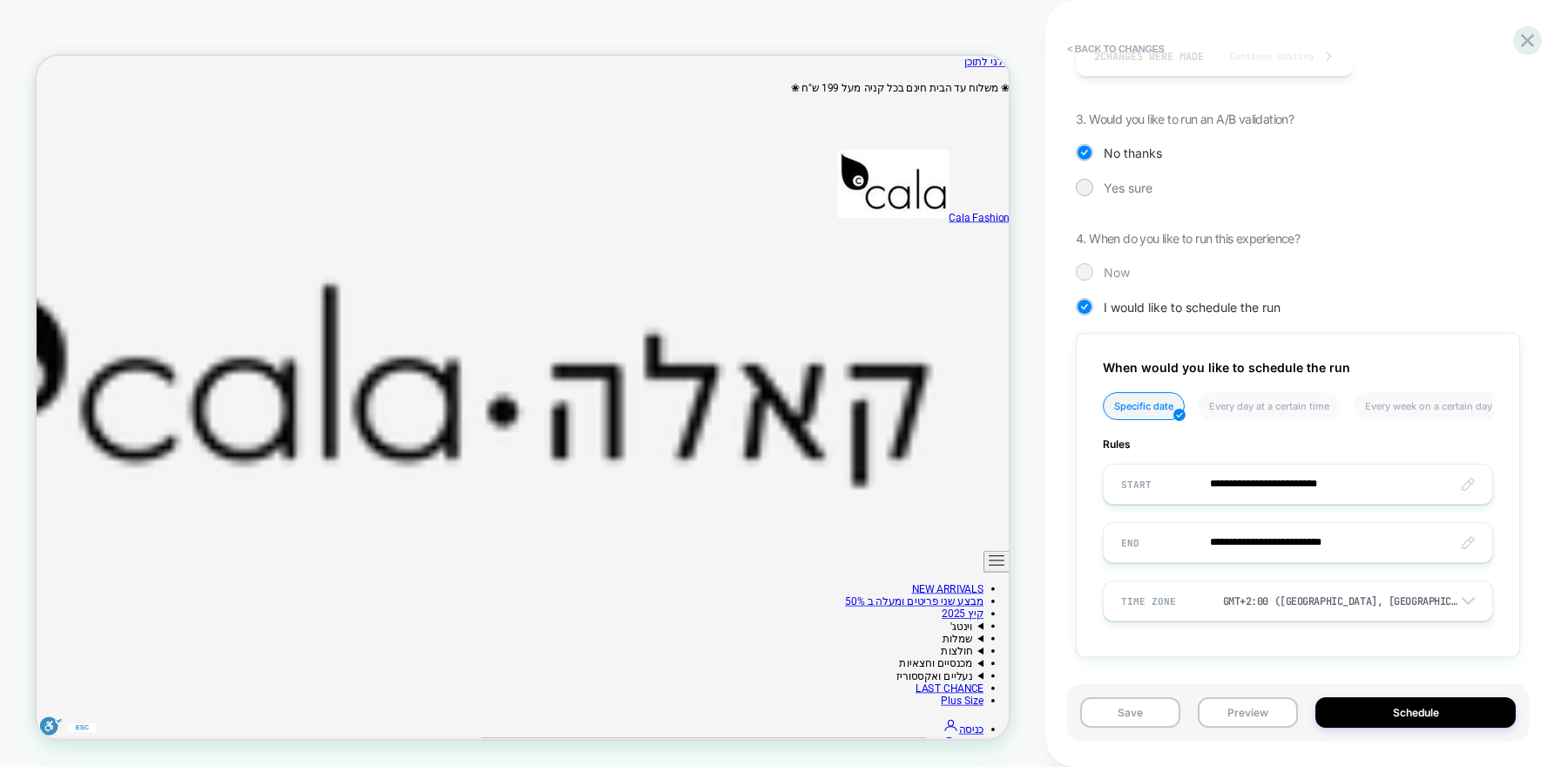
click at [1082, 268] on div at bounding box center [1084, 272] width 13 height 13
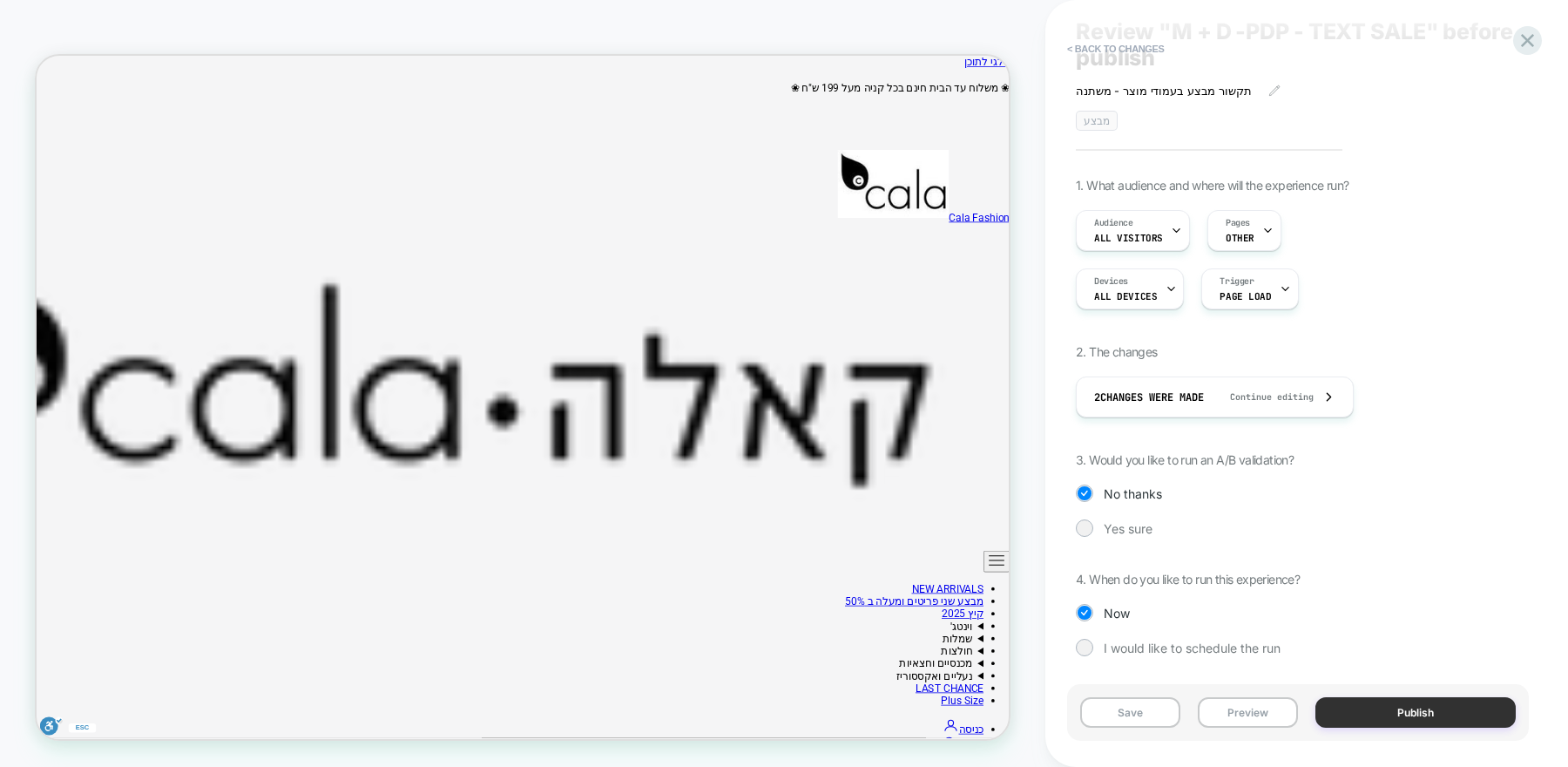
click at [1392, 719] on button "Publish" at bounding box center [1414, 712] width 200 height 31
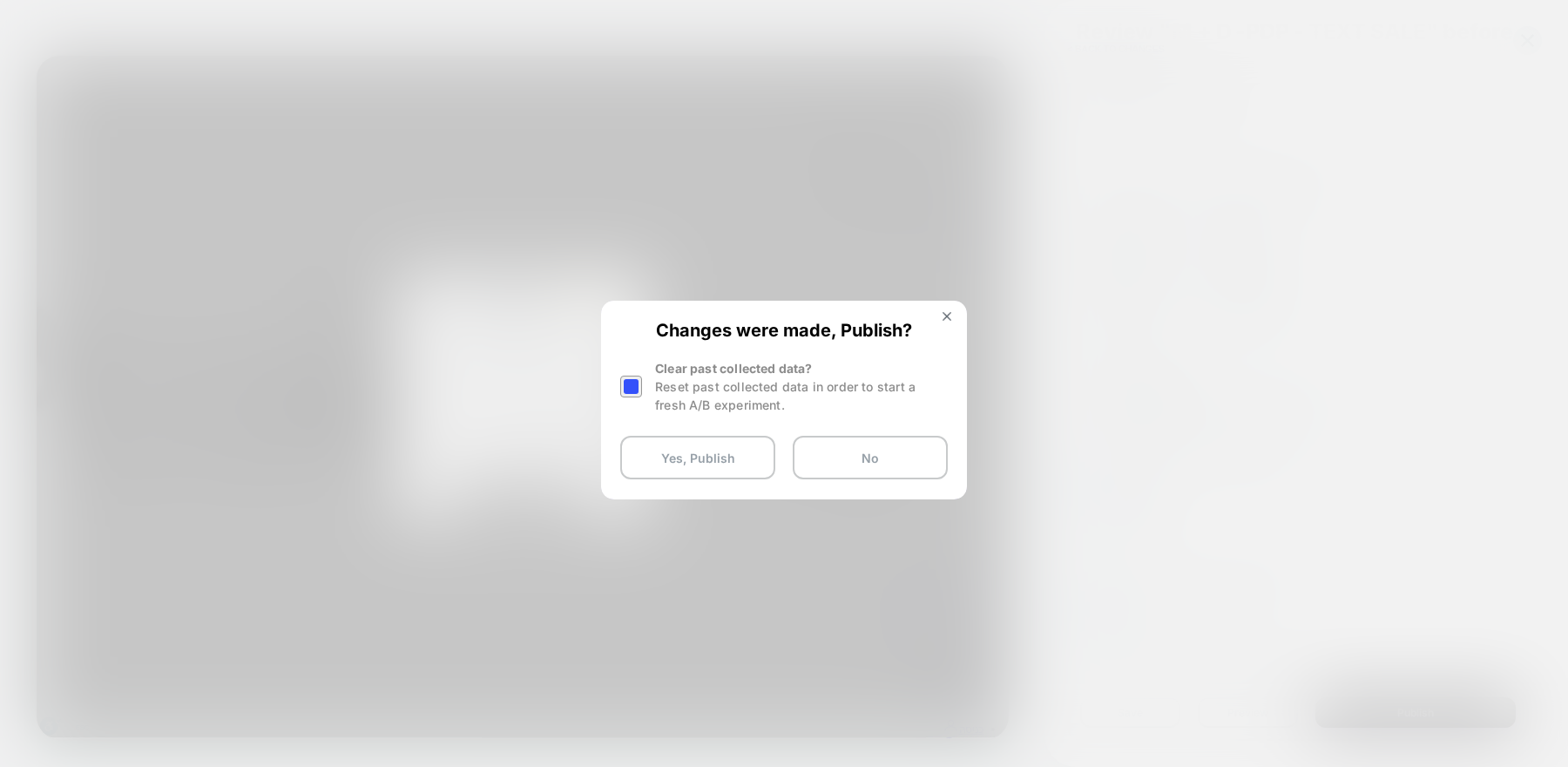
click at [634, 386] on div at bounding box center [631, 386] width 22 height 22
click at [669, 472] on button "Yes, Publish" at bounding box center [698, 457] width 155 height 44
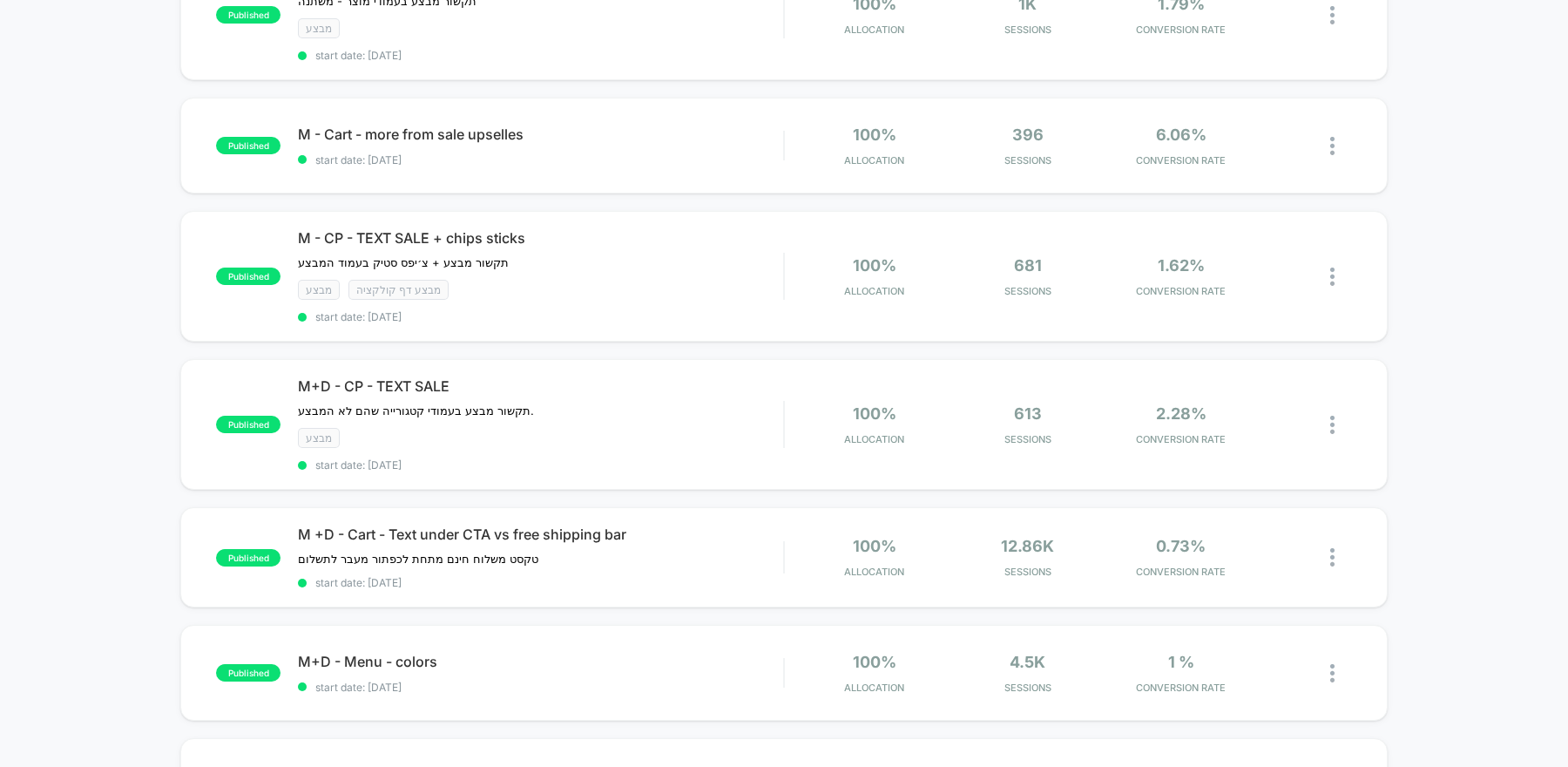
scroll to position [41, 0]
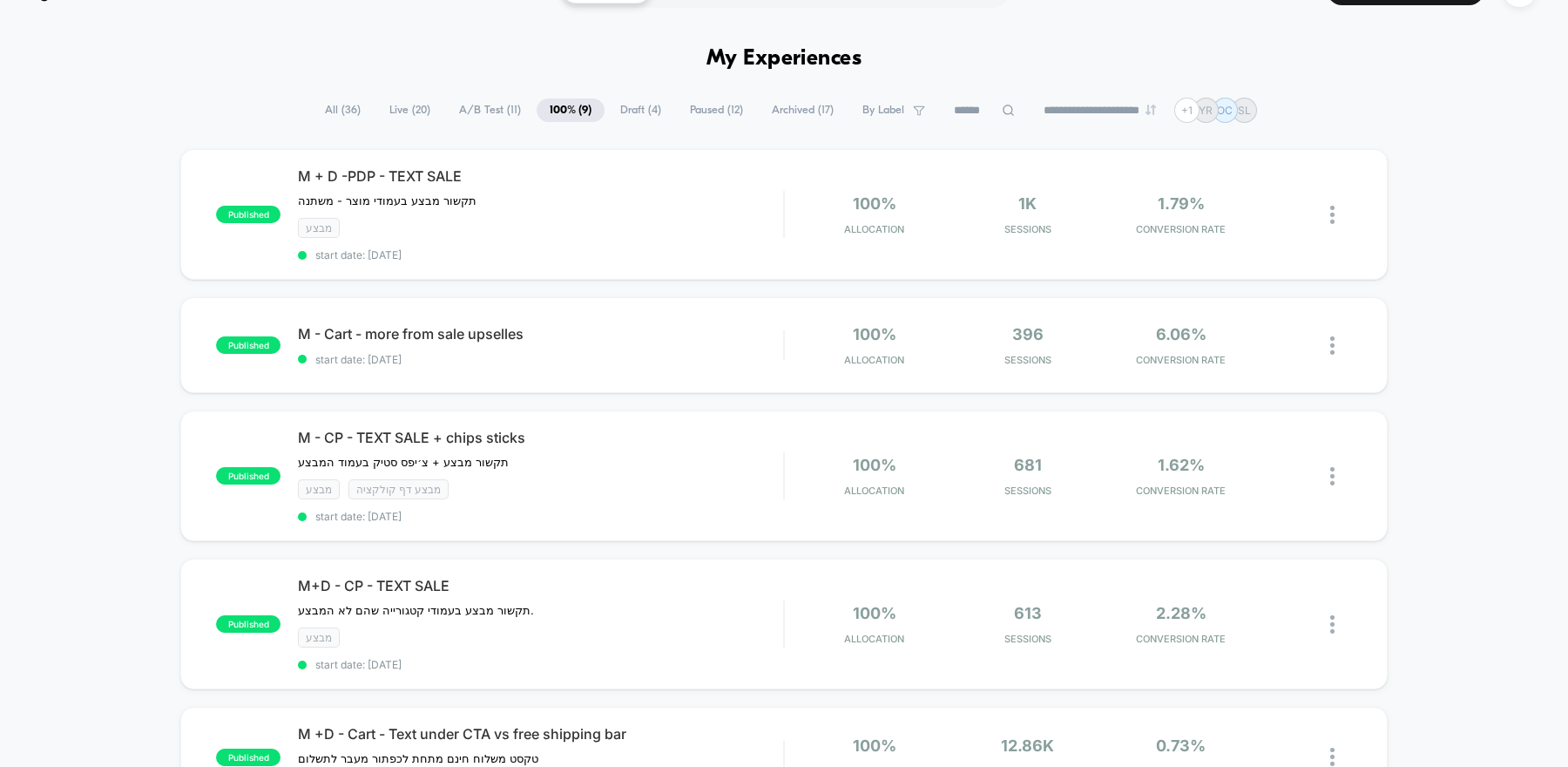
click at [496, 112] on span "A/B Test ( 11 )" at bounding box center [490, 110] width 88 height 24
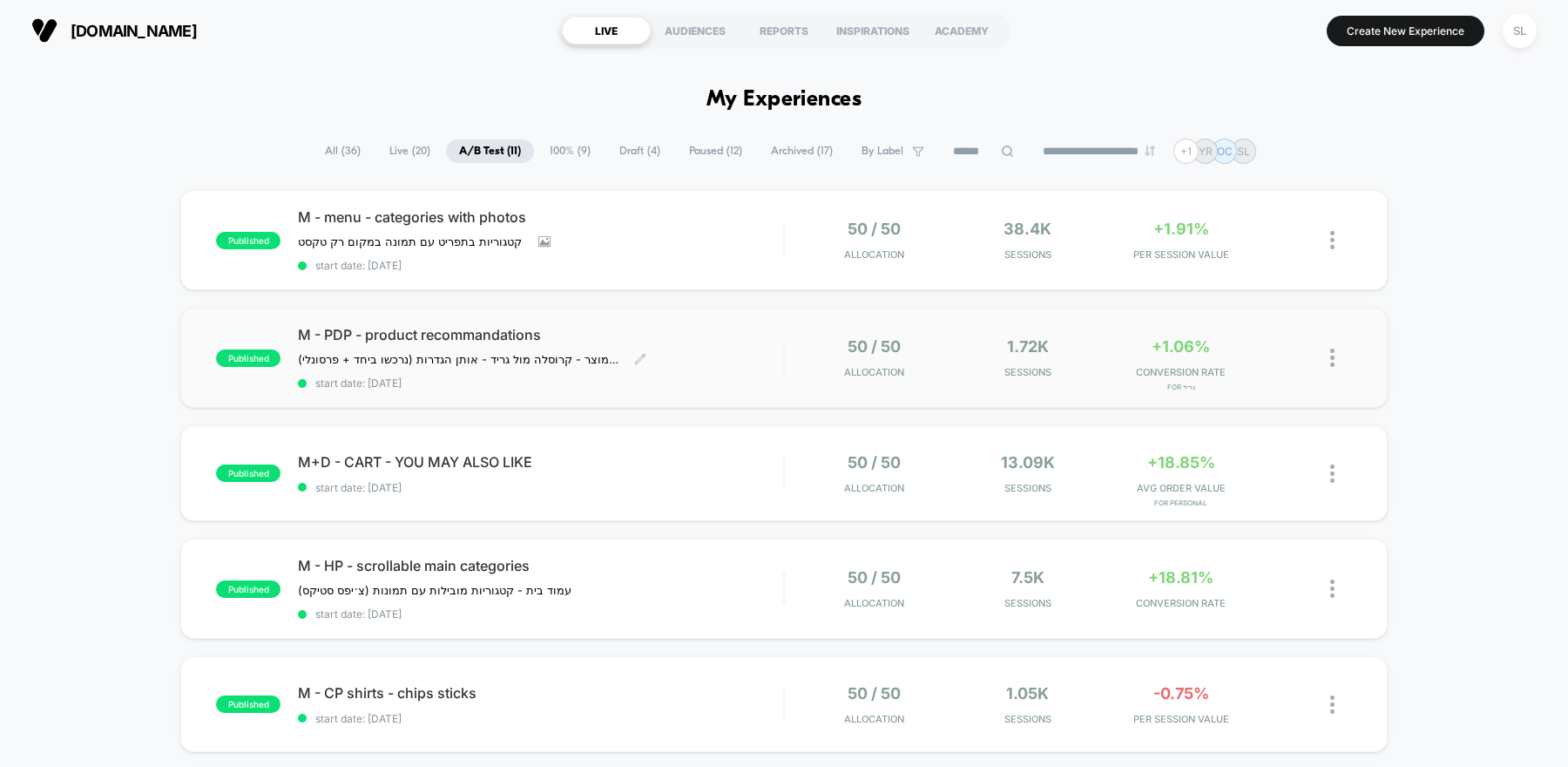
click at [723, 380] on span "start date: [DATE]" at bounding box center [540, 383] width 485 height 13
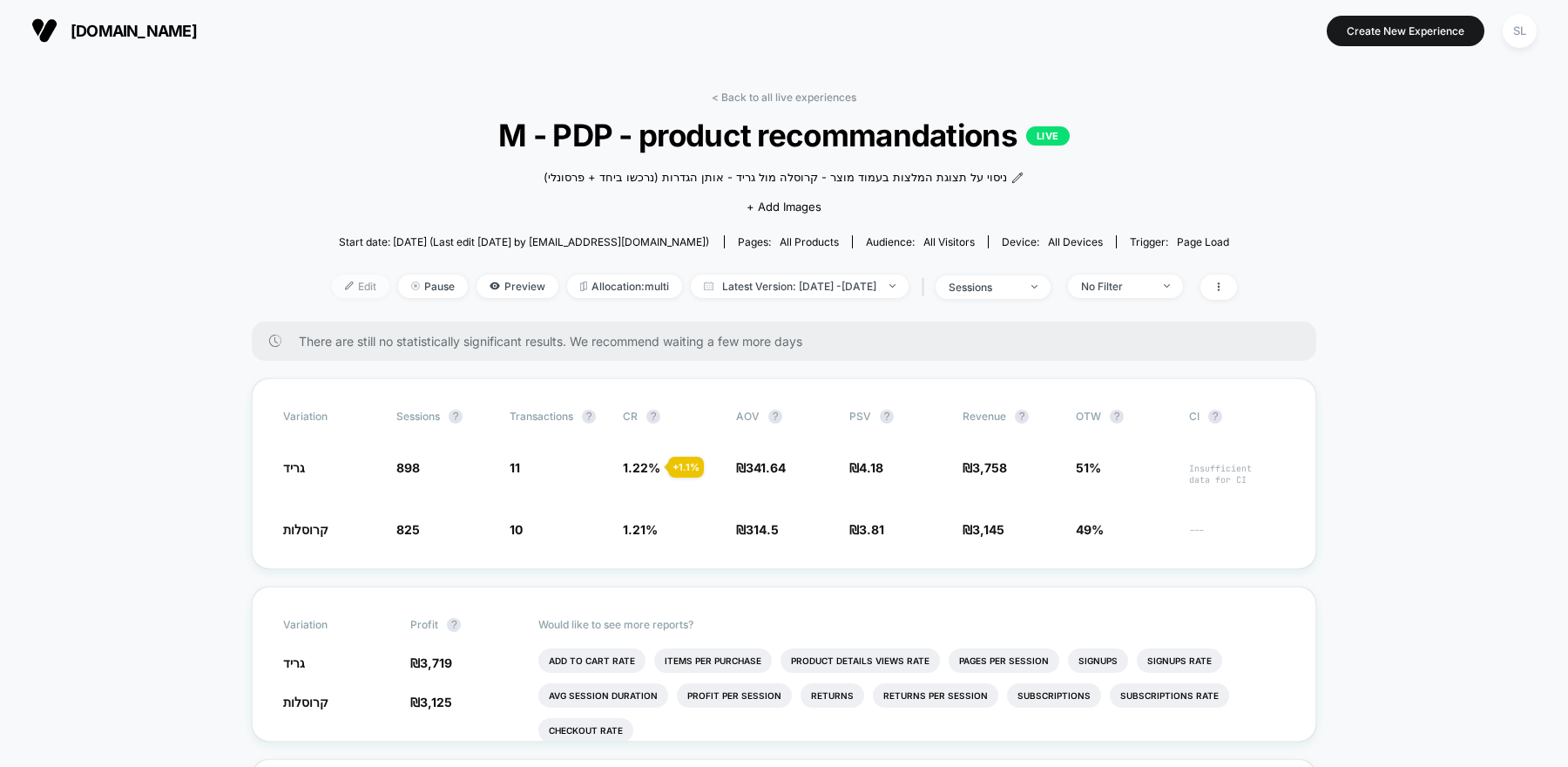
click at [340, 281] on span "Edit" at bounding box center [360, 286] width 57 height 24
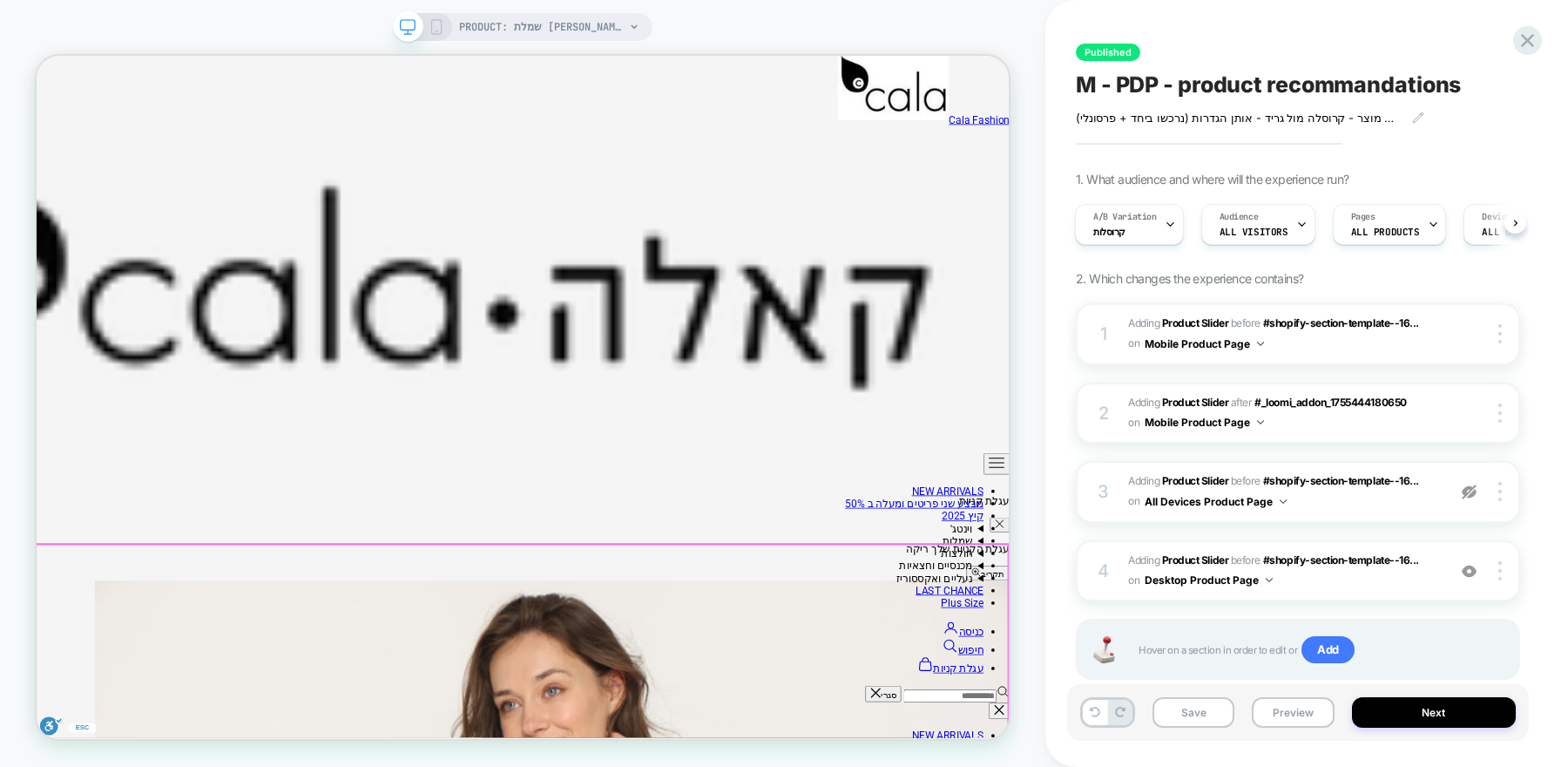
scroll to position [701, 0]
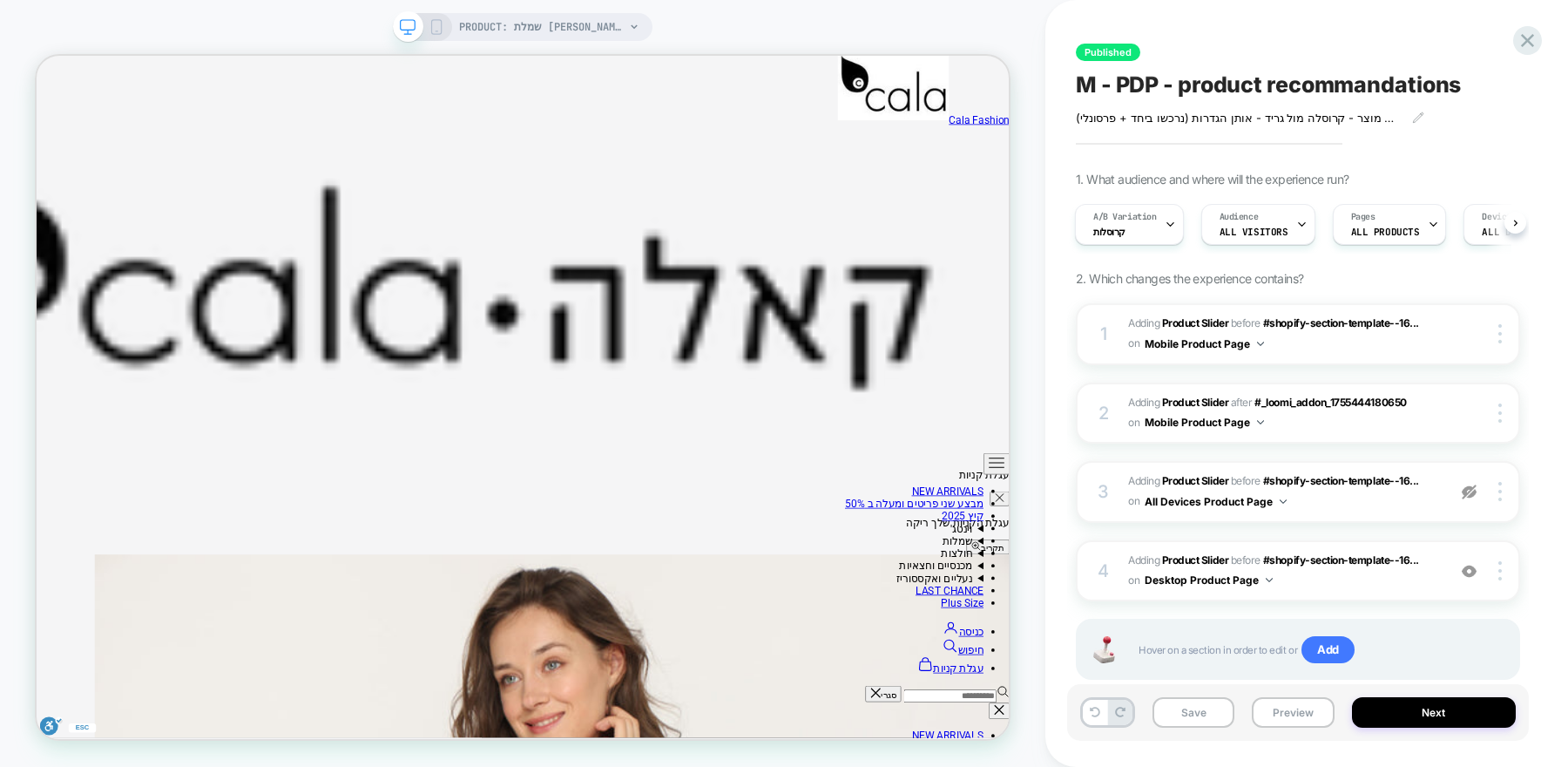
click at [444, 20] on icon at bounding box center [436, 27] width 15 height 15
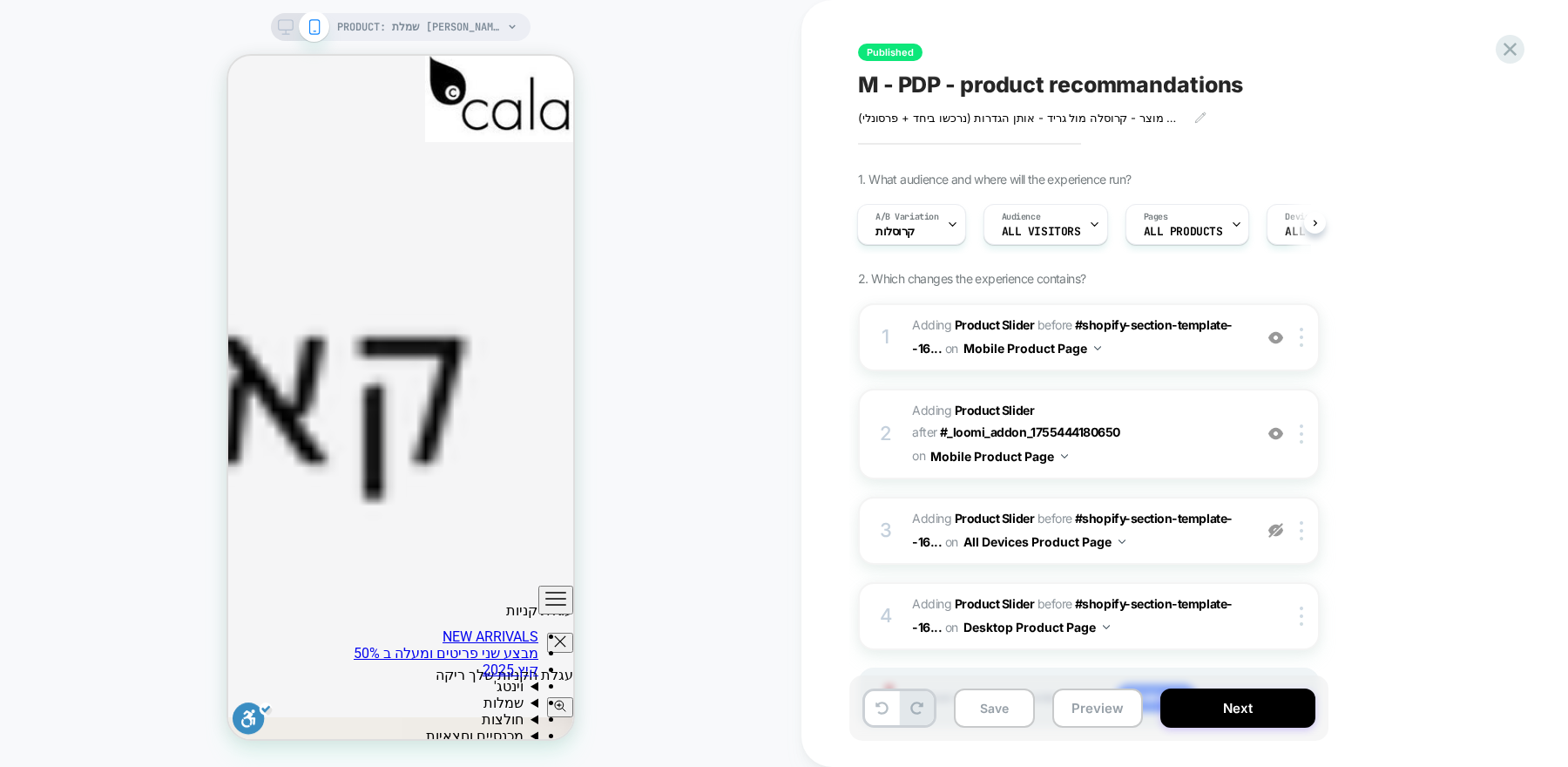
scroll to position [1129, 0]
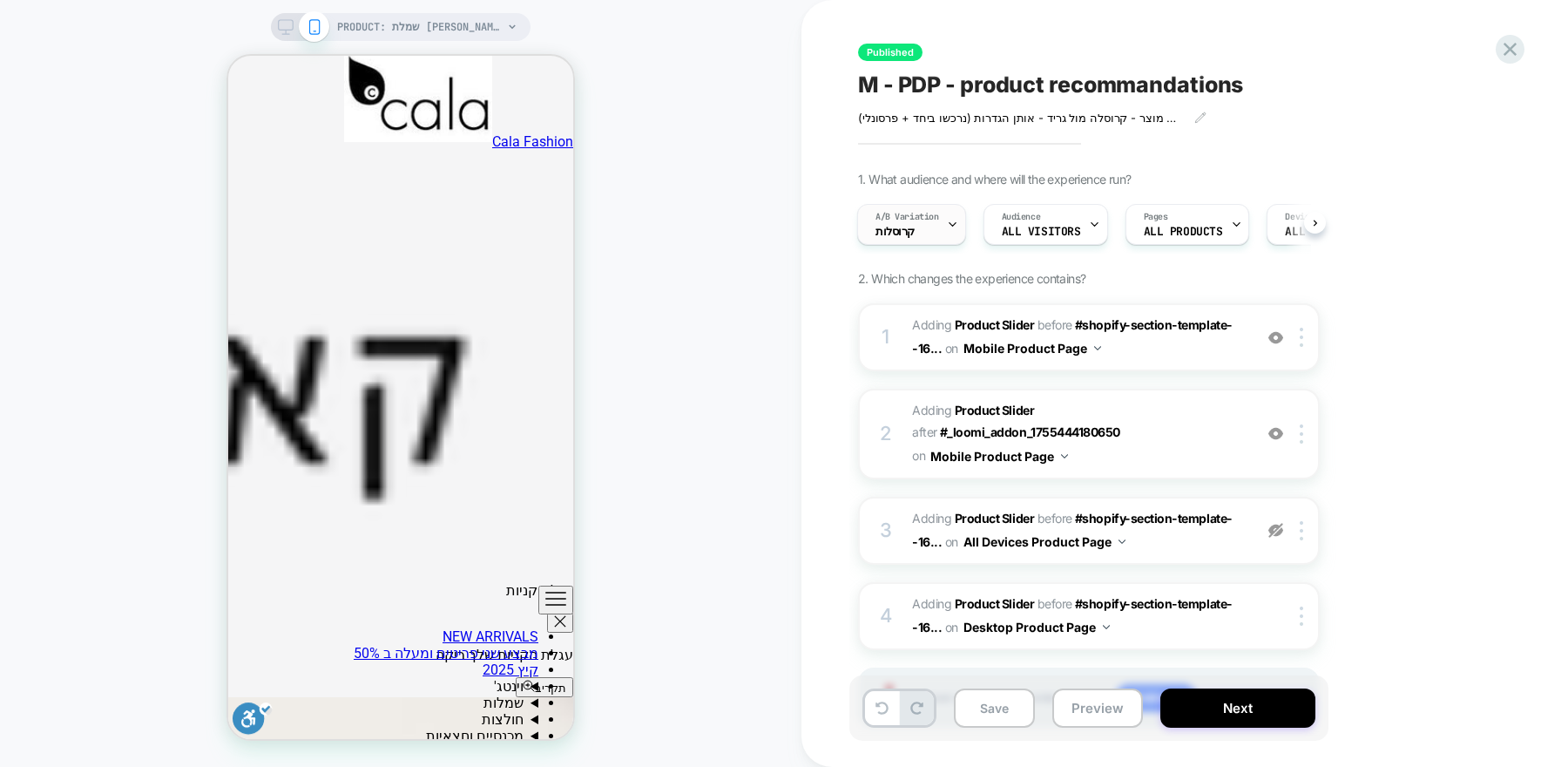
click at [920, 219] on span "A/B Variation" at bounding box center [906, 216] width 63 height 12
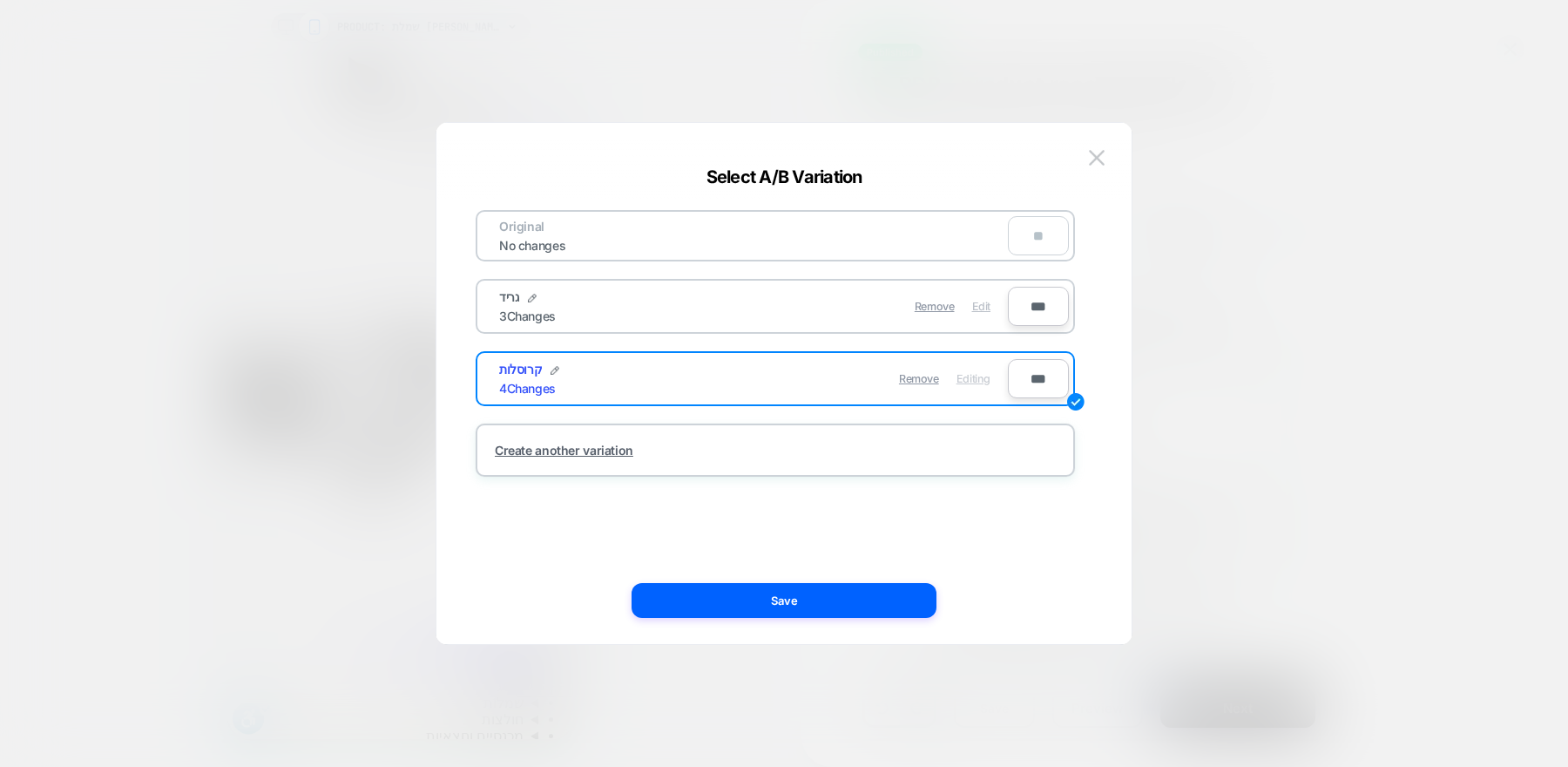
click at [972, 301] on span "Edit" at bounding box center [981, 306] width 18 height 13
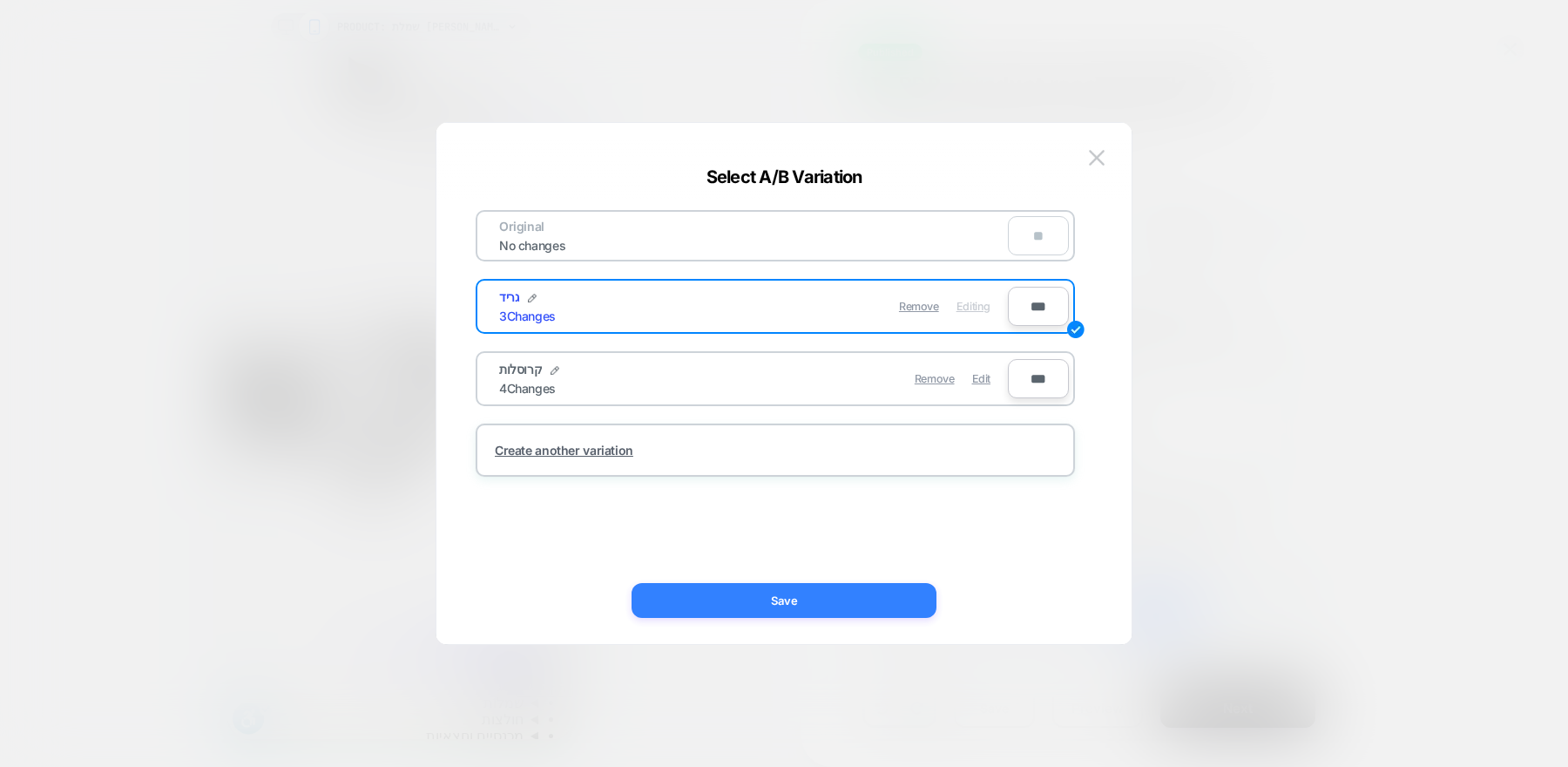
click at [862, 596] on button "Save" at bounding box center [783, 600] width 305 height 34
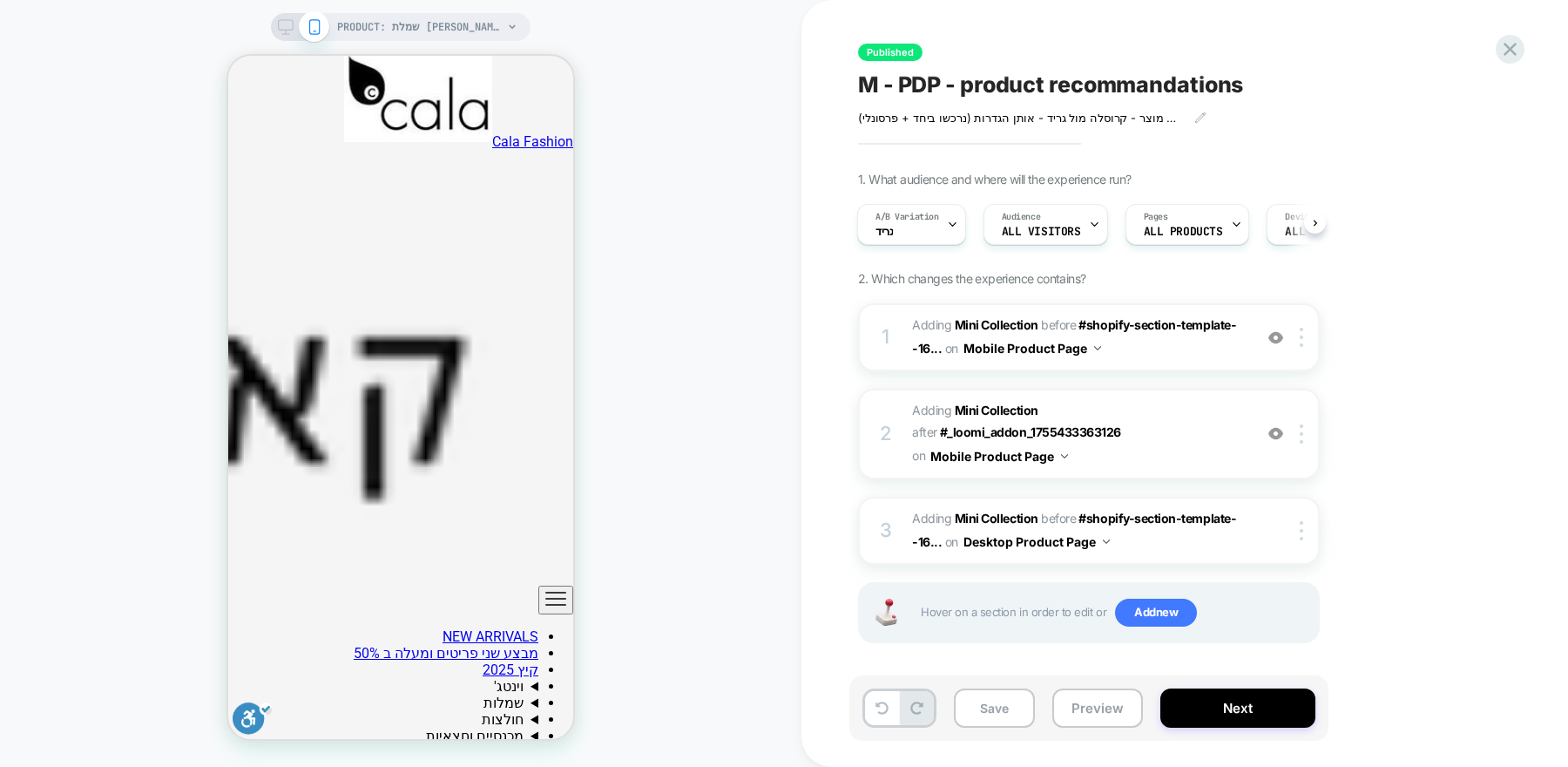
scroll to position [835, 0]
click at [947, 238] on div at bounding box center [952, 224] width 11 height 39
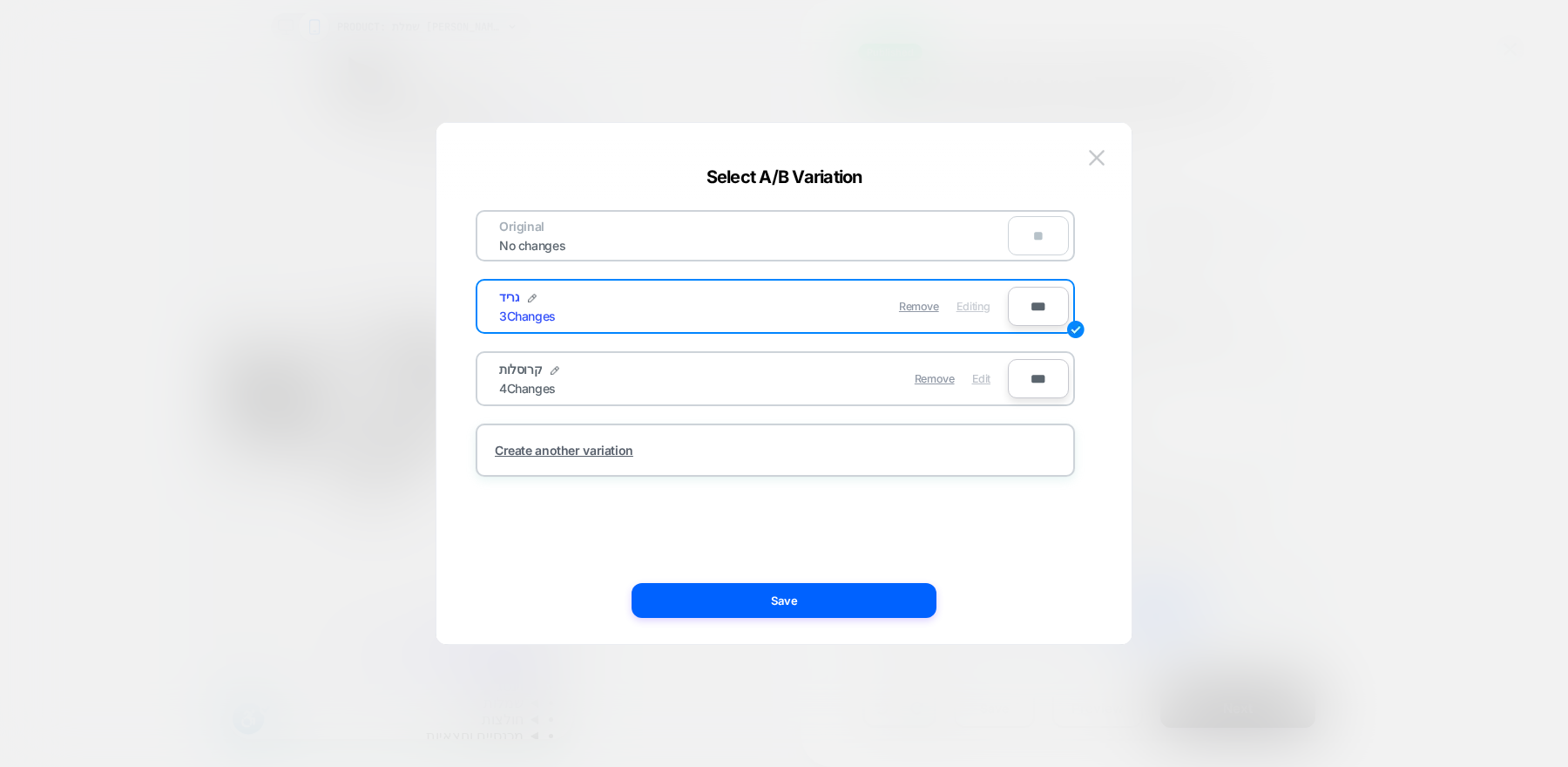
click at [983, 381] on span "Edit" at bounding box center [981, 379] width 18 height 13
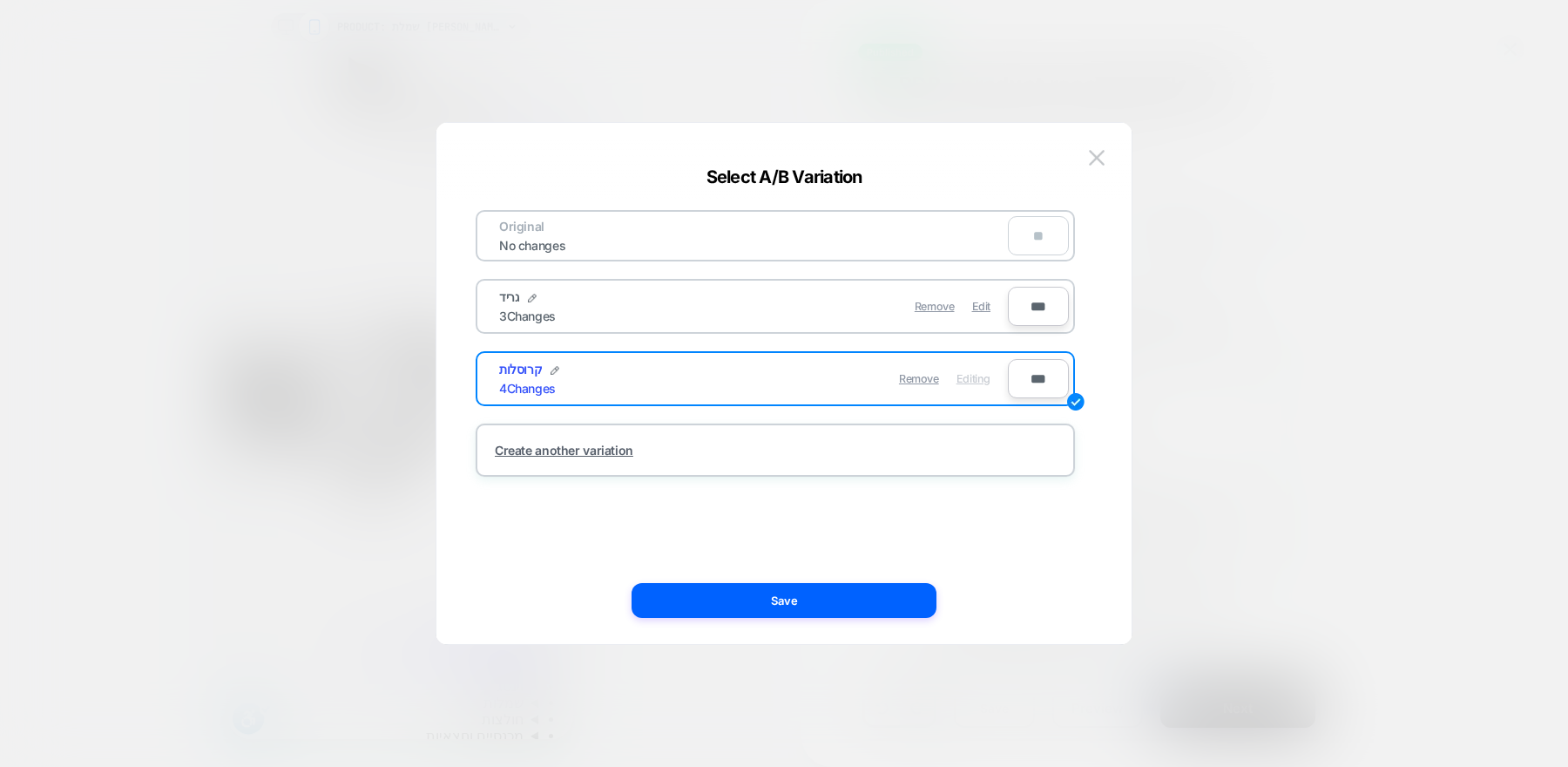
scroll to position [0, 0]
click at [756, 589] on button "Save" at bounding box center [783, 600] width 305 height 34
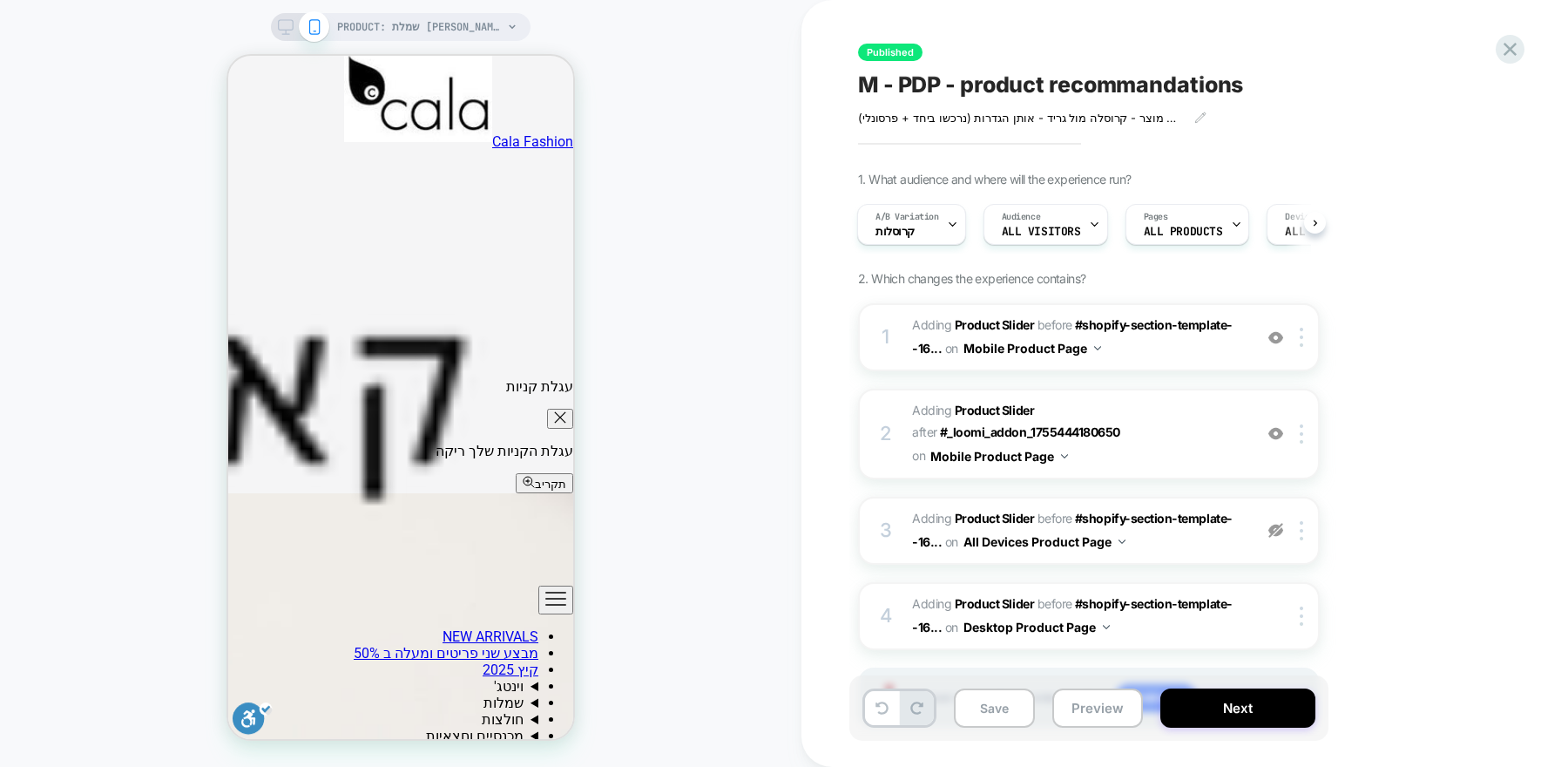
scroll to position [1320, 0]
click at [1518, 44] on icon at bounding box center [1510, 49] width 24 height 24
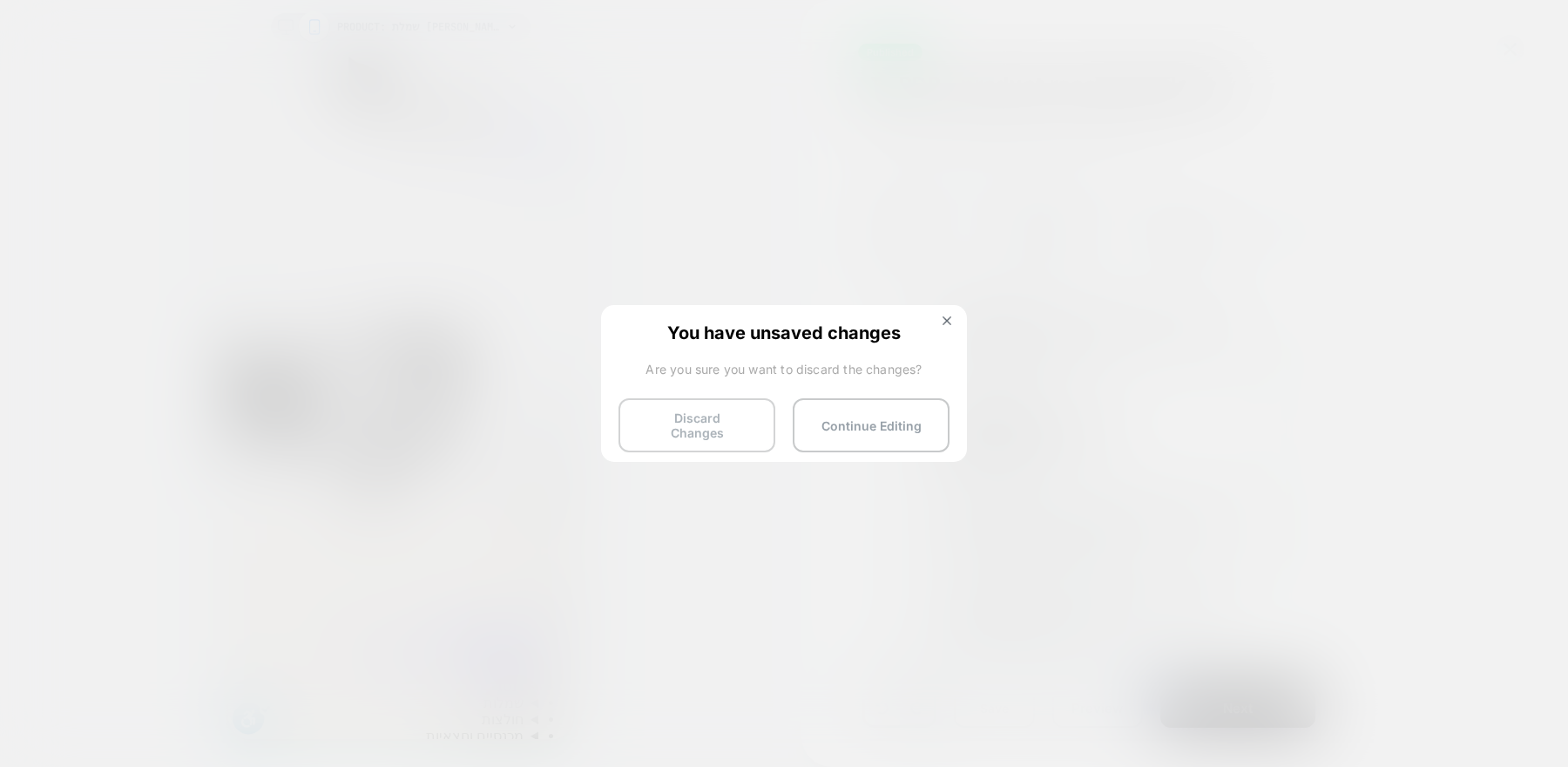
click at [754, 416] on button "Discard Changes" at bounding box center [697, 425] width 157 height 54
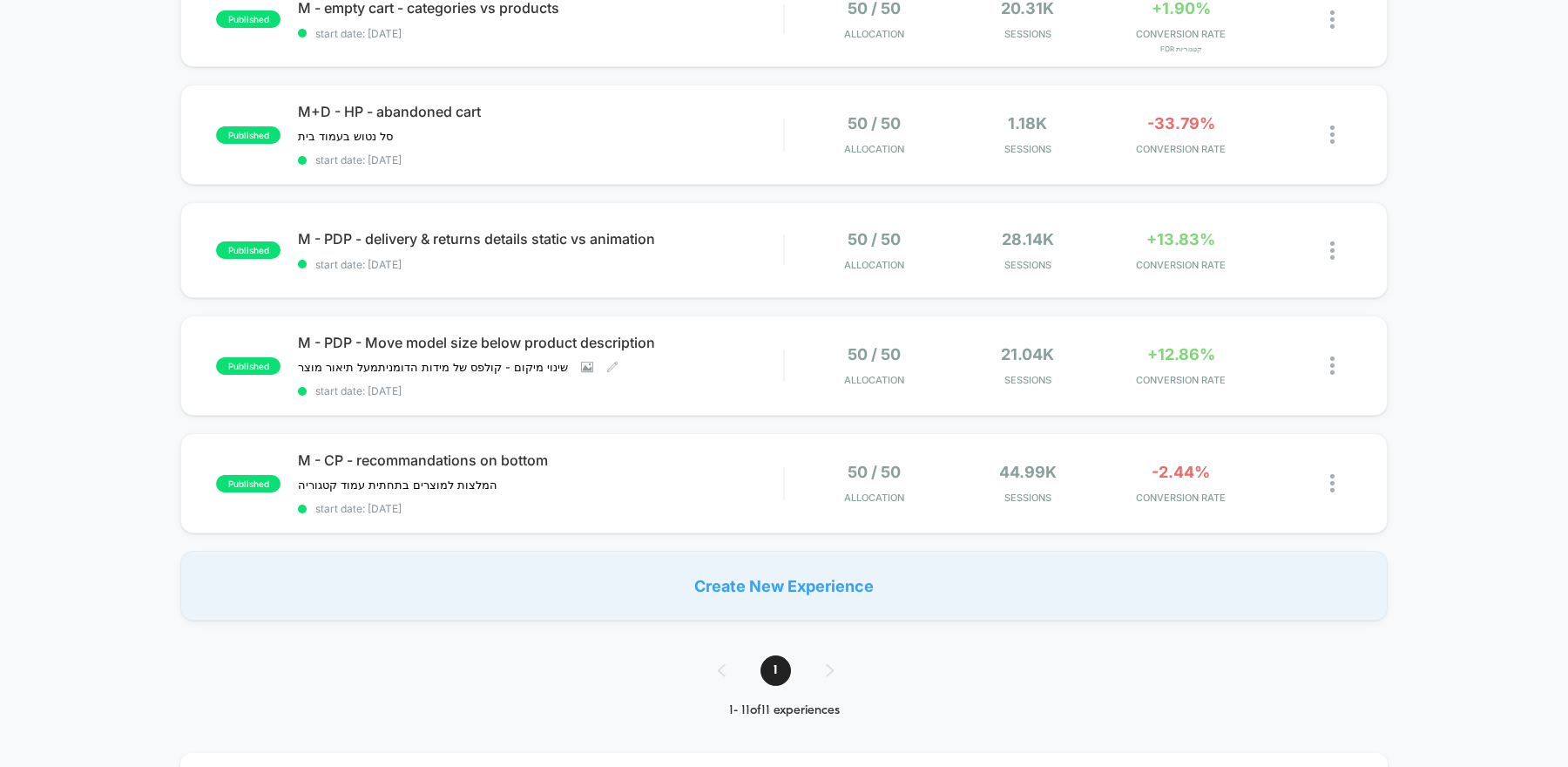
scroll to position [913, 0]
click at [716, 471] on div "M - CP - recommandations on bottom המלצות למוצרים בתחתית עמוד קטגוריה ﻿ Click t…" at bounding box center [540, 481] width 485 height 63
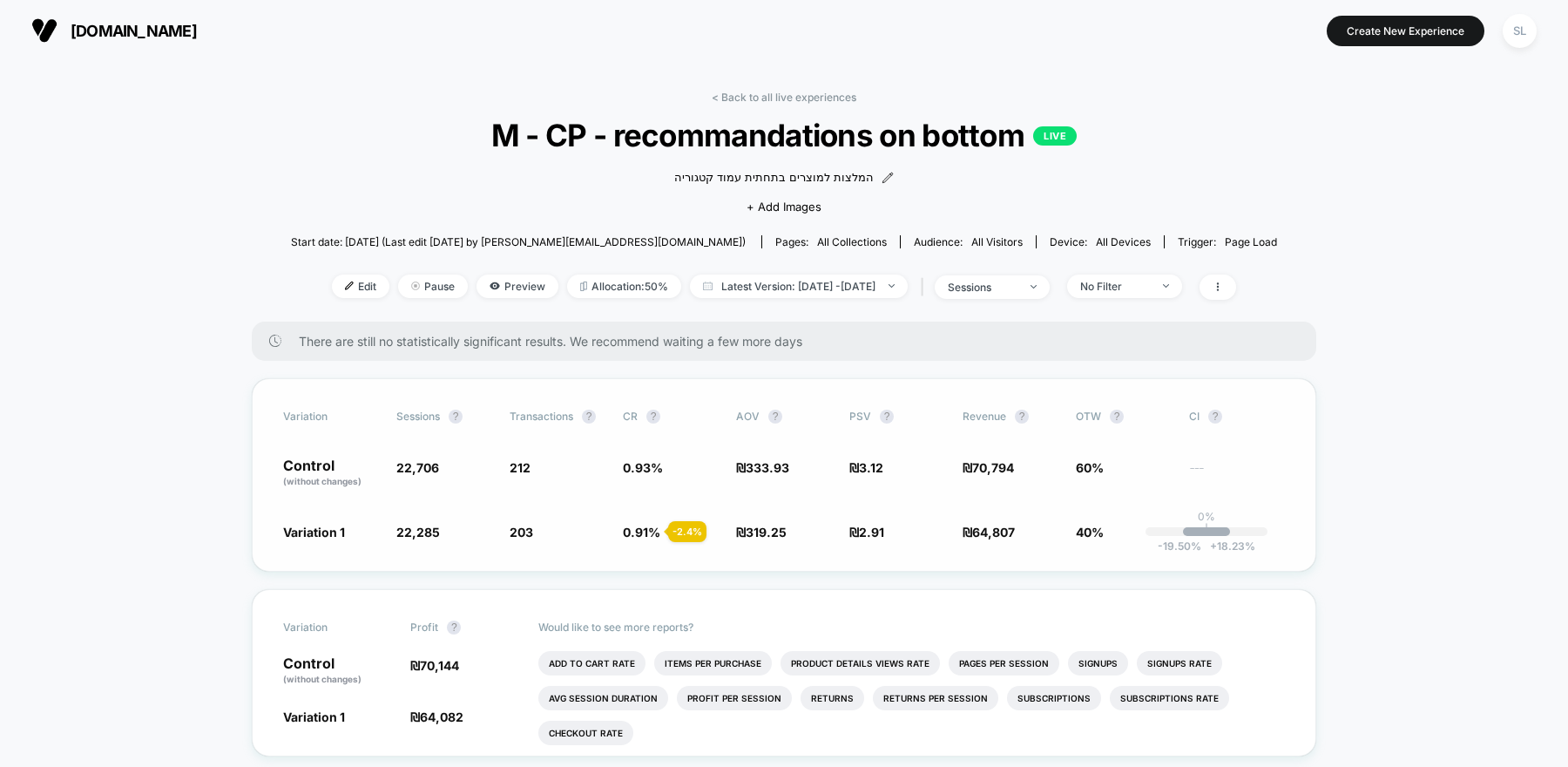
scroll to position [78, 0]
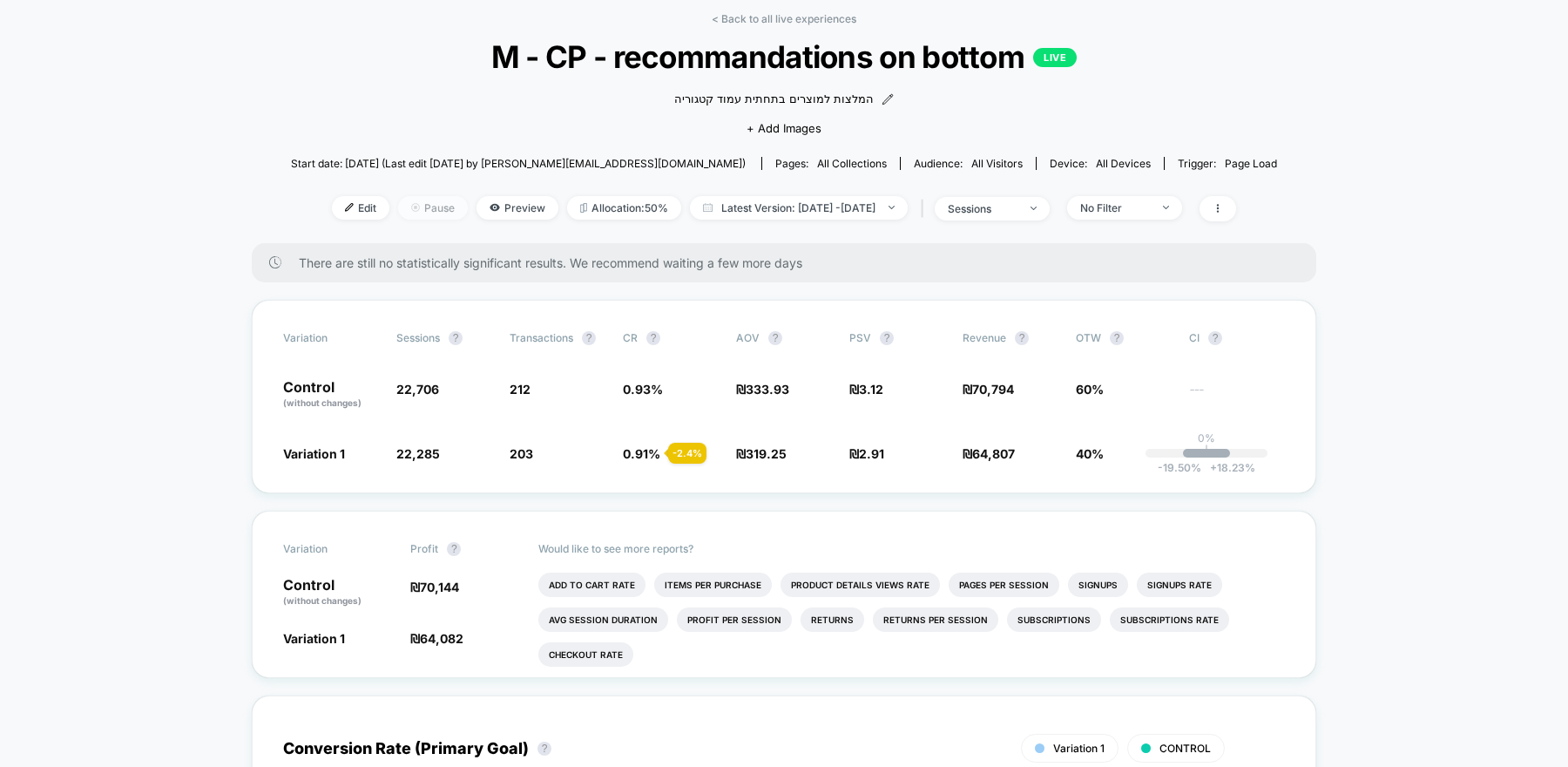
click at [422, 208] on span "Pause" at bounding box center [432, 208] width 70 height 24
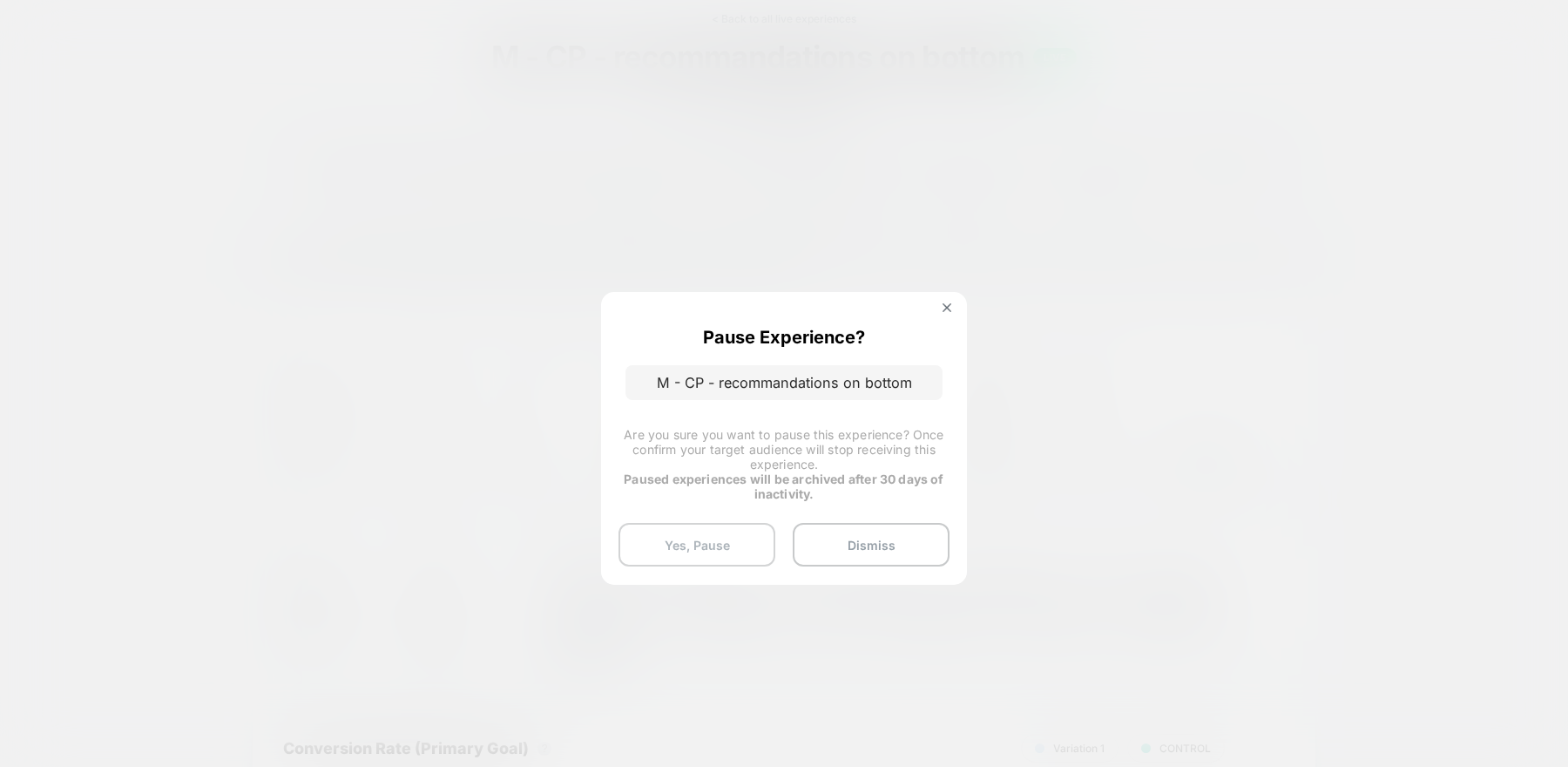
click at [710, 534] on button "Yes, Pause" at bounding box center [697, 545] width 157 height 44
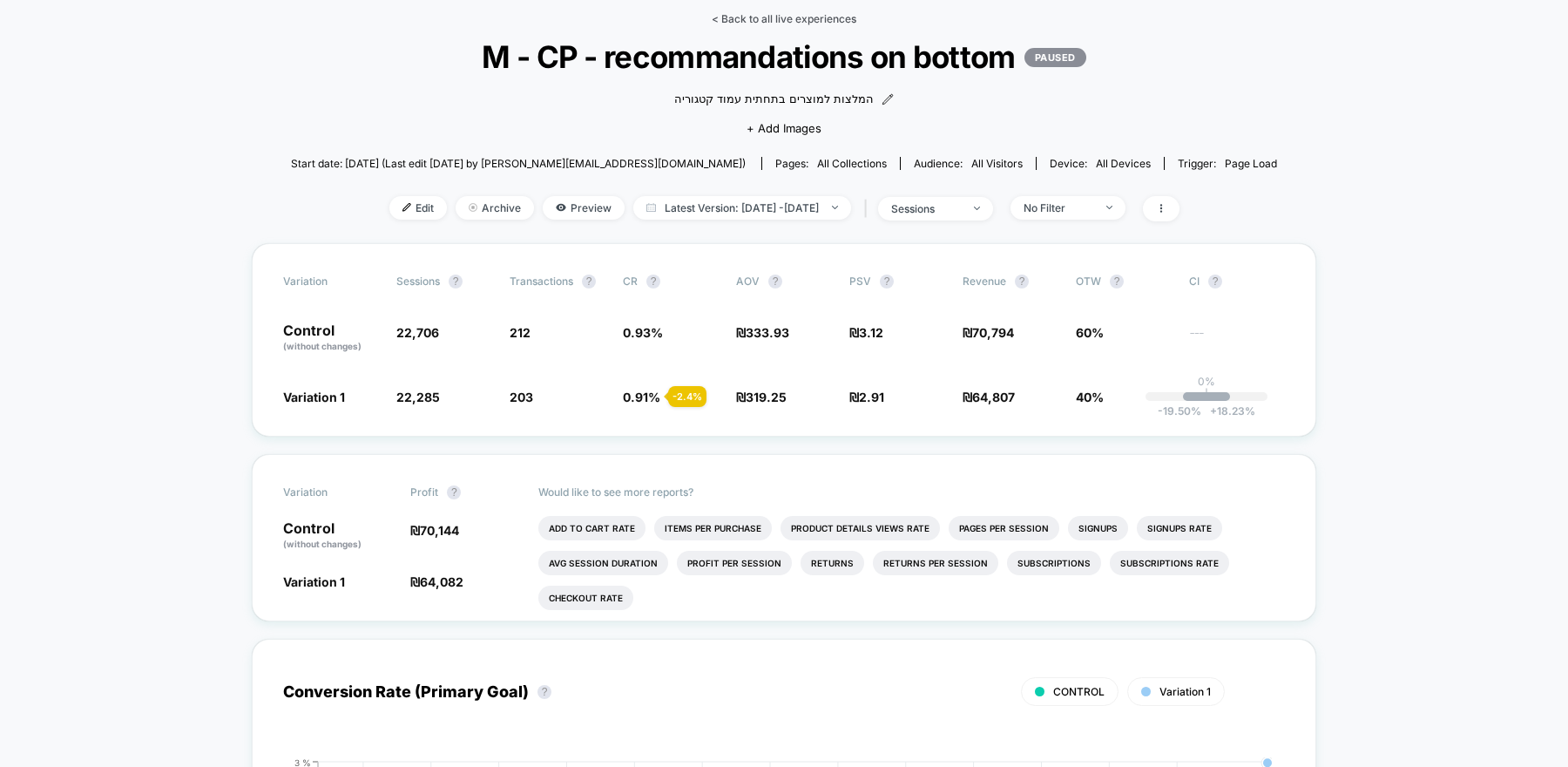
click at [778, 24] on link "< Back to all live experiences" at bounding box center [783, 19] width 144 height 13
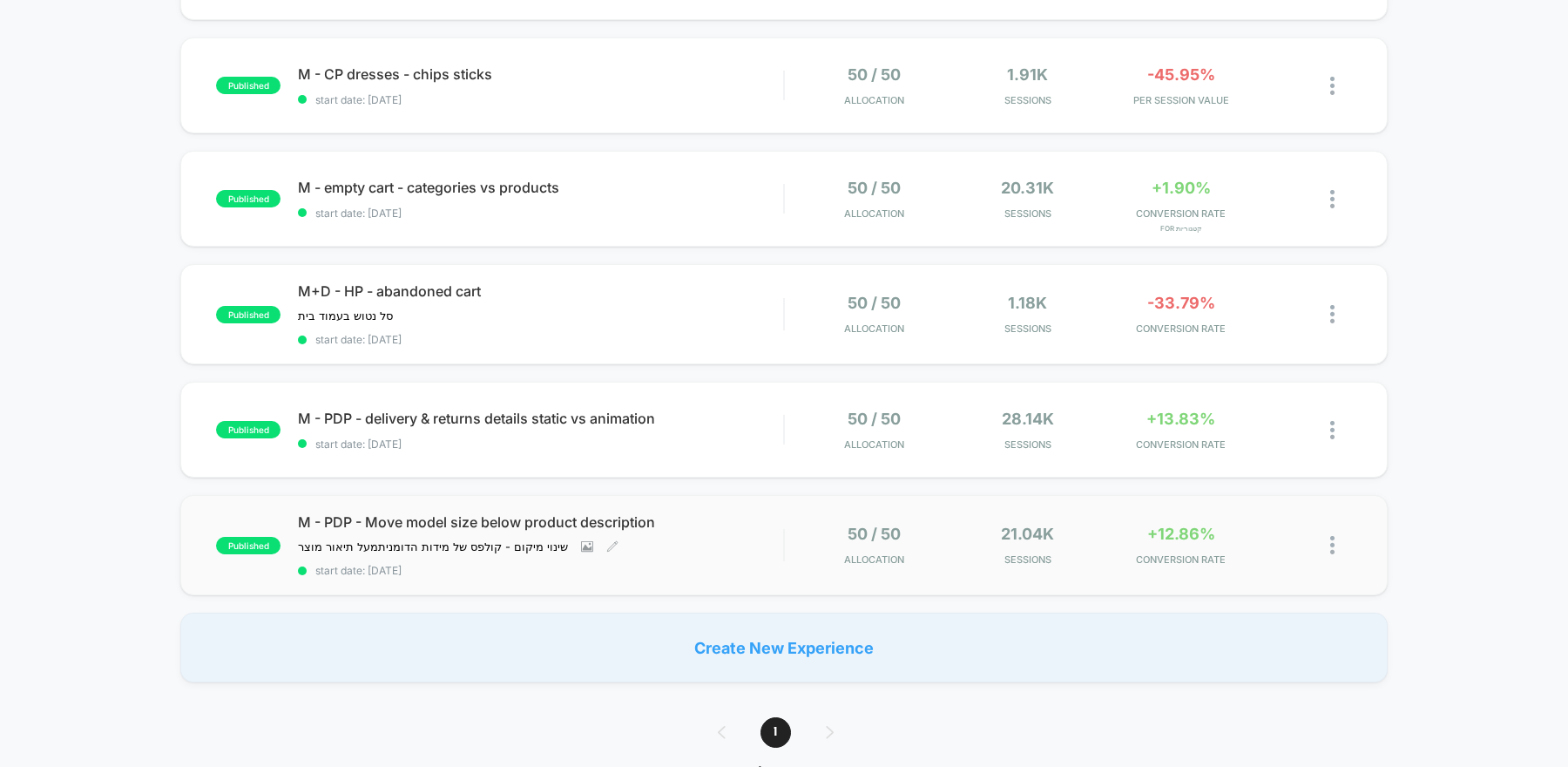
scroll to position [716, 0]
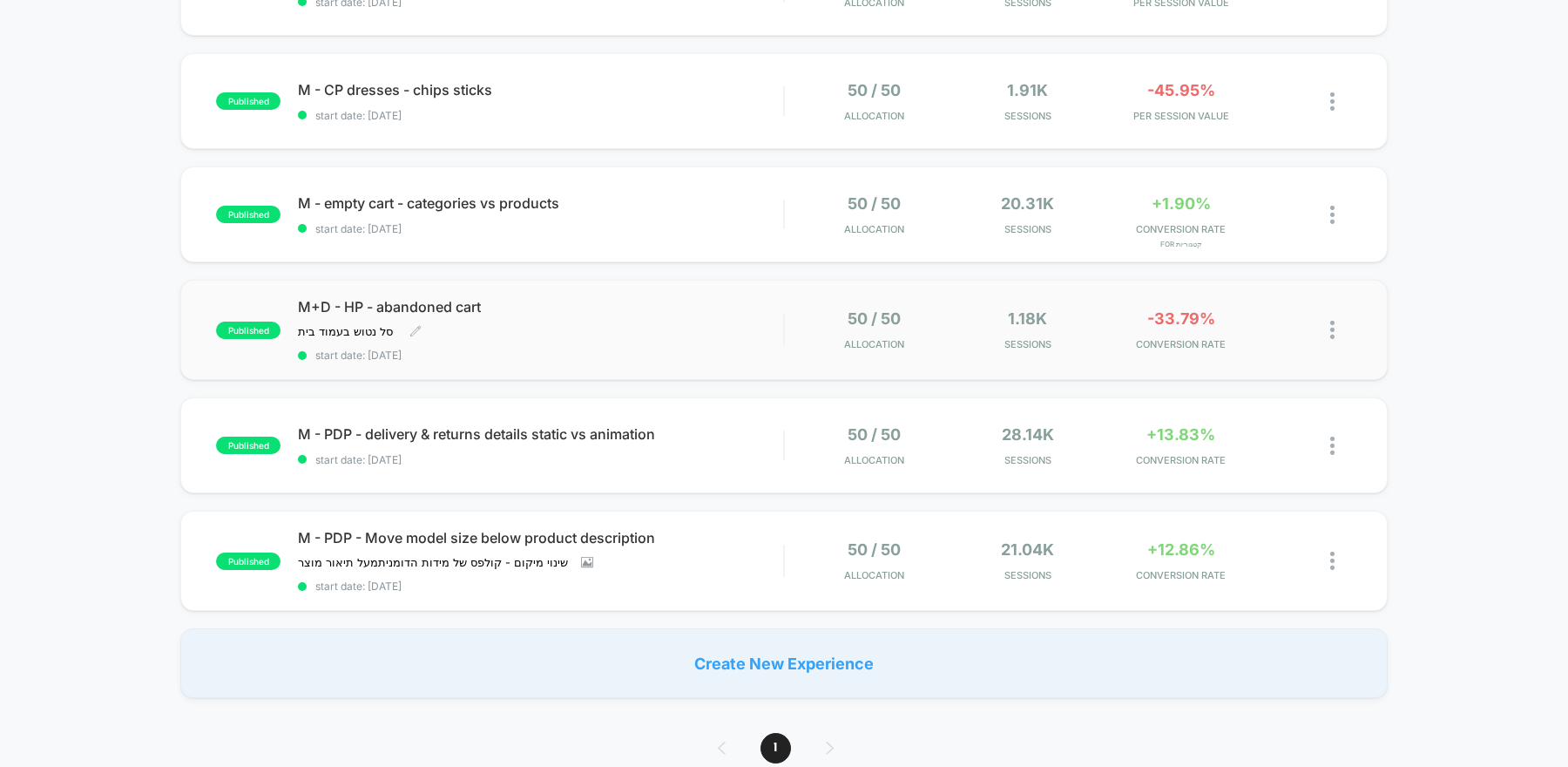
click at [670, 340] on div "M+D - HP - abandoned cart סל נטוש בעמוד בית ﻿ Click to edit experience details …" at bounding box center [540, 330] width 485 height 63
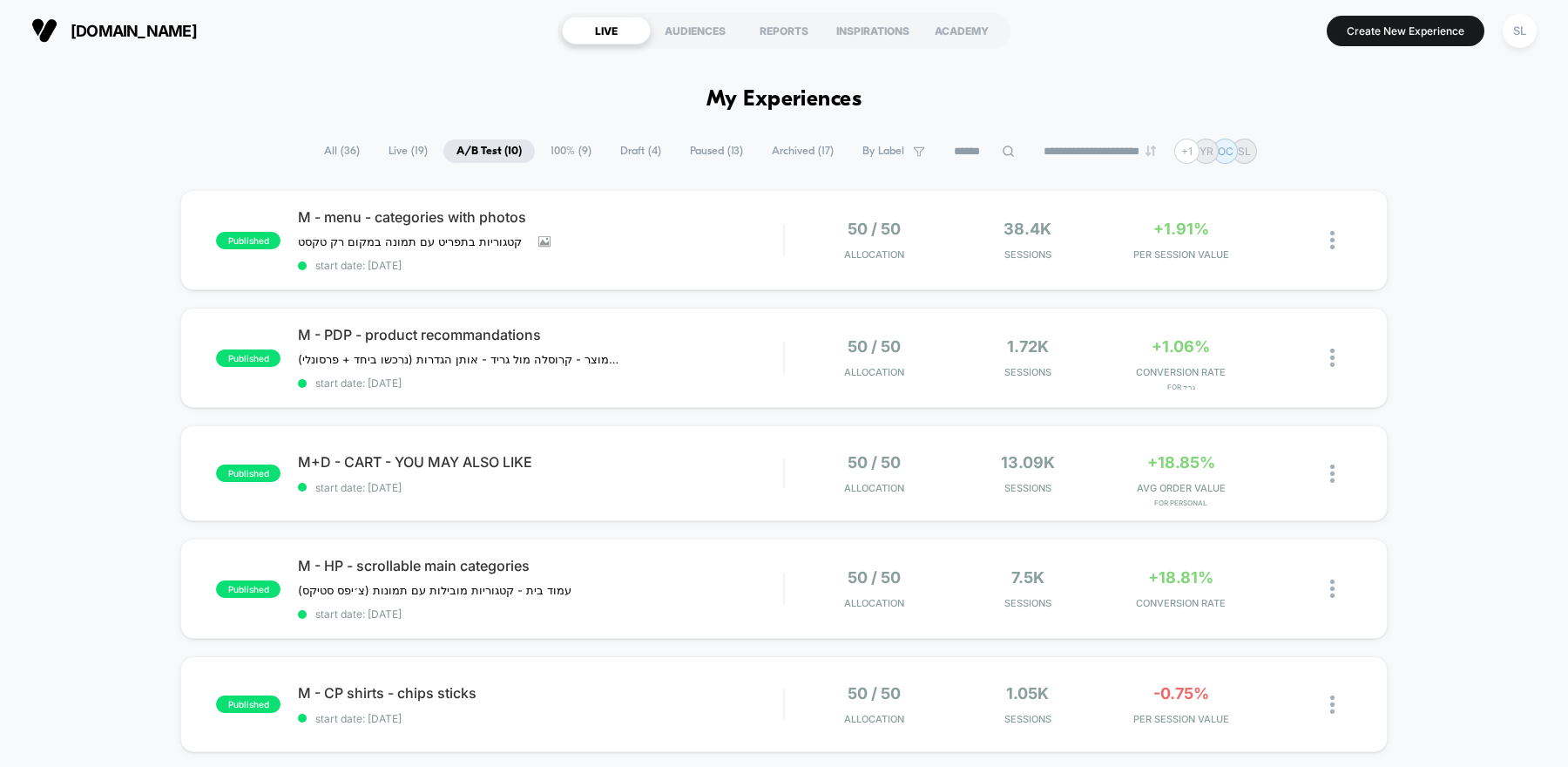
click at [557, 156] on span "100% ( 9 )" at bounding box center [571, 151] width 67 height 24
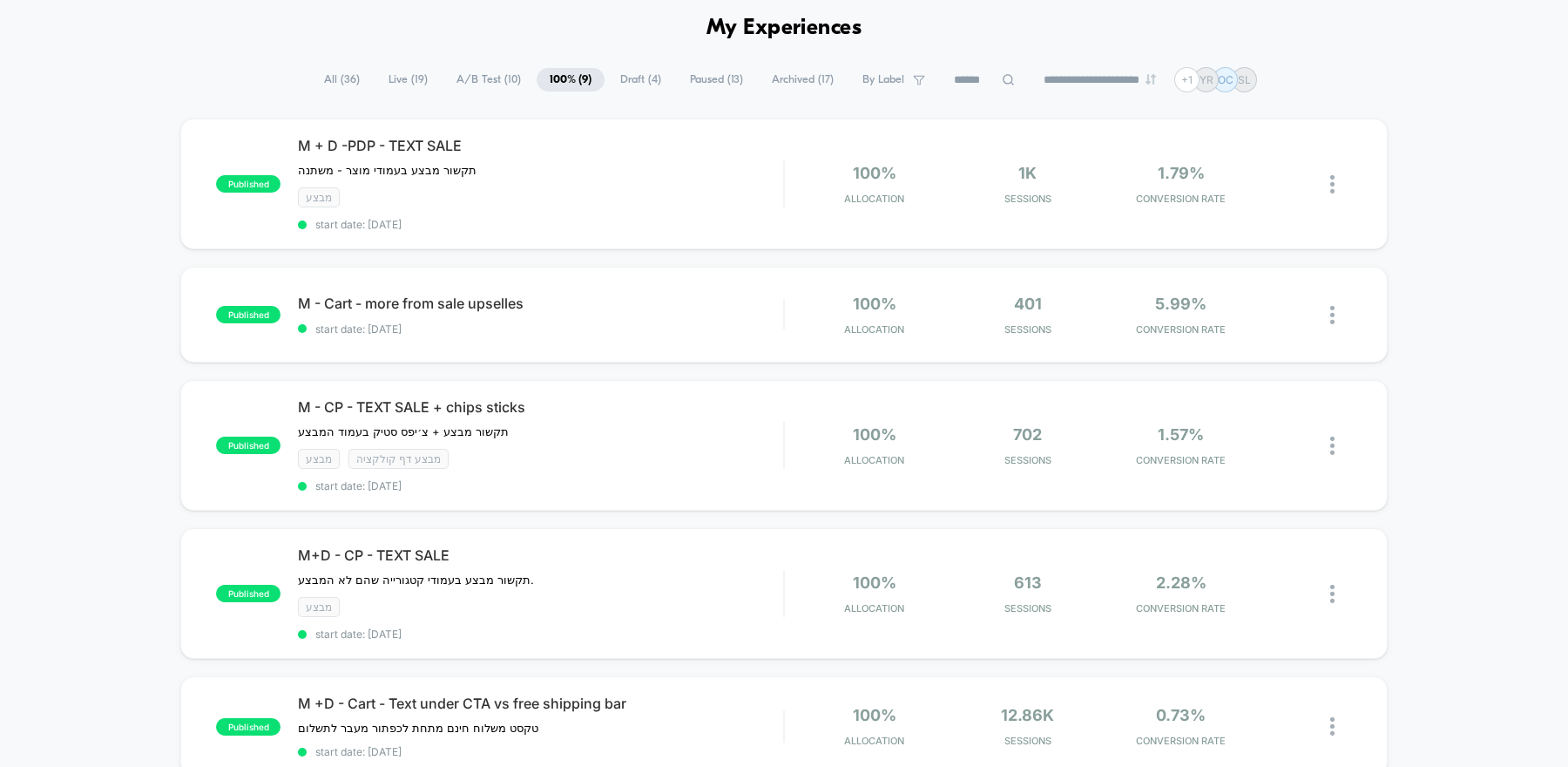
scroll to position [104, 0]
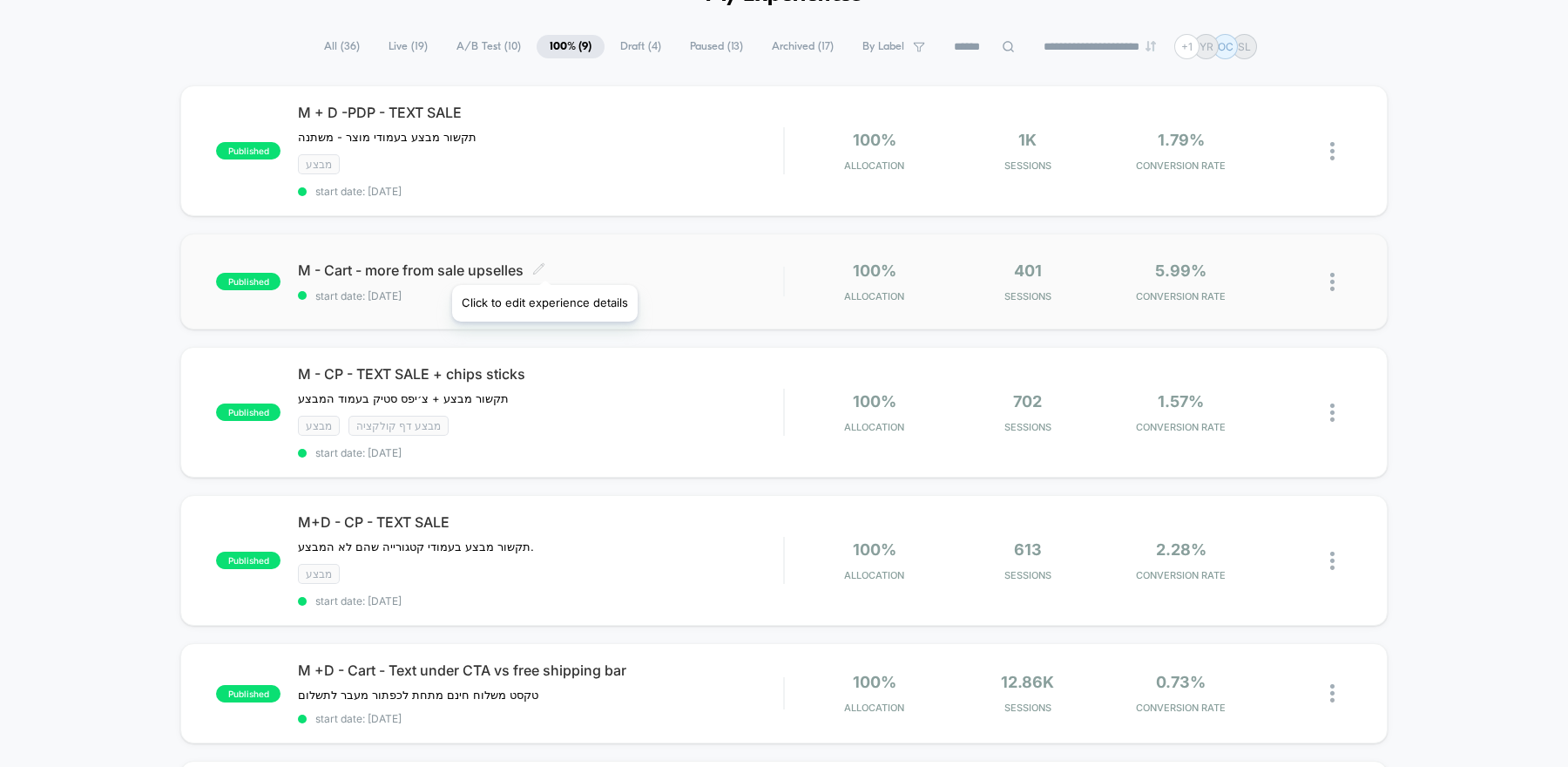
click at [543, 263] on icon at bounding box center [539, 269] width 13 height 13
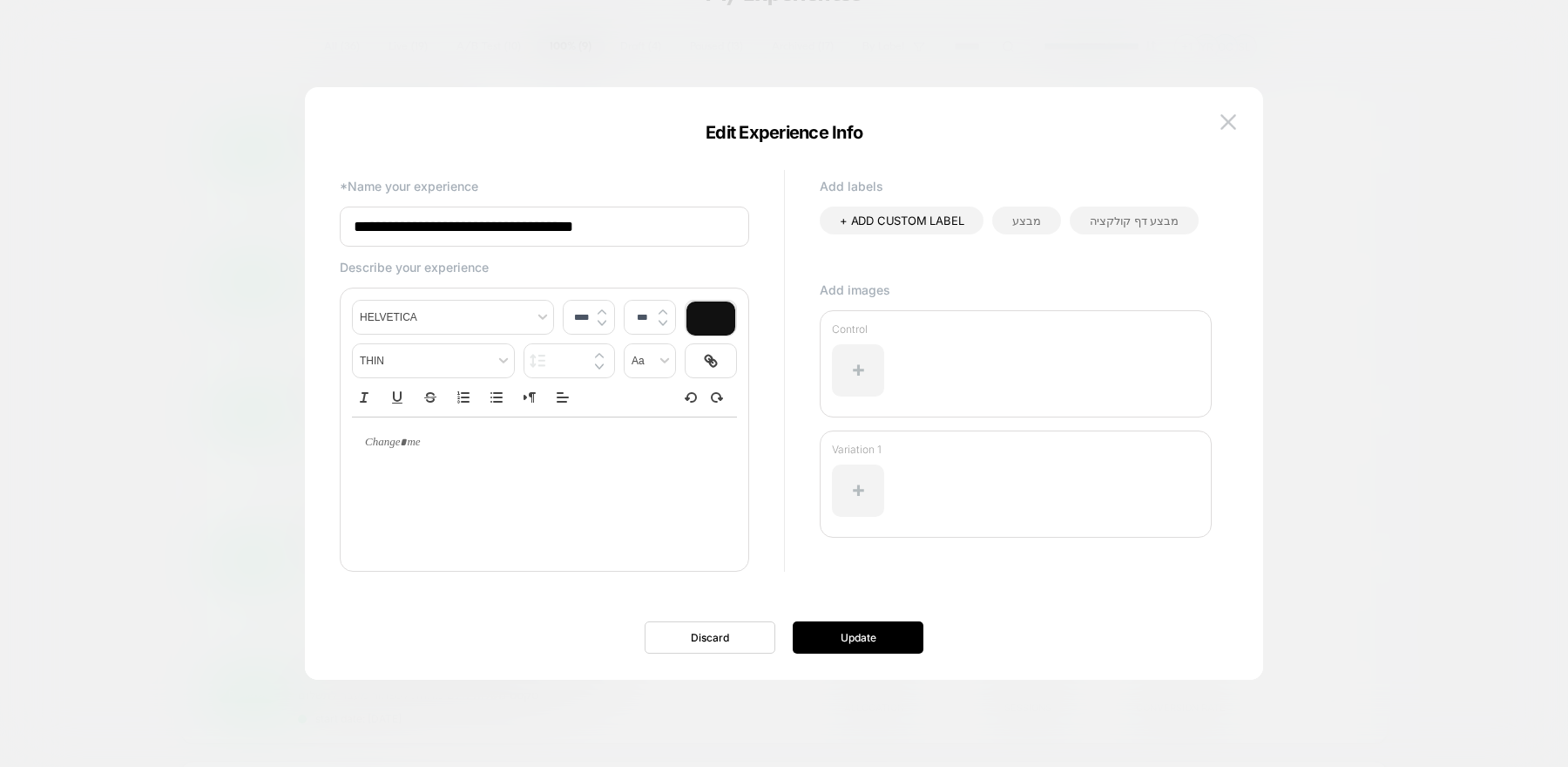
click at [1019, 220] on span "מבצע" at bounding box center [1025, 220] width 28 height 14
click at [864, 638] on button "Update" at bounding box center [858, 637] width 131 height 33
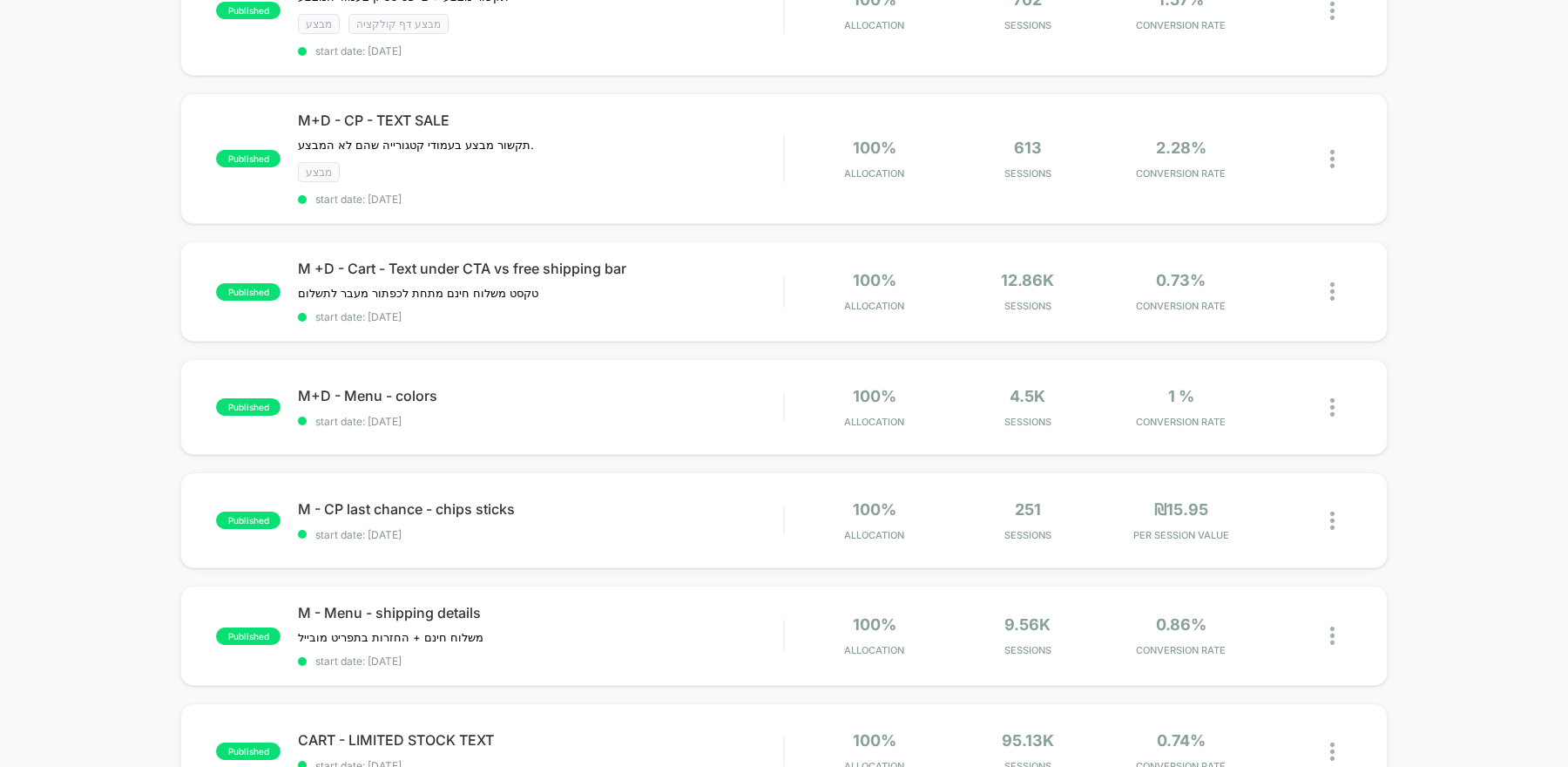
scroll to position [536, 0]
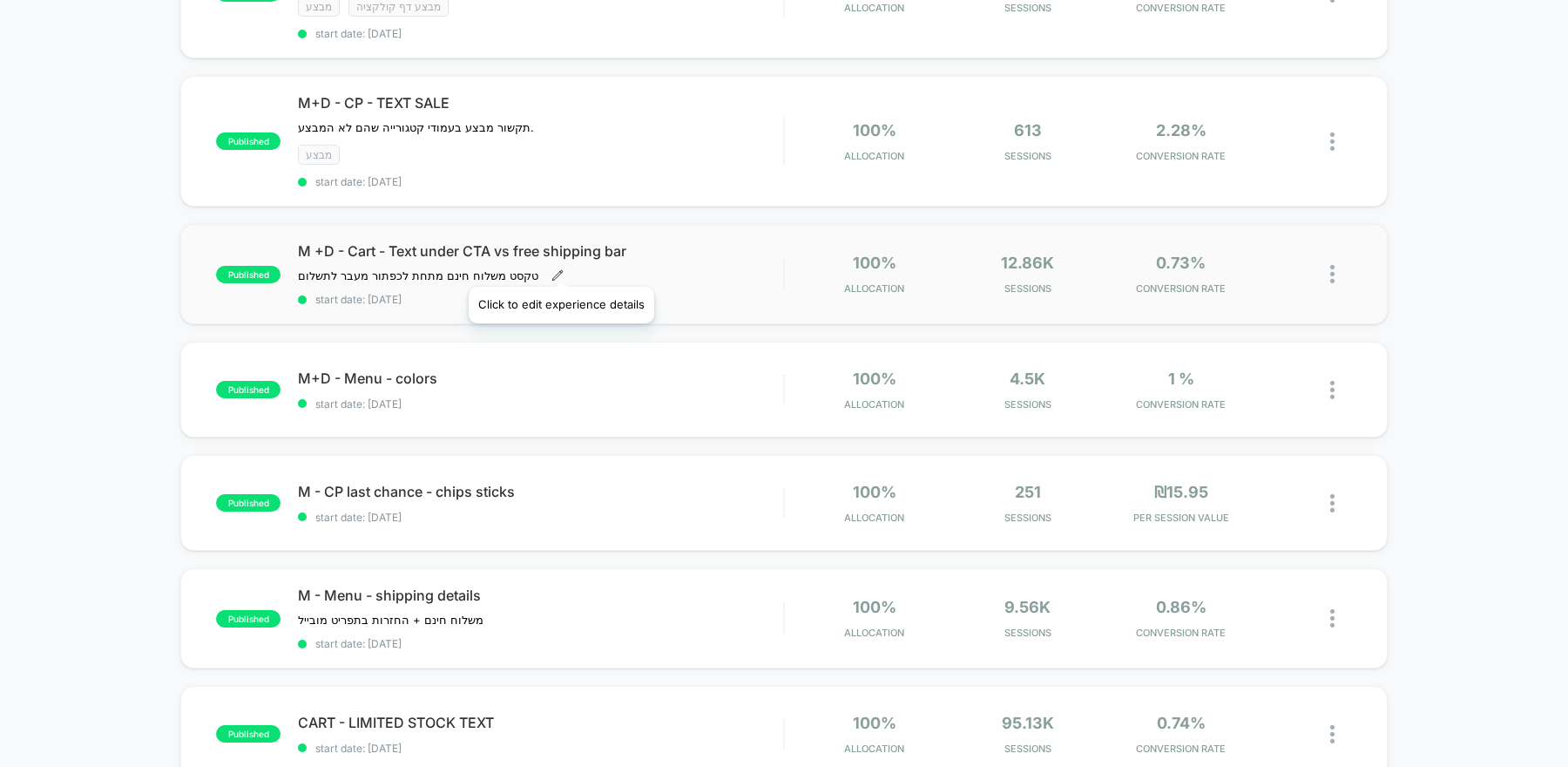
click at [560, 269] on icon at bounding box center [557, 274] width 12 height 12
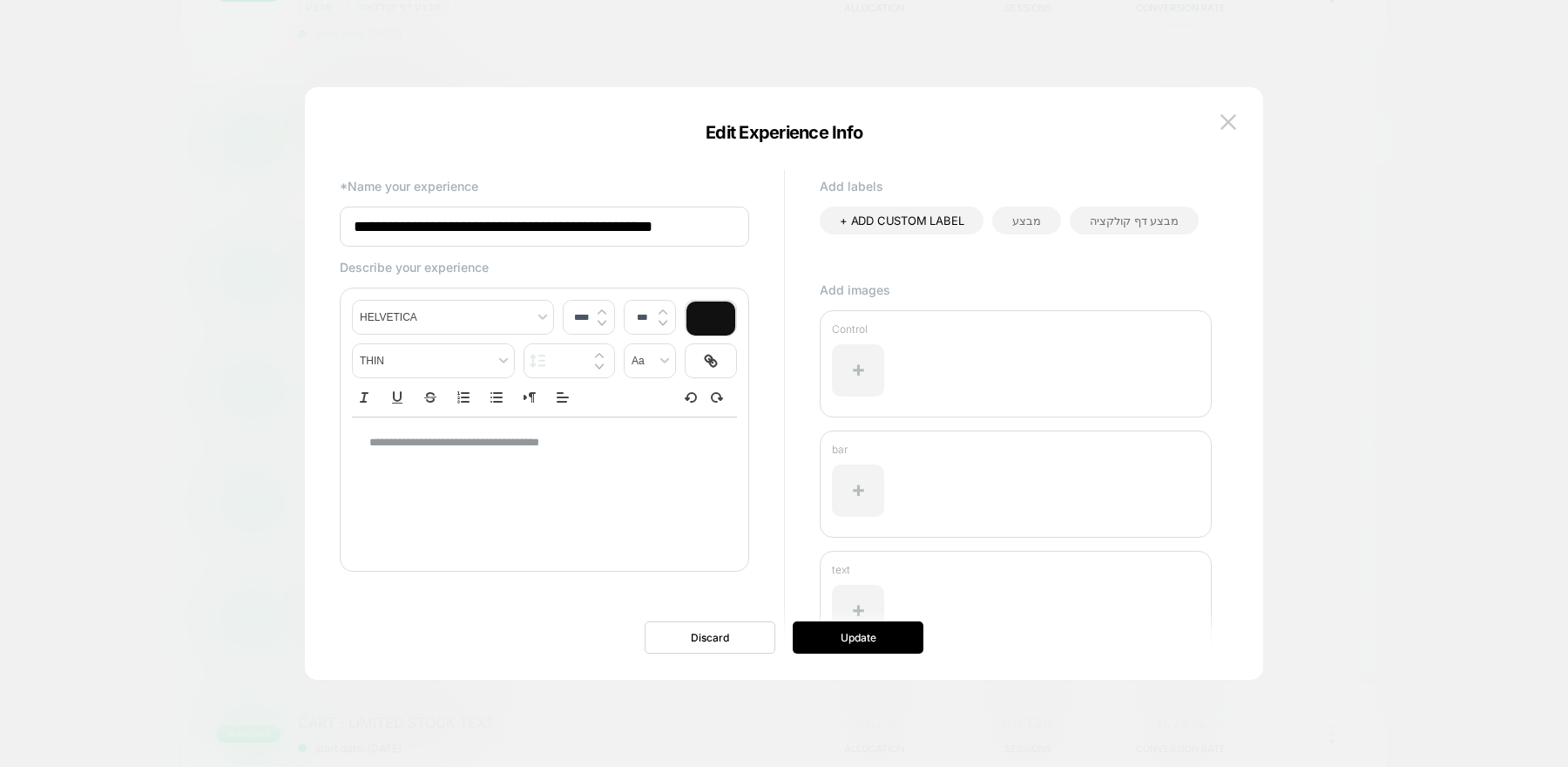
drag, startPoint x: 589, startPoint y: 225, endPoint x: 578, endPoint y: 223, distance: 11.2
click at [578, 223] on input "**********" at bounding box center [544, 227] width 409 height 40
click at [578, 228] on input "**********" at bounding box center [544, 227] width 409 height 40
drag, startPoint x: 578, startPoint y: 229, endPoint x: 749, endPoint y: 222, distance: 171.1
click at [751, 223] on div "**********" at bounding box center [774, 425] width 888 height 518
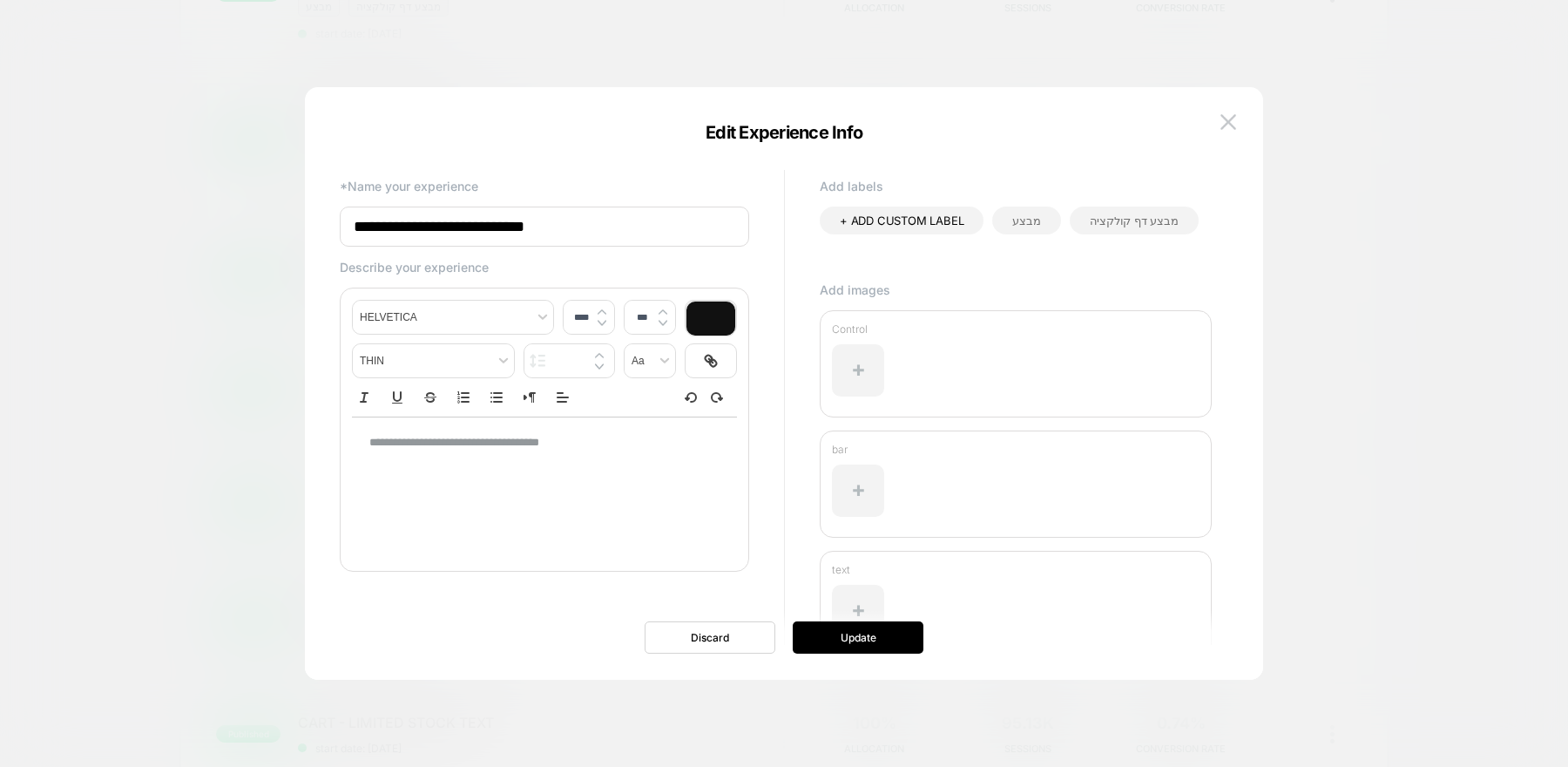
click at [464, 223] on input "**********" at bounding box center [544, 227] width 409 height 40
type input "**********"
click at [856, 640] on button "Update" at bounding box center [858, 637] width 131 height 33
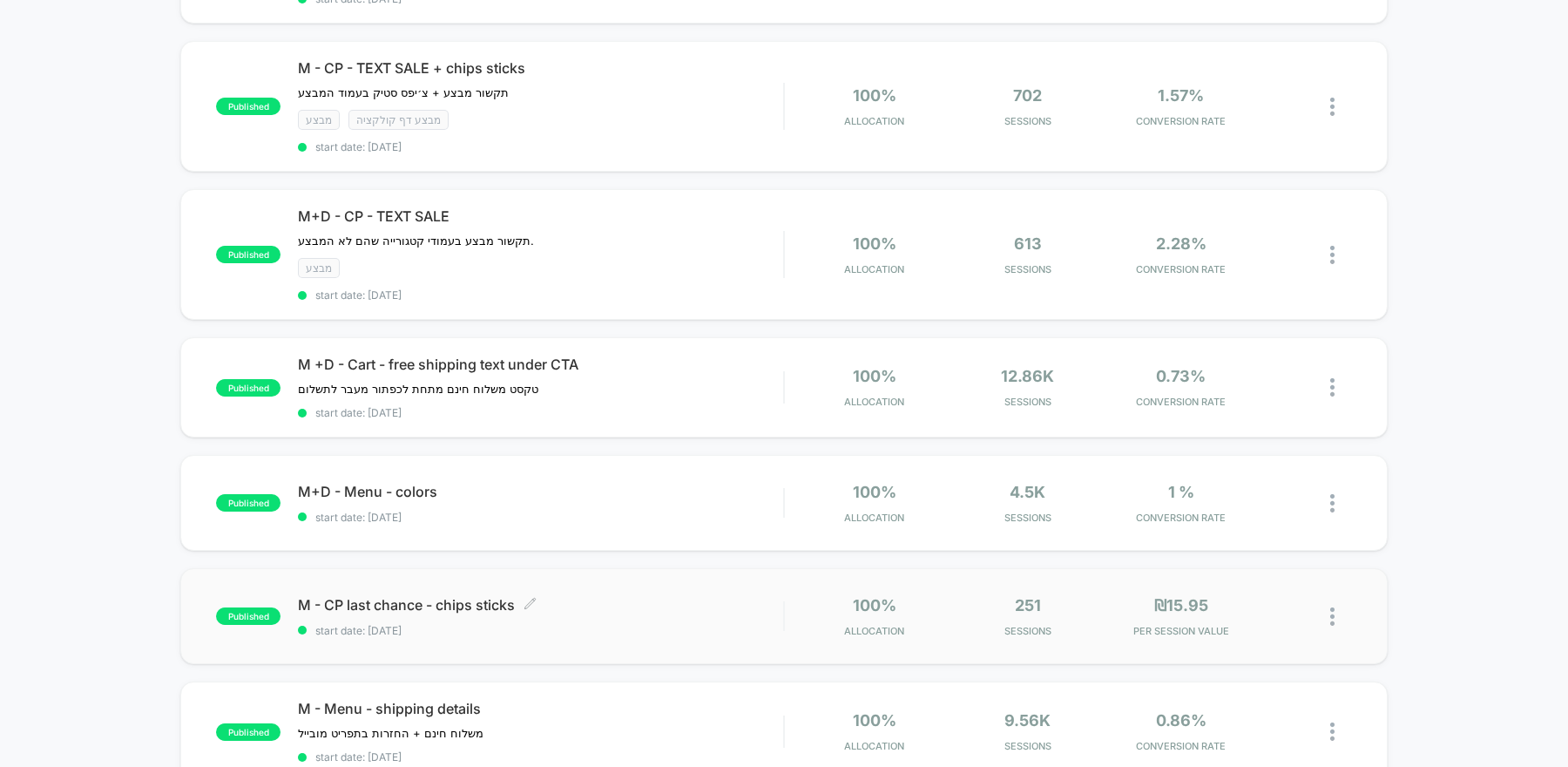
scroll to position [0, 0]
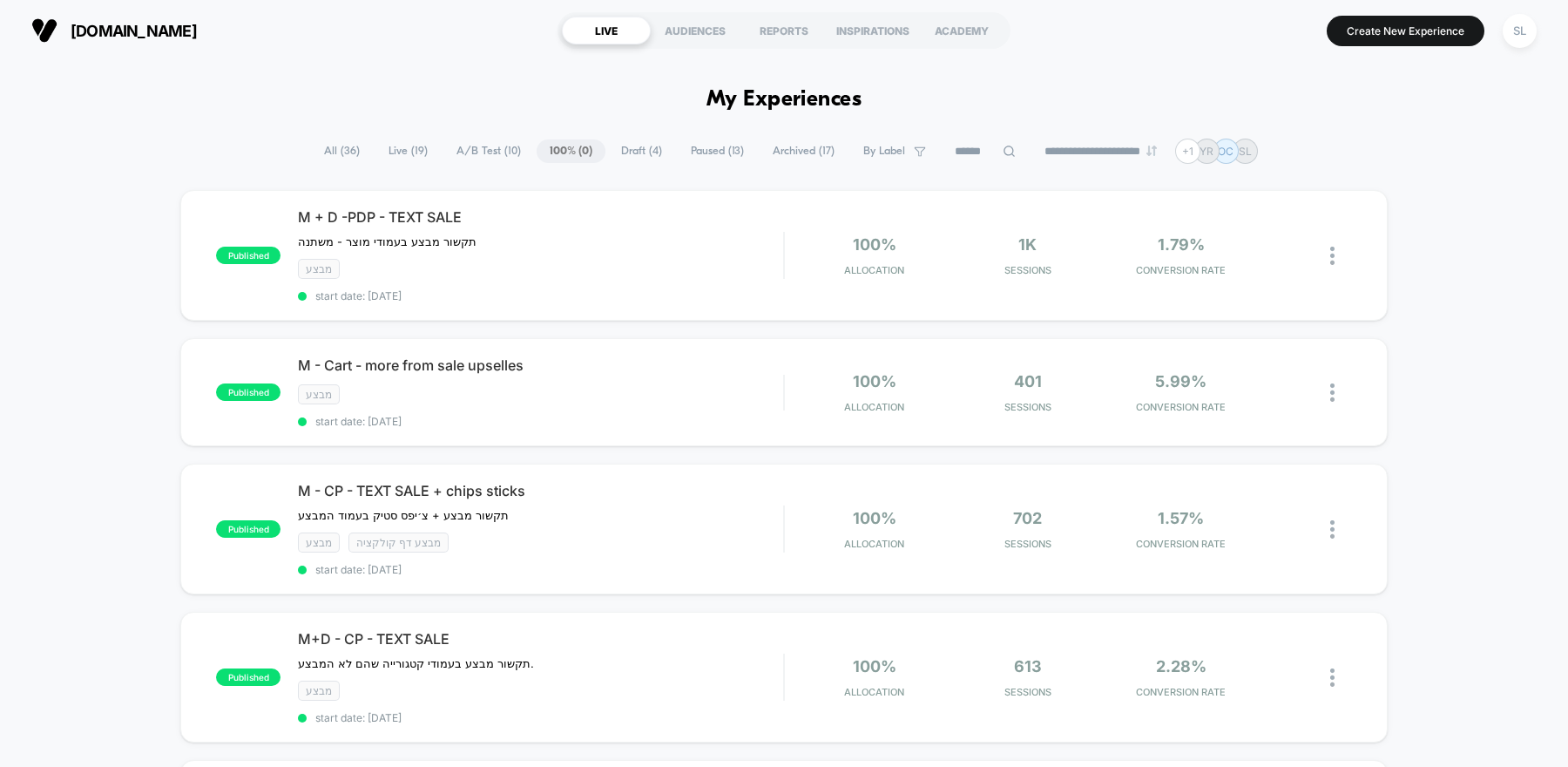
click at [476, 146] on span "A/B Test ( 10 )" at bounding box center [489, 151] width 91 height 24
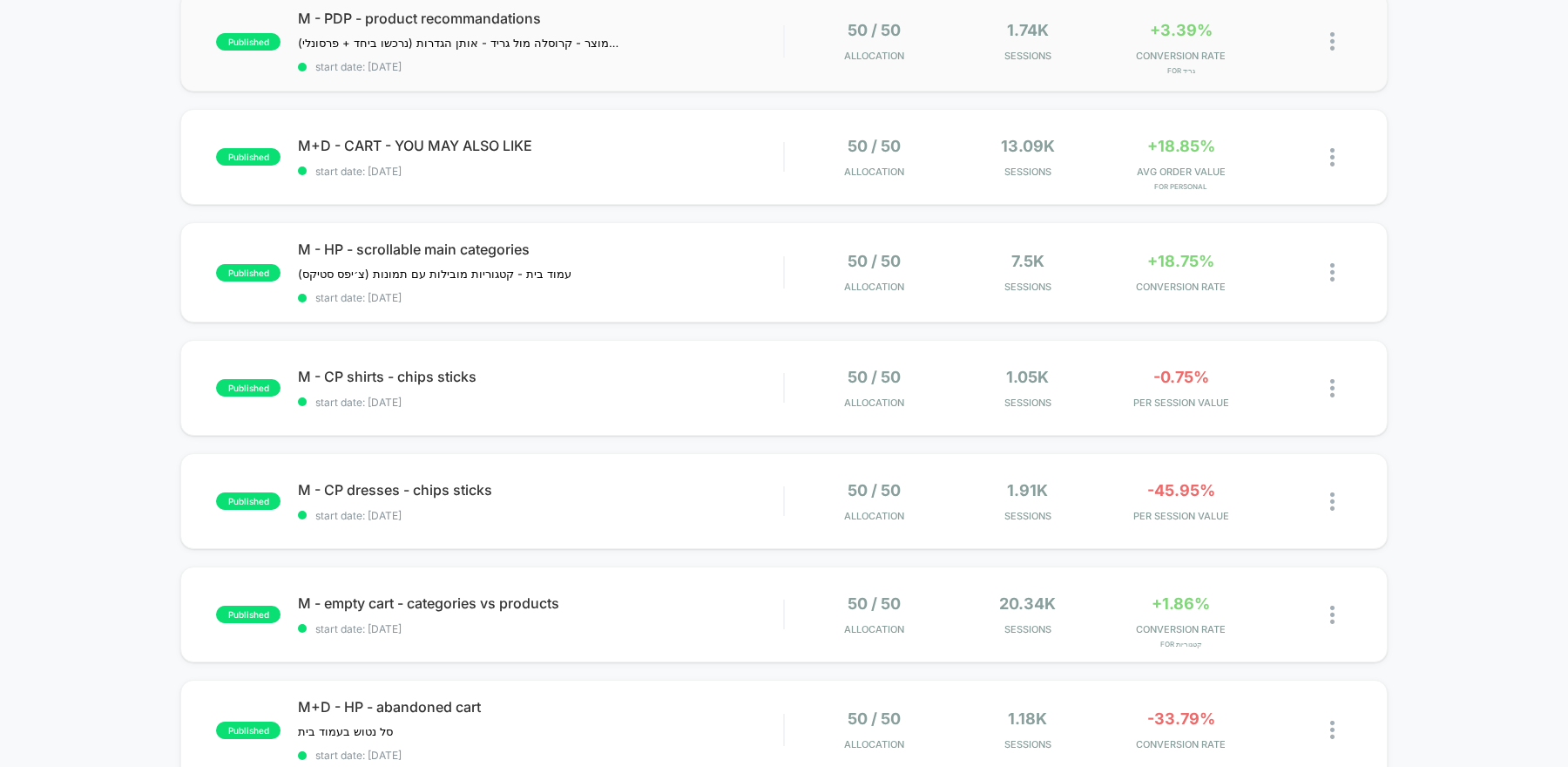
scroll to position [445, 0]
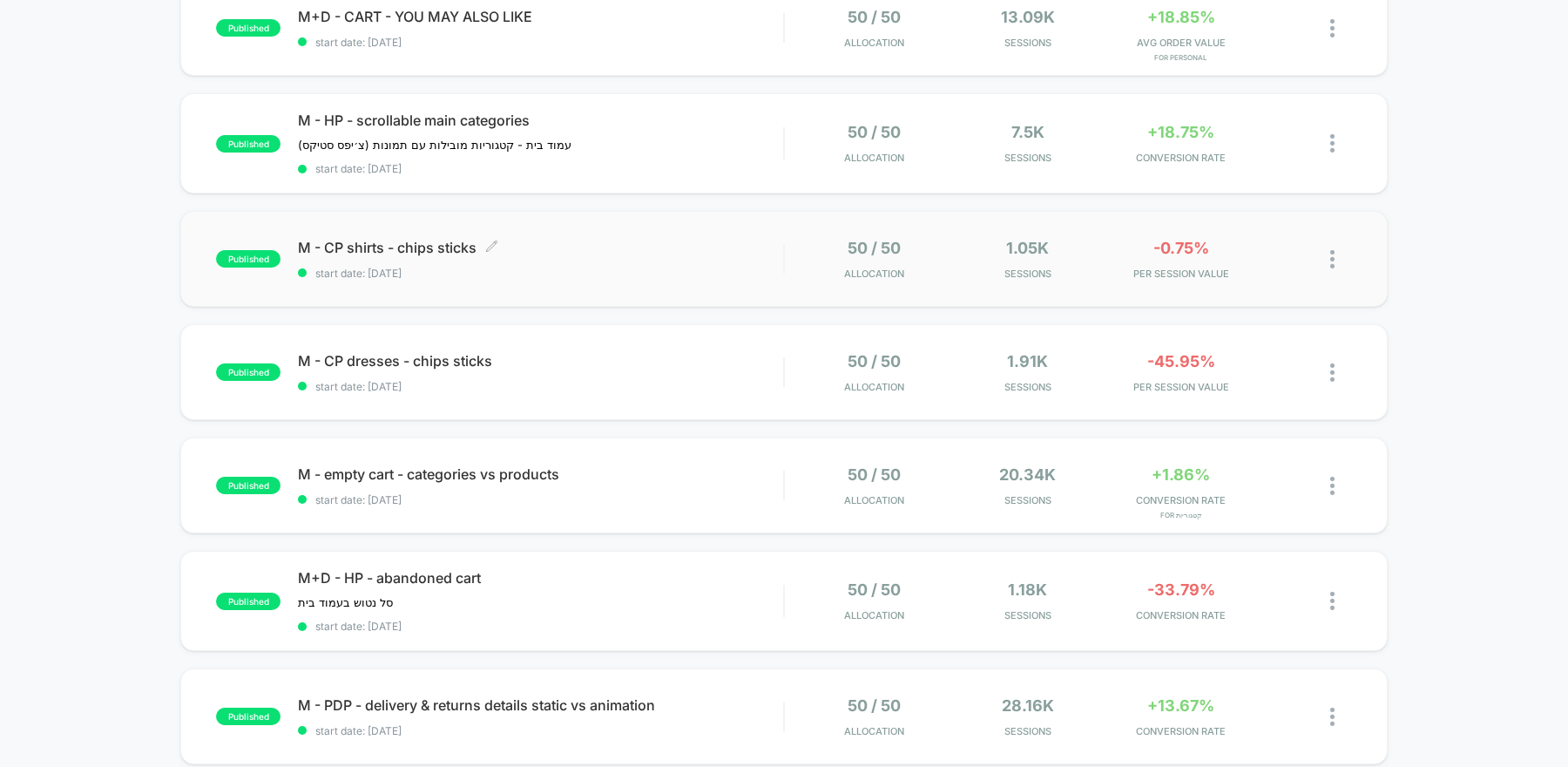
click at [736, 252] on div "M - CP shirts - chips sticks Click to edit experience details Click to edit exp…" at bounding box center [540, 259] width 485 height 41
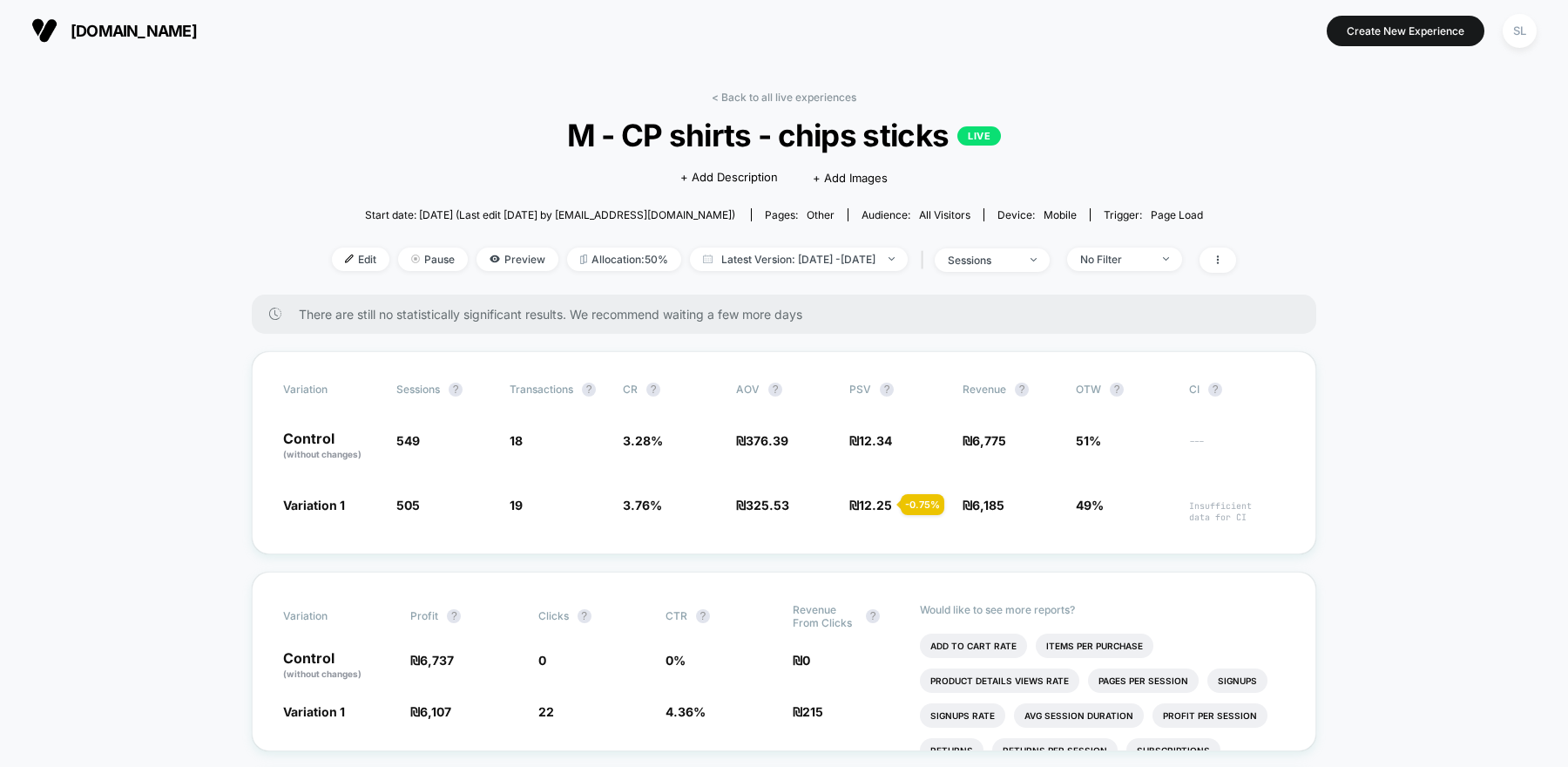
click at [73, 18] on button "[DOMAIN_NAME]" at bounding box center [114, 30] width 176 height 28
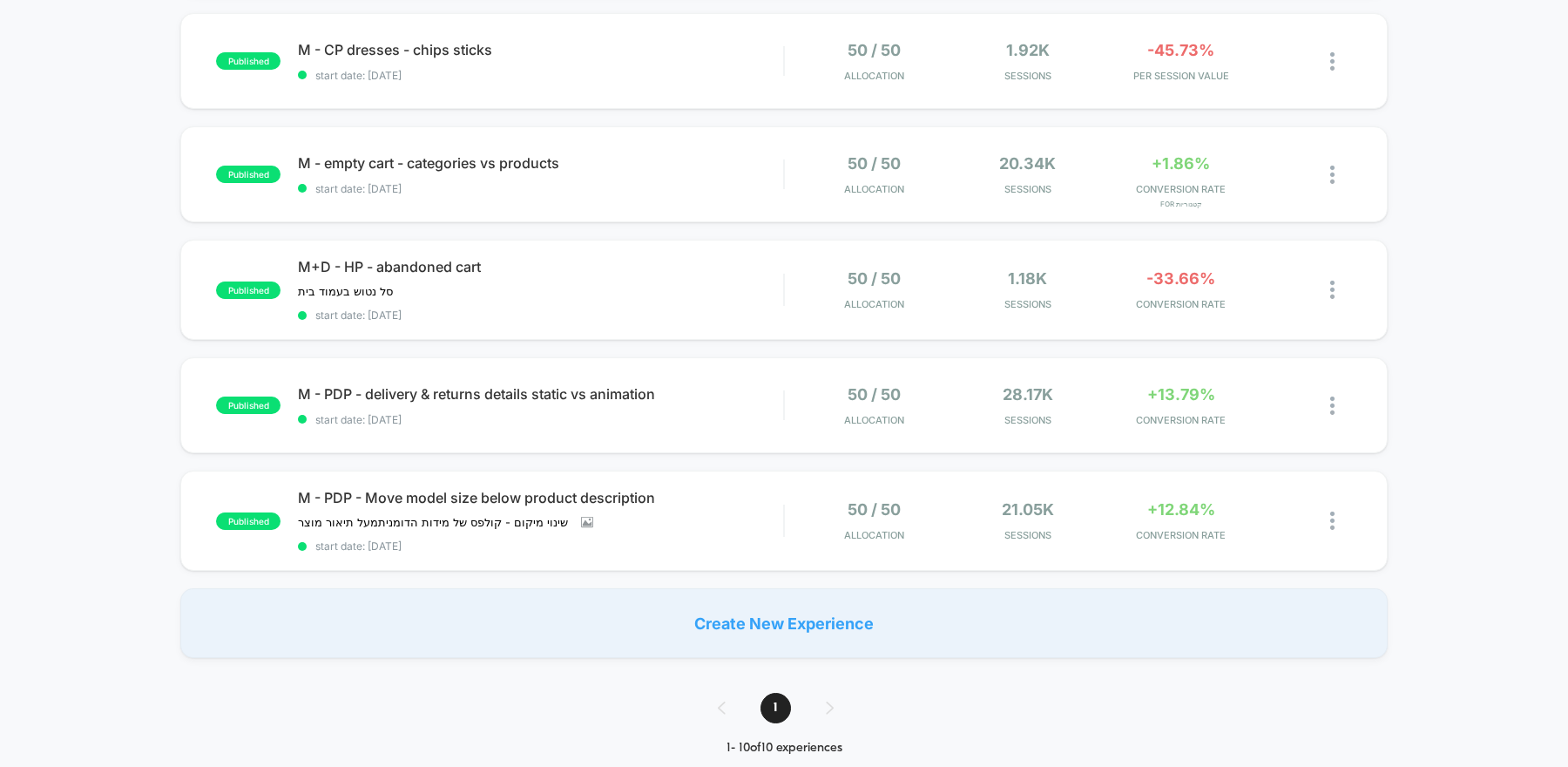
scroll to position [749, 0]
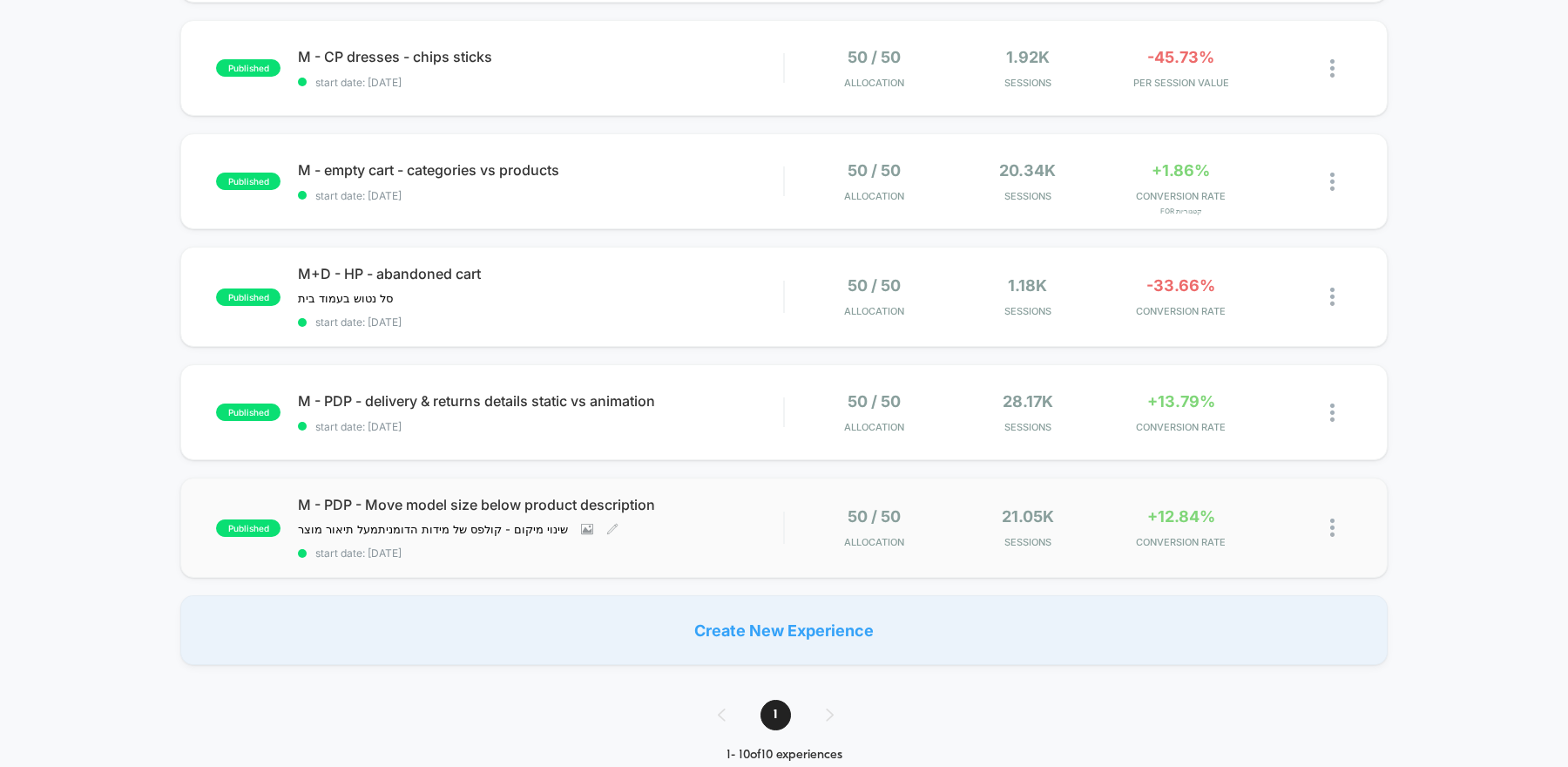
click at [765, 495] on span "M - PDP - Move model size below product description" at bounding box center [540, 504] width 485 height 17
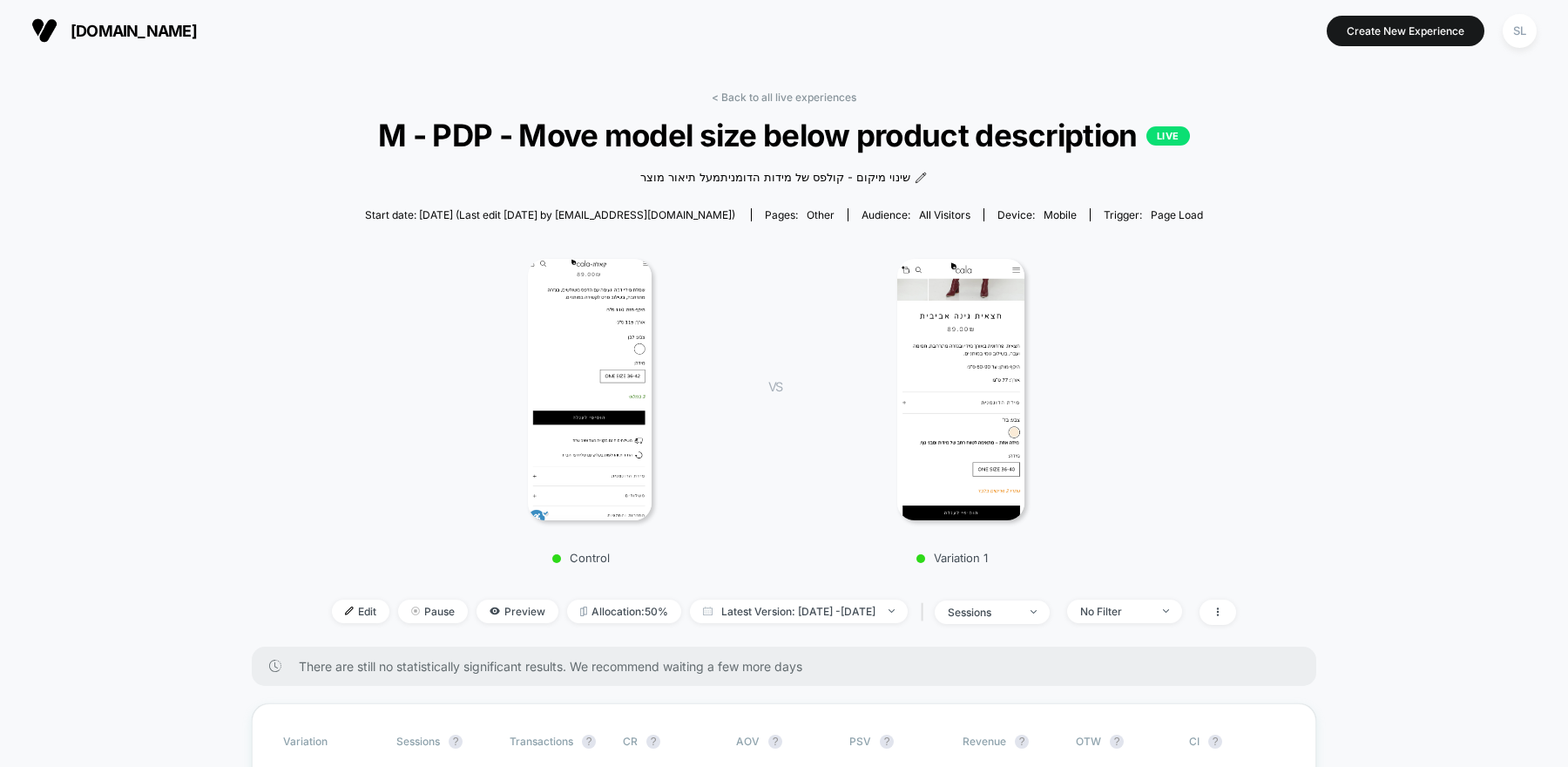
click at [110, 38] on span "[DOMAIN_NAME]" at bounding box center [134, 31] width 126 height 18
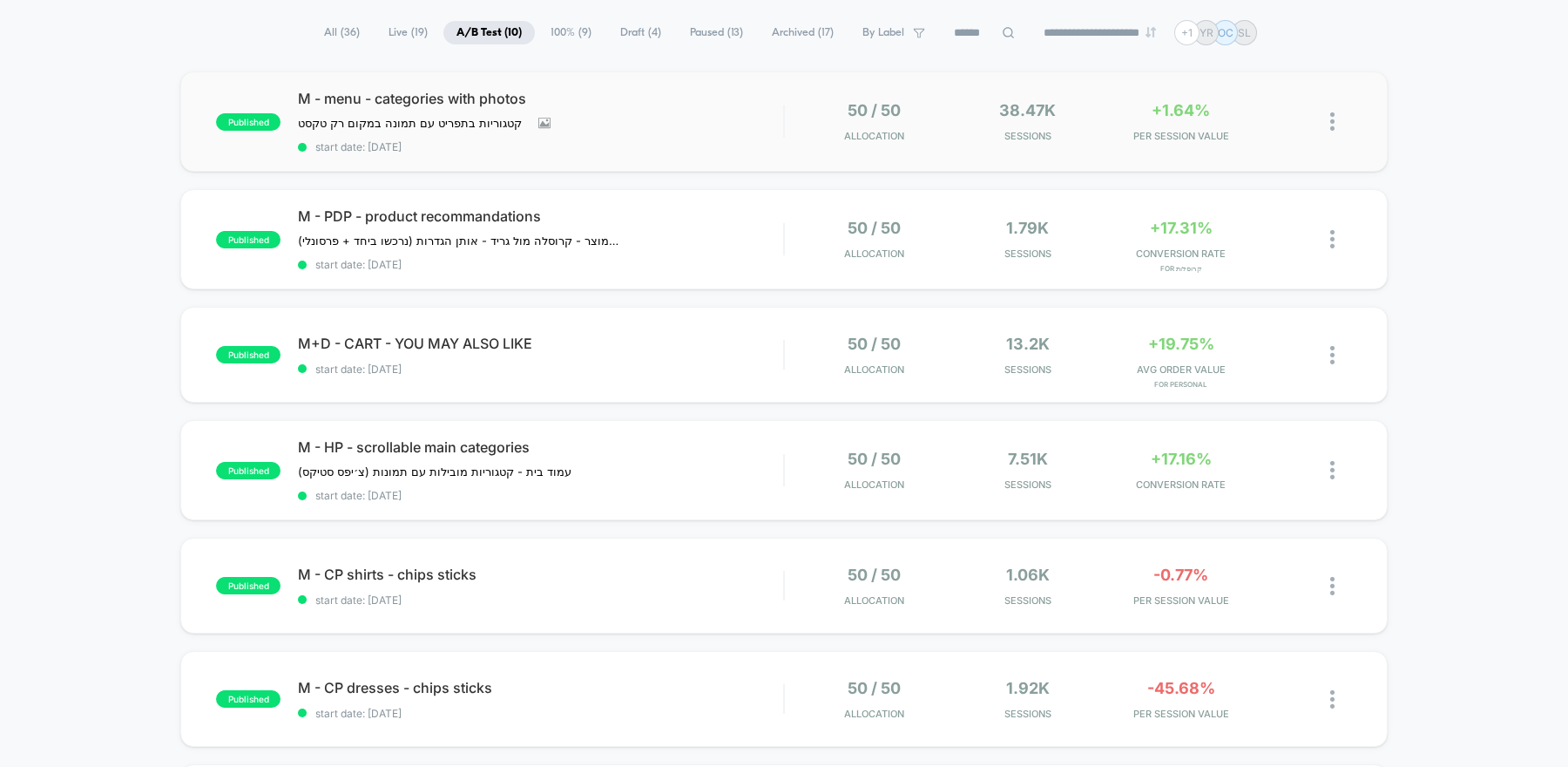
scroll to position [129, 0]
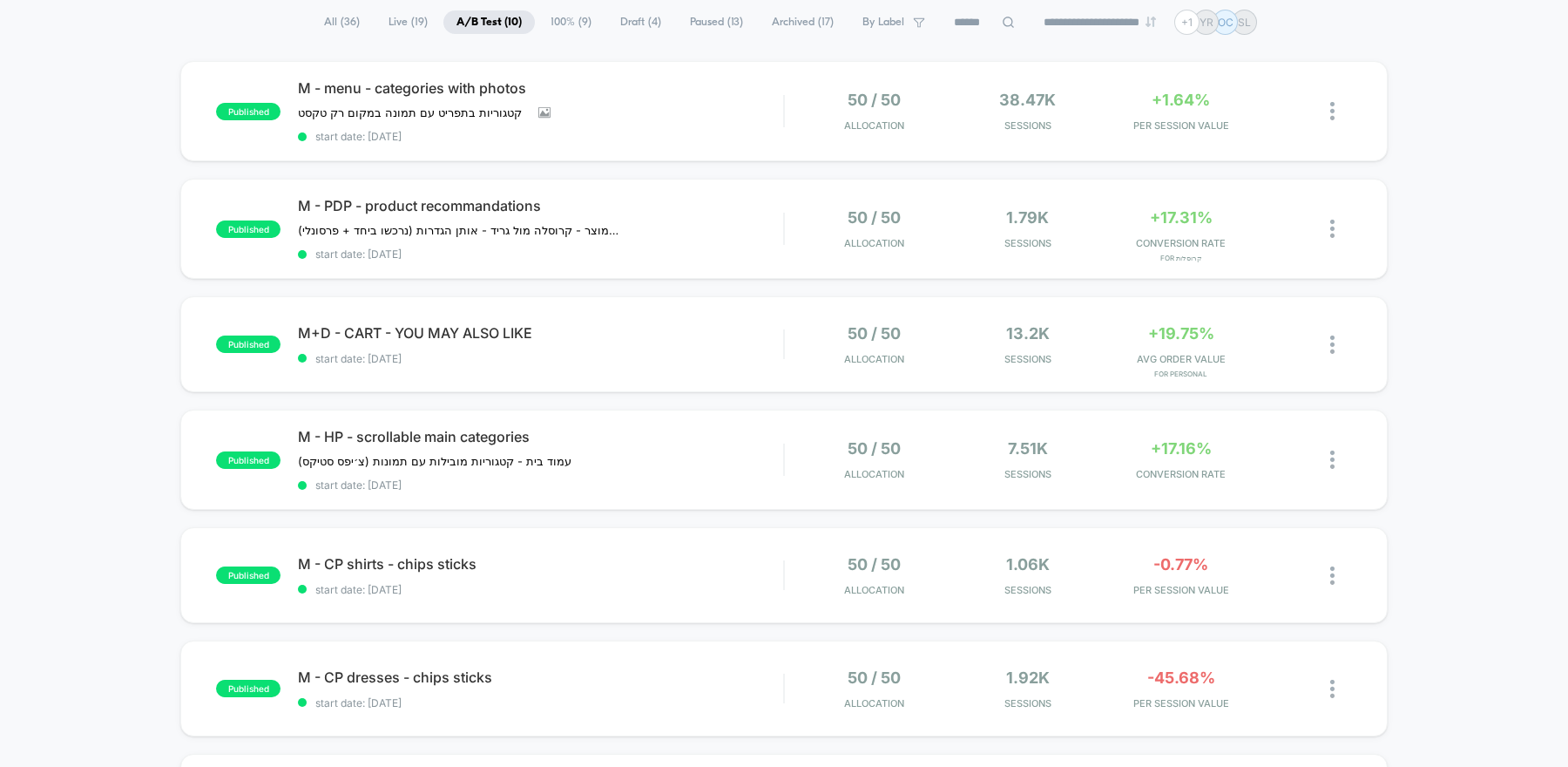
click at [557, 28] on span "100% ( 9 )" at bounding box center [571, 22] width 67 height 24
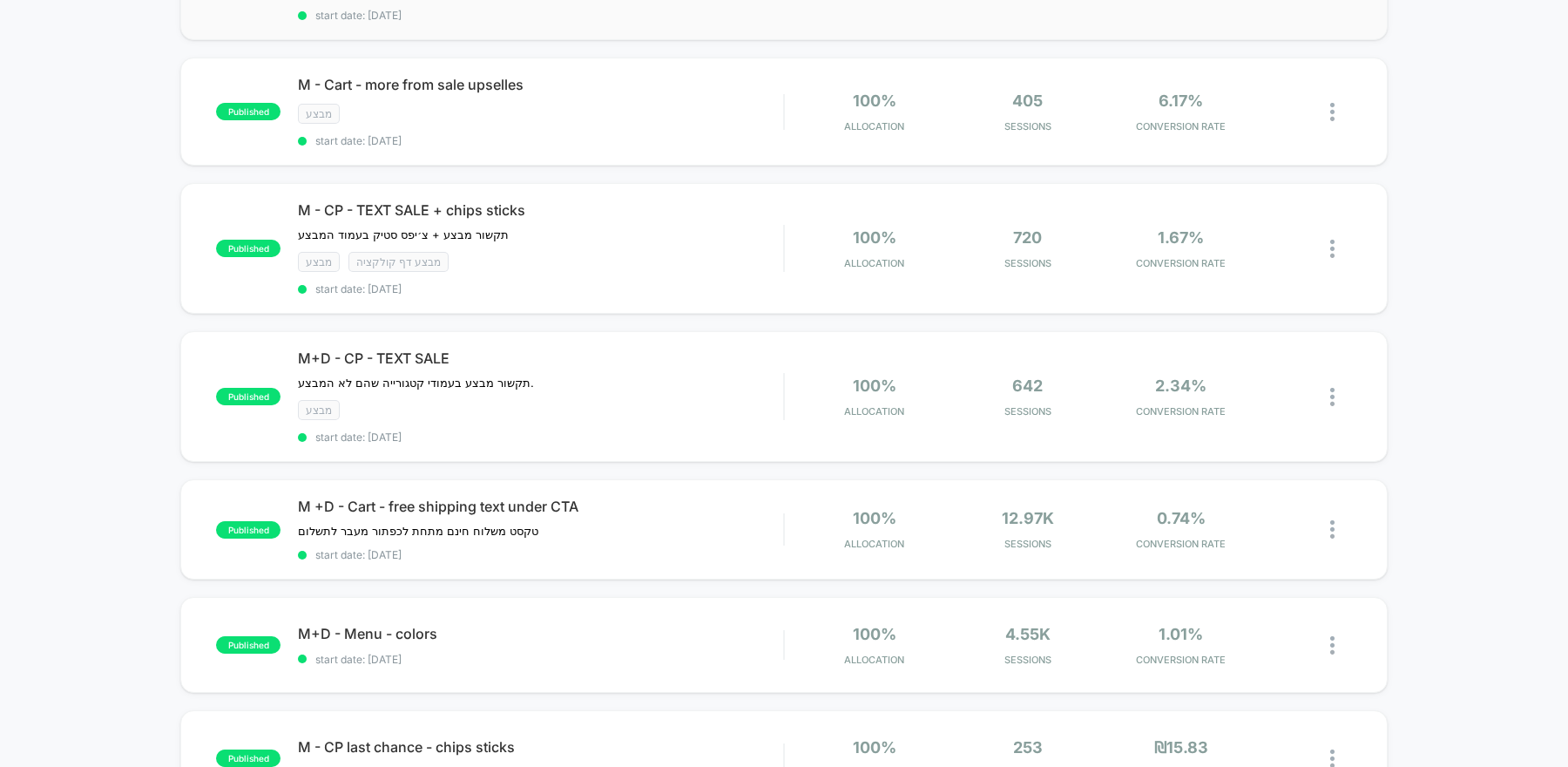
scroll to position [332, 0]
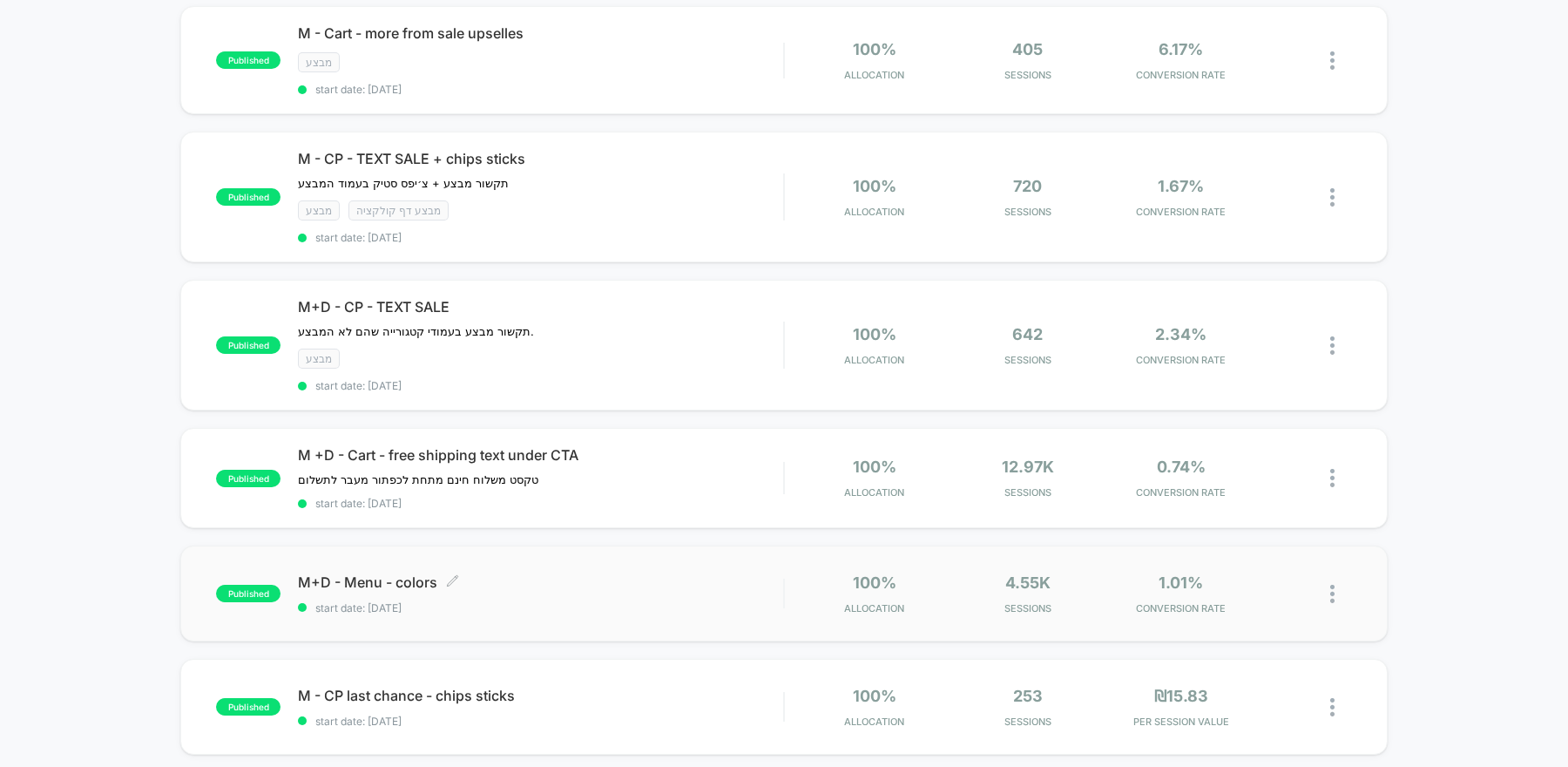
click at [490, 580] on div "M+D - Menu - colors Click to edit experience details Click to edit experience d…" at bounding box center [540, 593] width 485 height 41
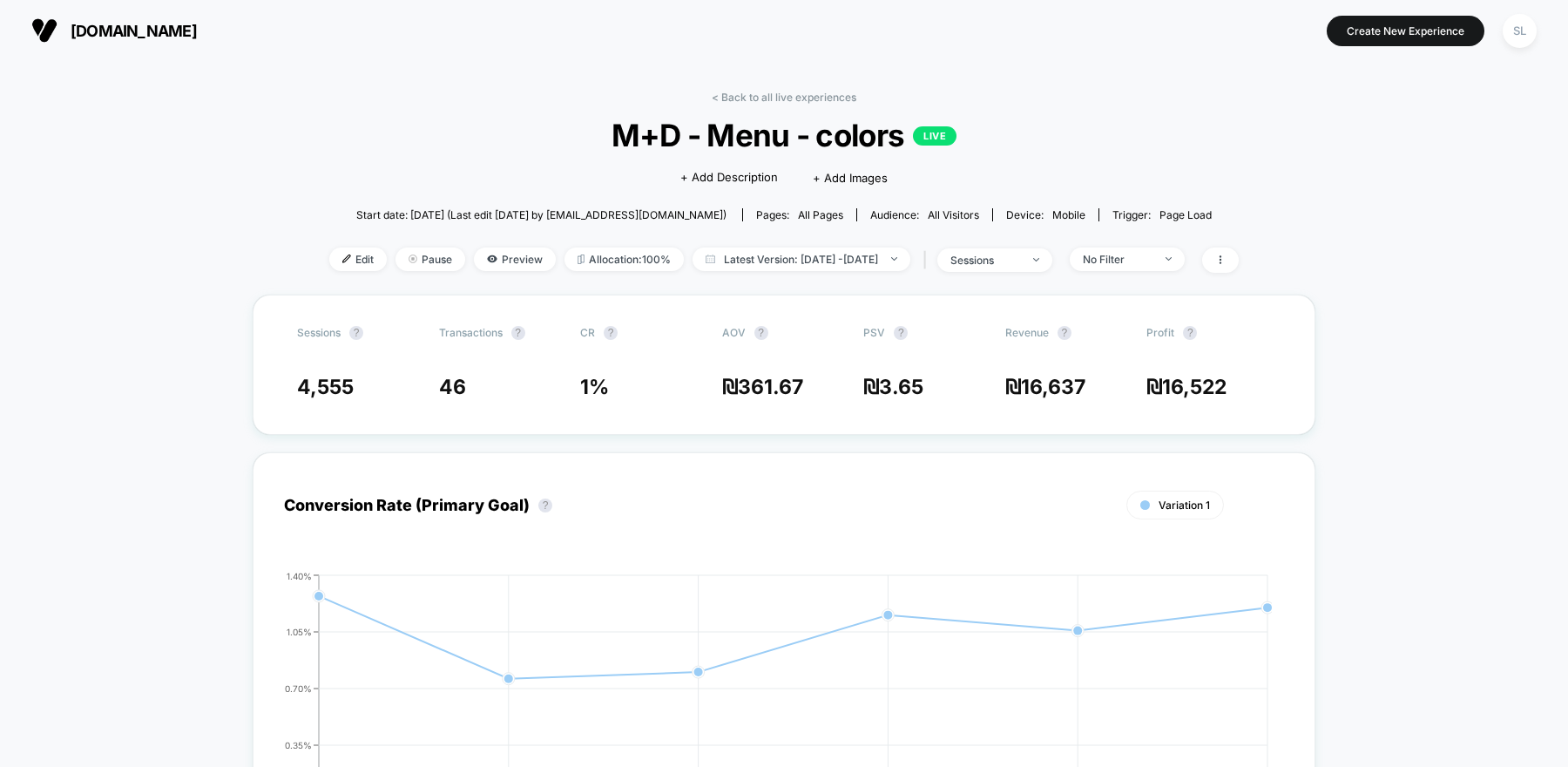
click at [542, 166] on div "Click to edit experience details + Add Description + Add Images" at bounding box center [784, 176] width 545 height 46
click at [344, 249] on span "Edit" at bounding box center [358, 259] width 57 height 24
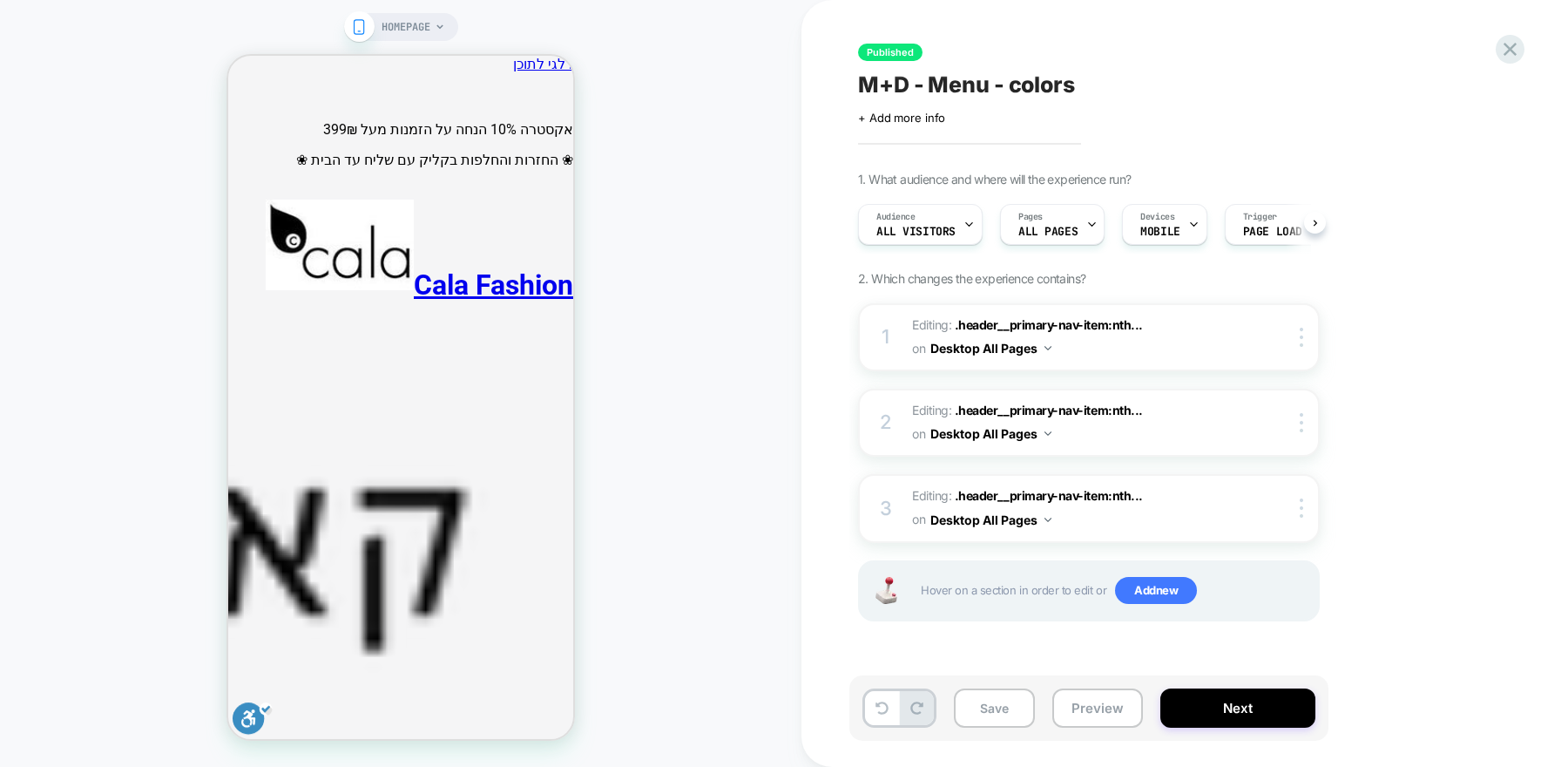
scroll to position [0, 1]
click at [441, 27] on icon at bounding box center [439, 27] width 7 height 5
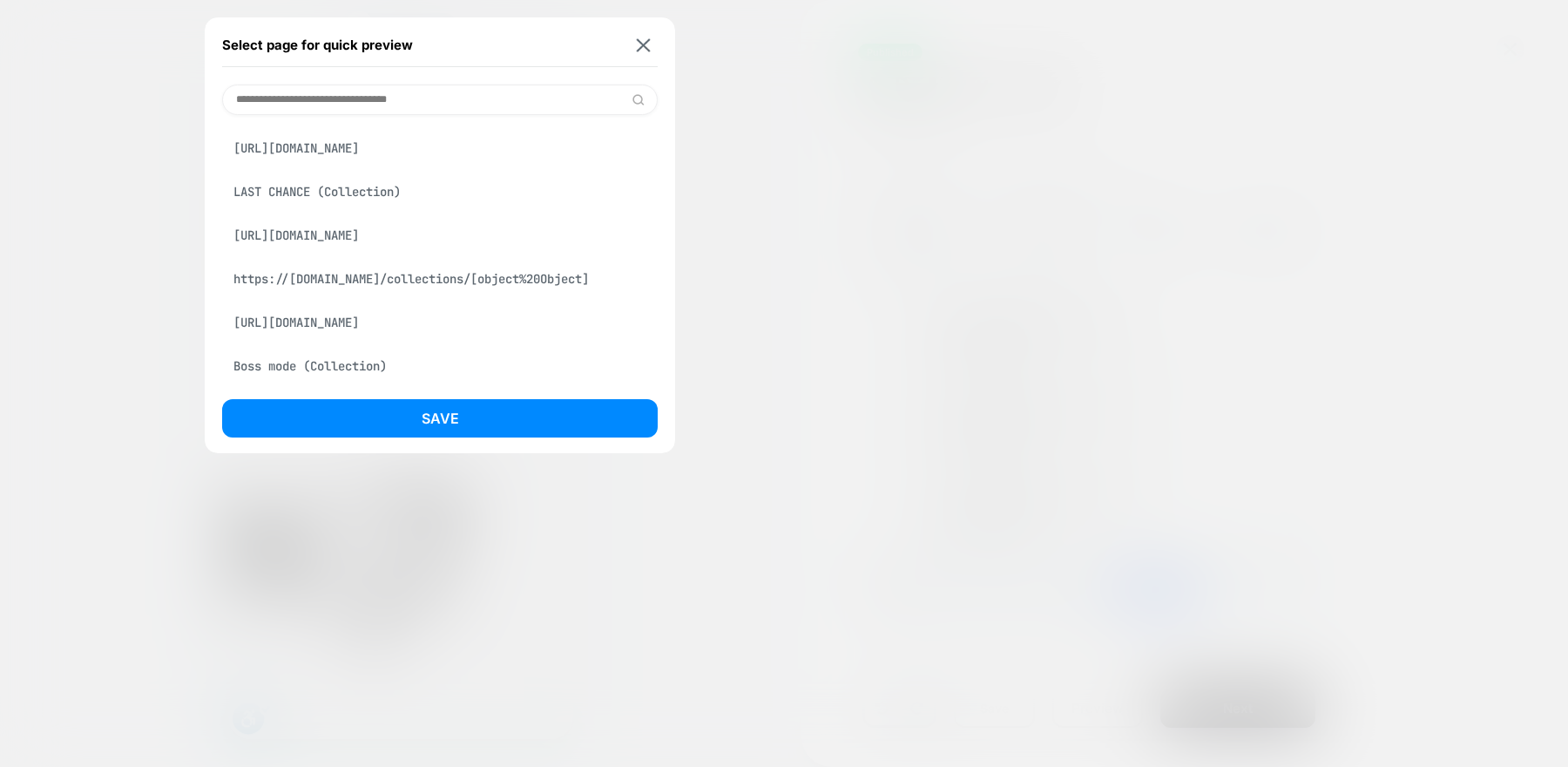
scroll to position [0, 0]
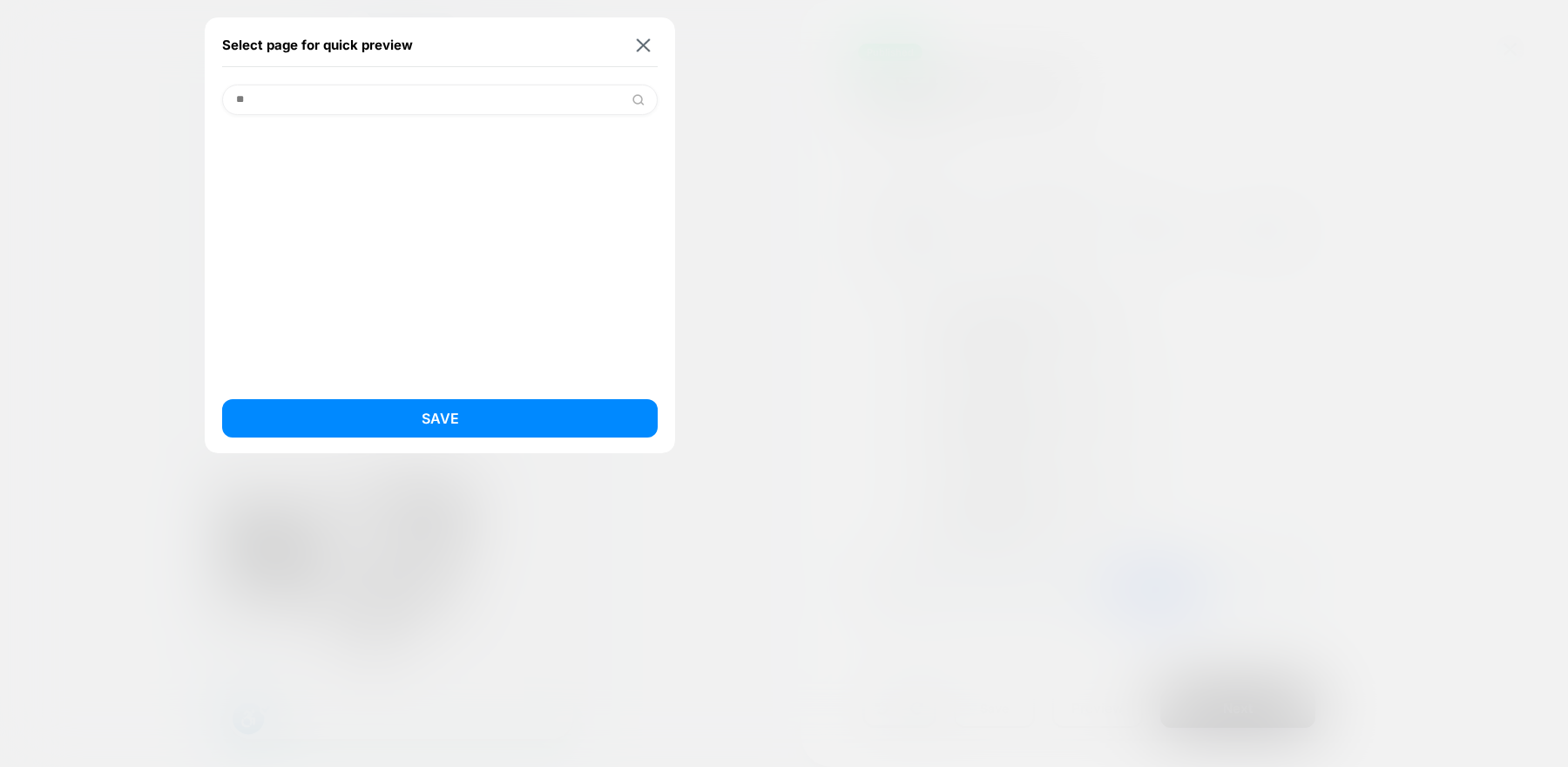
type input "*"
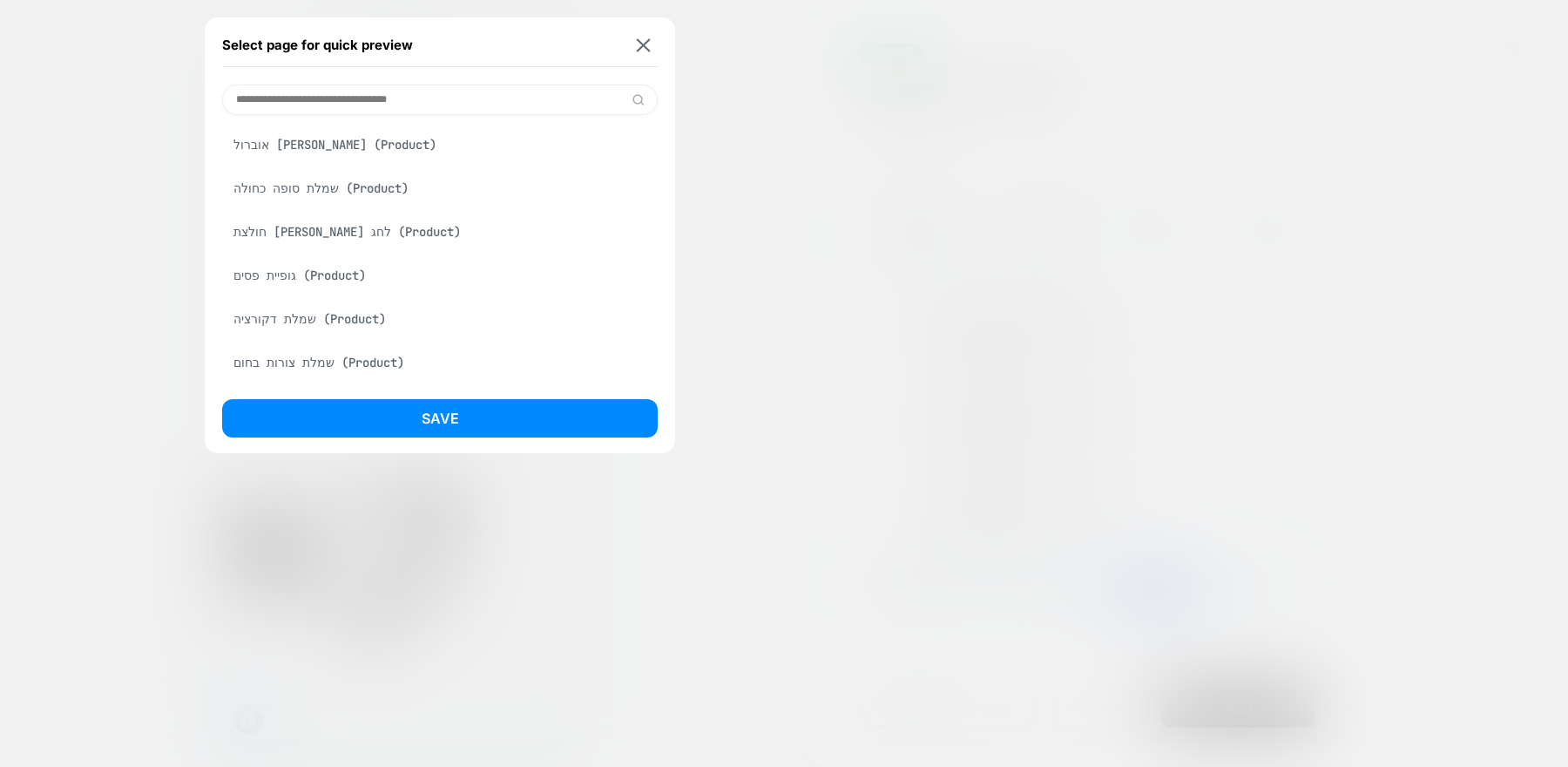
scroll to position [3700, 0]
click at [650, 44] on button at bounding box center [642, 44] width 22 height 14
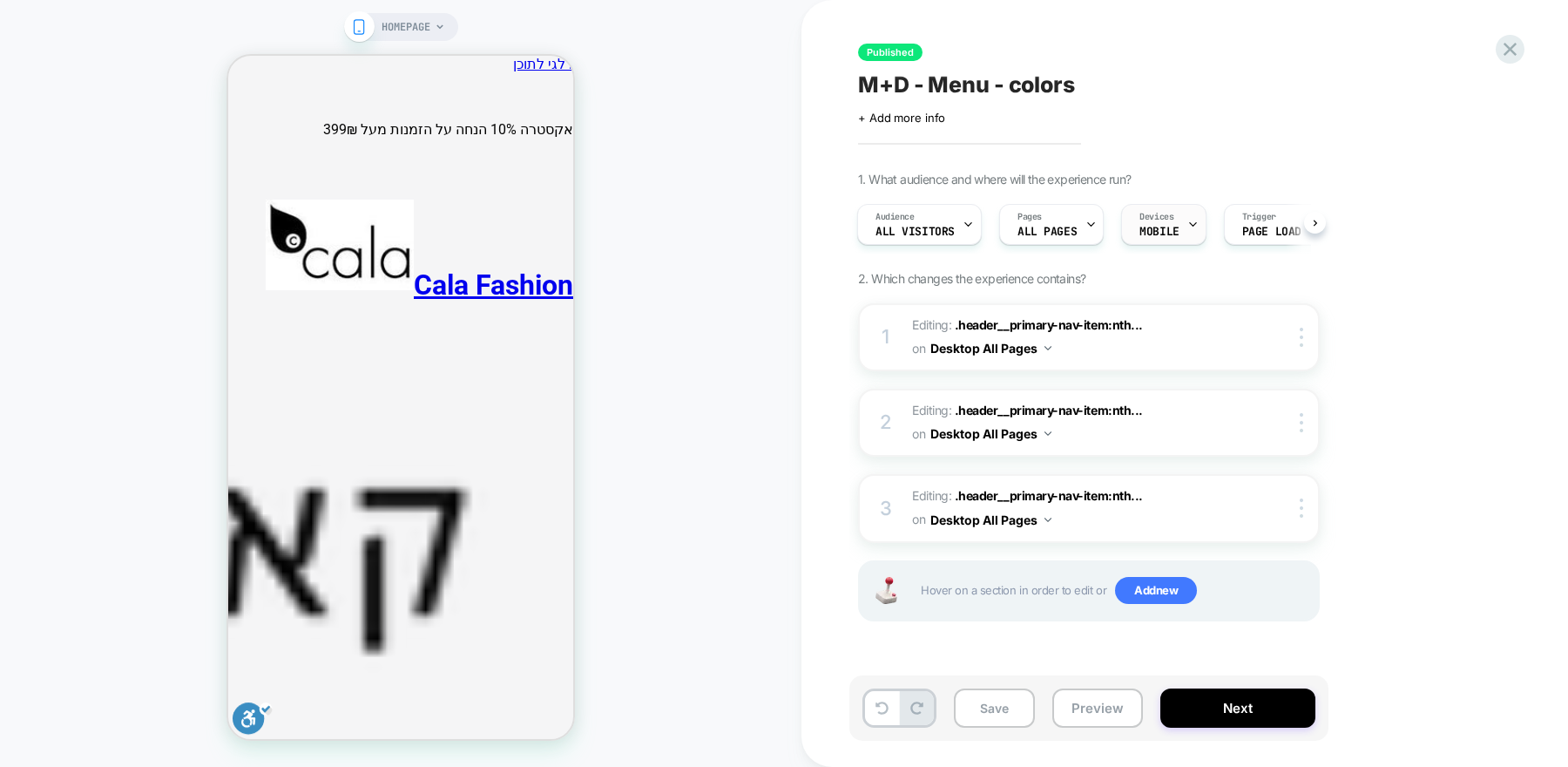
click at [1174, 233] on div "Devices MOBILE" at bounding box center [1158, 224] width 74 height 39
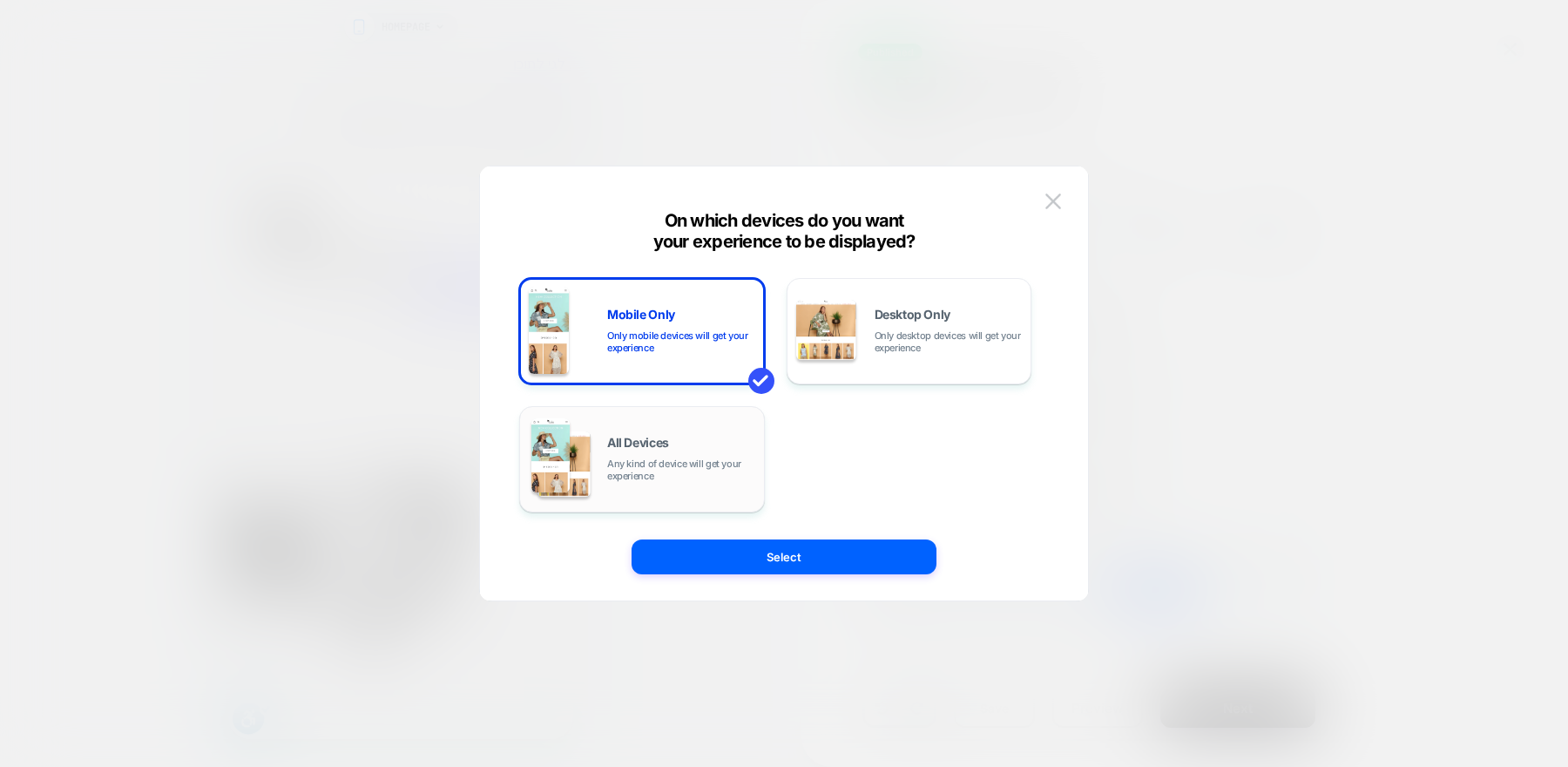
click at [636, 471] on span "Any kind of device will get your experience" at bounding box center [681, 470] width 148 height 25
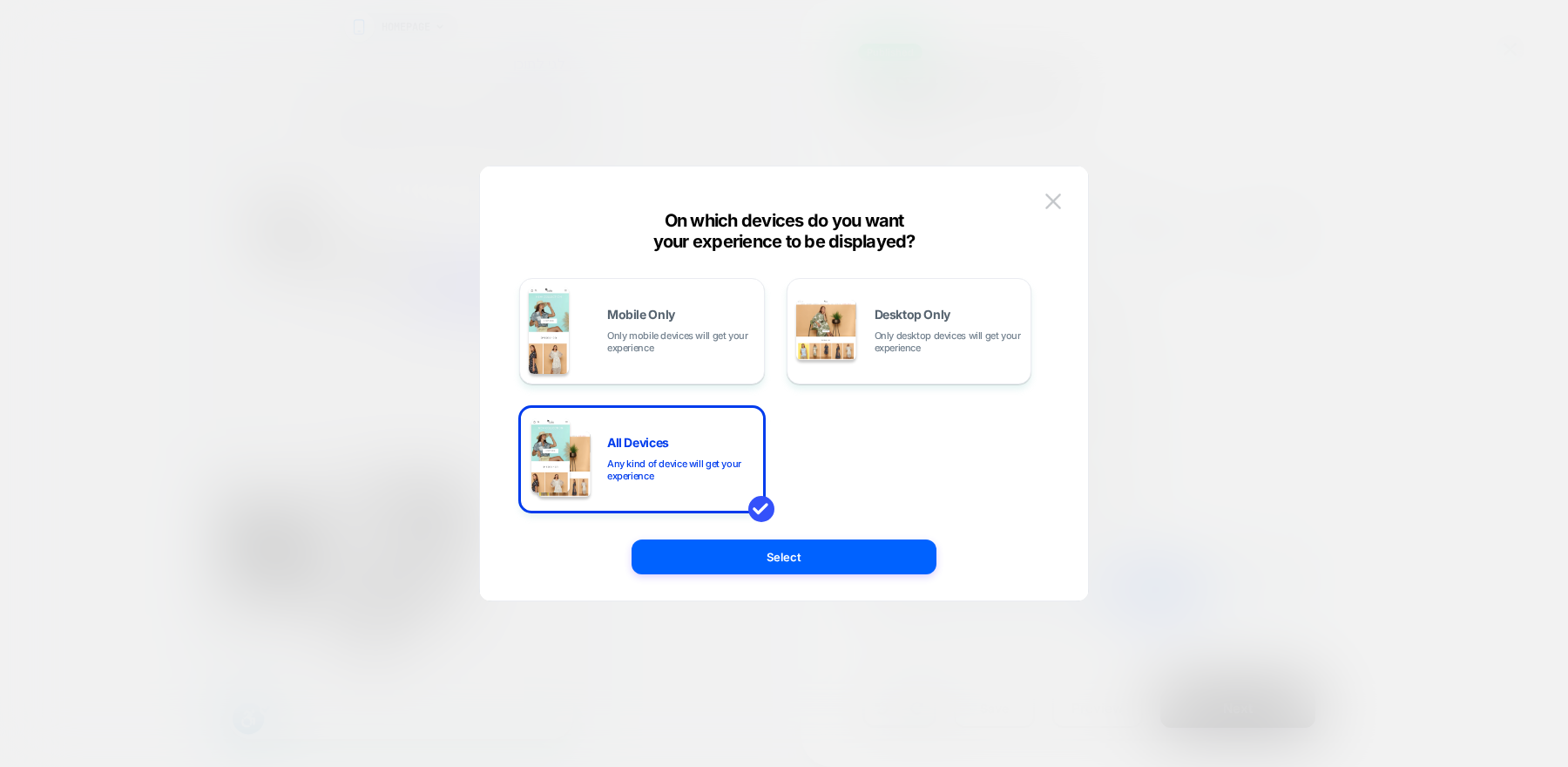
click at [777, 564] on button "Select" at bounding box center [783, 557] width 305 height 34
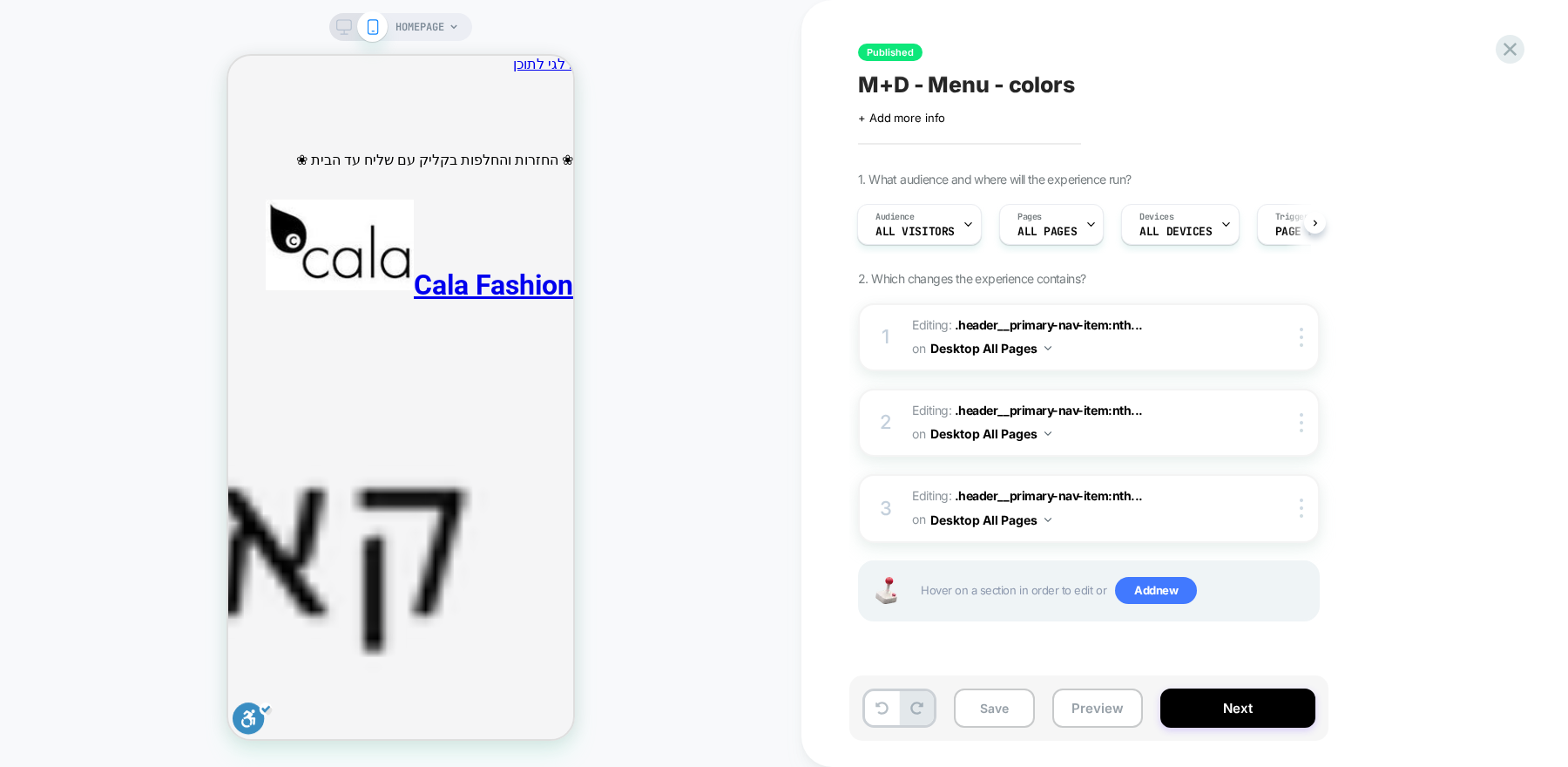
click at [337, 33] on icon at bounding box center [344, 27] width 15 height 15
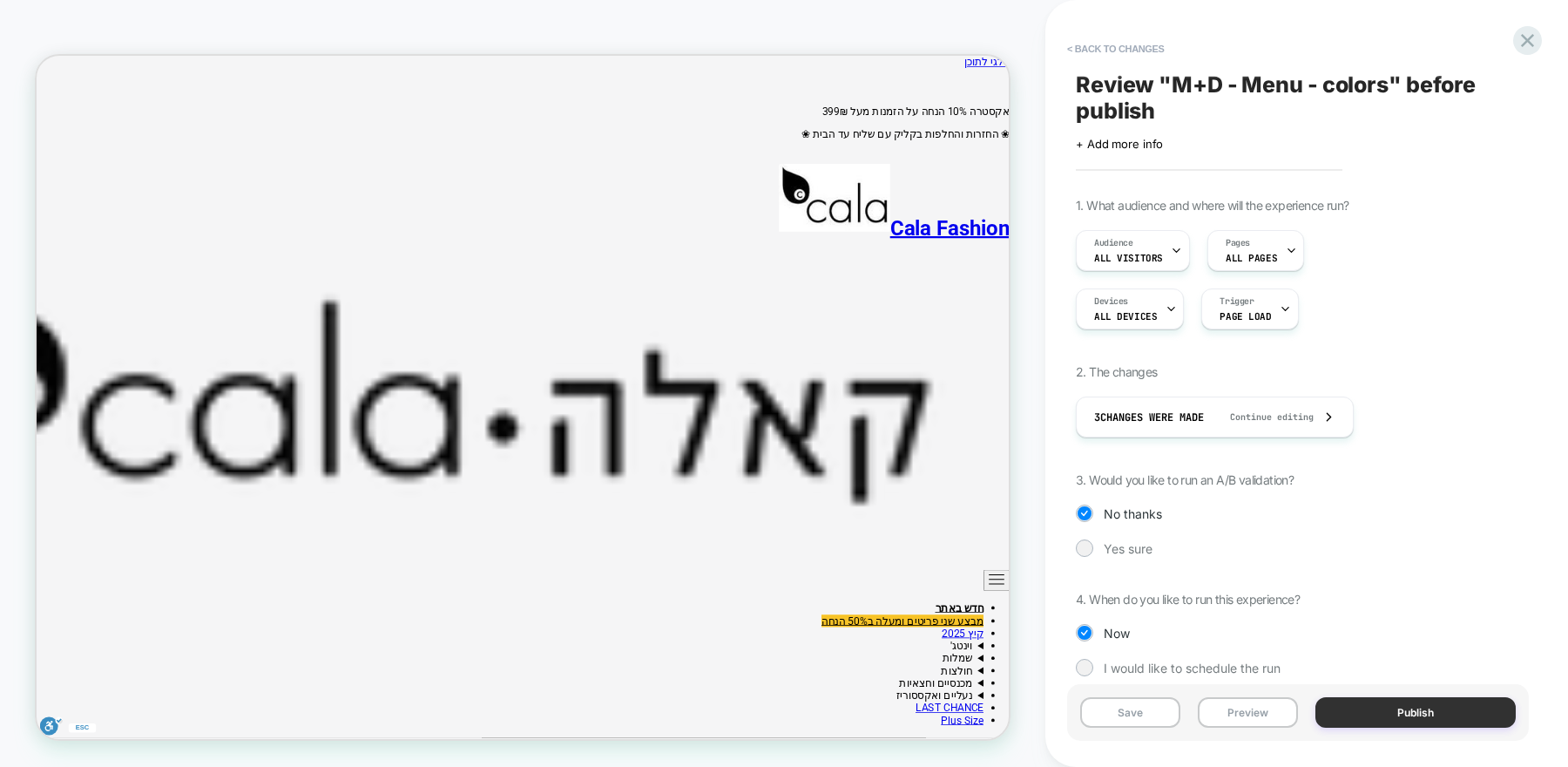
click at [0, 0] on button "Publish" at bounding box center [0, 0] width 0 height 0
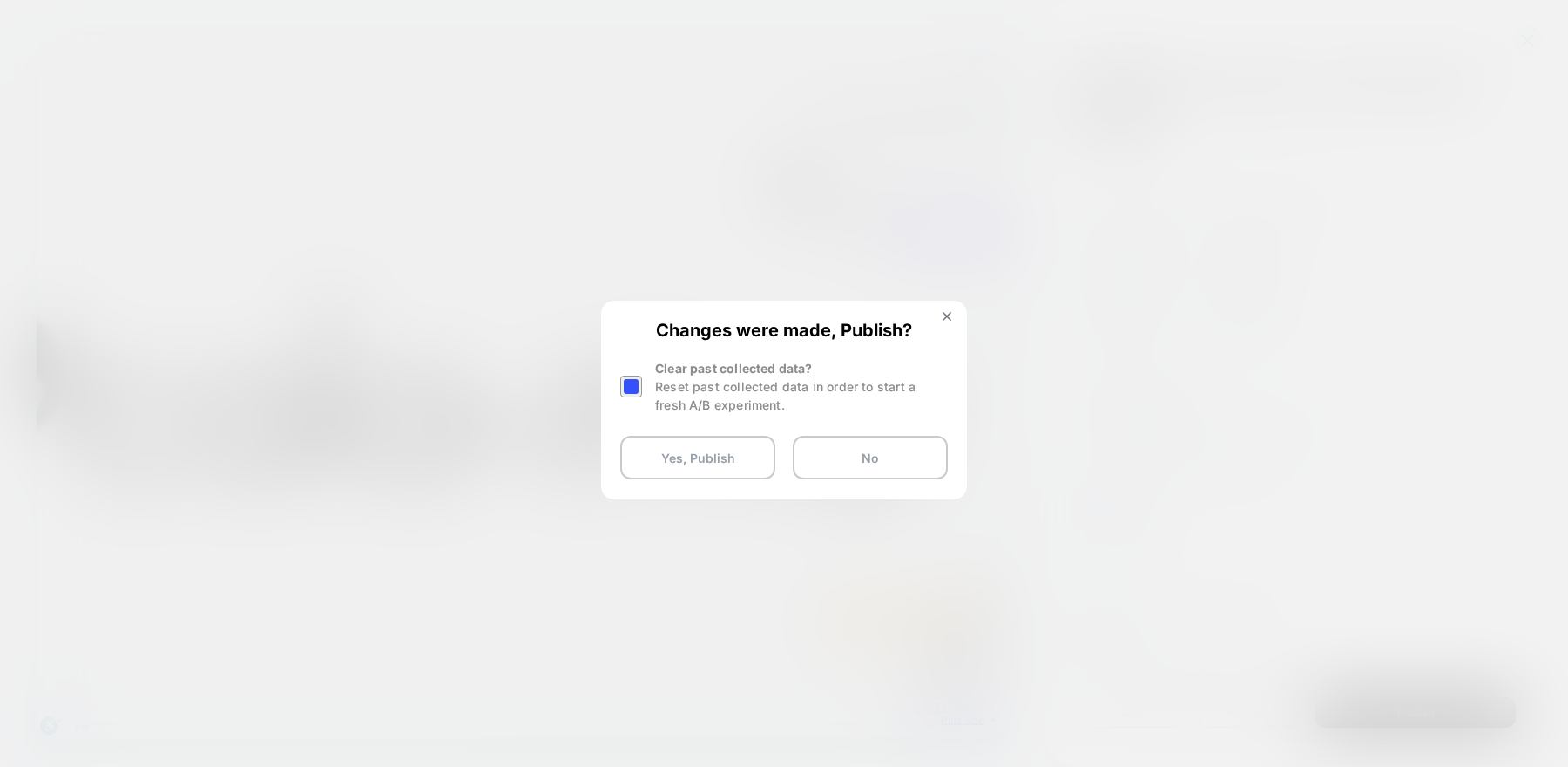
click at [633, 745] on div at bounding box center [631, 753] width 1262 height 16
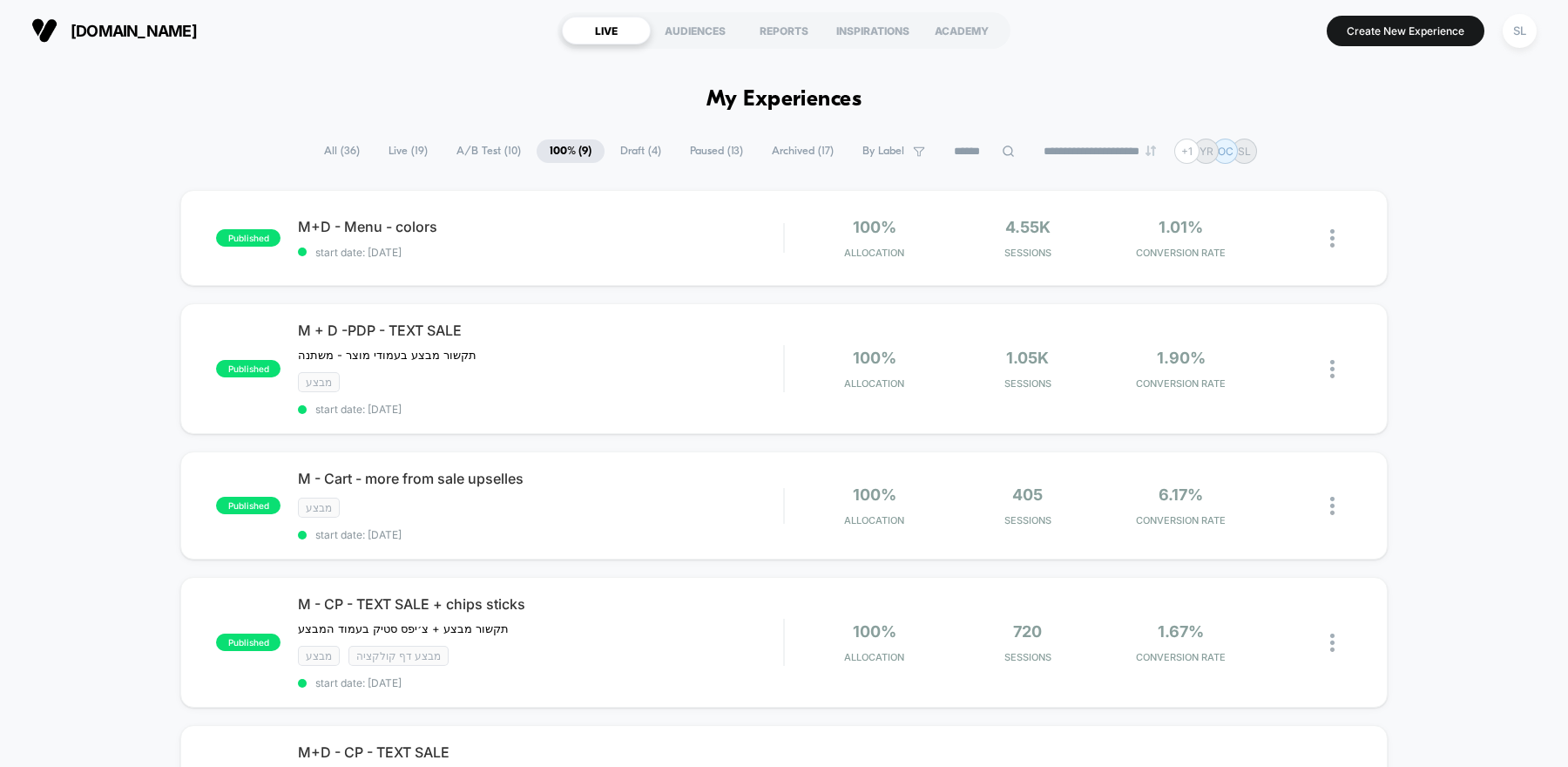
click at [478, 153] on span "A/B Test ( 10 )" at bounding box center [489, 151] width 91 height 24
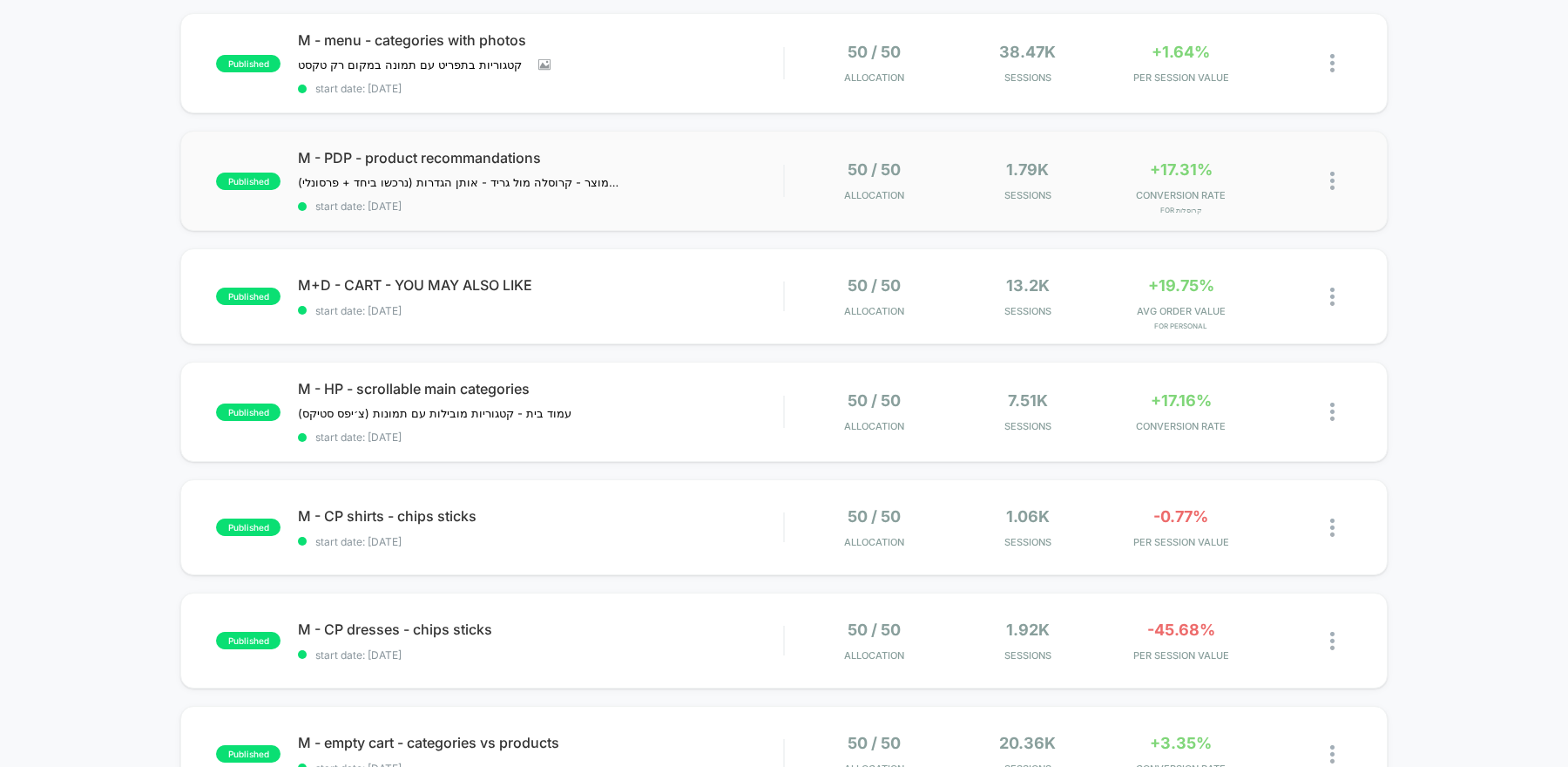
scroll to position [175, 0]
click at [687, 69] on div "M - menu - categories with photos קטגוריות בתפריט עם תמונה במקום רק טקסט ﻿ Clic…" at bounding box center [540, 65] width 485 height 63
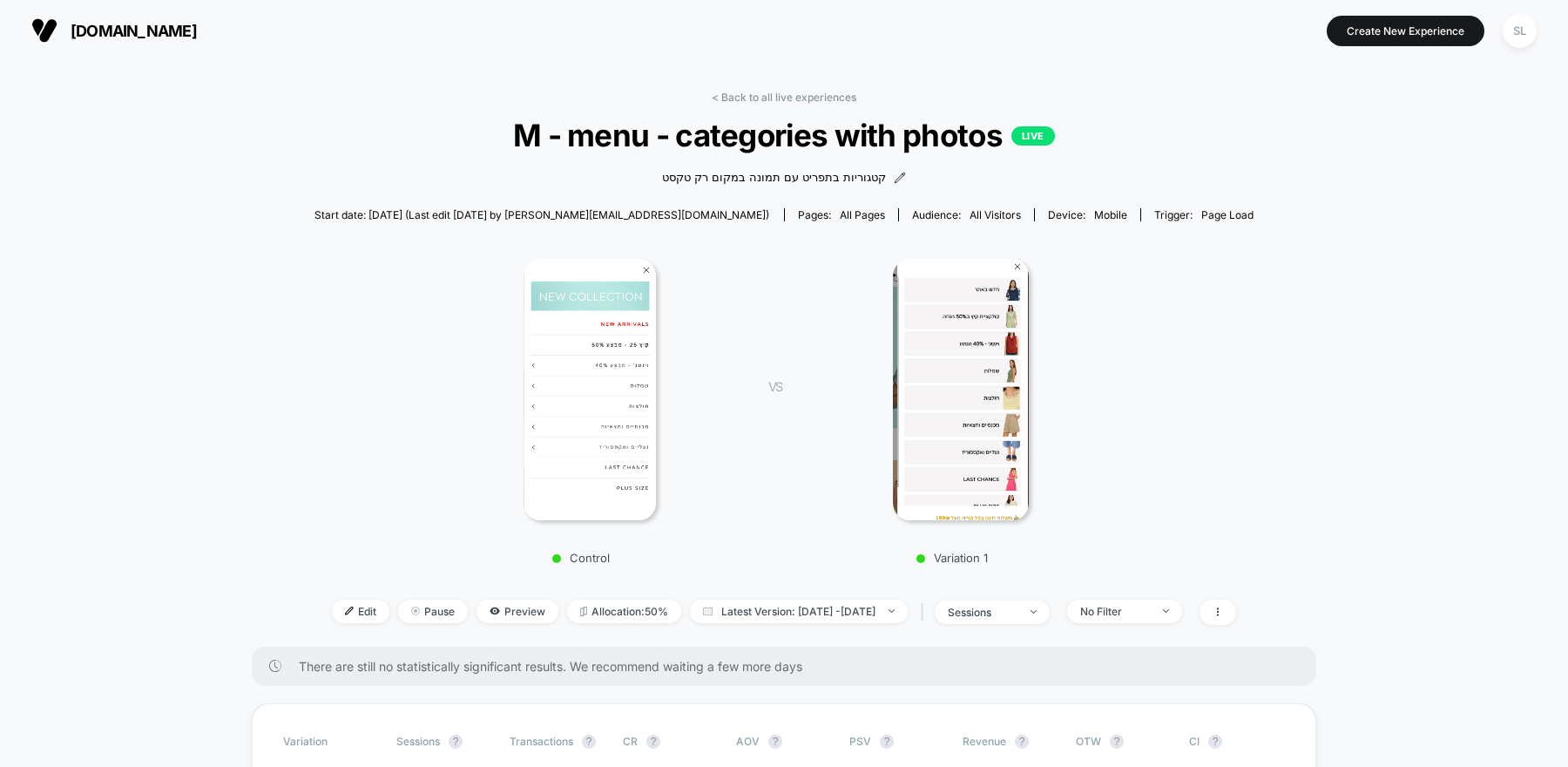
drag, startPoint x: 332, startPoint y: 609, endPoint x: 333, endPoint y: 468, distance: 141.0
click at [333, 468] on div "< Back to all live experiences M - menu - categories with photos LIVE קטגוריות …" at bounding box center [784, 368] width 940 height 556
click at [56, 25] on img at bounding box center [44, 30] width 26 height 26
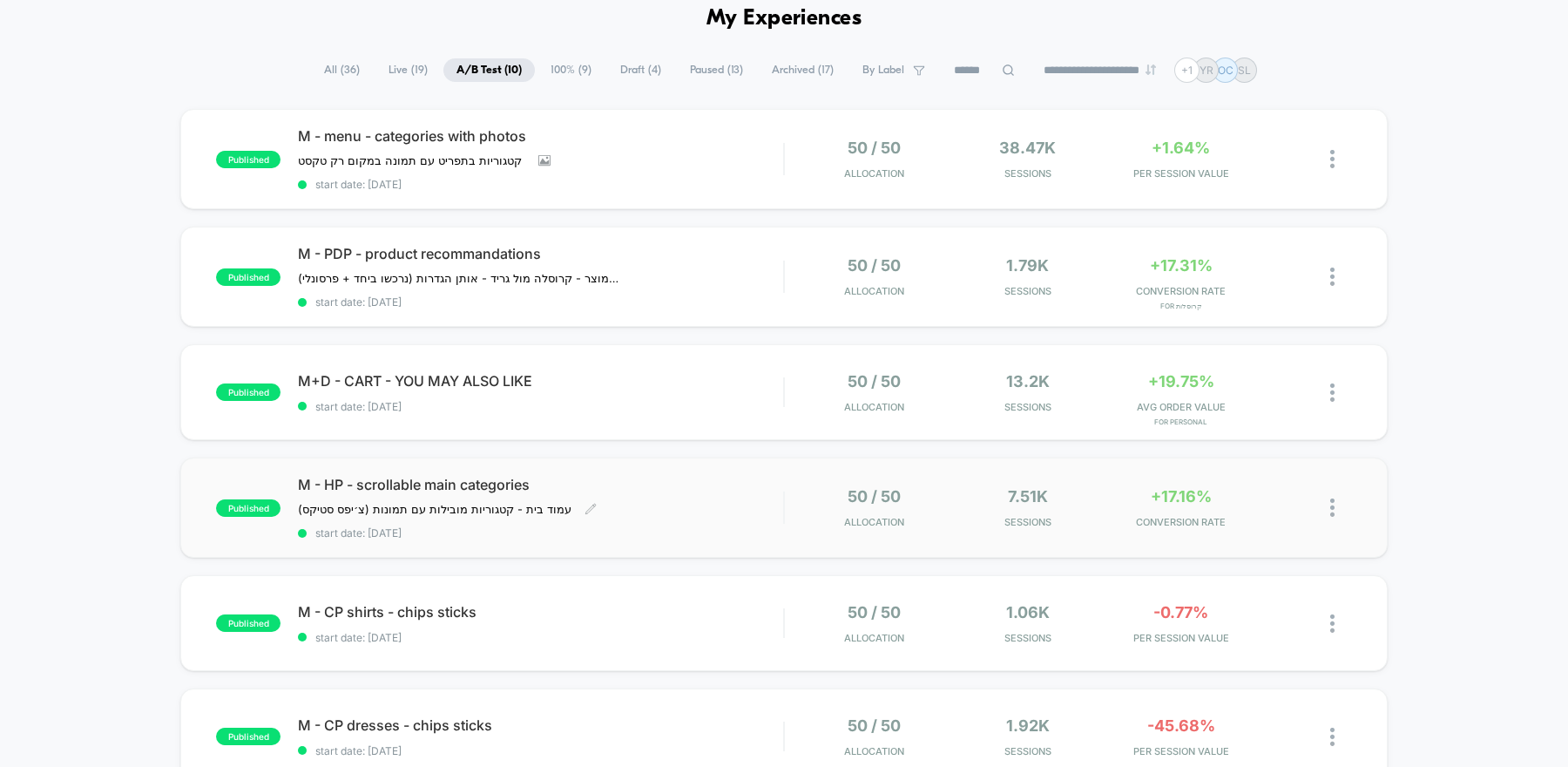
scroll to position [83, 0]
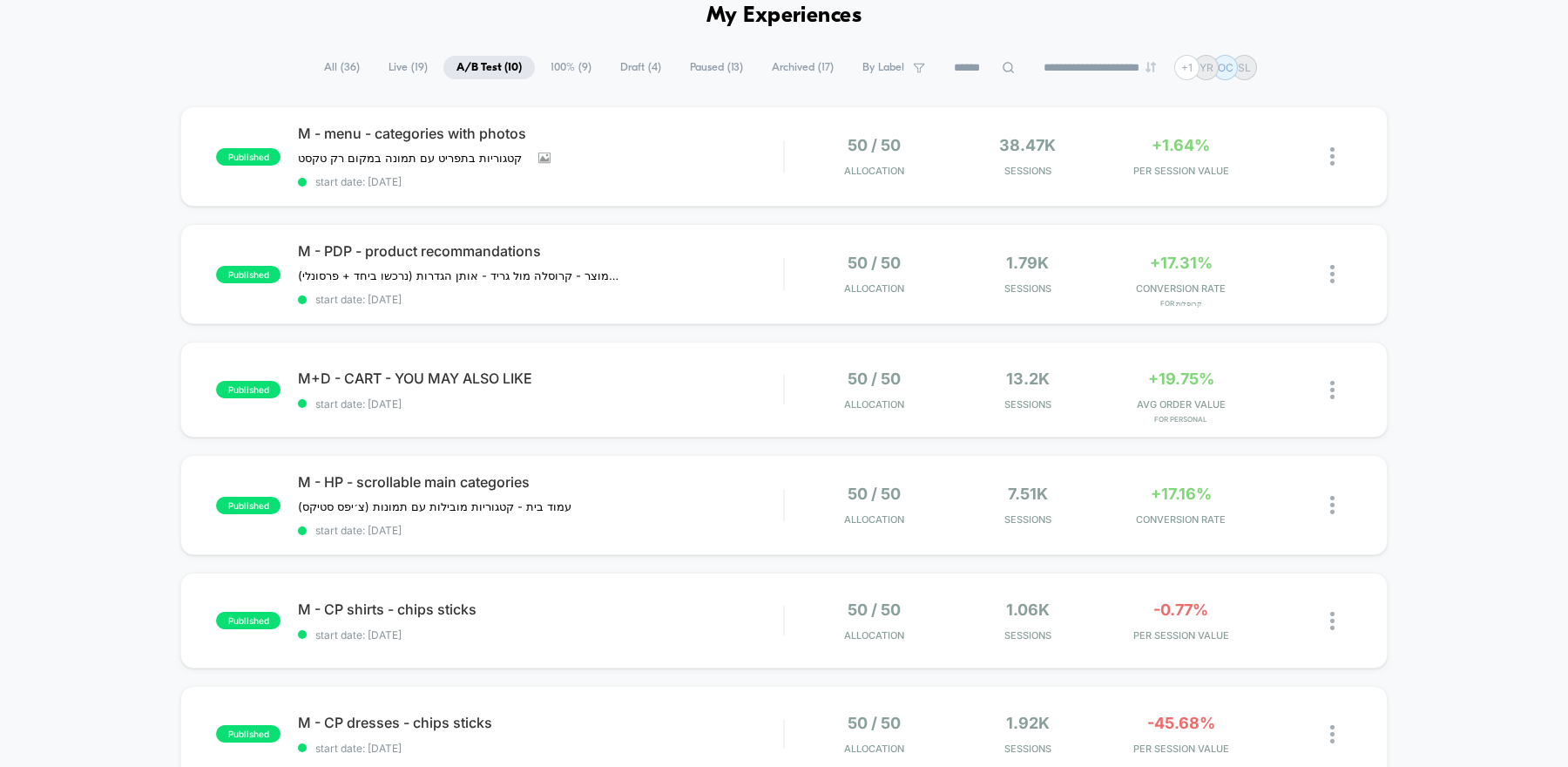
click at [560, 68] on span "100% ( 9 )" at bounding box center [571, 67] width 67 height 24
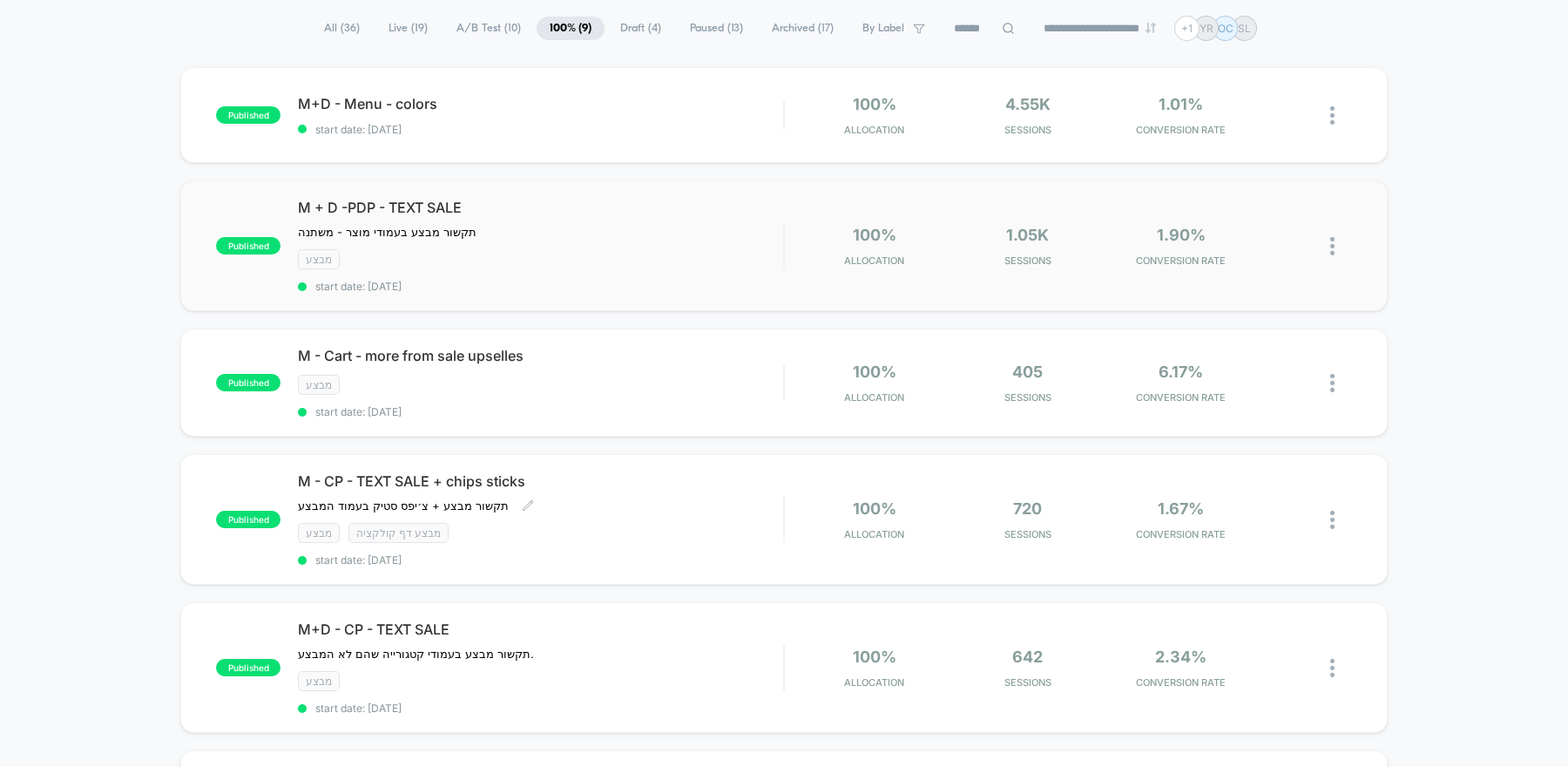
scroll to position [118, 0]
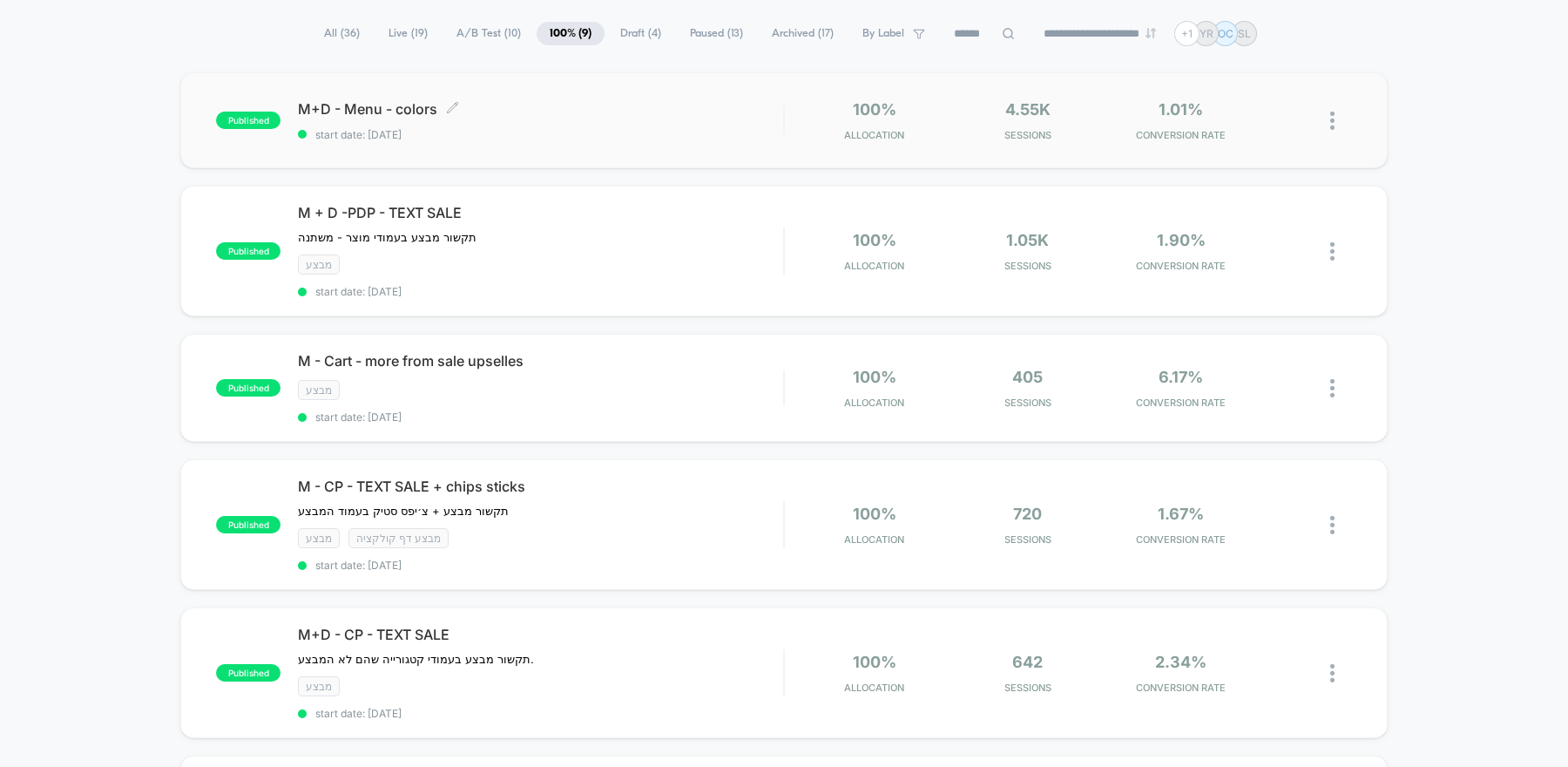
click at [651, 128] on span "start date: [DATE]" at bounding box center [540, 135] width 485 height 13
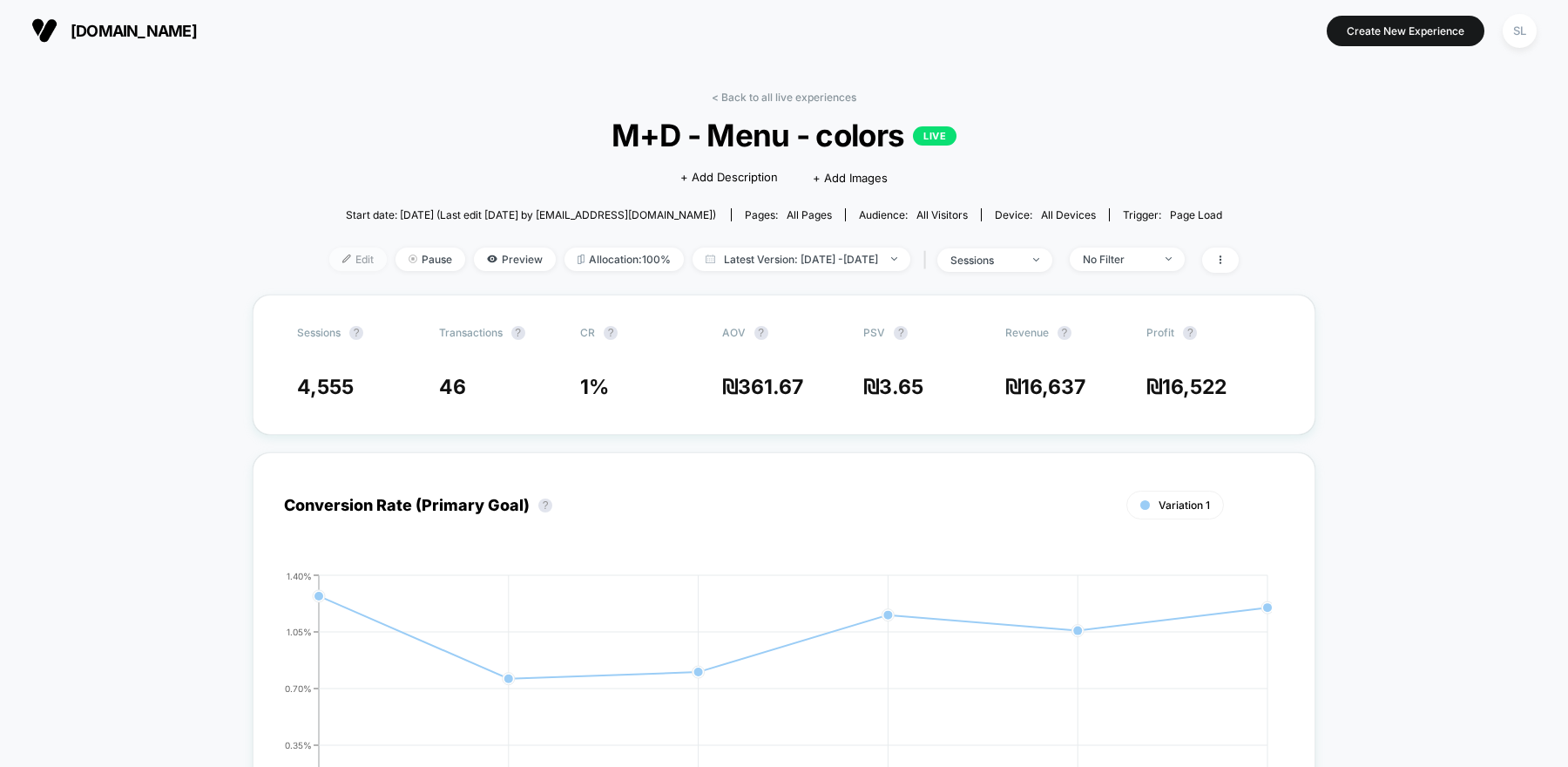
click at [338, 253] on span "Edit" at bounding box center [358, 259] width 57 height 24
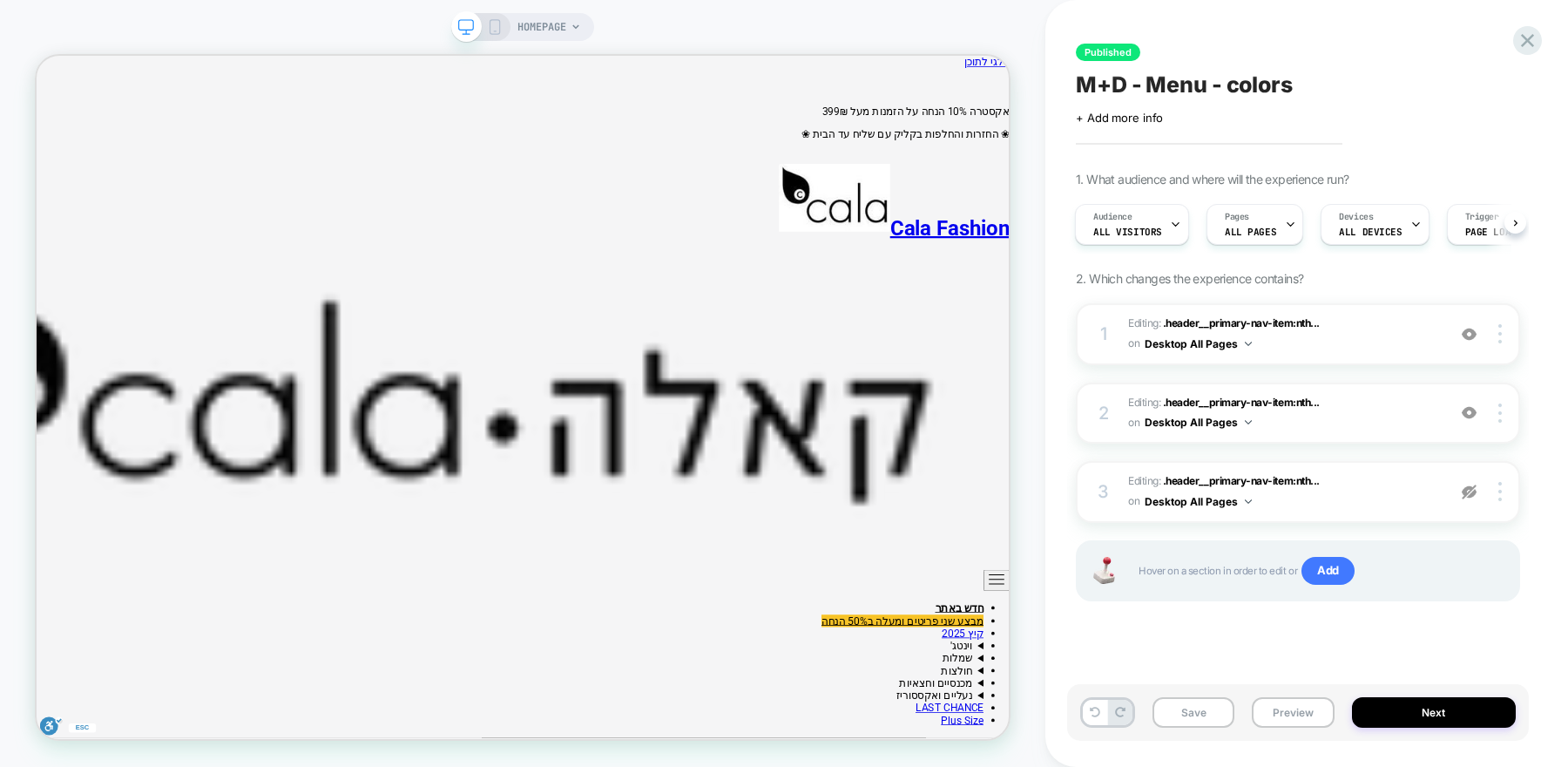
click at [491, 26] on icon at bounding box center [494, 27] width 15 height 15
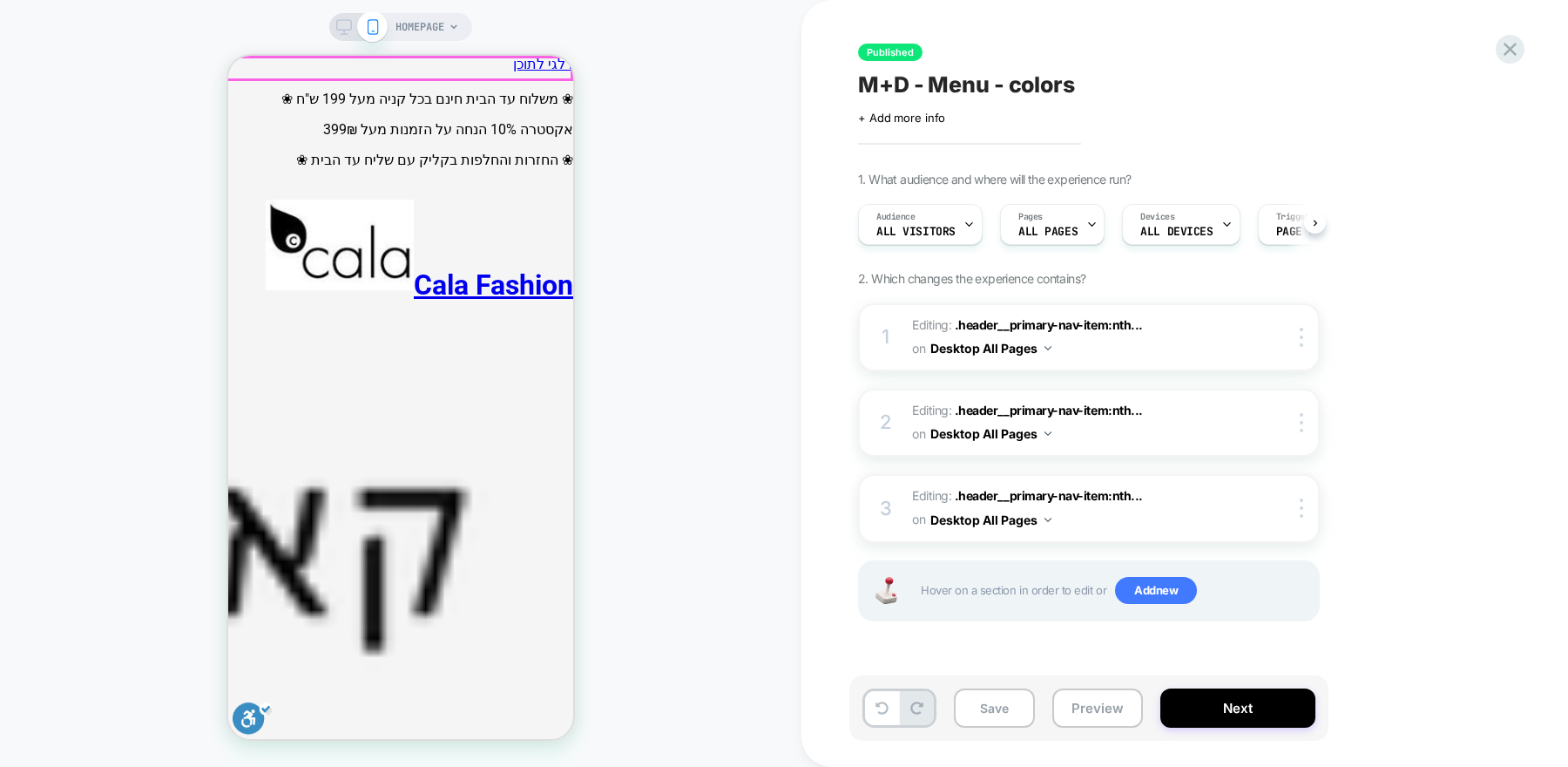
scroll to position [0, 1]
click at [550, 748] on icon "ניווט ראשי" at bounding box center [555, 754] width 19 height 12
